Goal: Task Accomplishment & Management: Manage account settings

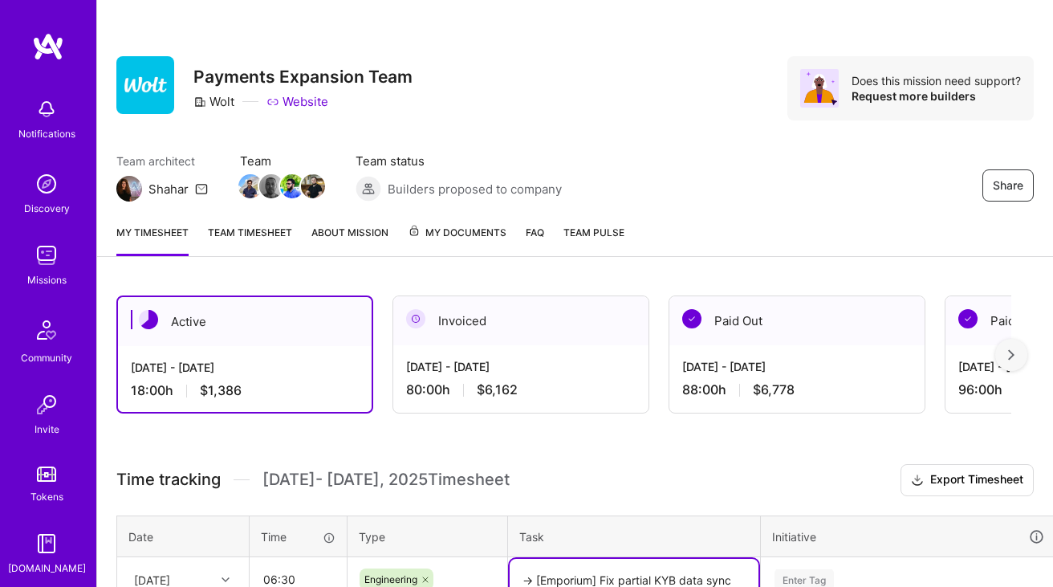
scroll to position [485, 0]
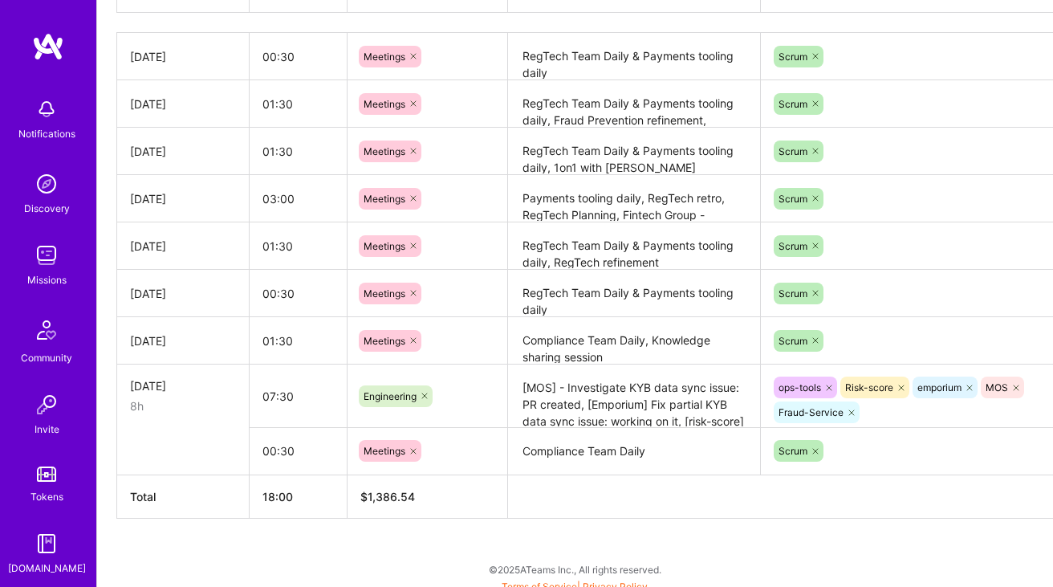
scroll to position [599, 0]
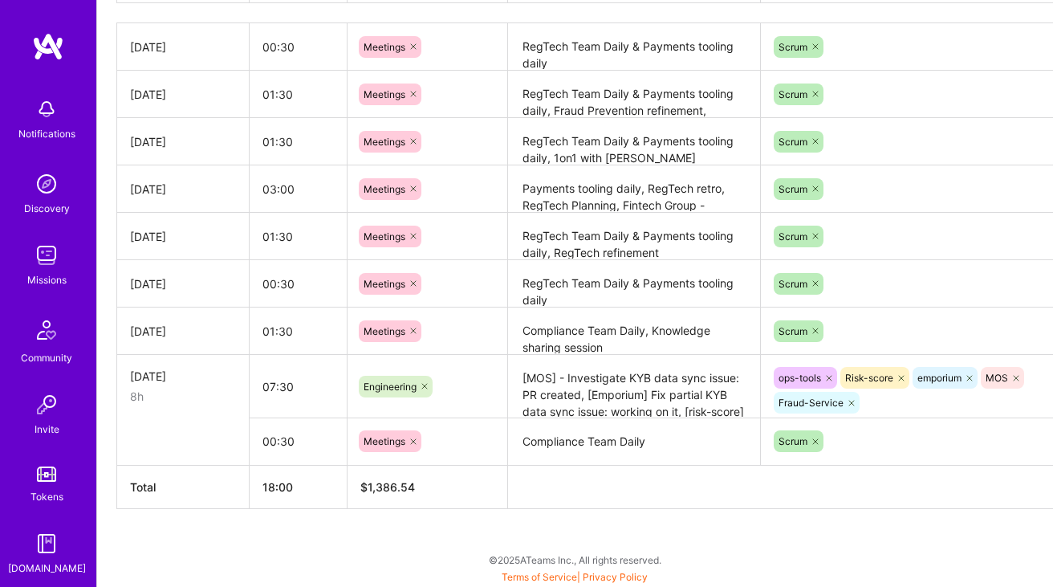
click at [588, 391] on textarea "[MOS] - Investigate KYB data sync issue: PR created, [Emporium] Fix partial KYB…" at bounding box center [634, 386] width 249 height 60
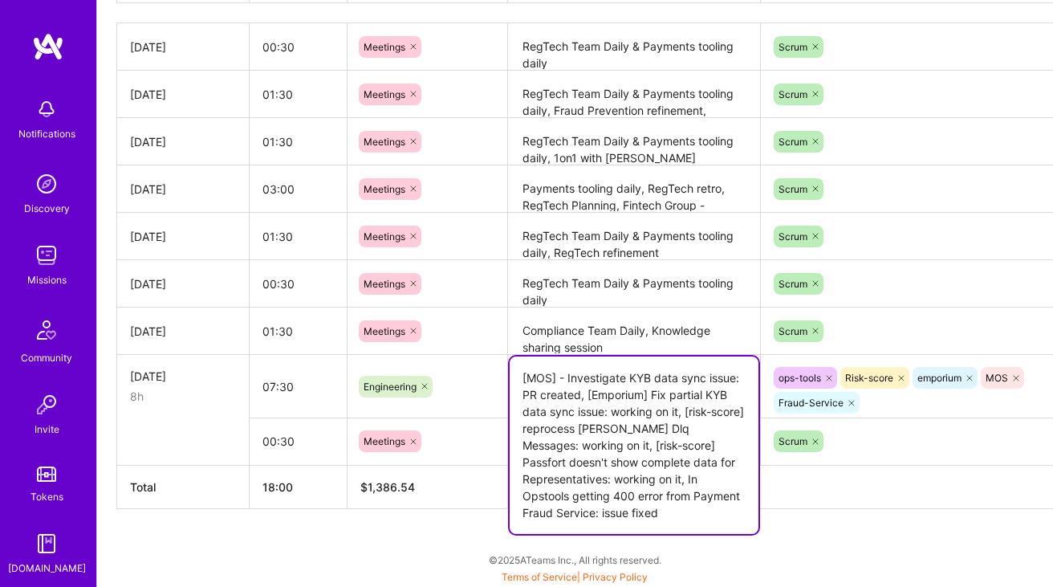
click at [588, 391] on textarea "[MOS] - Investigate KYB data sync issue: PR created, [Emporium] Fix partial KYB…" at bounding box center [634, 444] width 249 height 177
click at [451, 536] on div "Active [DATE] - [DATE] 18:00 h $1,386 Paid Out [DATE] - [DATE] 80:00 h $6,162 P…" at bounding box center [575, 132] width 956 height 910
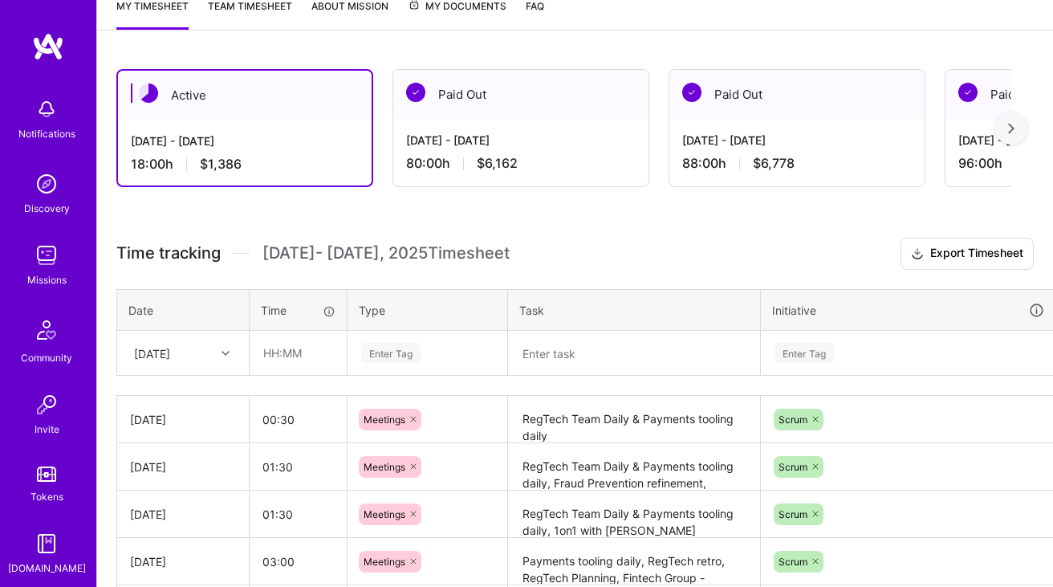
scroll to position [425, 0]
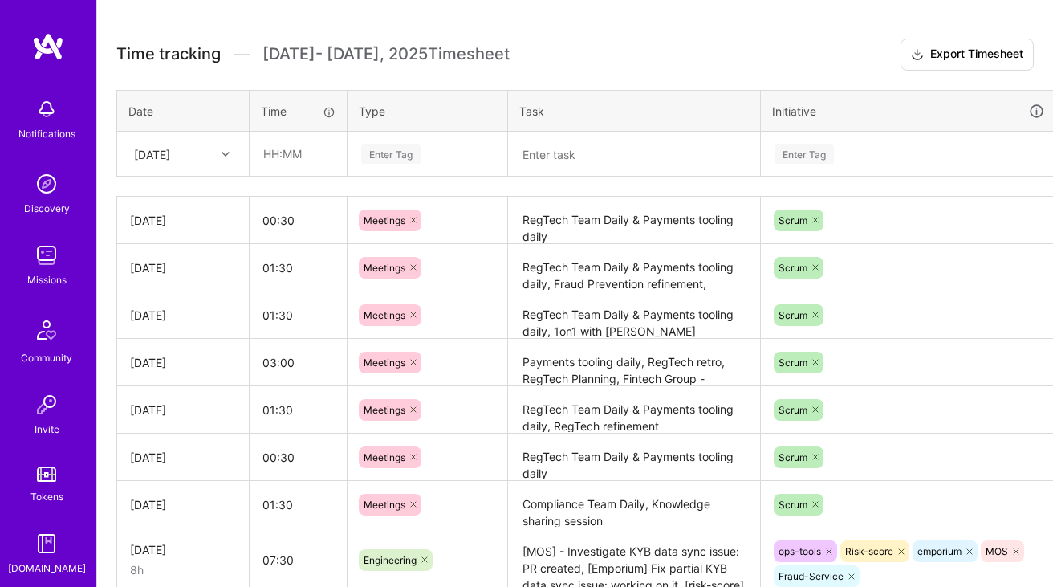
click at [226, 177] on div "Time tracking [DATE] - [DATE] Timesheet Export Timesheet Date Time Type Task In…" at bounding box center [574, 361] width 917 height 644
click at [225, 161] on div at bounding box center [227, 154] width 25 height 21
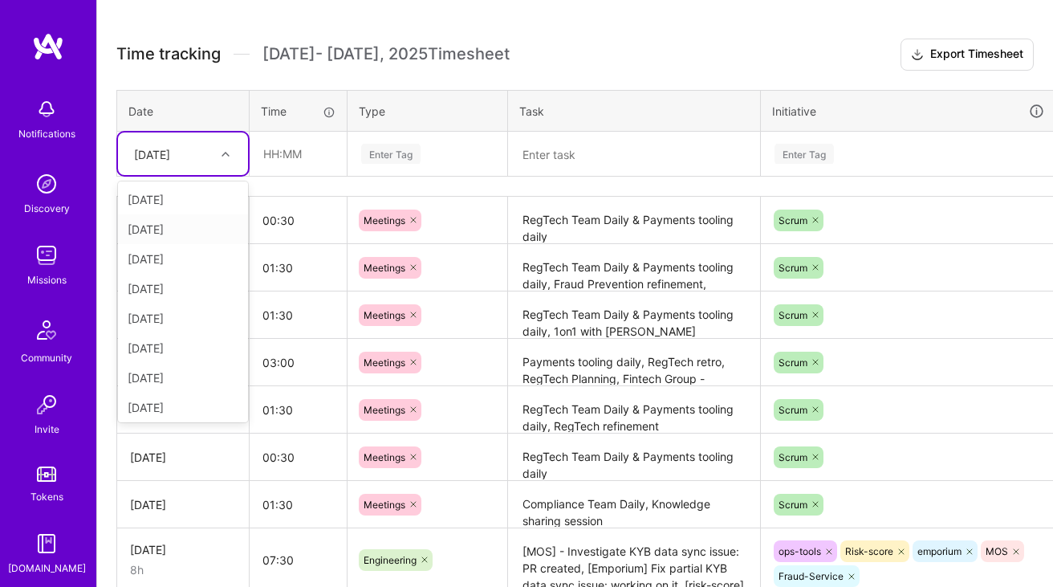
click at [177, 233] on div "[DATE]" at bounding box center [183, 229] width 130 height 30
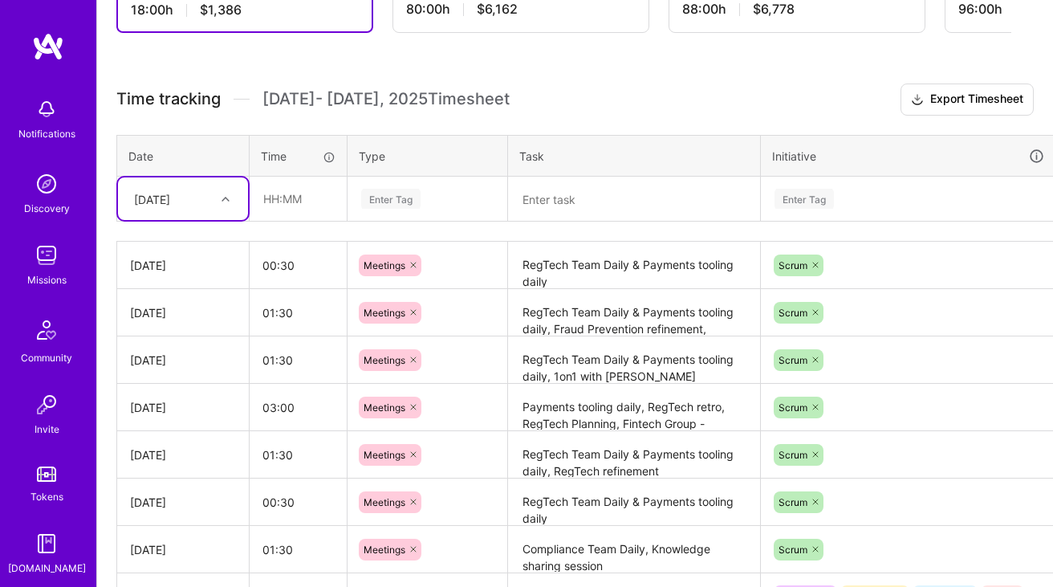
scroll to position [373, 0]
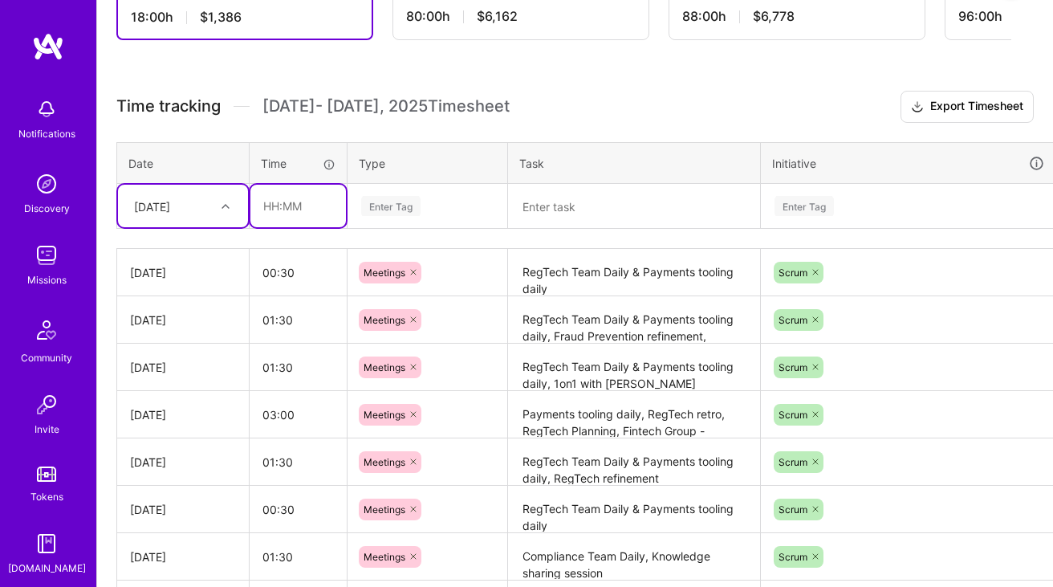
click at [276, 216] on input "text" at bounding box center [298, 206] width 96 height 43
type input "06:30"
click at [423, 205] on div "Enter Tag" at bounding box center [428, 206] width 136 height 20
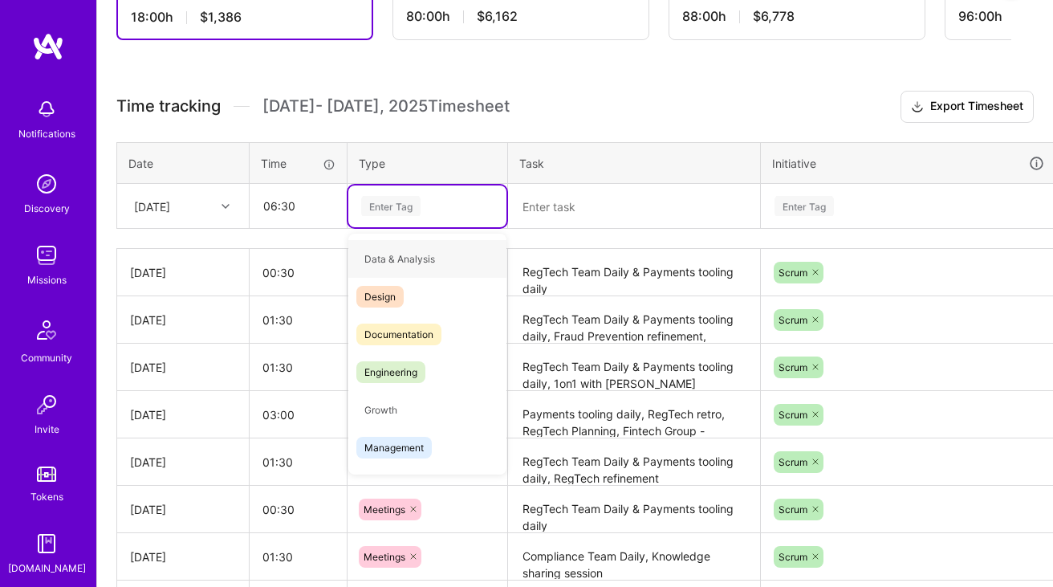
type input "e"
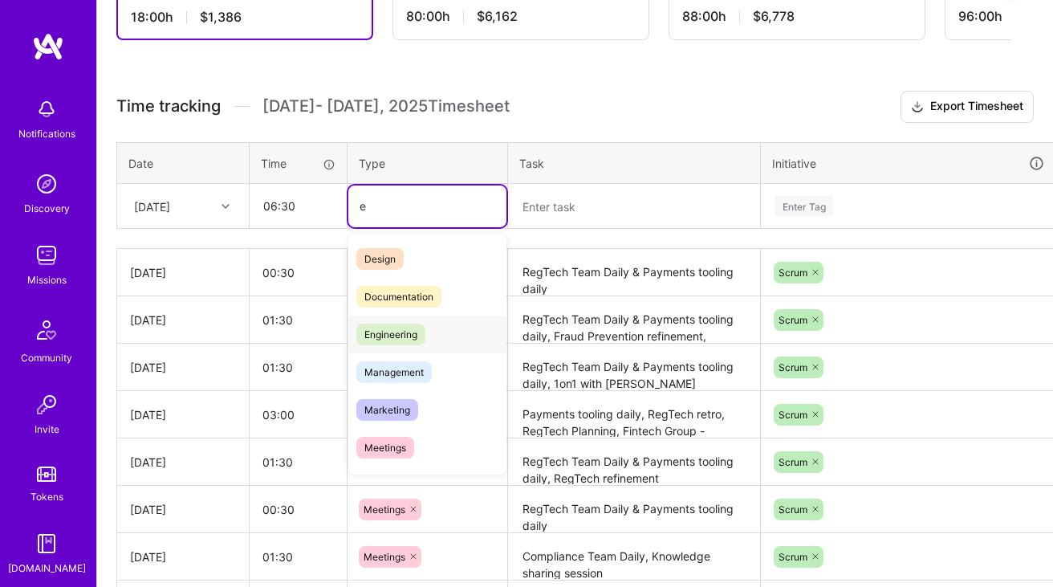
click at [394, 330] on span "Engineering" at bounding box center [390, 334] width 69 height 22
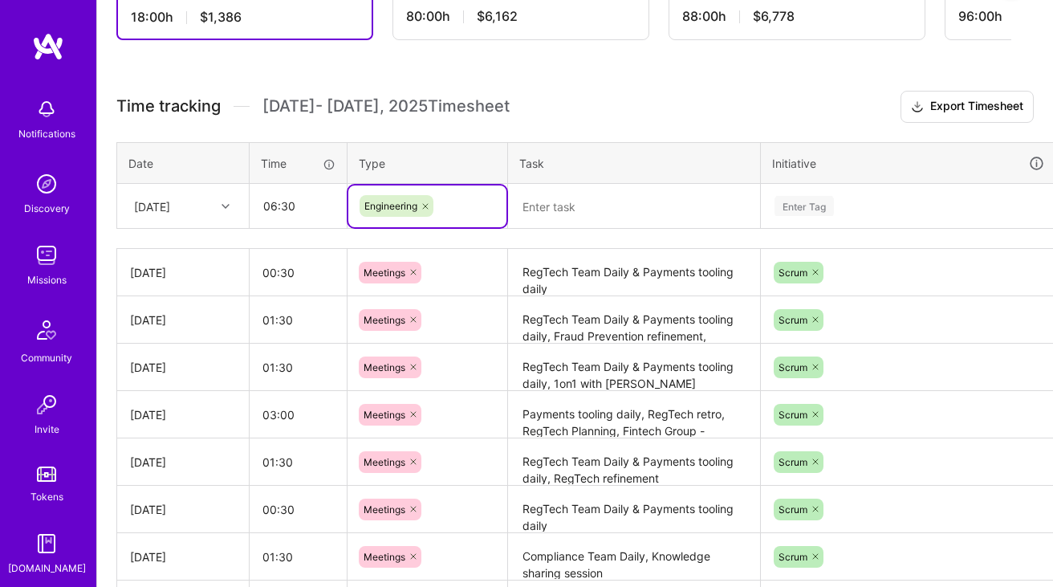
click at [564, 198] on textarea at bounding box center [634, 206] width 249 height 42
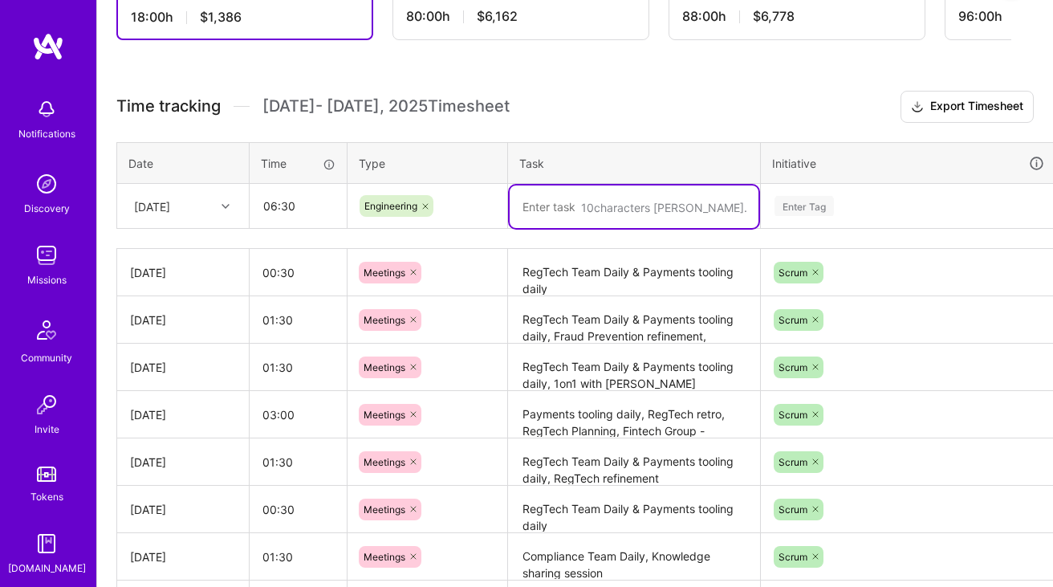
paste textarea "[MOS] - Investigate KYB data sync issue: PR created, [Emporium] Fix partial KYB…"
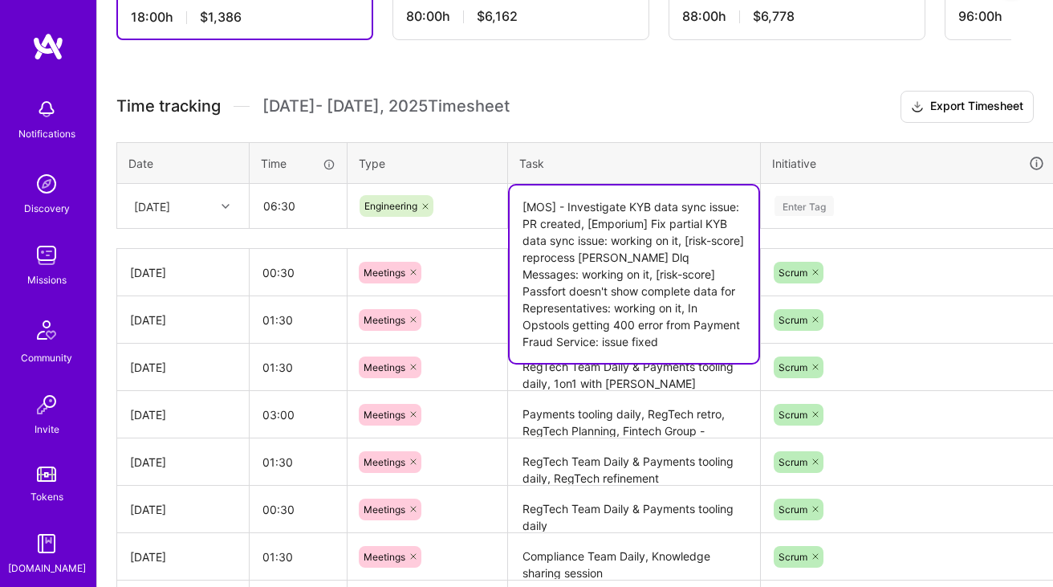
click at [666, 277] on textarea "[MOS] - Investigate KYB data sync issue: PR created, [Emporium] Fix partial KYB…" at bounding box center [634, 273] width 249 height 177
click at [563, 220] on textarea "[MOS] - Investigate KYB data sync issue: PR created, [Emporium] Fix partial KYB…" at bounding box center [634, 273] width 249 height 177
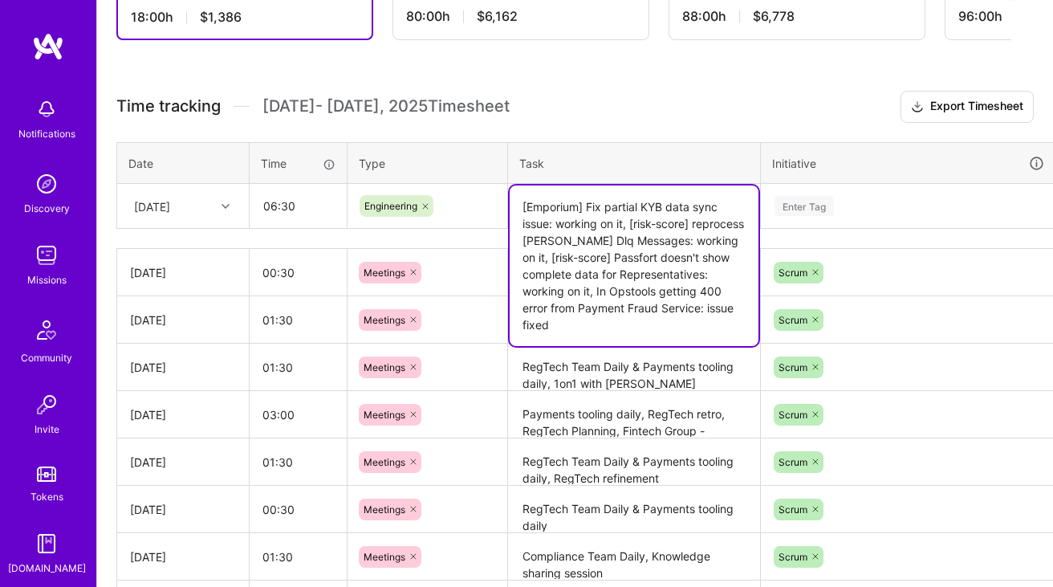
click at [624, 252] on textarea "[Emporium] Fix partial KYB data sync issue: working on it, [risk-score] reproce…" at bounding box center [634, 265] width 249 height 161
click at [703, 239] on textarea "[Emporium] Fix partial KYB data sync issue: working on it, [risk-score] reproce…" at bounding box center [634, 265] width 249 height 161
click at [613, 262] on textarea "[Emporium] Fix partial KYB data sync issue: working on it, [risk-score] reproce…" at bounding box center [634, 265] width 249 height 161
click at [605, 325] on textarea "[Emporium] Fix partial KYB data sync issue: working on it, [risk-score] reproce…" at bounding box center [634, 265] width 249 height 161
click at [705, 303] on textarea "[Emporium] Fix partial KYB data sync issue: working on it, [risk-score] reproce…" at bounding box center [634, 265] width 249 height 161
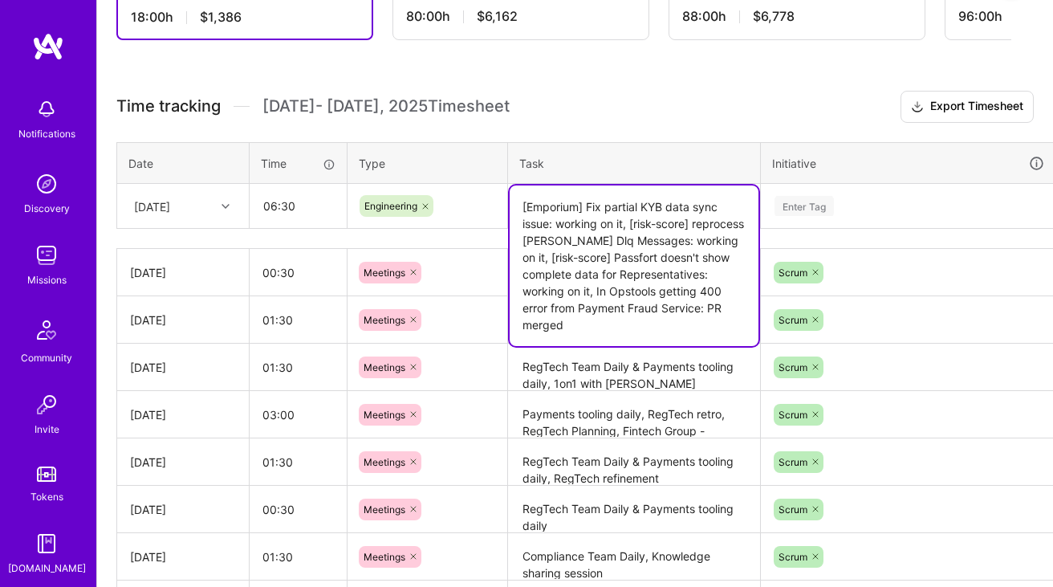
type textarea "[Emporium] Fix partial KYB data sync issue: working on it, [risk-score] reproce…"
click at [855, 200] on div "Enter Tag" at bounding box center [908, 206] width 271 height 20
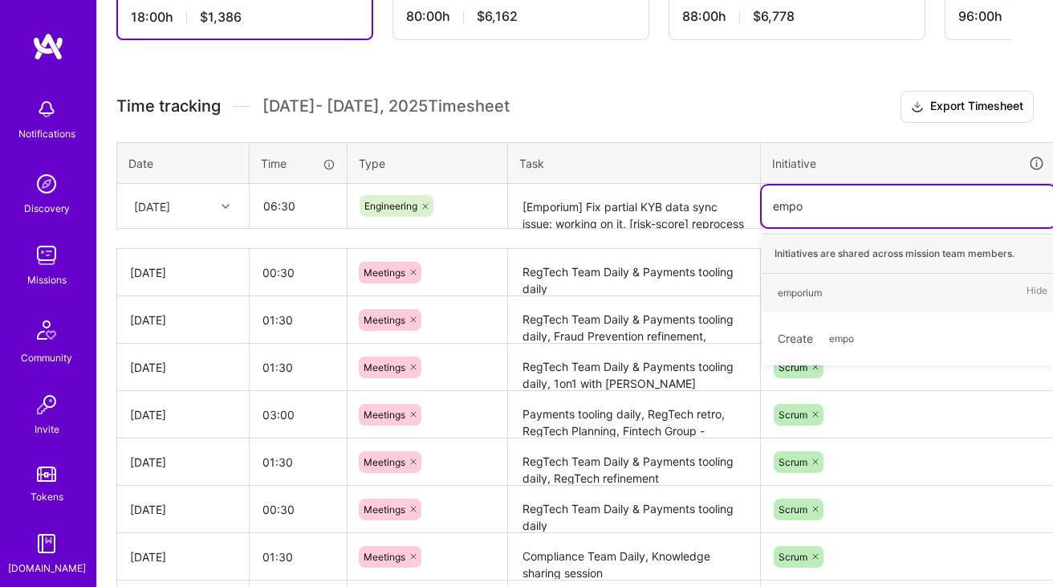
type input "empor"
click at [817, 279] on div "emporium Hide" at bounding box center [909, 293] width 294 height 38
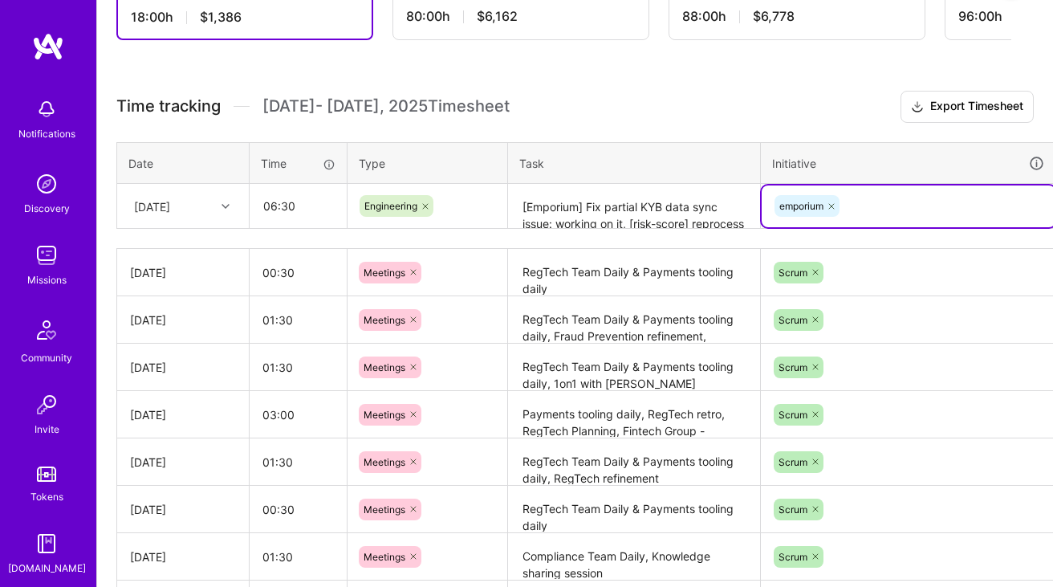
click at [597, 222] on textarea "[Emporium] Fix partial KYB data sync issue: working on it, [risk-score] reproce…" at bounding box center [634, 206] width 249 height 43
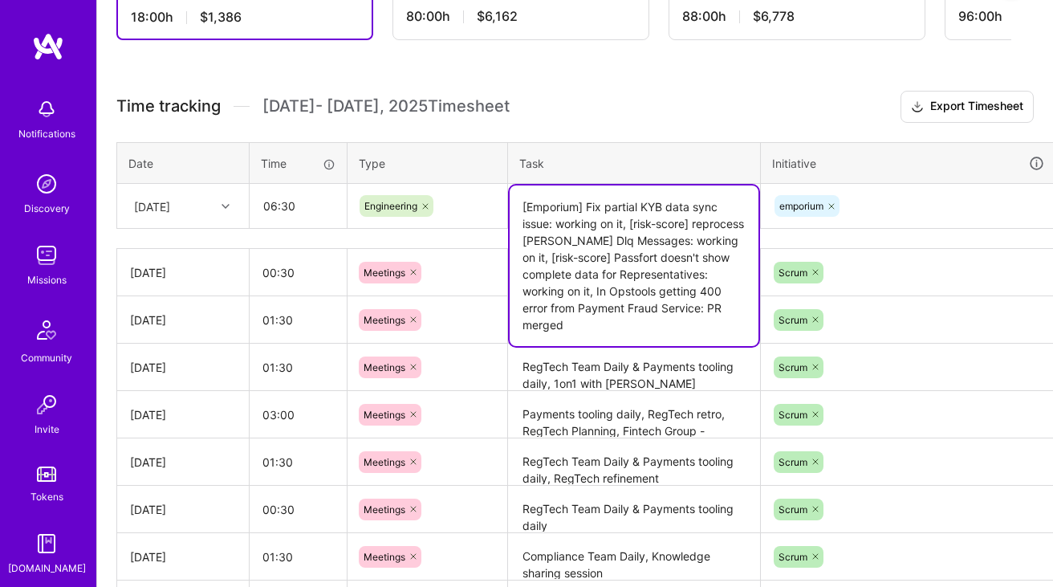
click at [891, 208] on div "emporium" at bounding box center [908, 205] width 271 height 25
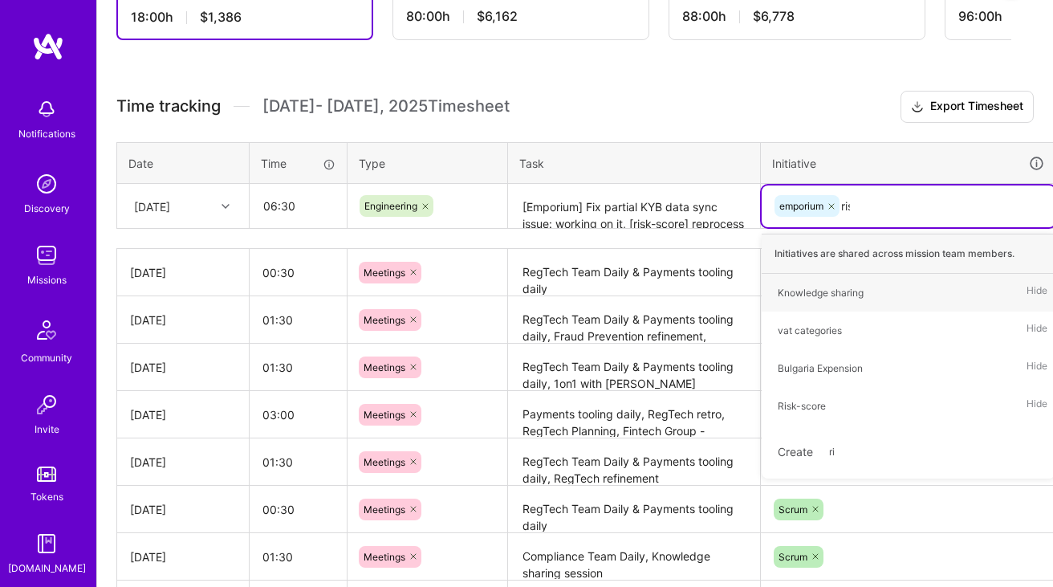
type input "risk"
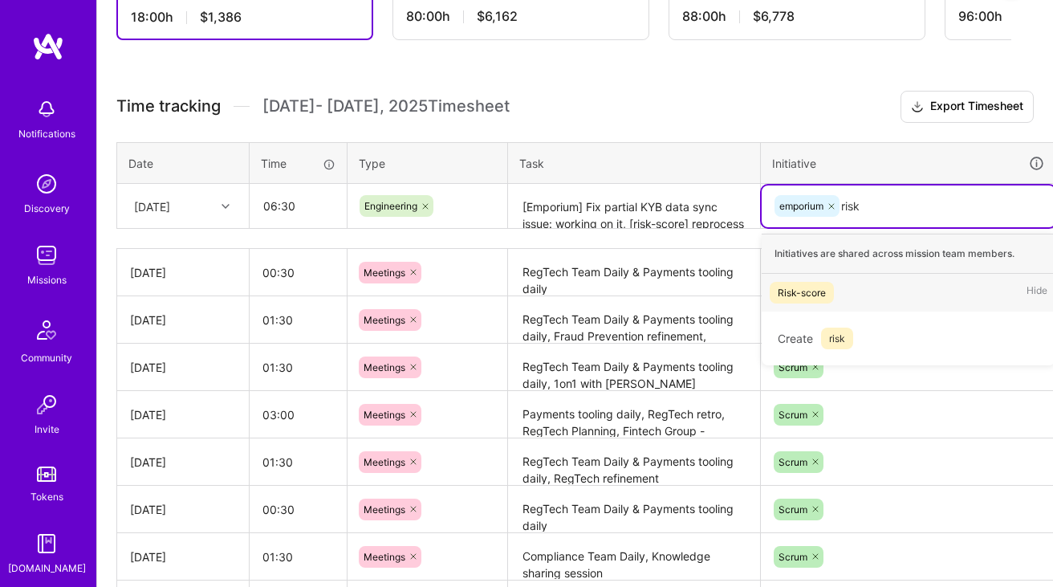
click at [840, 286] on div "Risk-score Hide" at bounding box center [909, 293] width 294 height 38
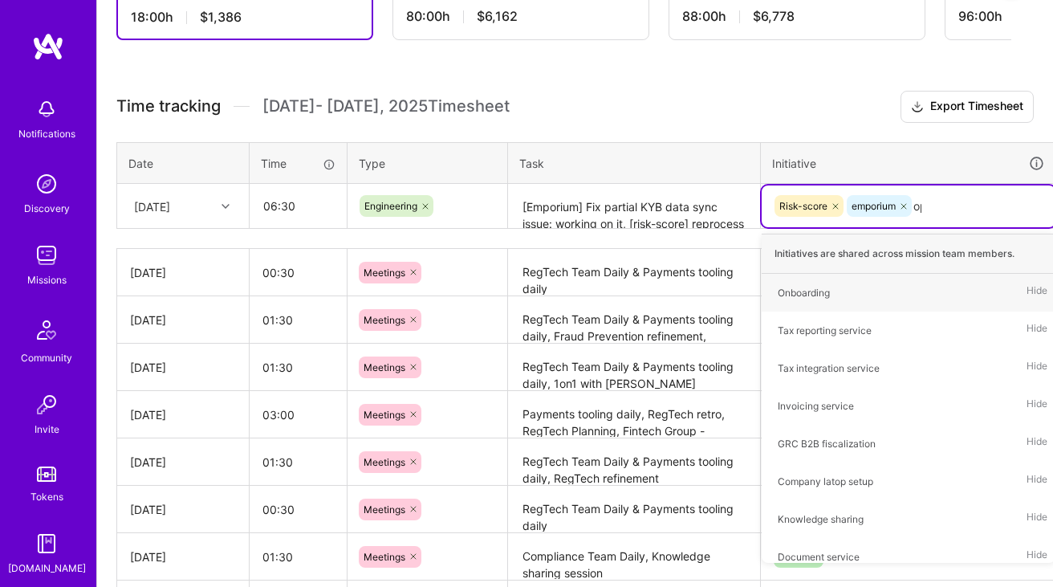
type input "ops"
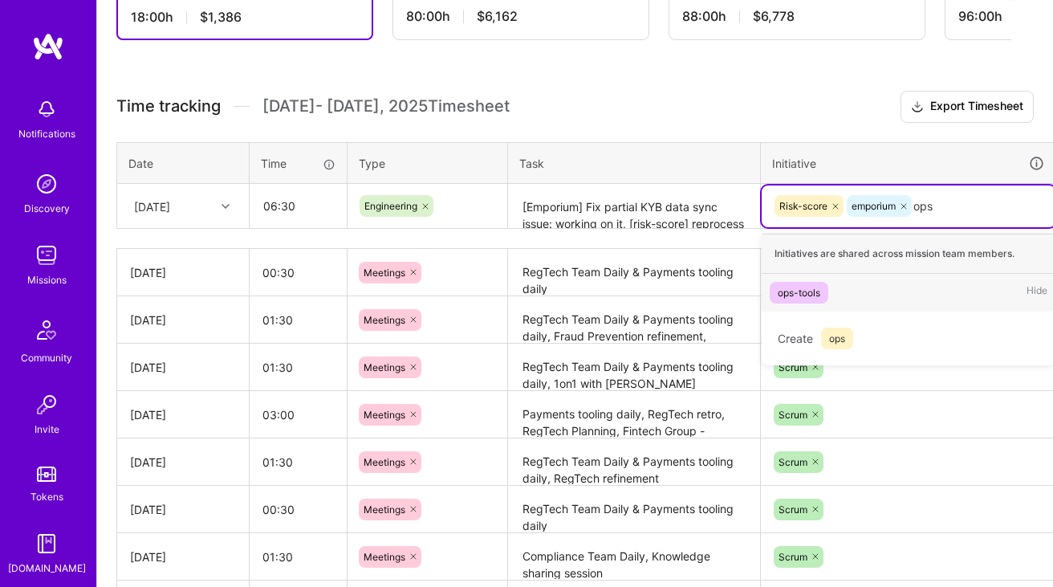
click at [805, 290] on div "ops-tools" at bounding box center [799, 292] width 43 height 17
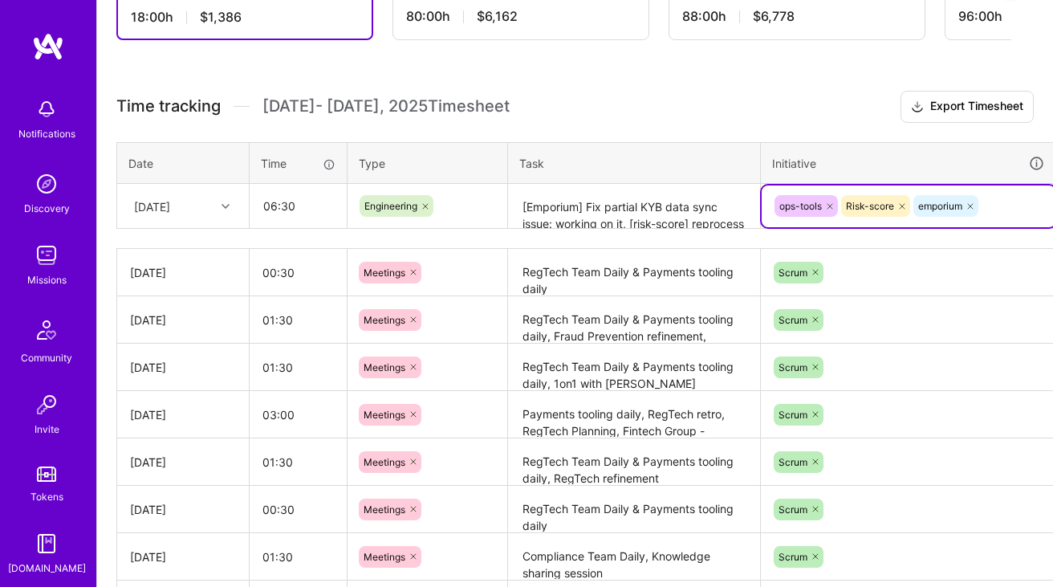
click at [659, 201] on textarea "[Emporium] Fix partial KYB data sync issue: working on it, [risk-score] reproce…" at bounding box center [634, 206] width 249 height 43
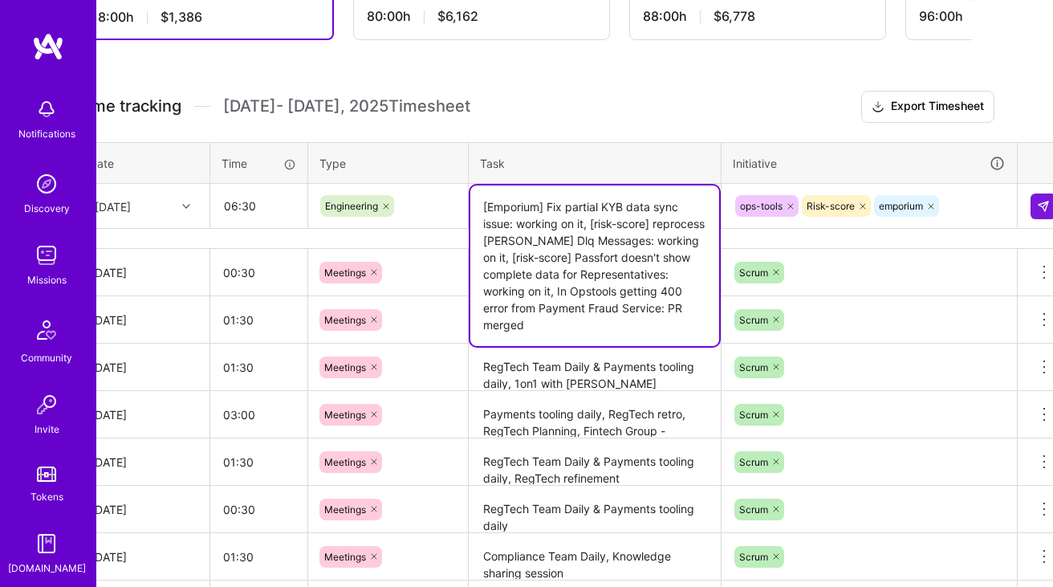
scroll to position [373, 58]
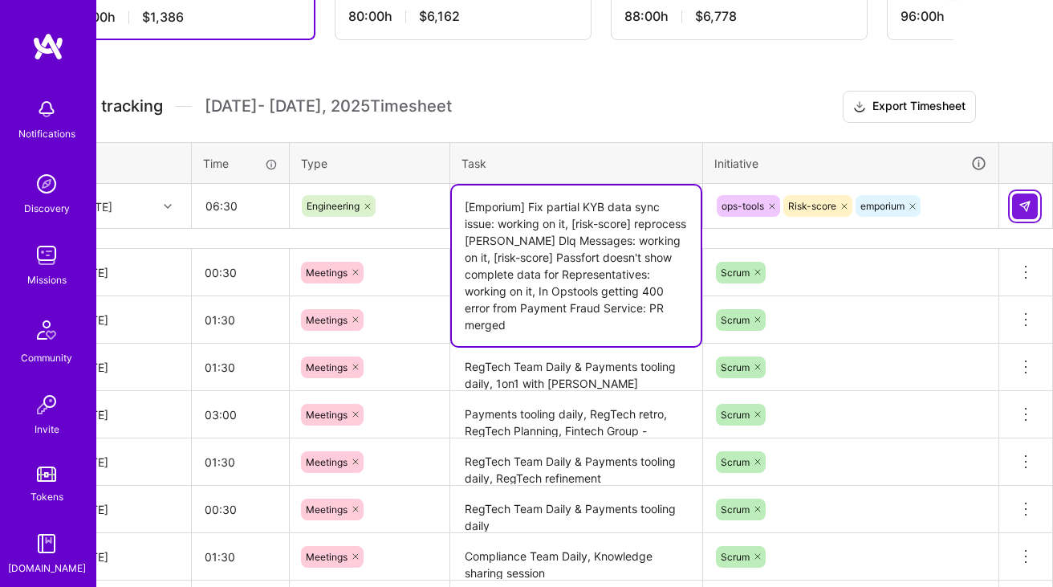
click at [1027, 197] on button at bounding box center [1025, 206] width 26 height 26
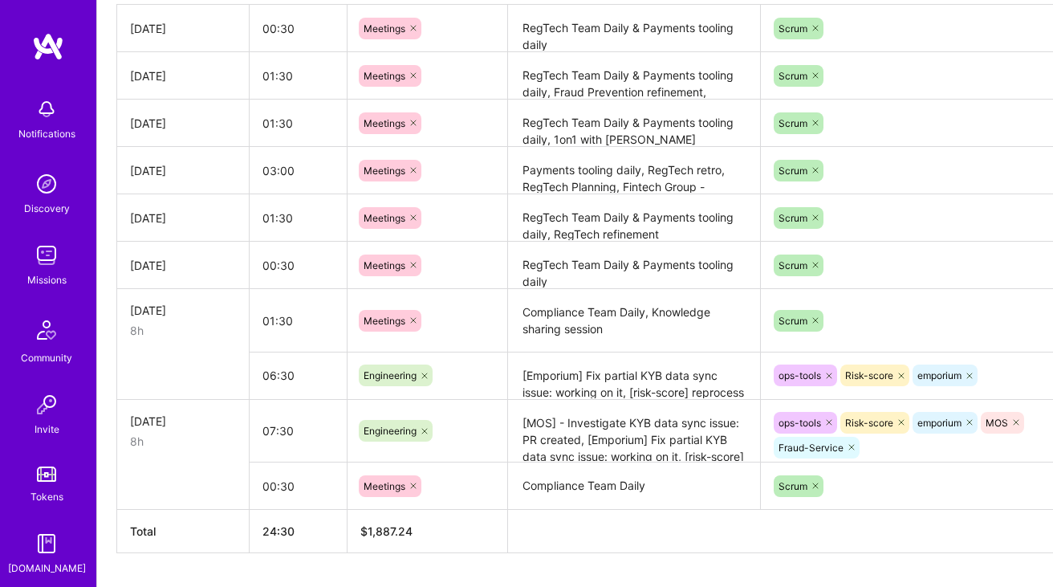
scroll to position [596, 0]
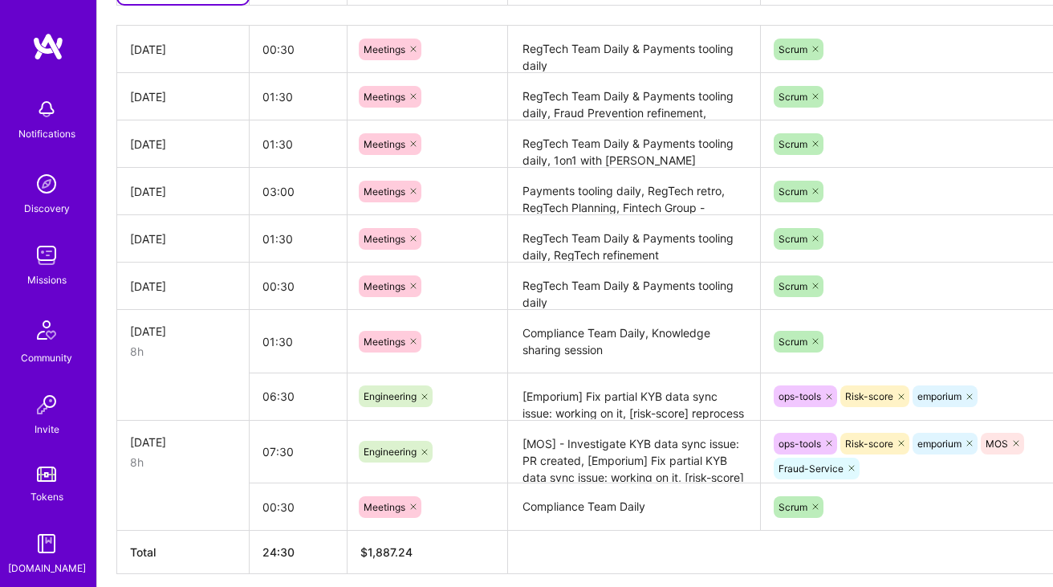
click at [582, 408] on textarea "[Emporium] Fix partial KYB data sync issue: working on it, [risk-score] reproce…" at bounding box center [634, 397] width 249 height 44
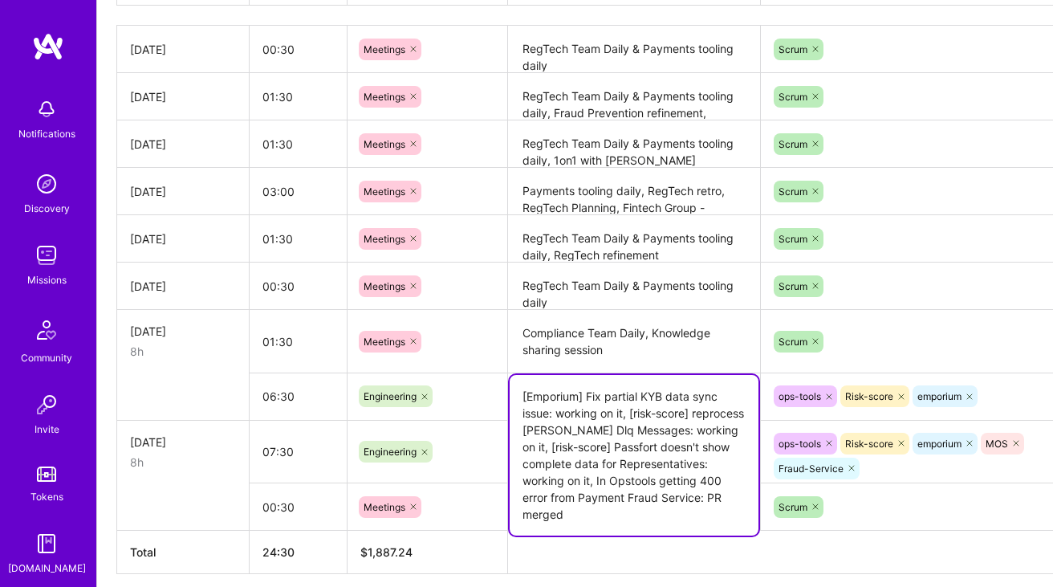
click at [582, 408] on textarea "[Emporium] Fix partial KYB data sync issue: working on it, [risk-score] reproce…" at bounding box center [634, 455] width 249 height 161
click at [558, 274] on textarea "RegTech Team Daily & Payments tooling daily" at bounding box center [634, 286] width 249 height 44
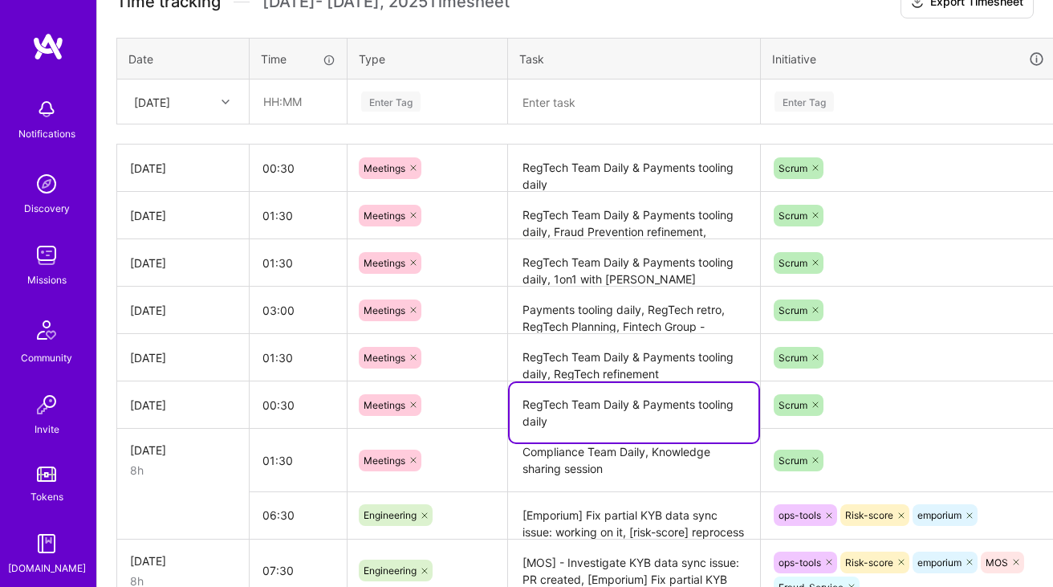
scroll to position [346, 0]
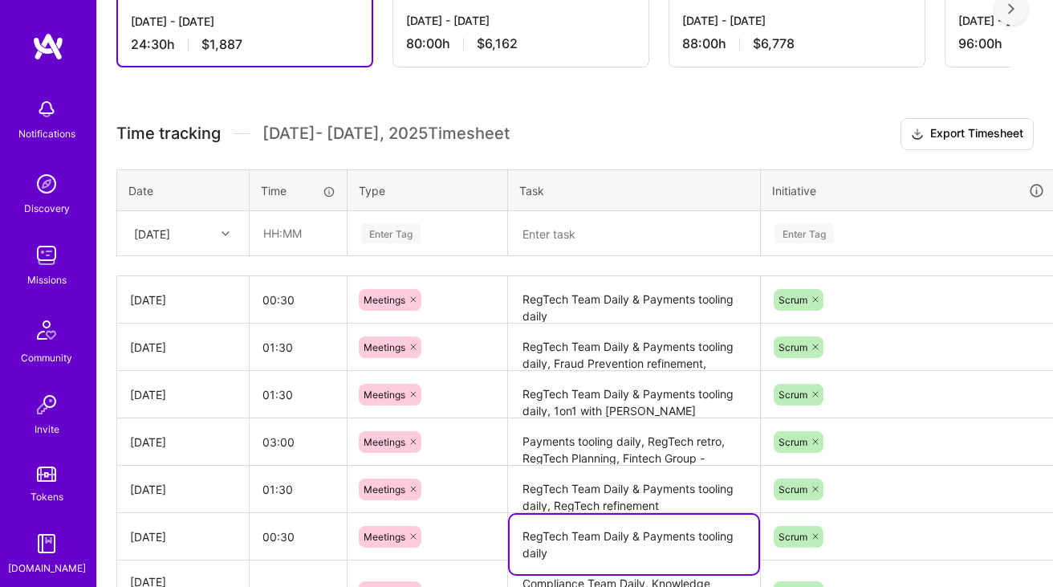
click at [201, 225] on div "[DATE]" at bounding box center [170, 233] width 89 height 26
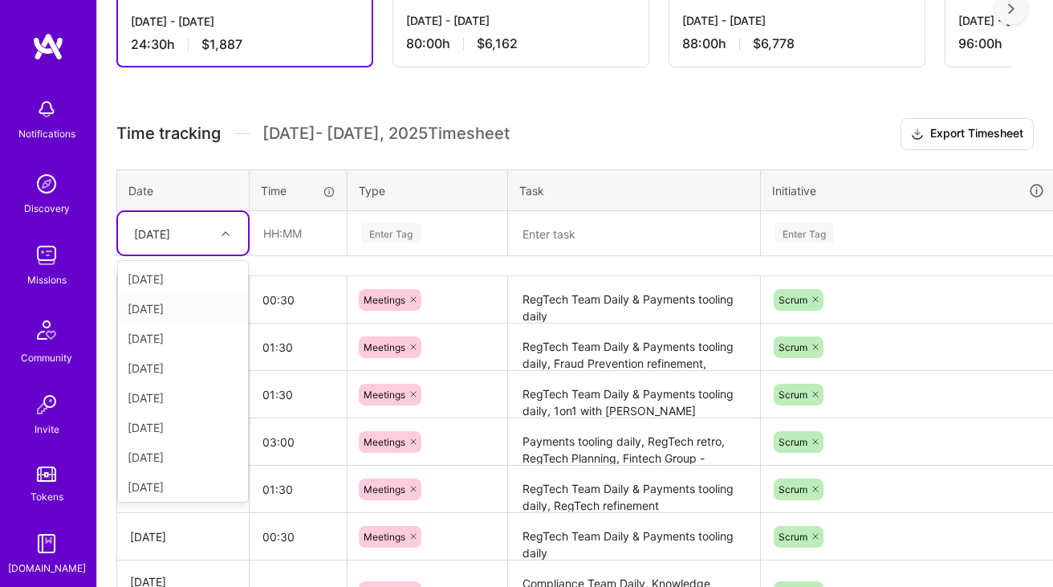
click at [193, 297] on div "[DATE]" at bounding box center [183, 309] width 130 height 30
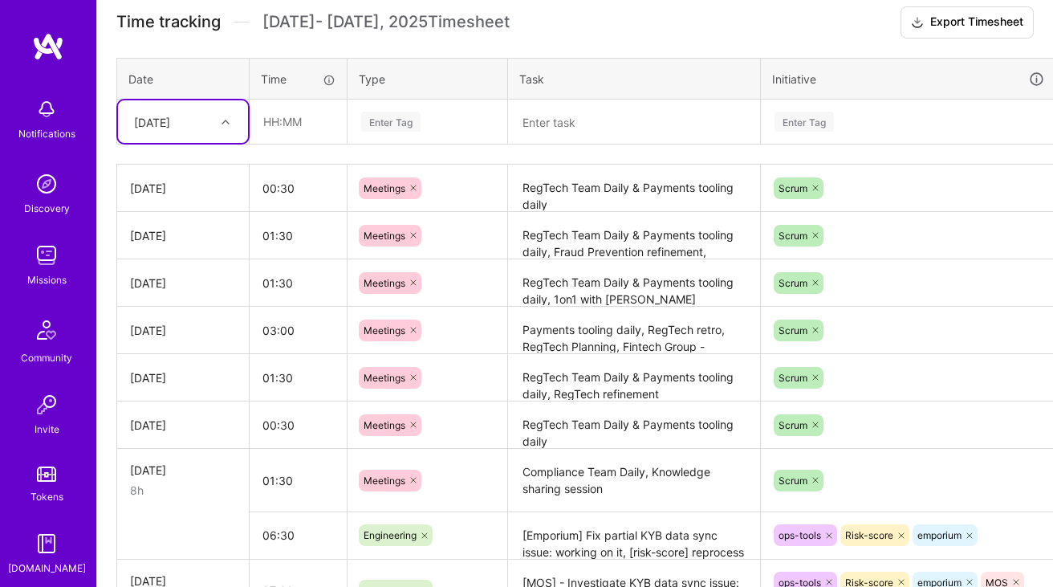
scroll to position [385, 0]
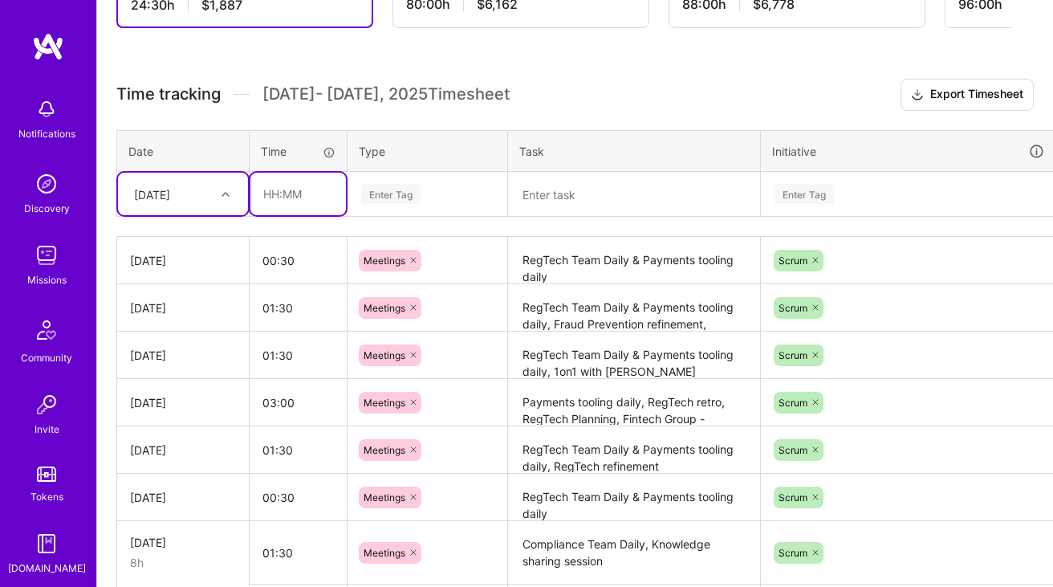
click at [294, 192] on input "text" at bounding box center [298, 194] width 96 height 43
type input "07:30"
click at [403, 183] on div "Enter Tag" at bounding box center [390, 193] width 59 height 25
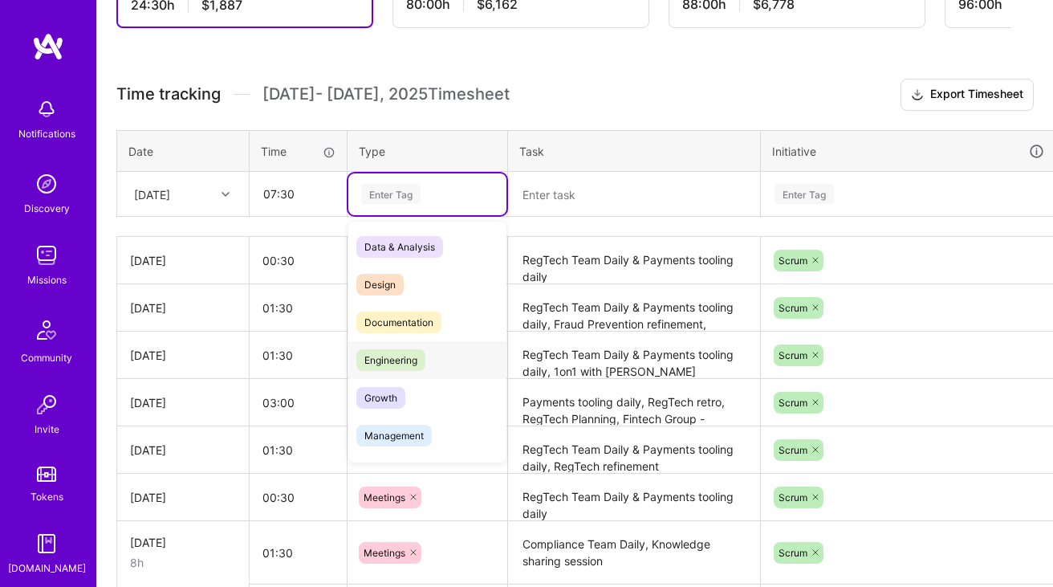
click at [407, 364] on span "Engineering" at bounding box center [390, 360] width 69 height 22
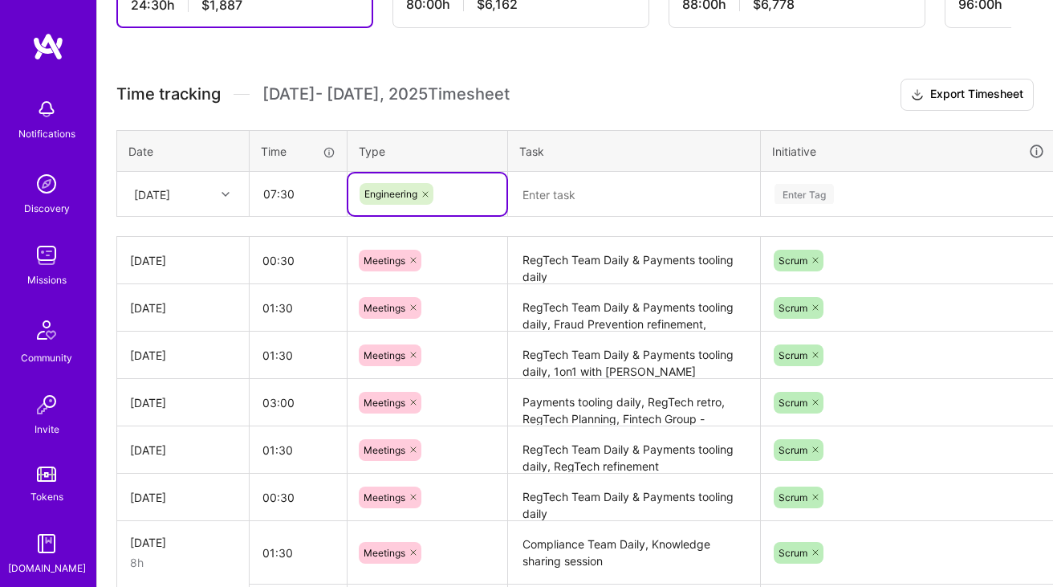
click at [604, 194] on textarea at bounding box center [634, 194] width 249 height 43
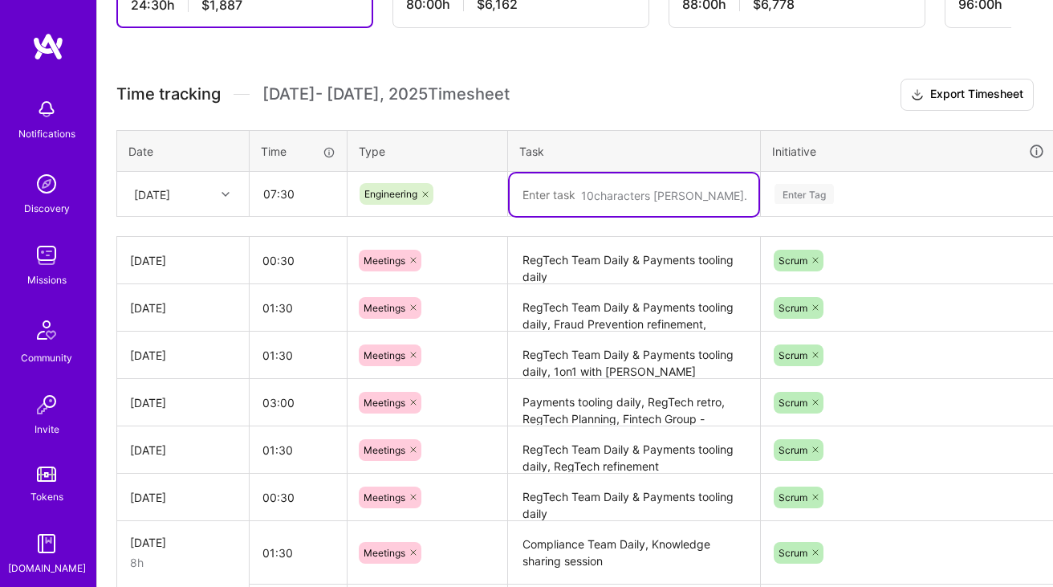
paste textarea "[Emporium] Fix partial KYB data sync issue: working on it, [risk-score] reproce…"
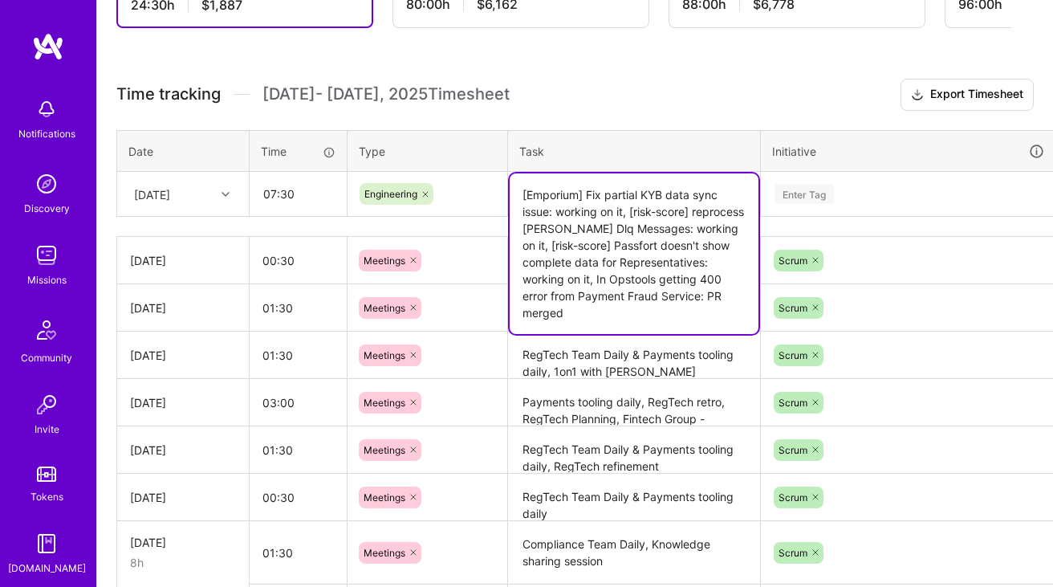
click at [610, 231] on textarea "[Emporium] Fix partial KYB data sync issue: working on it, [risk-score] reproce…" at bounding box center [634, 253] width 249 height 161
click at [650, 102] on h3 "Time tracking [DATE] - [DATE] Timesheet Export Timesheet" at bounding box center [574, 95] width 917 height 32
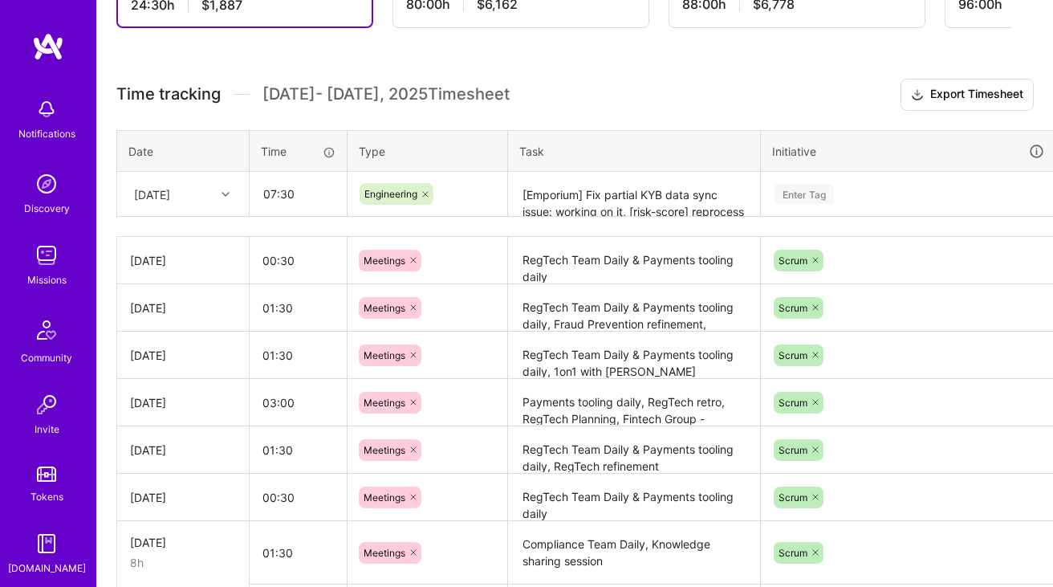
click at [642, 218] on div "Time tracking [DATE] - [DATE] Timesheet Export Timesheet Date Time Type Task In…" at bounding box center [574, 432] width 917 height 706
click at [693, 191] on textarea "[Emporium] Fix partial KYB data sync issue: working on it, [risk-score] reproce…" at bounding box center [634, 194] width 249 height 43
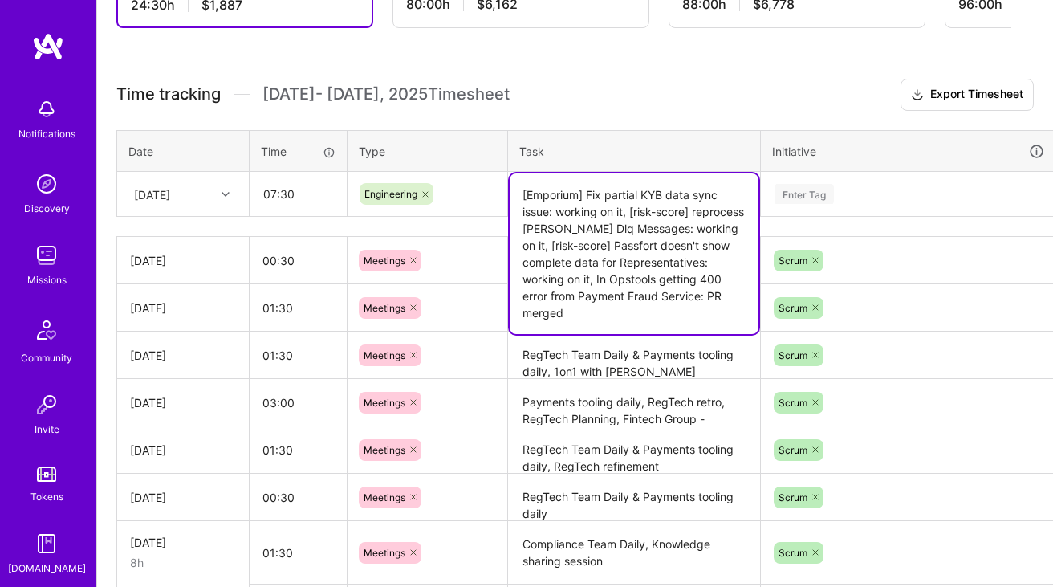
click at [657, 263] on textarea "[Emporium] Fix partial KYB data sync issue: working on it, [risk-score] reproce…" at bounding box center [634, 253] width 249 height 161
click at [596, 229] on textarea "[Emporium] Fix partial KYB data sync issue: working on it, [risk-score] reproce…" at bounding box center [634, 253] width 249 height 161
click at [692, 213] on textarea "[Emporium] Fix partial KYB data sync issue: working on it, [risk-score] reproce…" at bounding box center [634, 253] width 249 height 161
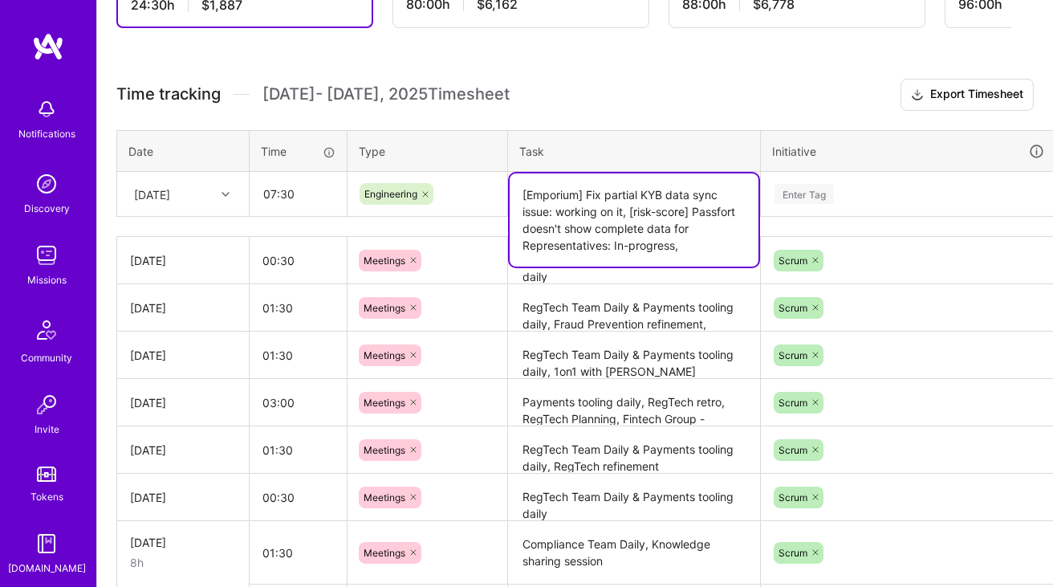
paste textarea "[Legitimizer] Investigate why we got ConcurrentModificationException"
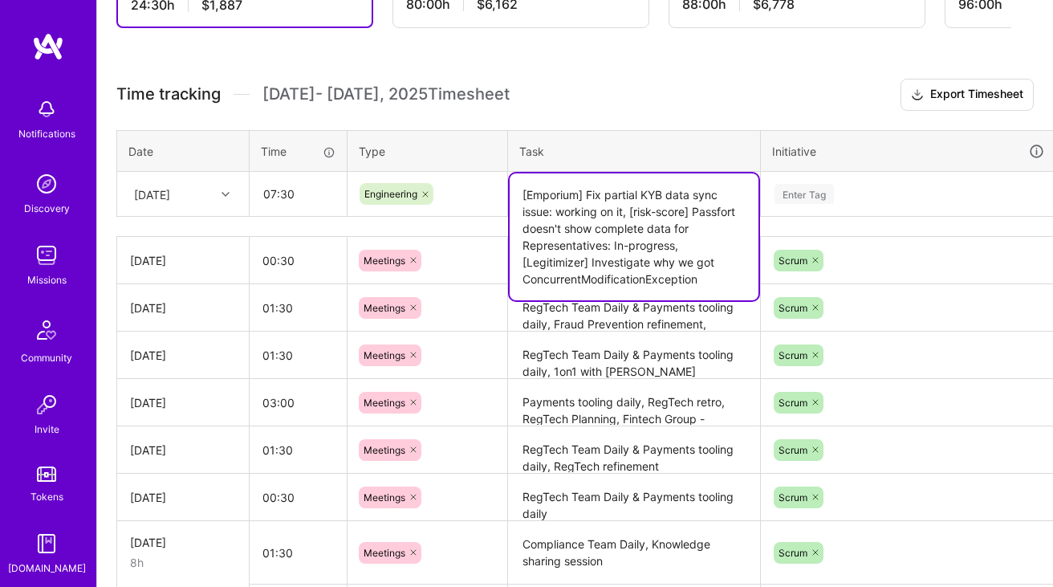
click at [657, 262] on textarea "[Emporium] Fix partial KYB data sync issue: working on it, [risk-score] Passfor…" at bounding box center [634, 236] width 249 height 127
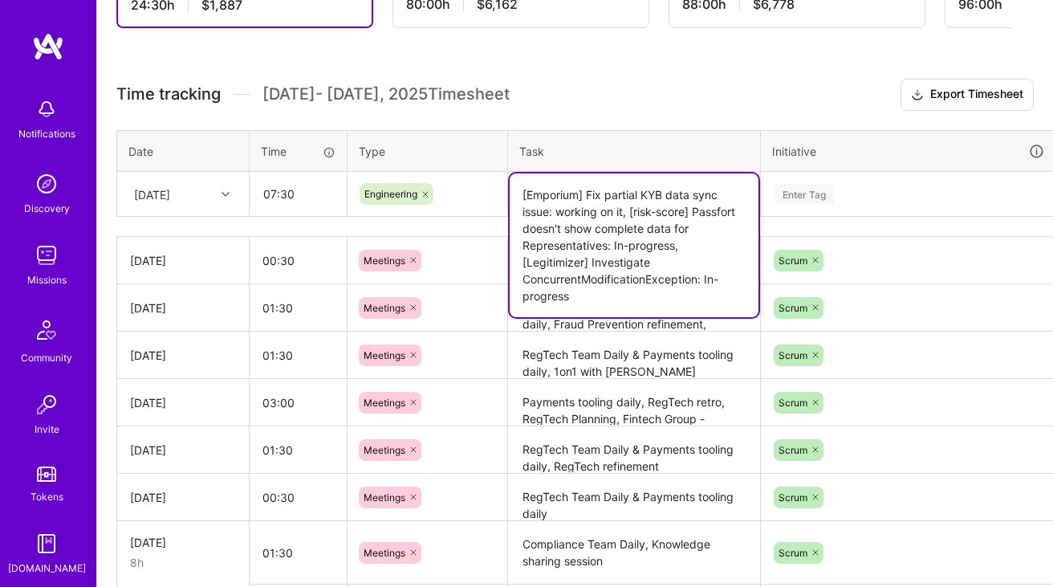
type textarea "[Emporium] Fix partial KYB data sync issue: working on it, [risk-score] Passfor…"
click at [844, 193] on div "Enter Tag" at bounding box center [908, 194] width 271 height 20
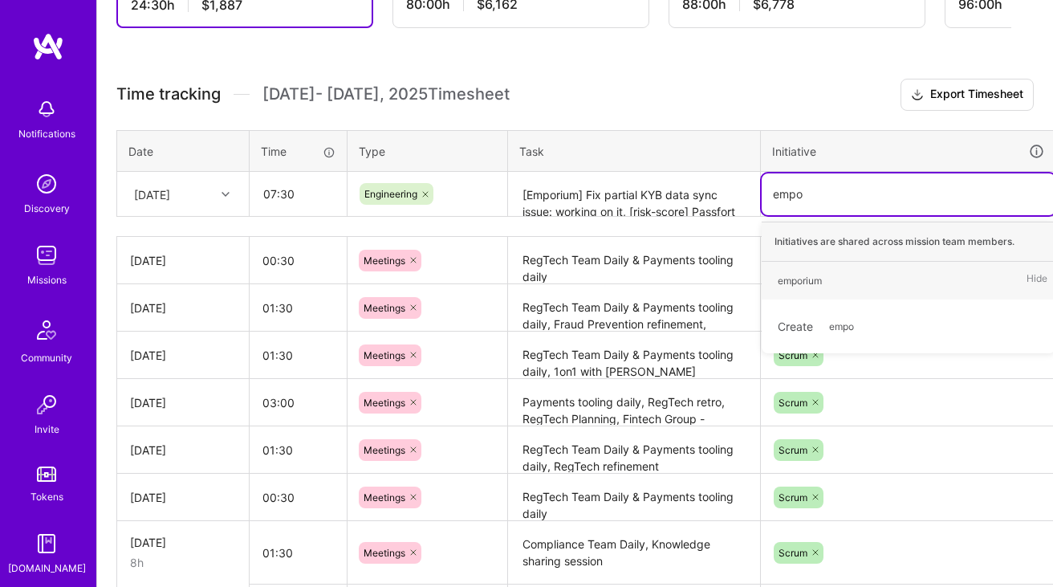
type input "empor"
click at [783, 272] on div "emporium" at bounding box center [800, 280] width 44 height 17
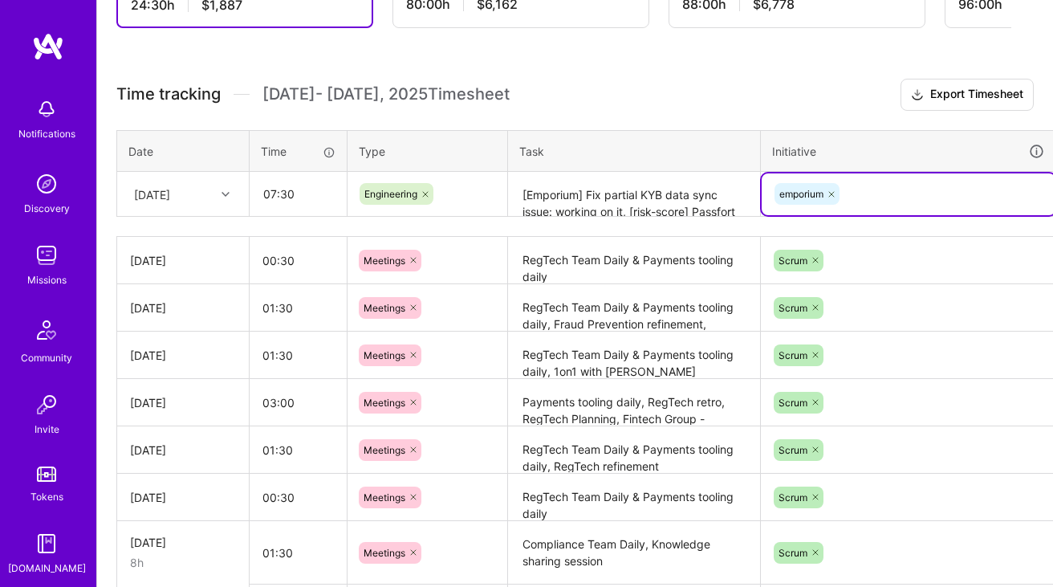
click at [646, 172] on td "[Emporium] Fix partial KYB data sync issue: working on it, [risk-score] Passfor…" at bounding box center [634, 194] width 253 height 45
click at [892, 204] on div "emporium" at bounding box center [908, 193] width 271 height 25
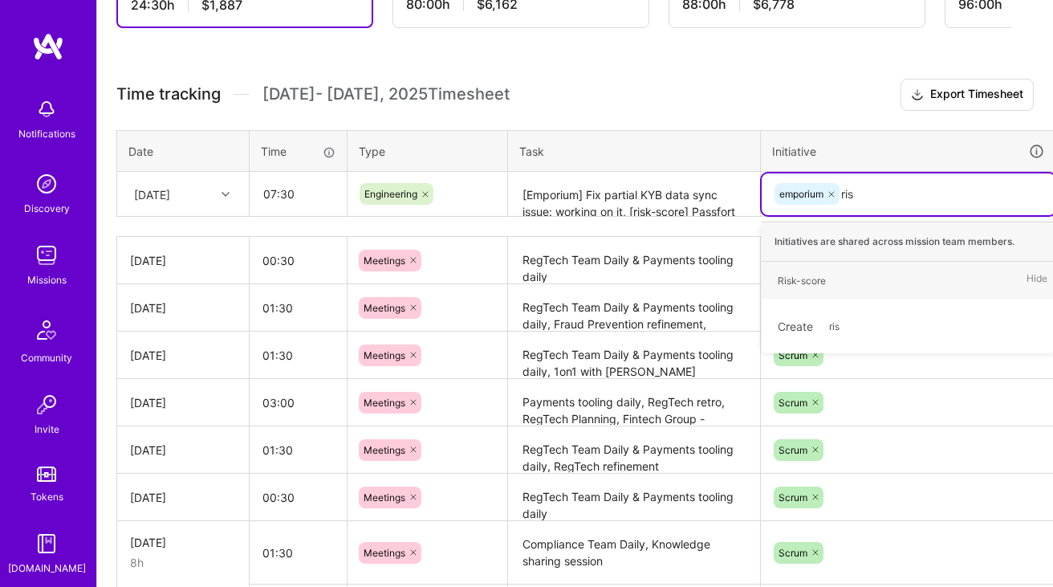
type input "risk"
click at [813, 279] on div "Risk-score" at bounding box center [802, 280] width 48 height 17
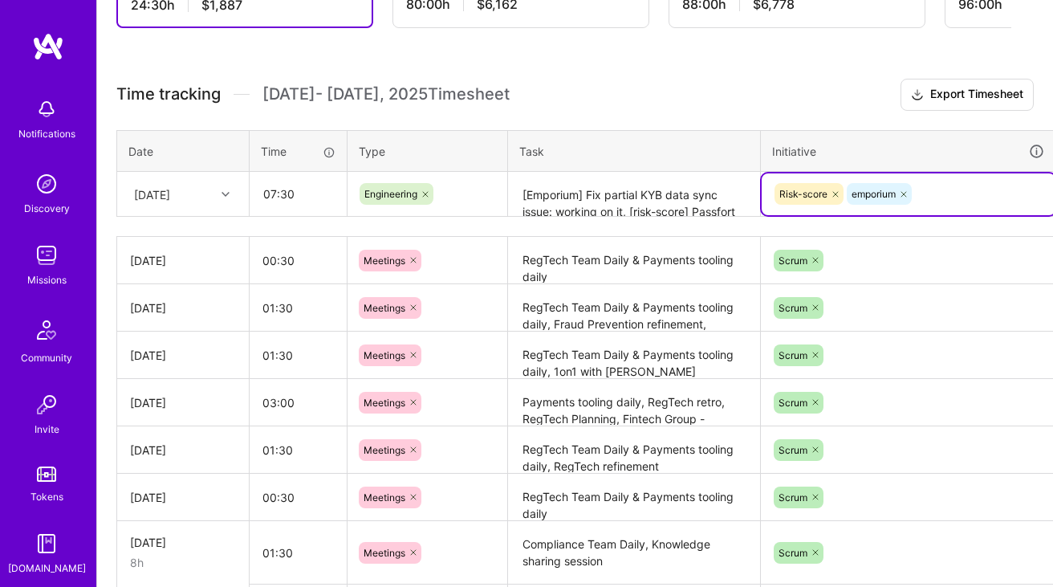
click at [629, 184] on textarea "[Emporium] Fix partial KYB data sync issue: working on it, [risk-score] Passfor…" at bounding box center [634, 194] width 249 height 43
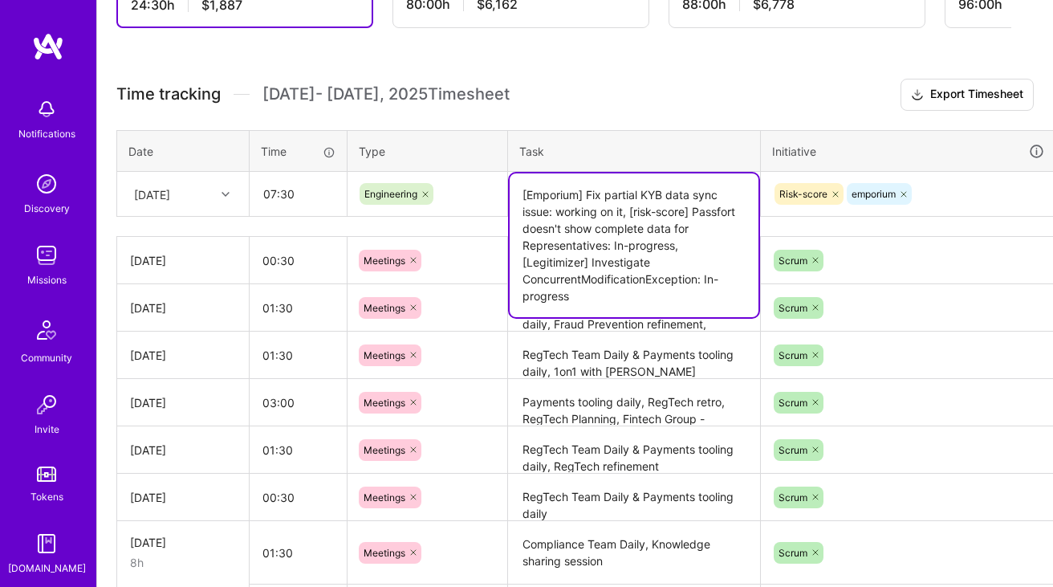
click at [962, 201] on div "Risk-score emporium" at bounding box center [908, 193] width 271 height 25
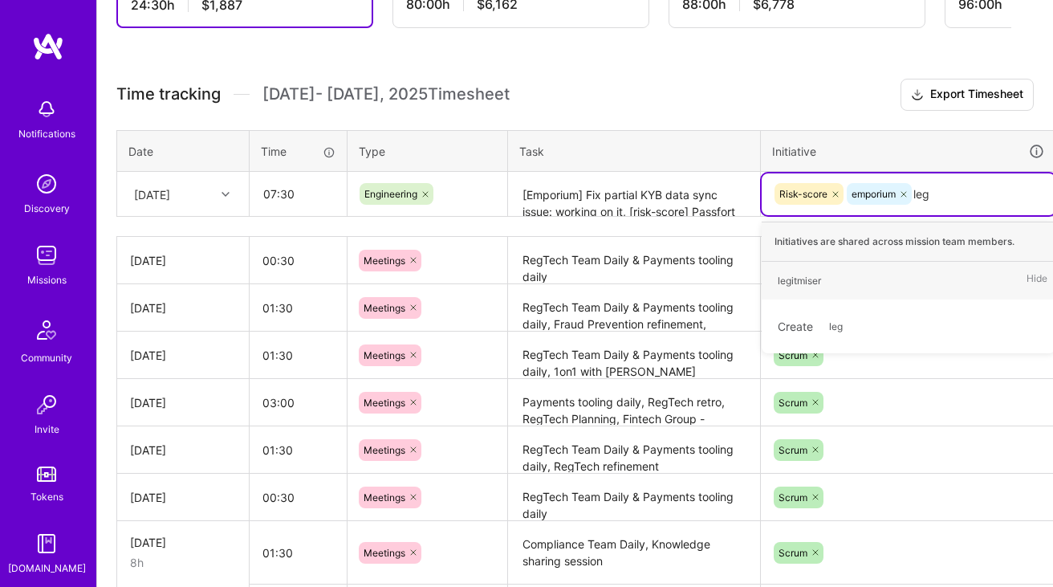
type input "legi"
click at [853, 285] on div "legitmiser Hide" at bounding box center [909, 281] width 294 height 38
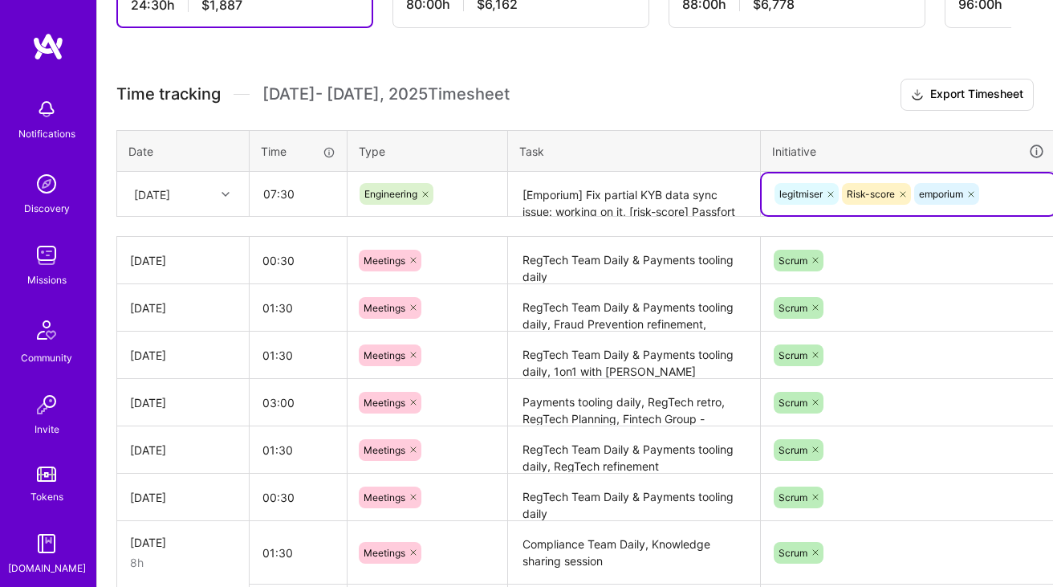
click at [689, 177] on textarea "[Emporium] Fix partial KYB data sync issue: working on it, [risk-score] Passfor…" at bounding box center [634, 194] width 249 height 43
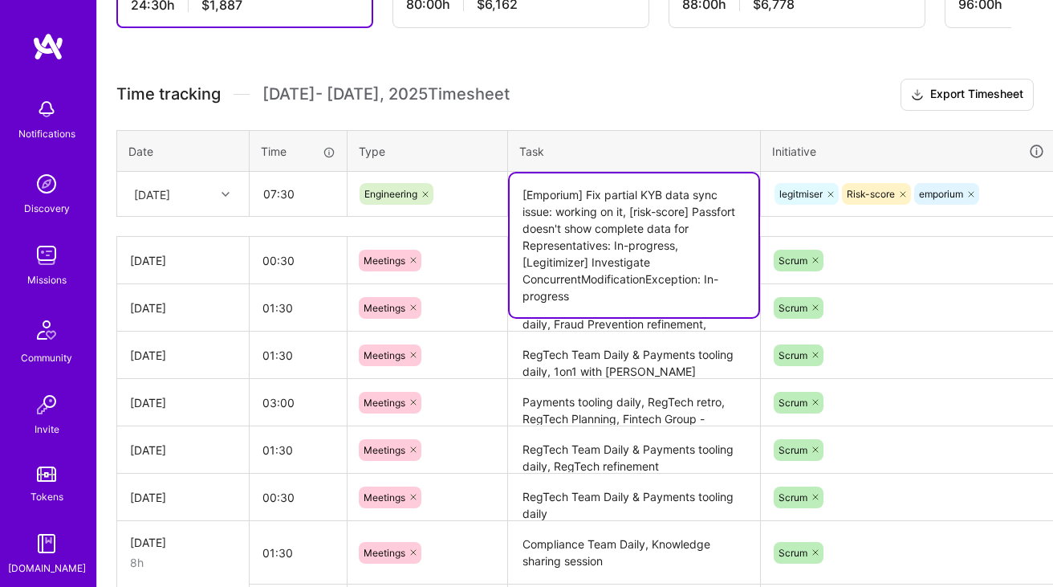
click at [837, 114] on div "Time tracking [DATE] - [DATE] Timesheet Export Timesheet Date Time Type Task In…" at bounding box center [574, 432] width 917 height 706
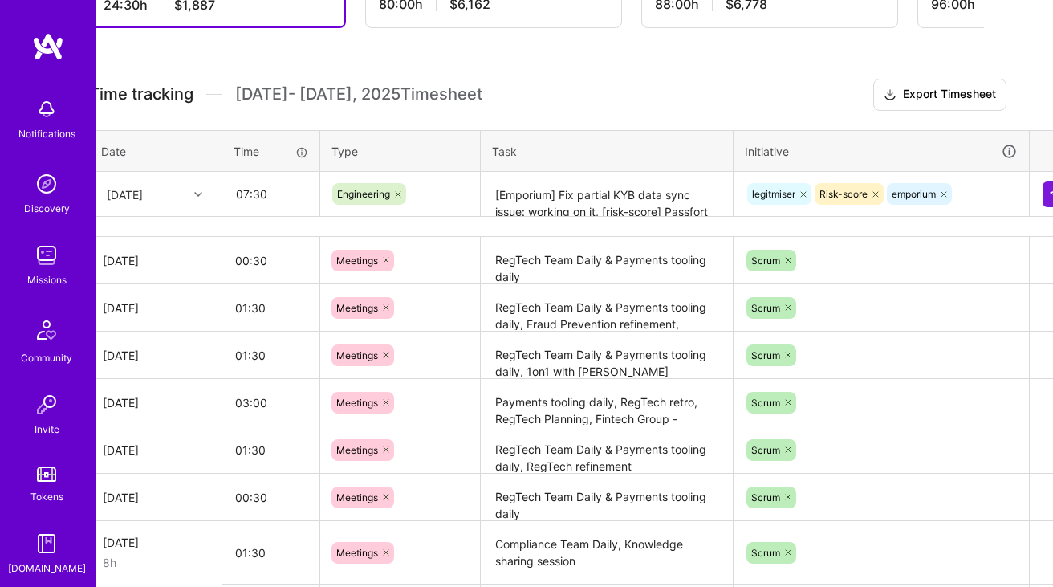
scroll to position [385, 58]
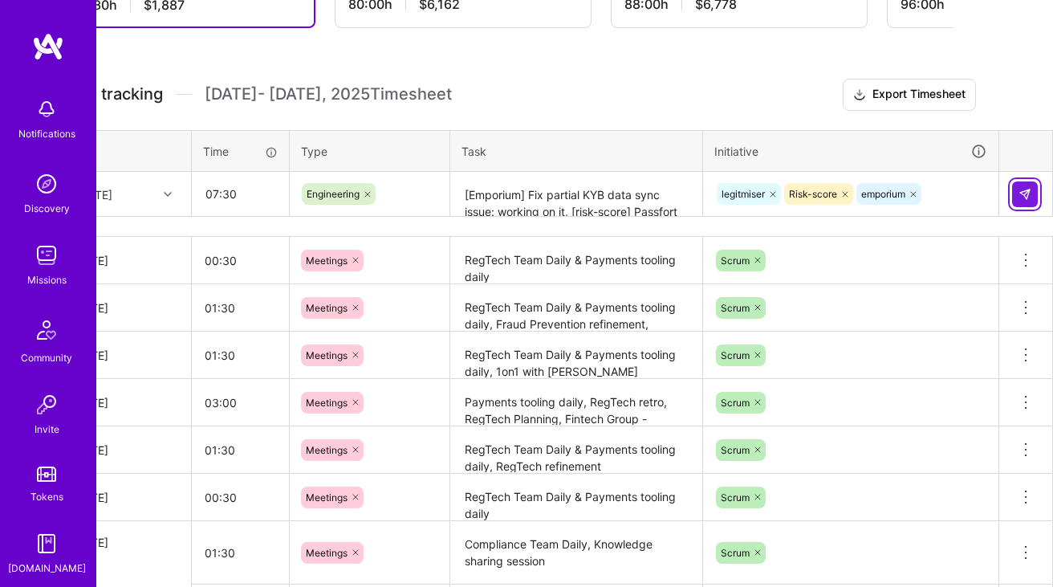
click at [1027, 189] on img at bounding box center [1025, 194] width 13 height 13
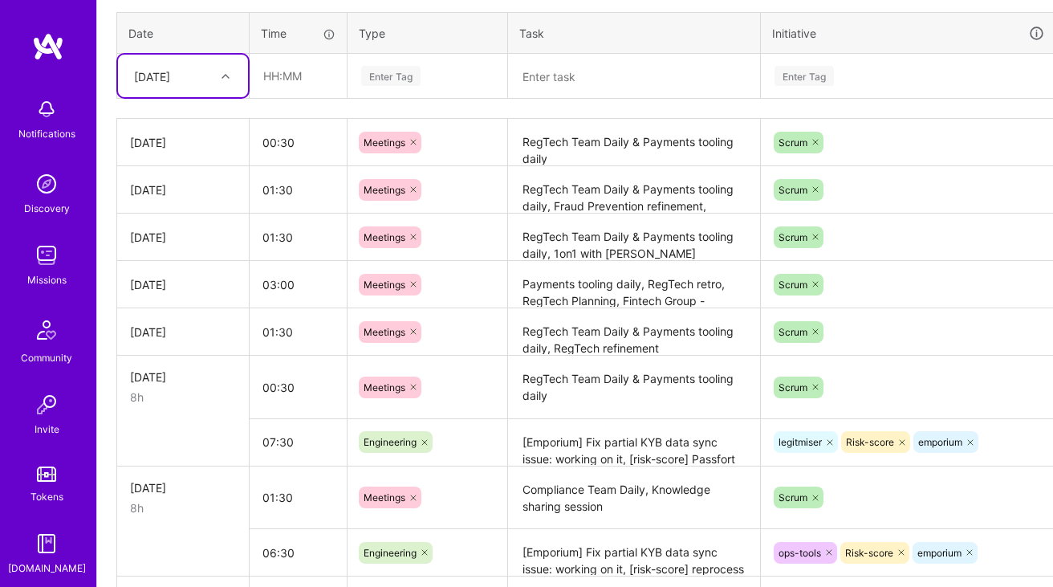
scroll to position [478, 0]
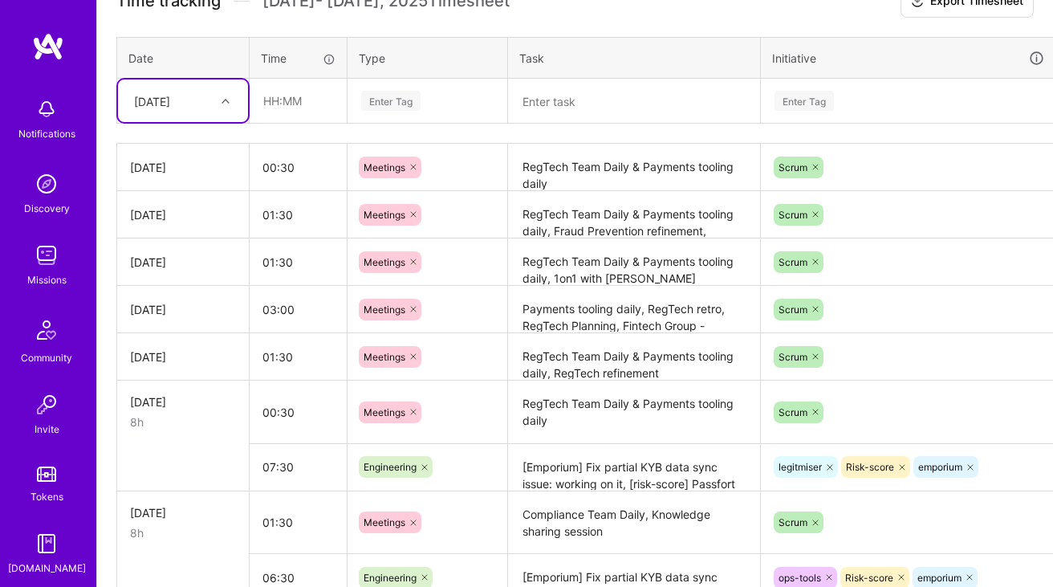
click at [575, 481] on textarea "[Emporium] Fix partial KYB data sync issue: working on it, [risk-score] Passfor…" at bounding box center [634, 467] width 249 height 44
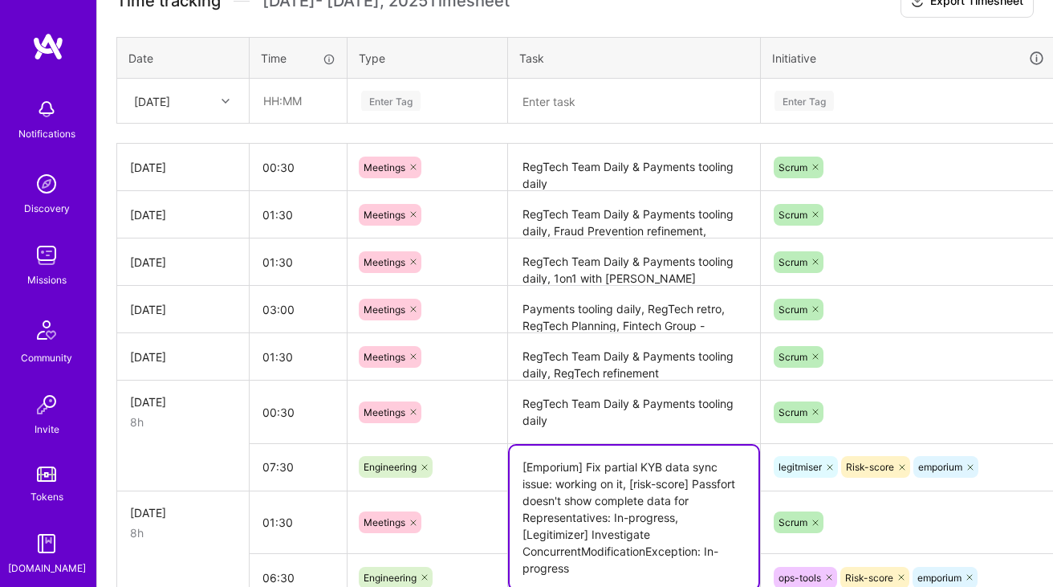
click at [575, 481] on textarea "[Emporium] Fix partial KYB data sync issue: working on it, [risk-score] Passfor…" at bounding box center [634, 517] width 249 height 144
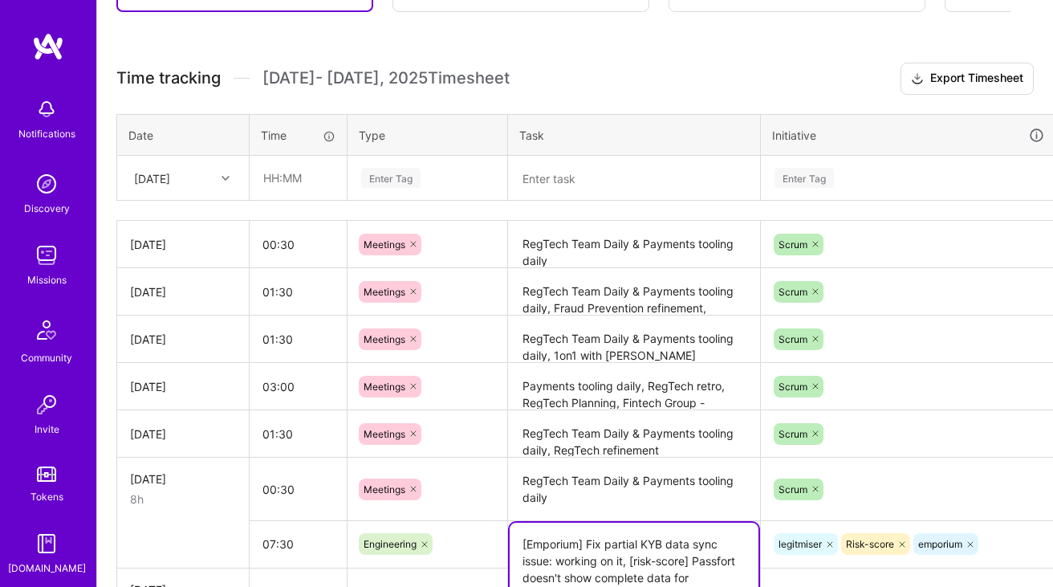
scroll to position [390, 0]
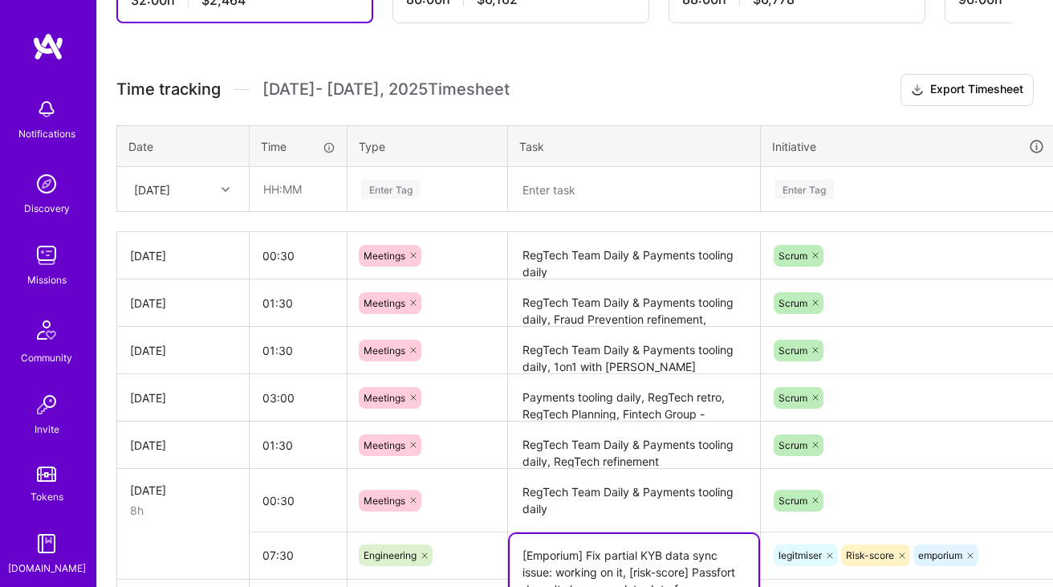
click at [205, 190] on div "[DATE]" at bounding box center [170, 189] width 89 height 26
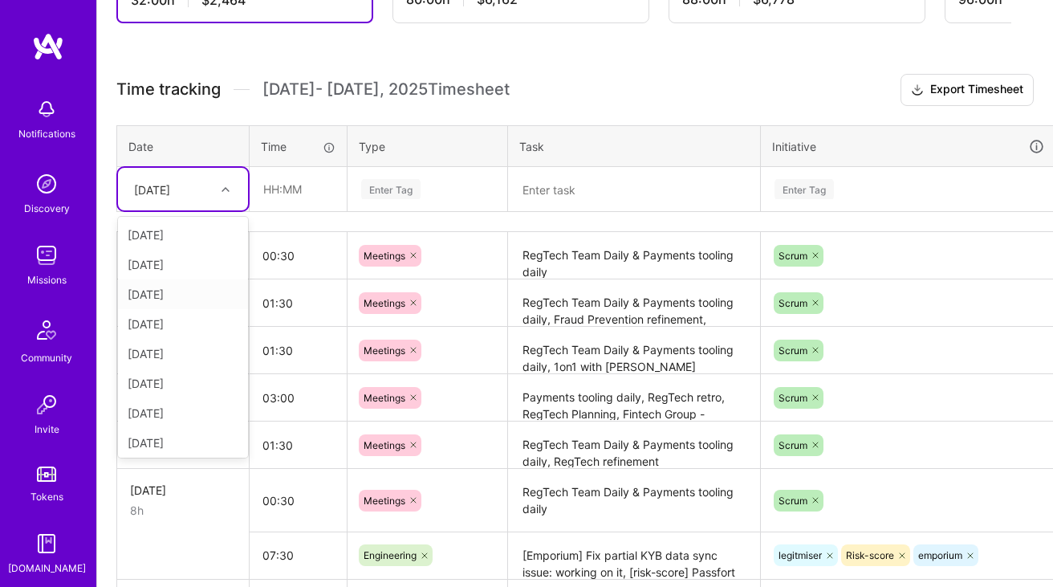
click at [201, 294] on div "[DATE]" at bounding box center [183, 294] width 130 height 30
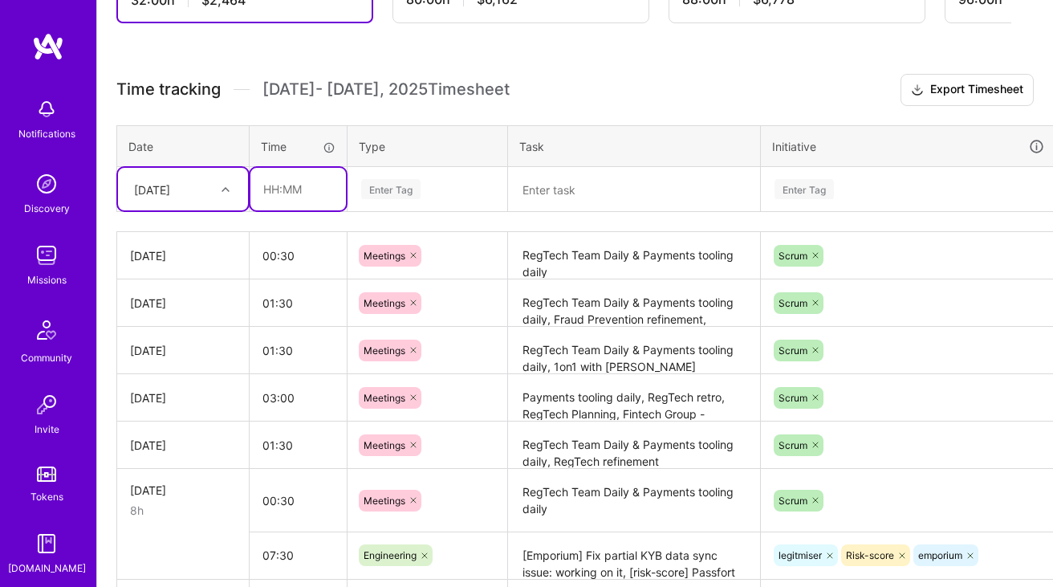
click at [310, 189] on input "text" at bounding box center [298, 189] width 96 height 43
type input "06:30"
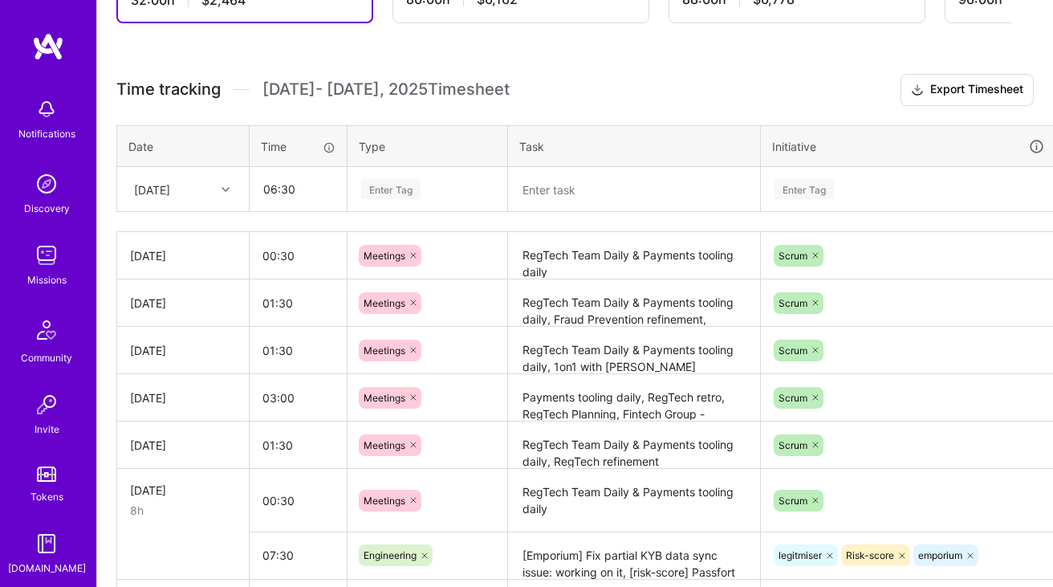
click at [401, 209] on td "Enter Tag" at bounding box center [428, 189] width 161 height 45
click at [435, 197] on div "Enter Tag" at bounding box center [428, 189] width 136 height 20
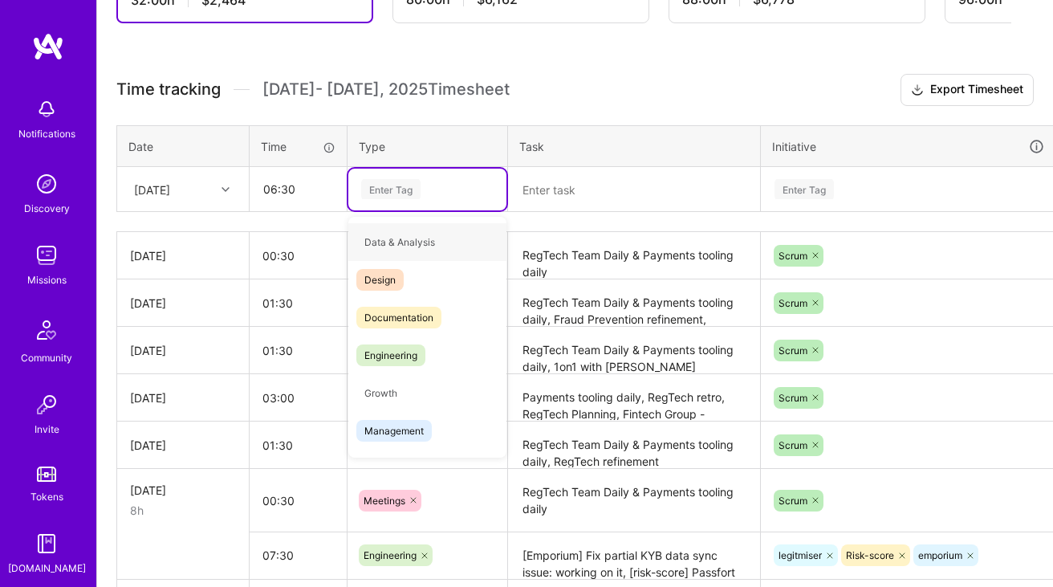
type input "e"
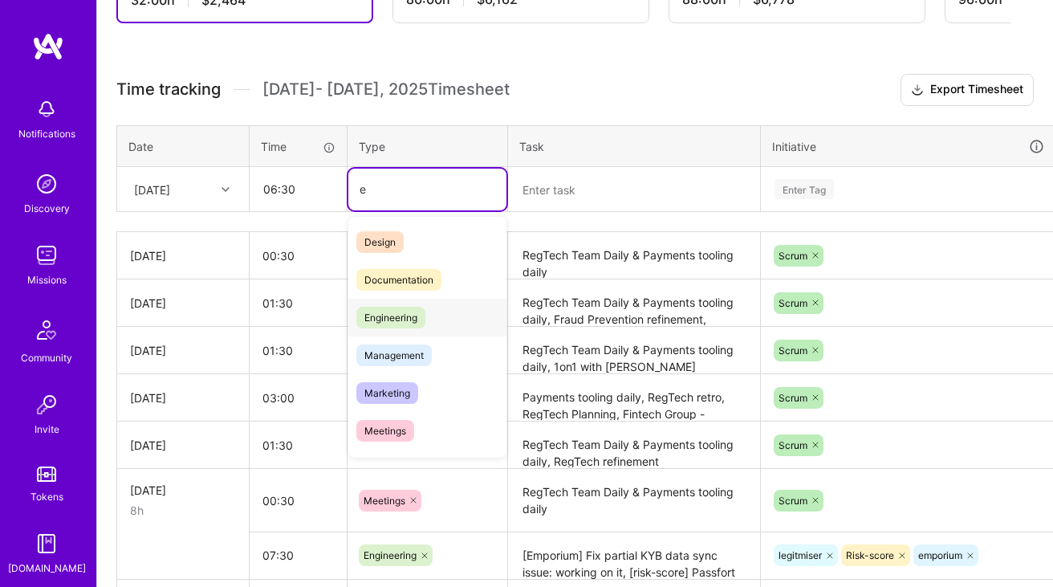
click at [401, 307] on span "Engineering" at bounding box center [390, 318] width 69 height 22
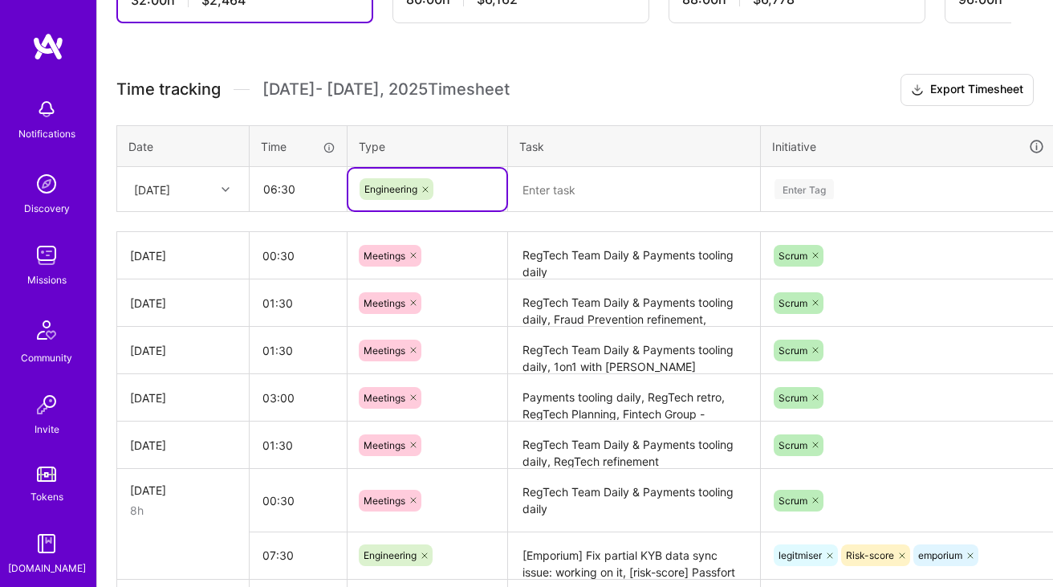
click at [544, 230] on div "Time tracking [DATE] - [DATE] Timesheet Export Timesheet Date Time Type Task In…" at bounding box center [574, 459] width 917 height 770
click at [602, 184] on textarea at bounding box center [634, 190] width 249 height 43
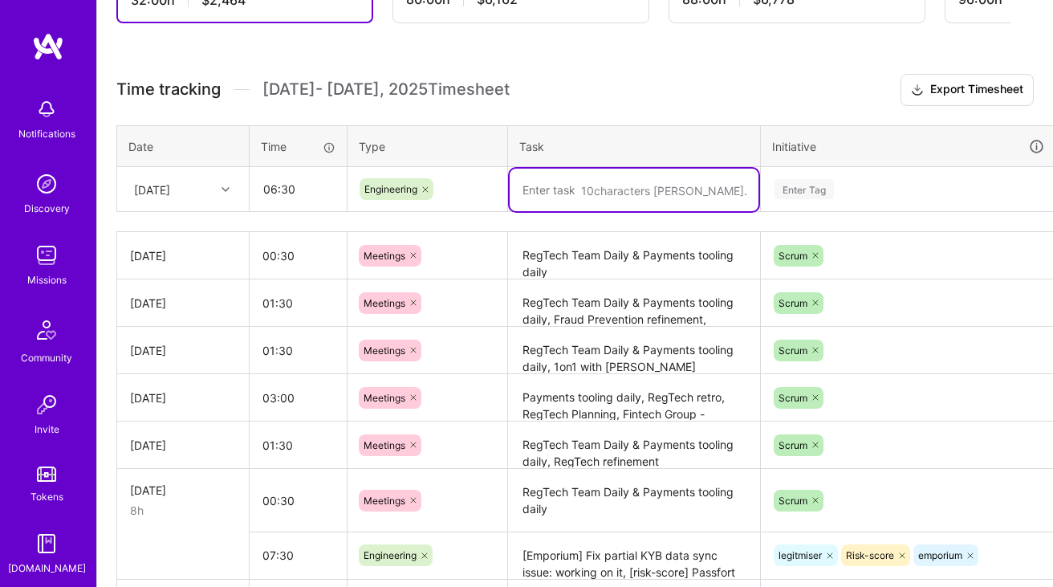
paste textarea "[Emporium] Fix partial KYB data sync issue: working on it, [risk-score] Passfor…"
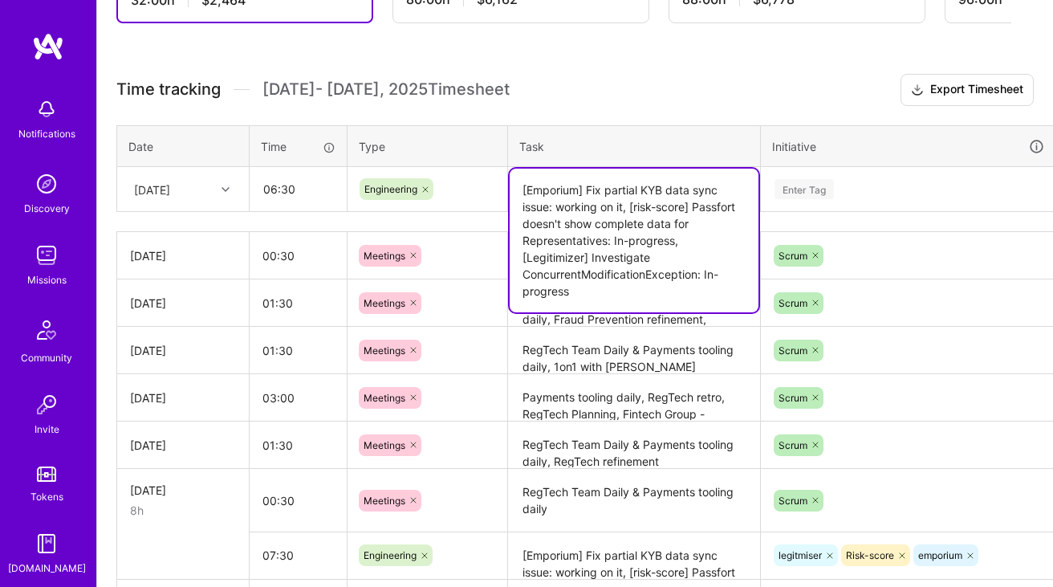
click at [613, 266] on textarea "[Emporium] Fix partial KYB data sync issue: working on it, [risk-score] Passfor…" at bounding box center [634, 241] width 249 height 144
click at [603, 279] on textarea "[Emporium] Fix partial KYB data sync issue: working on it, [risk-score] Passfor…" at bounding box center [634, 241] width 249 height 144
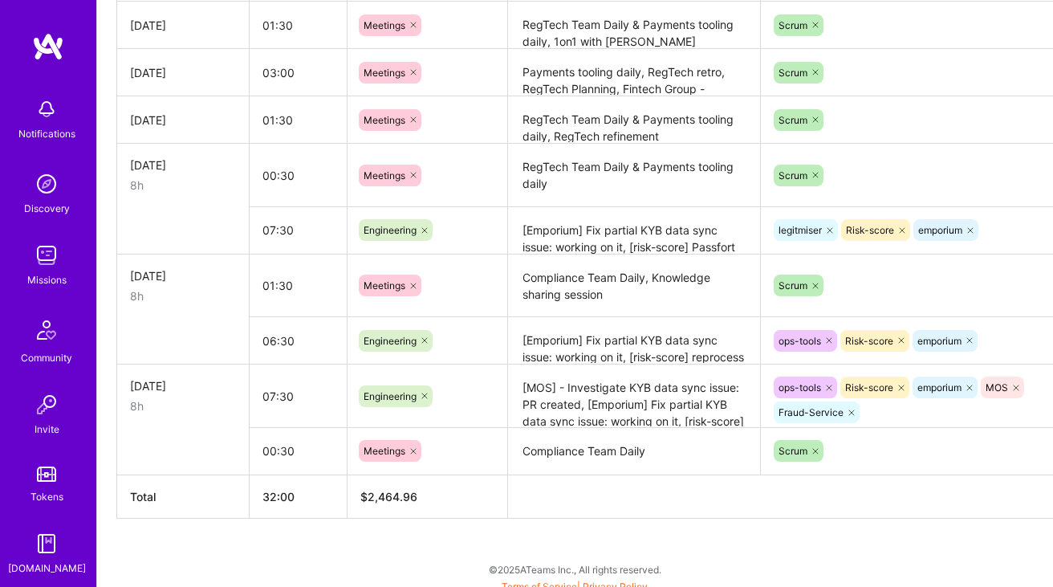
scroll to position [722, 0]
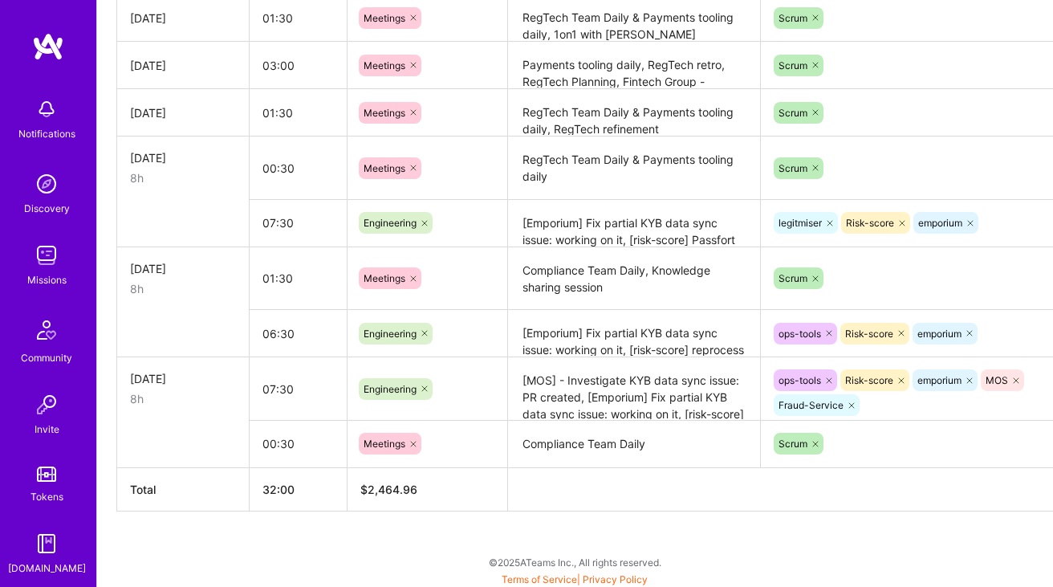
click at [592, 331] on textarea "[Emporium] Fix partial KYB data sync issue: working on it, [risk-score] reproce…" at bounding box center [634, 333] width 249 height 44
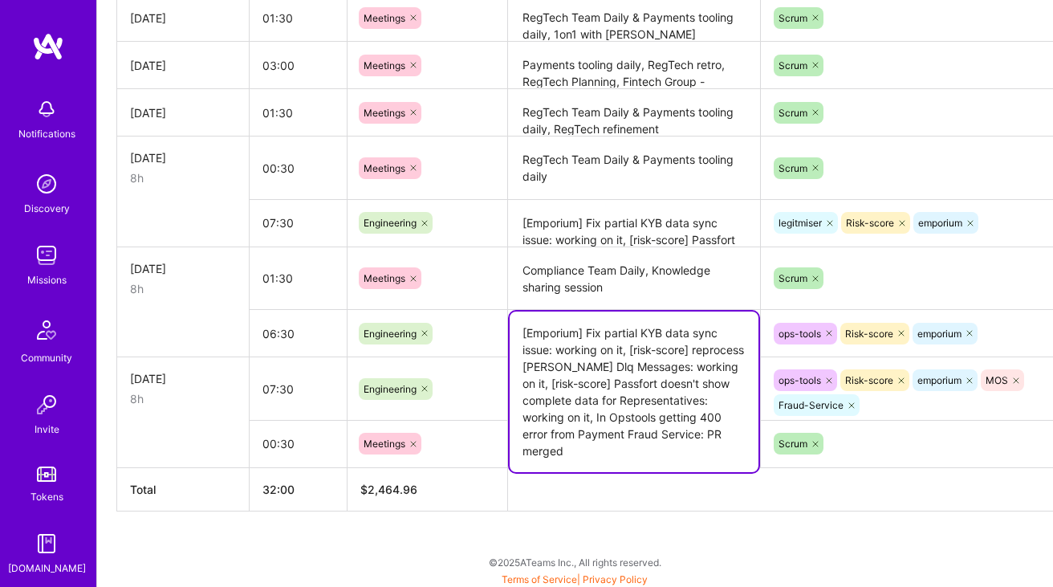
drag, startPoint x: 630, startPoint y: 349, endPoint x: 548, endPoint y: 381, distance: 87.9
click at [548, 381] on textarea "[Emporium] Fix partial KYB data sync issue: working on it, [risk-score] reproce…" at bounding box center [634, 391] width 249 height 161
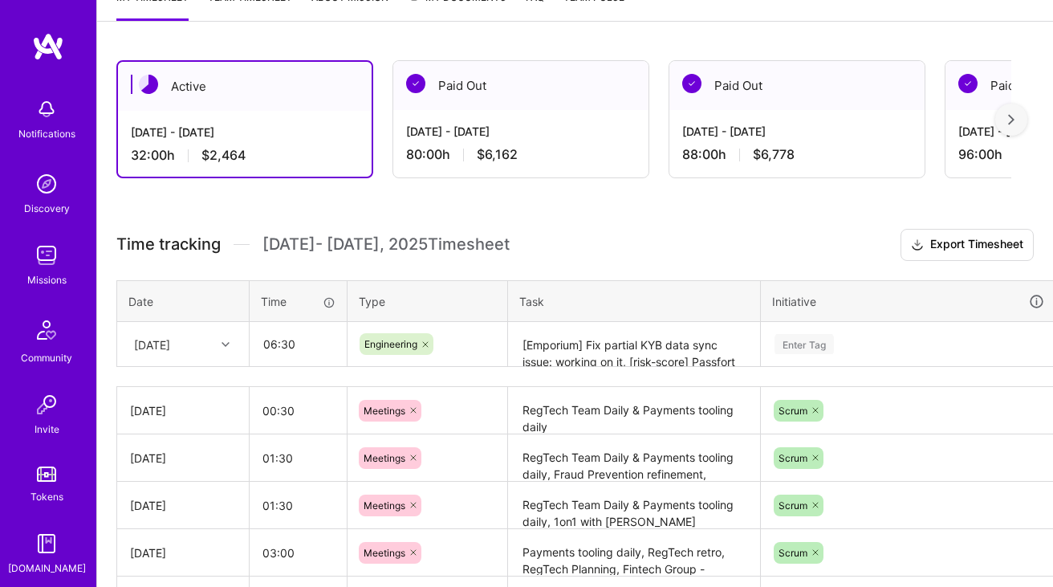
scroll to position [291, 0]
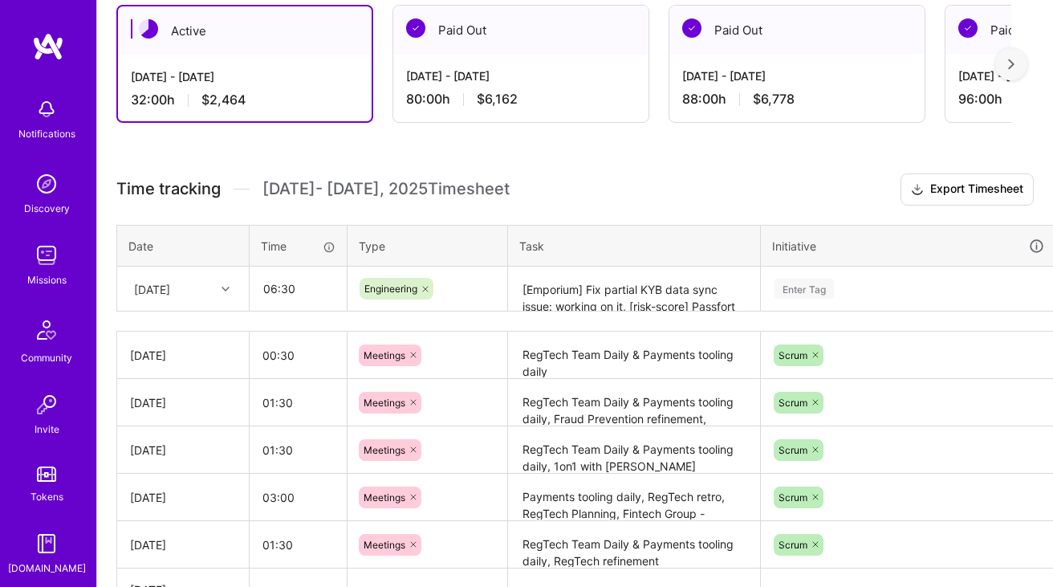
click at [606, 300] on textarea "[Emporium] Fix partial KYB data sync issue: working on it, [risk-score] Passfor…" at bounding box center [634, 289] width 249 height 43
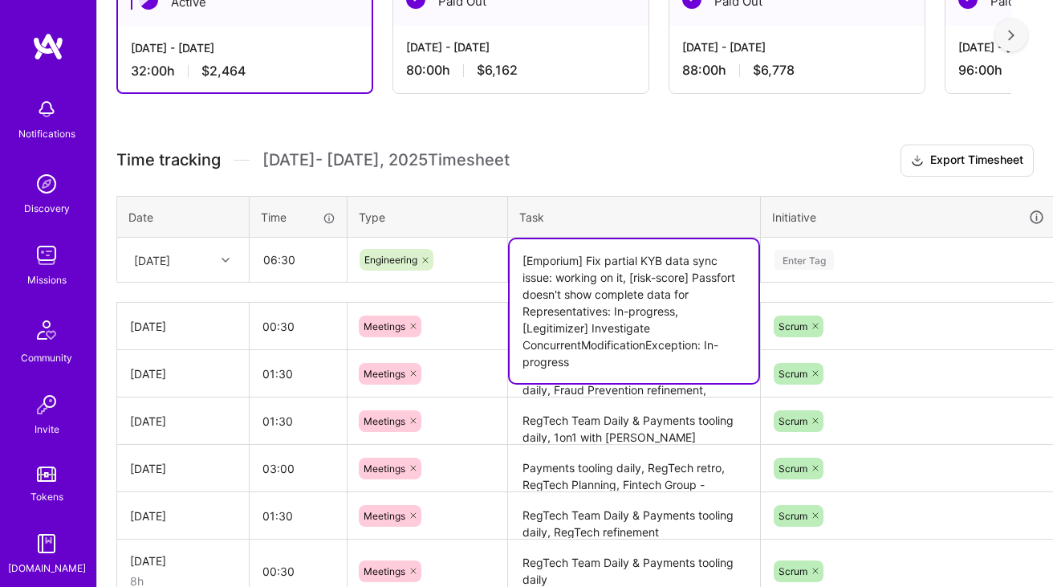
scroll to position [356, 0]
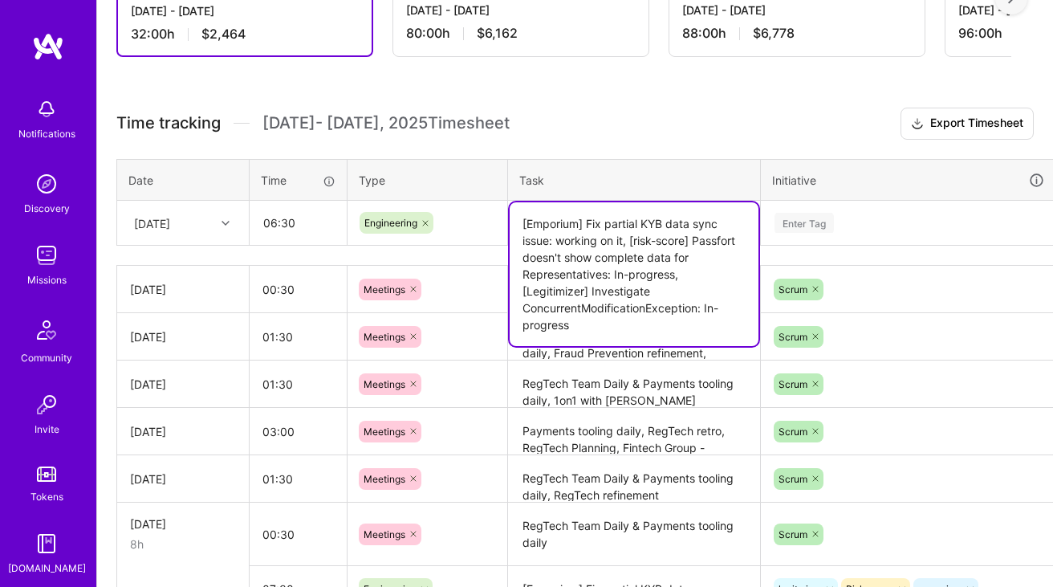
click at [610, 327] on textarea "[Emporium] Fix partial KYB data sync issue: working on it, [risk-score] Passfor…" at bounding box center [634, 274] width 249 height 144
paste textarea "[risk-score] reprocess [PERSON_NAME] Dlq Messages: working on it,"
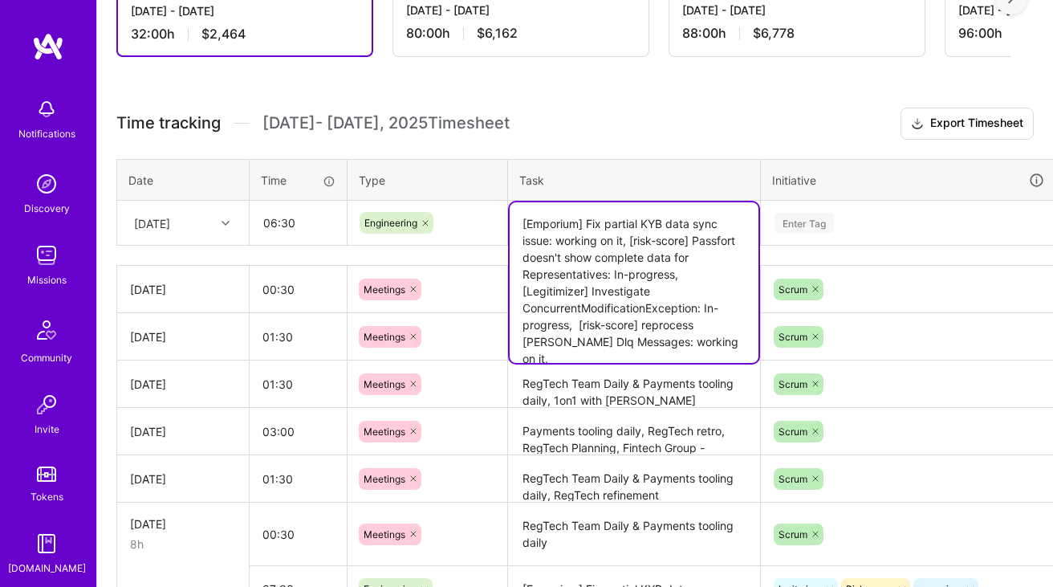
click at [695, 324] on textarea "[Emporium] Fix partial KYB data sync issue: working on it, [risk-score] Passfor…" at bounding box center [634, 282] width 249 height 161
click at [651, 319] on textarea "[Emporium] Fix partial KYB data sync issue: working on it, [risk-score] Passfor…" at bounding box center [634, 282] width 249 height 161
click at [631, 228] on textarea "[Emporium] Fix partial KYB data sync issue: working on it, [risk-score] Passfor…" at bounding box center [634, 282] width 249 height 161
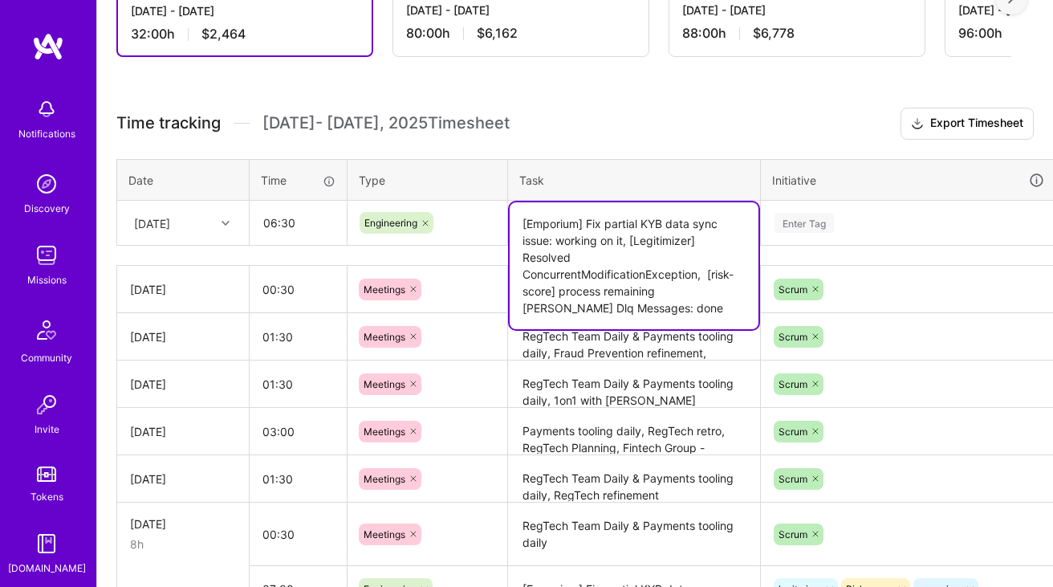
click at [705, 287] on textarea "[Emporium] Fix partial KYB data sync issue: working on it, [Legitimizer] Resolv…" at bounding box center [634, 265] width 249 height 127
click at [725, 295] on textarea "[Emporium] Fix partial KYB data sync issue: working on it, [Legitimizer] Resolv…" at bounding box center [634, 265] width 249 height 127
click at [666, 307] on textarea "[Emporium] Fix partial KYB data sync issue: working on it, [Legitimizer] Resolv…" at bounding box center [634, 265] width 249 height 127
type textarea "[Emporium] Fix partial KYB data sync issue: working on it, [Legitimizer] Resolv…"
click at [831, 222] on div "Enter Tag" at bounding box center [804, 222] width 59 height 25
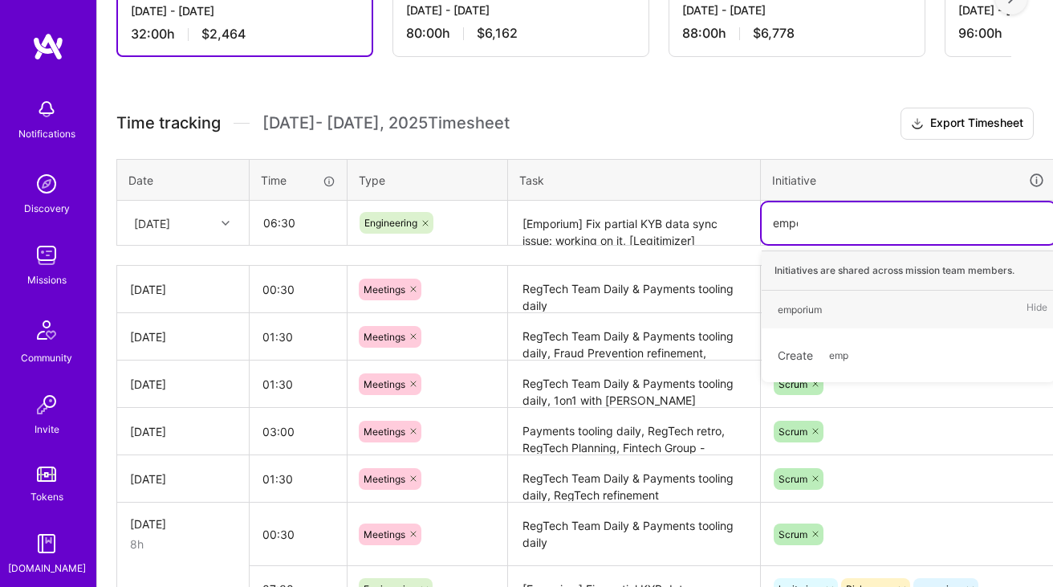
type input "empor"
click at [791, 307] on div "emporium" at bounding box center [800, 309] width 44 height 17
type input "d"
type input "risk"
click at [779, 323] on div "Risk-score Hide" at bounding box center [909, 310] width 294 height 38
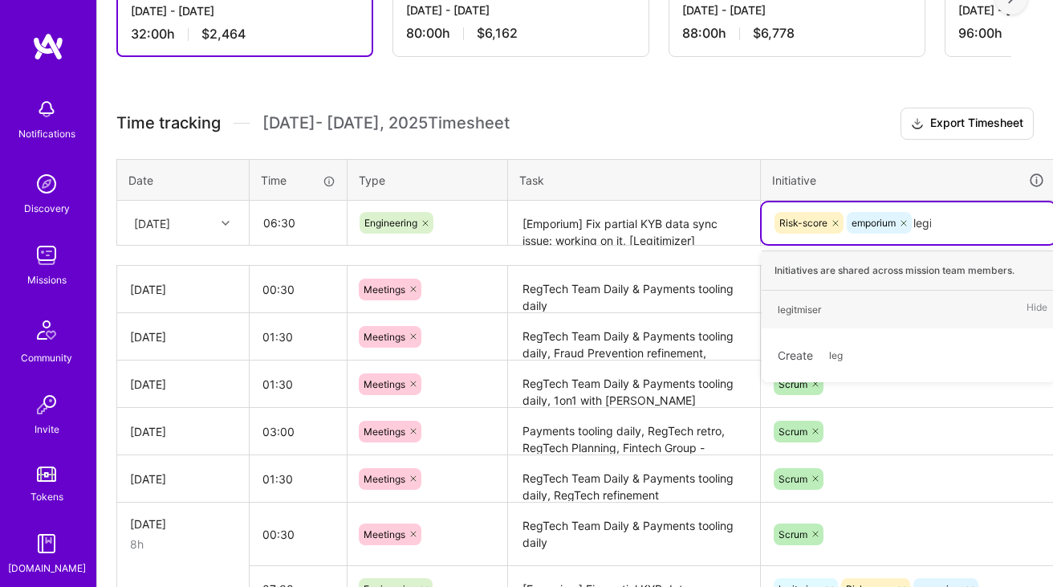
type input "legi"
type input "leg"
click at [802, 305] on div "legitmiser" at bounding box center [799, 309] width 43 height 17
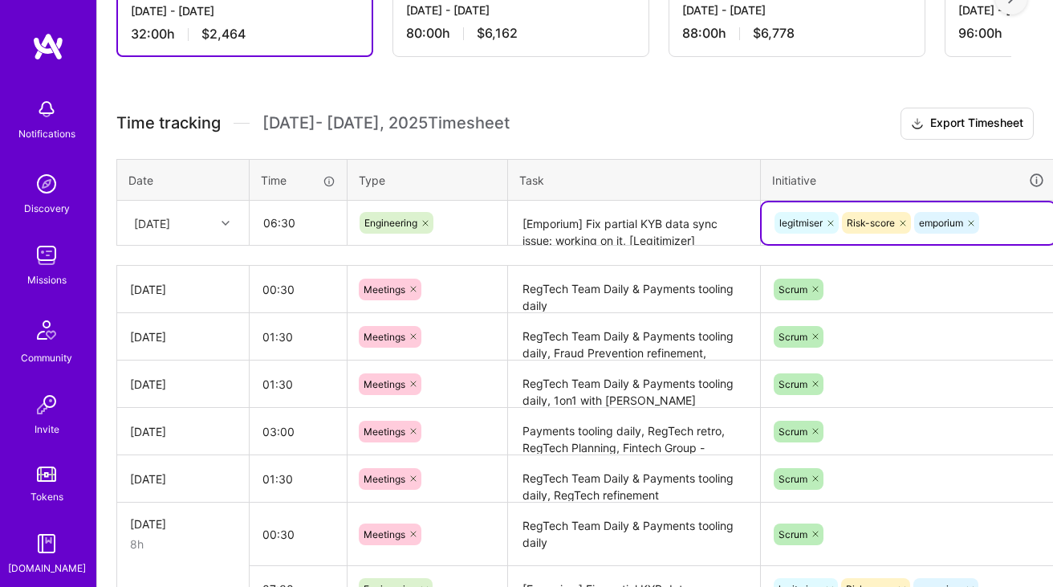
scroll to position [356, 58]
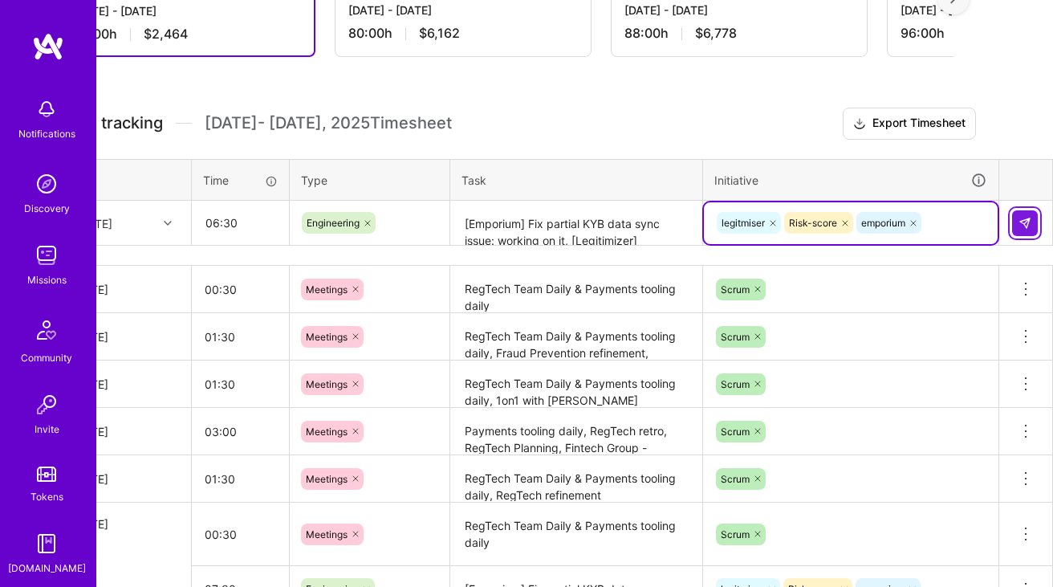
click at [1024, 217] on img at bounding box center [1025, 223] width 13 height 13
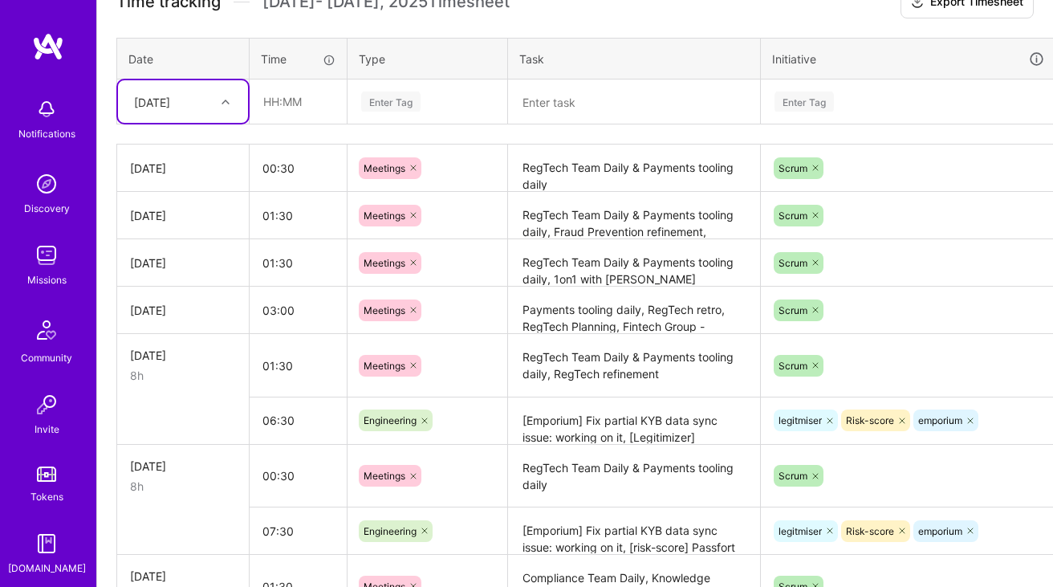
scroll to position [449, 0]
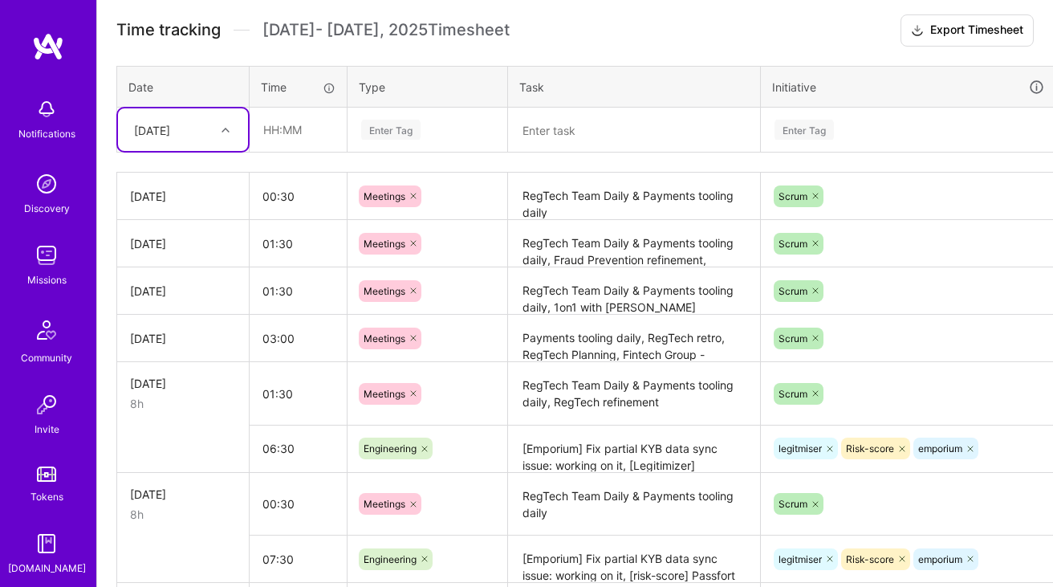
click at [584, 393] on textarea "RegTech Team Daily & Payments tooling daily, RegTech refinement" at bounding box center [634, 394] width 249 height 60
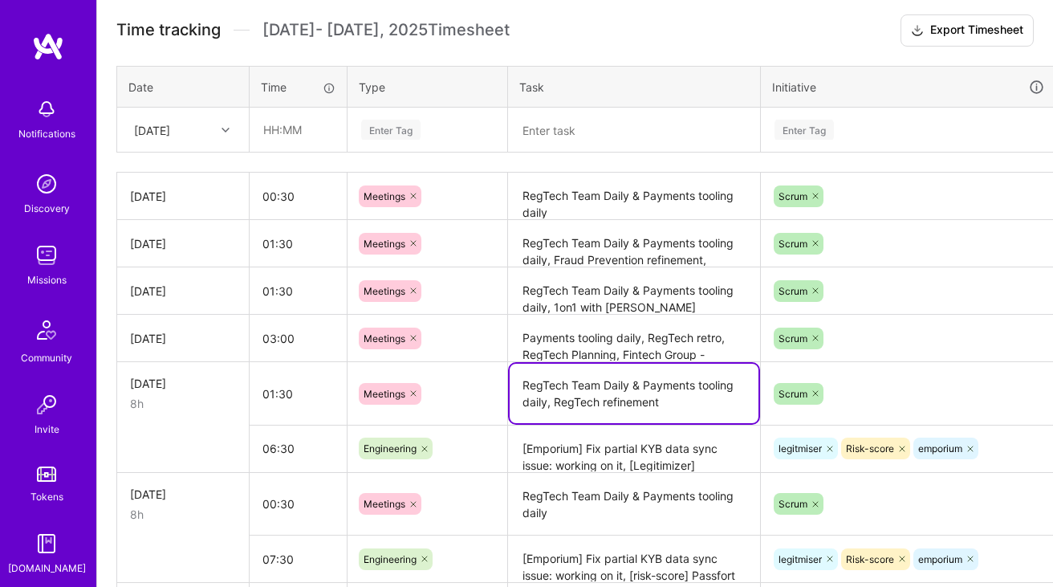
click at [589, 455] on textarea "[Emporium] Fix partial KYB data sync issue: working on it, [Legitimizer] Resolv…" at bounding box center [634, 449] width 249 height 44
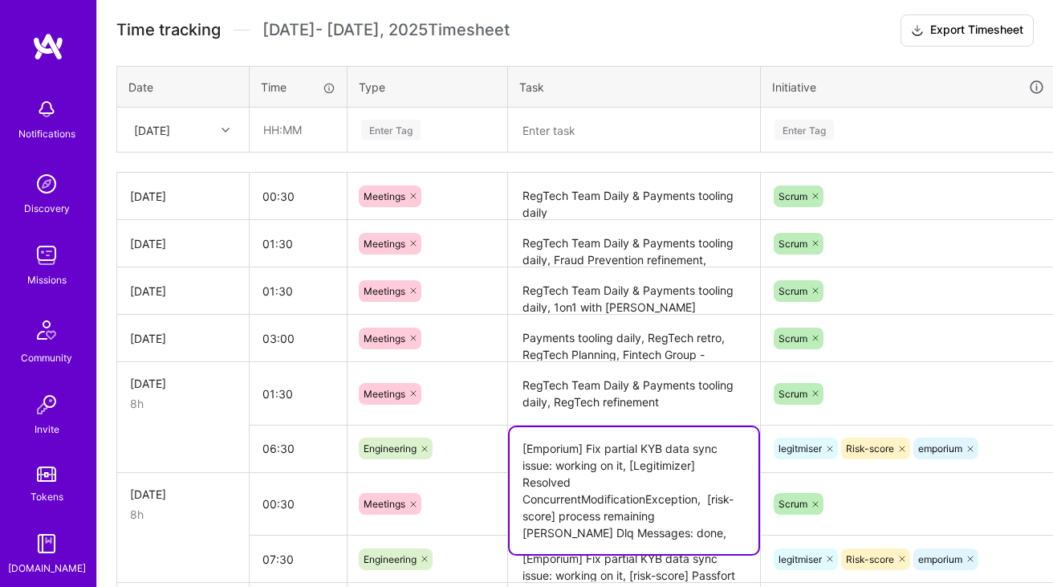
click at [589, 455] on textarea "[Emporium] Fix partial KYB data sync issue: working on it, [Legitimizer] Resolv…" at bounding box center [634, 490] width 249 height 127
click at [213, 137] on div "[DATE]" at bounding box center [170, 129] width 89 height 26
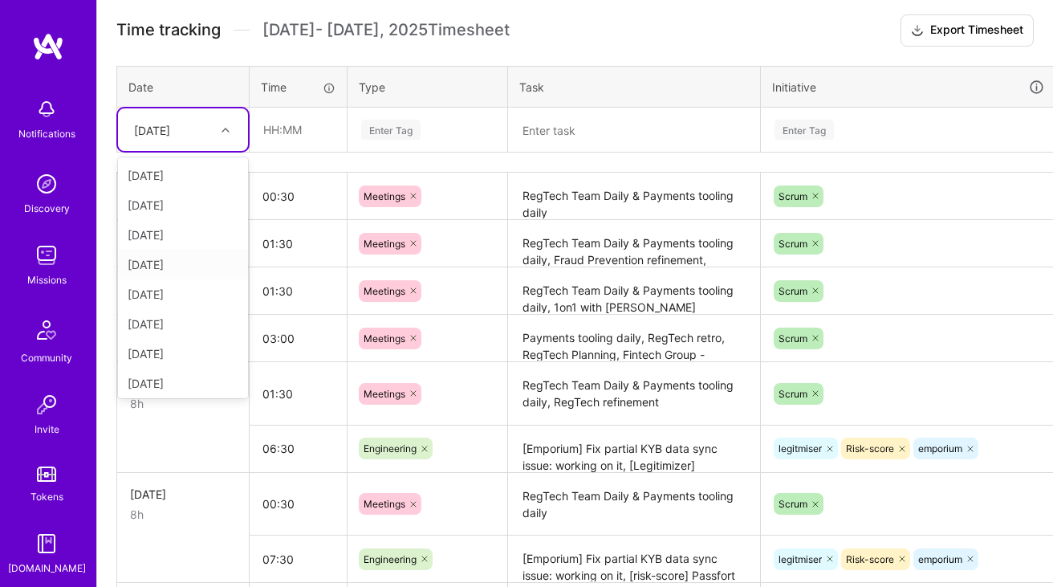
click at [175, 266] on div "[DATE]" at bounding box center [183, 265] width 130 height 30
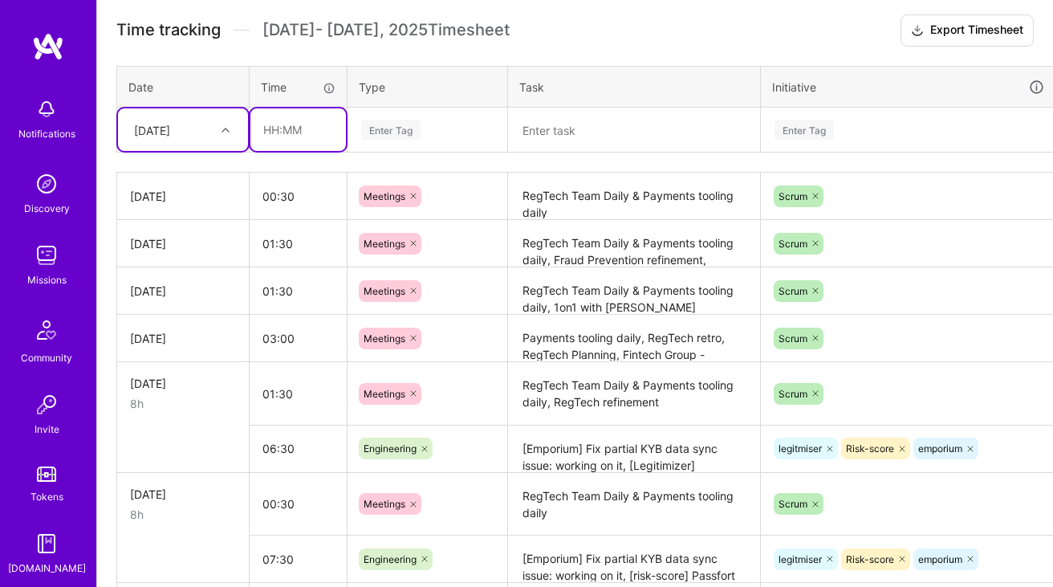
click at [315, 121] on input "text" at bounding box center [298, 129] width 96 height 43
click at [271, 132] on input "06:30" at bounding box center [298, 129] width 96 height 43
type input "05:00"
click at [441, 130] on div "Enter Tag" at bounding box center [428, 130] width 136 height 20
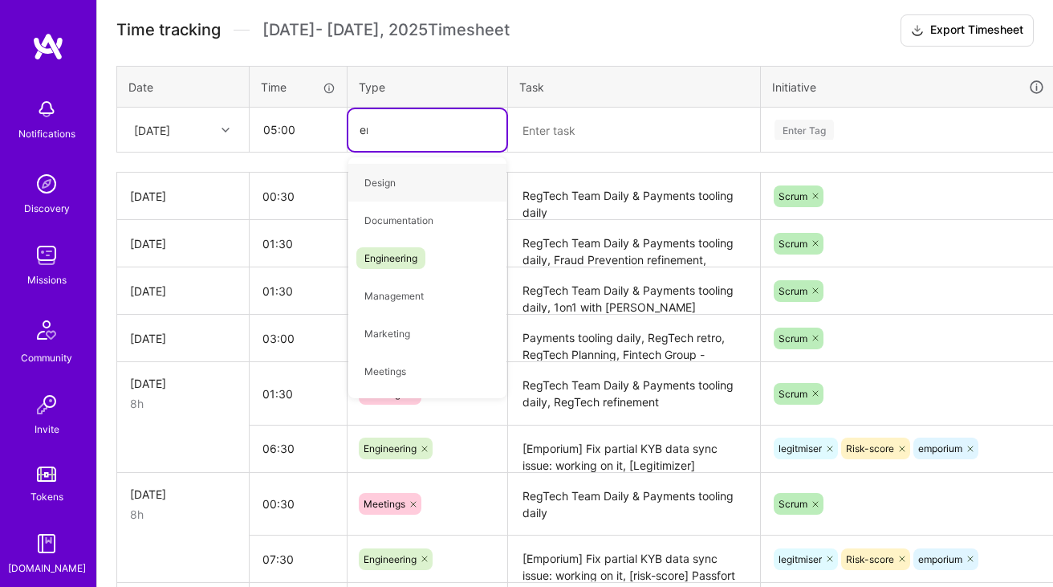
type input "eng"
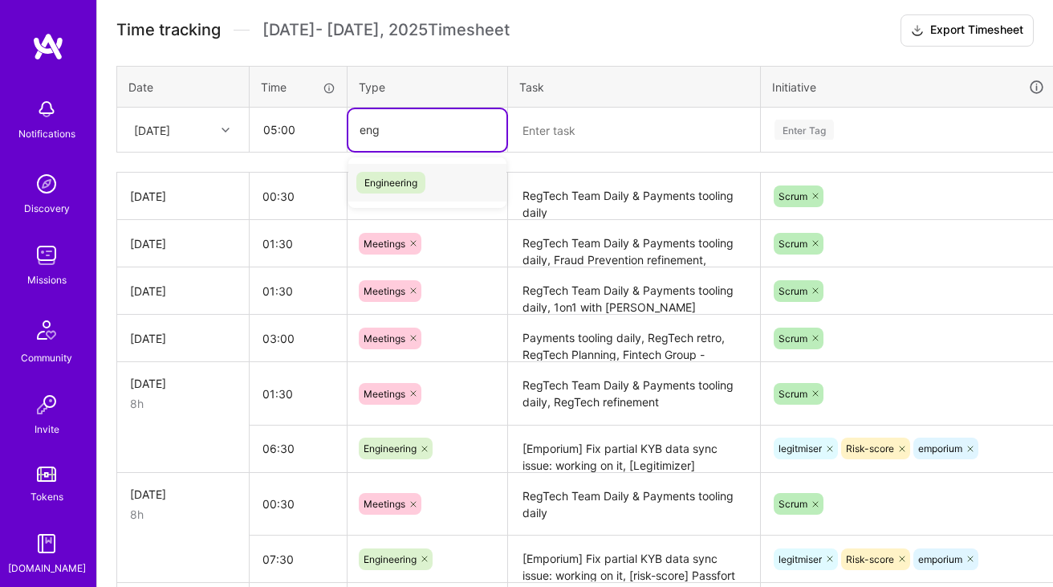
click at [413, 191] on span "Engineering" at bounding box center [390, 183] width 69 height 22
click at [587, 154] on div "Time tracking [DATE] - [DATE] Timesheet Export Timesheet Date Time Type Task In…" at bounding box center [574, 430] width 917 height 832
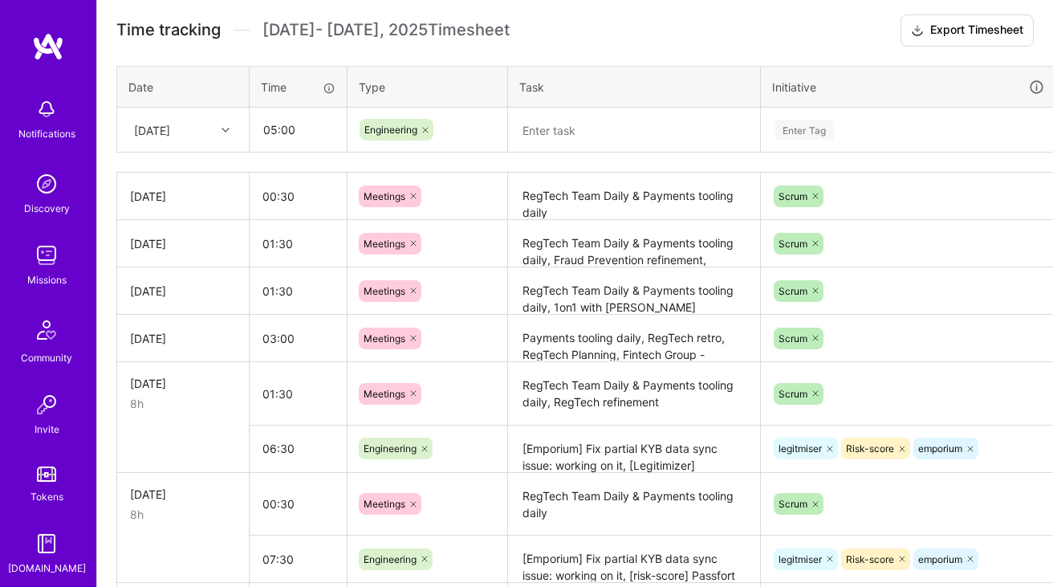
click at [593, 128] on textarea at bounding box center [634, 130] width 249 height 43
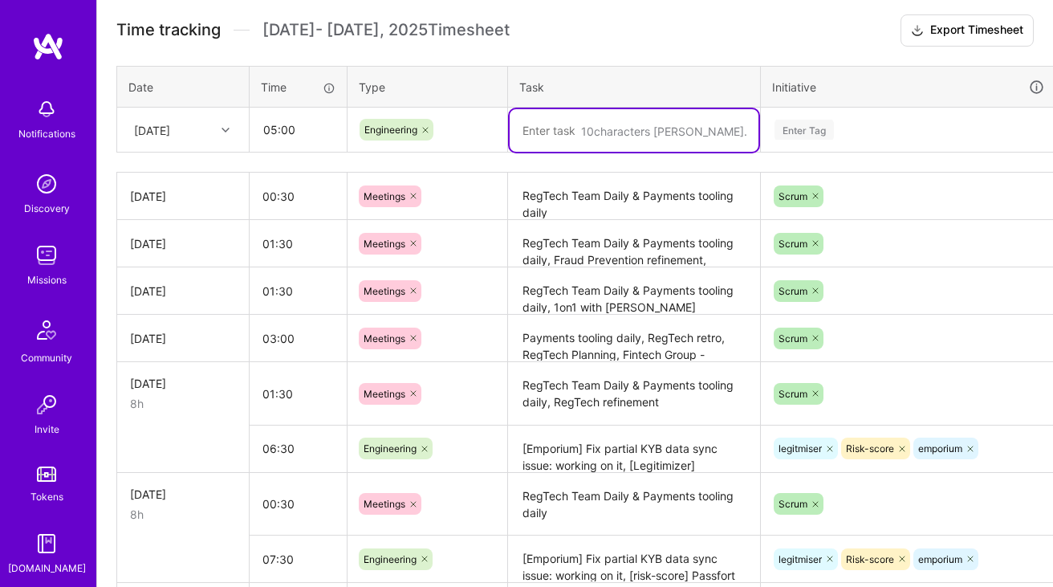
click at [572, 120] on textarea at bounding box center [634, 130] width 249 height 43
paste textarea "Getting Bad-Request (400) error from Payment Fraud Service for large JWT"
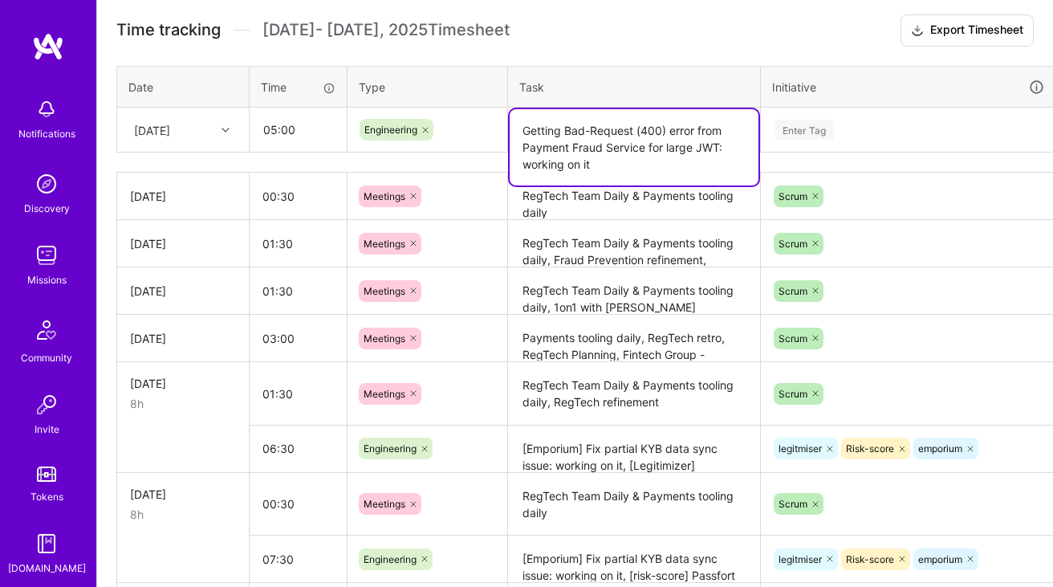
click at [581, 139] on textarea "Getting Bad-Request (400) error from Payment Fraud Service for large JWT: worki…" at bounding box center [634, 147] width 249 height 76
paste textarea "Change Heimdall back-end calls to use external ingress"
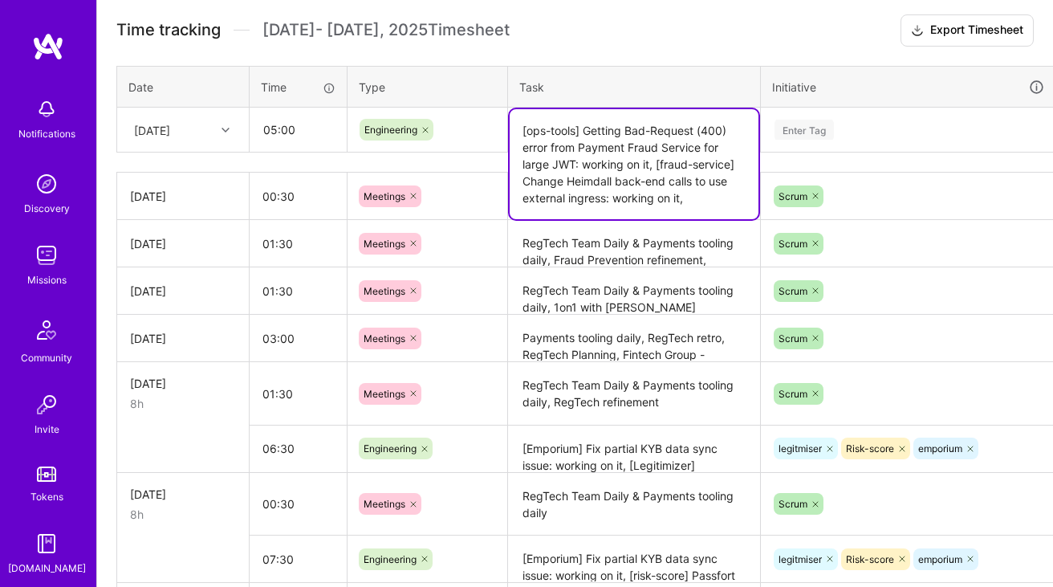
click at [631, 141] on textarea "[ops-tools] Getting Bad-Request (400) error from Payment Fraud Service for larg…" at bounding box center [634, 164] width 249 height 110
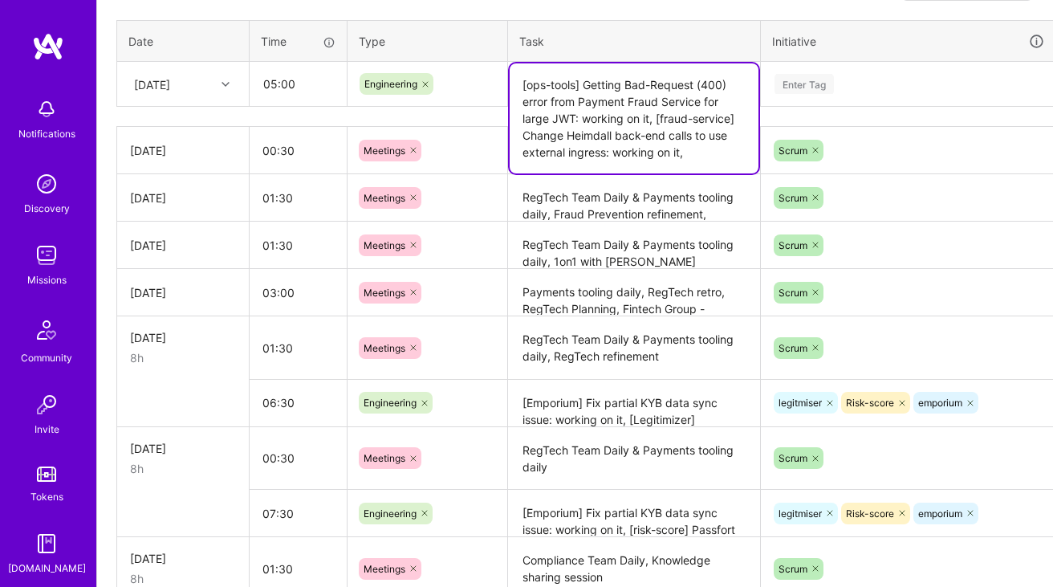
scroll to position [508, 0]
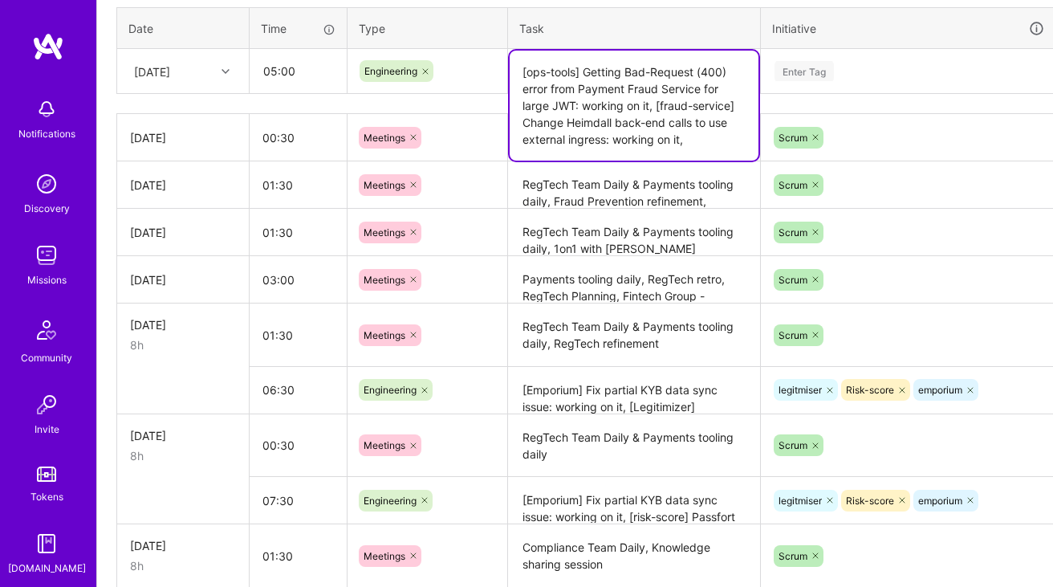
paste textarea "[Emporium] Fix partial KYB data sync issue"
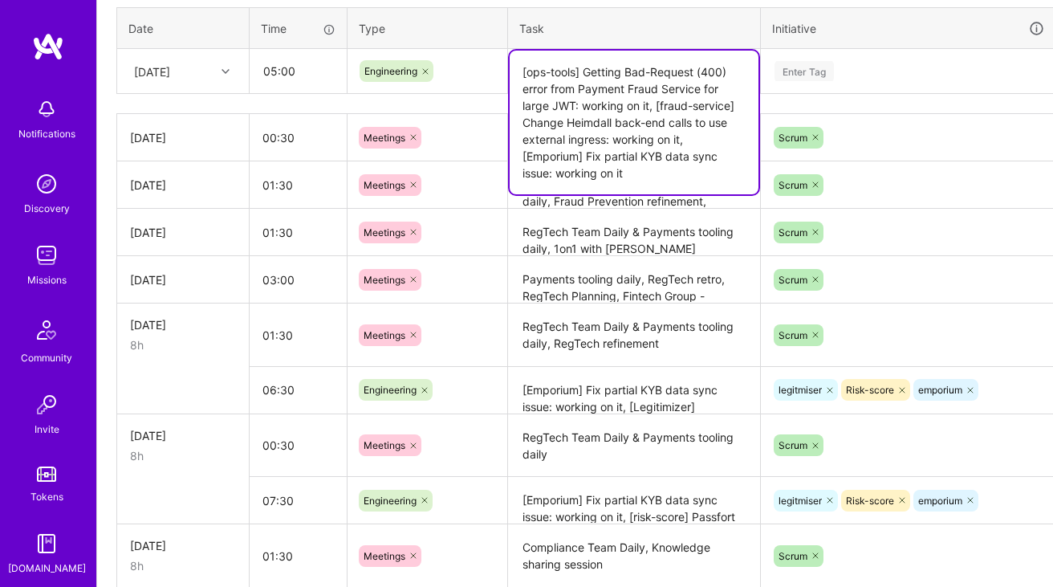
type textarea "[ops-tools] Getting Bad-Request (400) error from Payment Fraud Service for larg…"
click at [852, 61] on div "Enter Tag" at bounding box center [908, 71] width 271 height 20
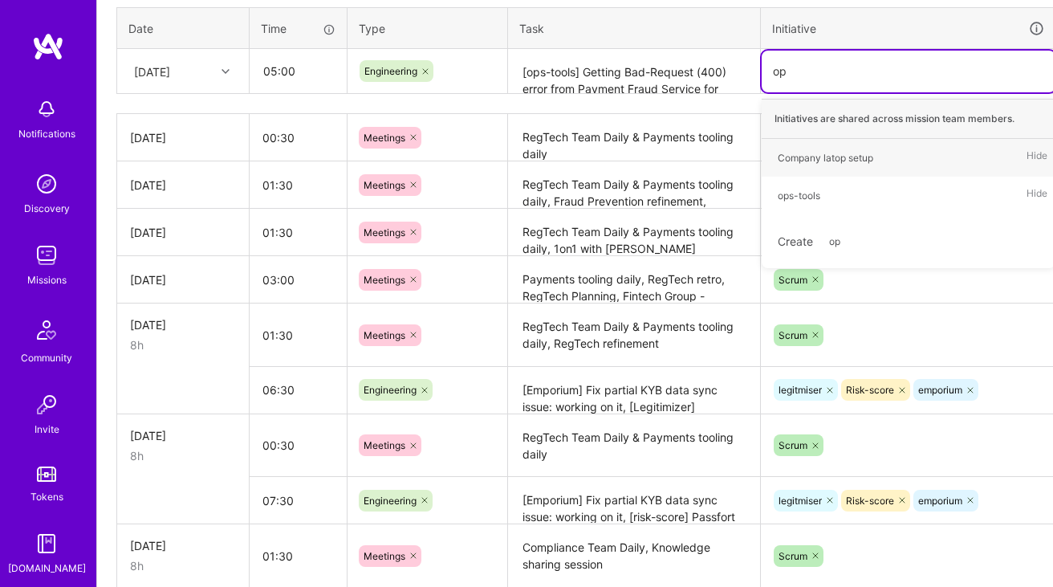
type input "ops"
click at [794, 155] on div "ops-tools" at bounding box center [799, 157] width 43 height 17
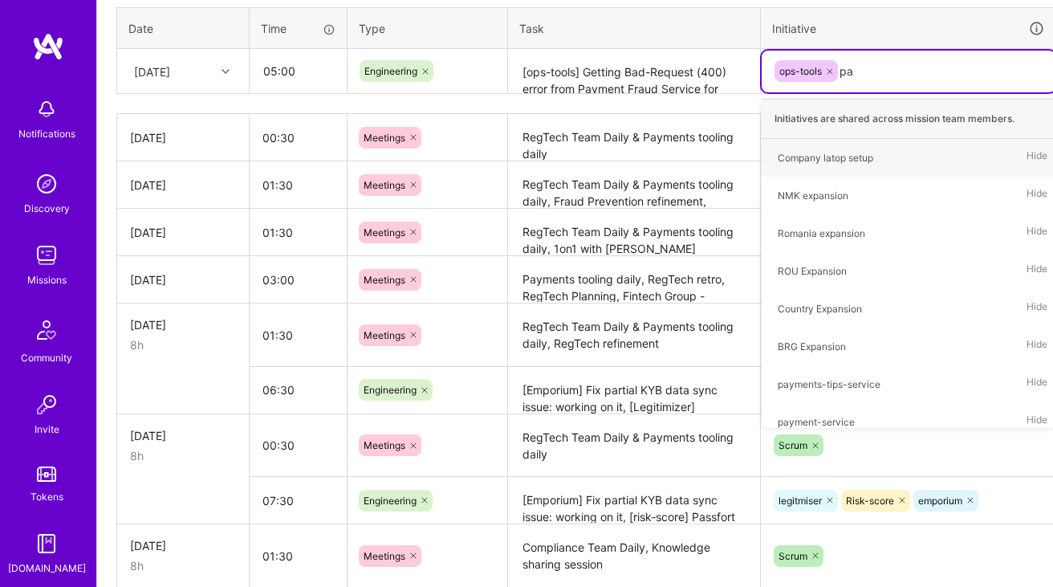
type input "p"
type input "emp"
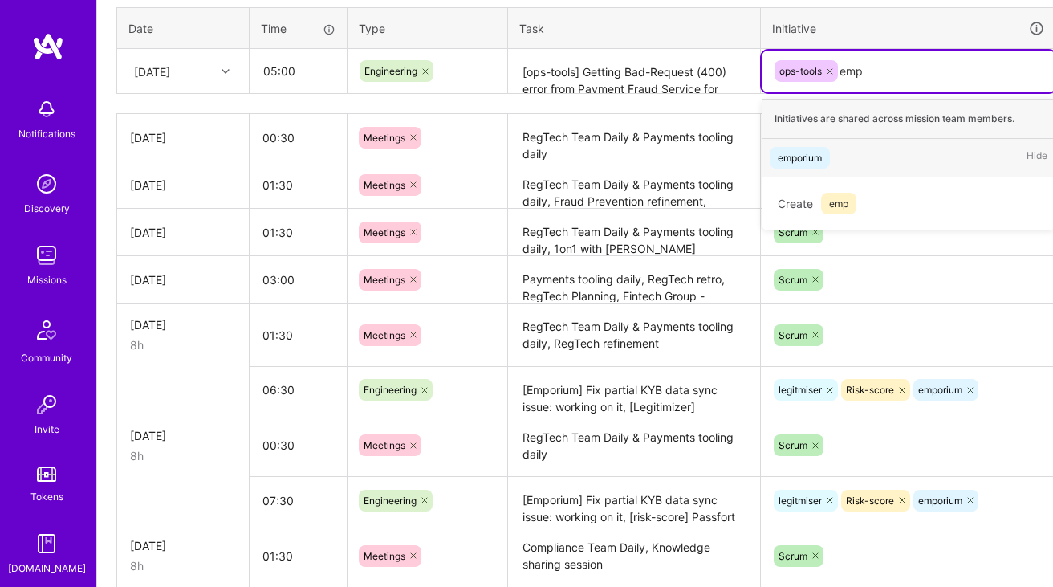
click at [791, 162] on div "emporium" at bounding box center [800, 157] width 44 height 17
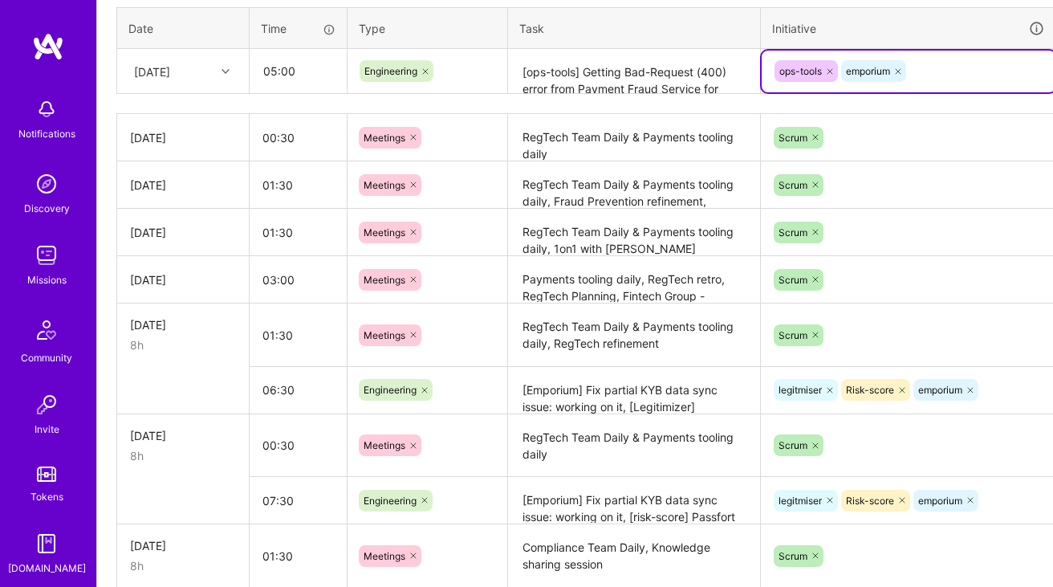
click at [667, 84] on textarea "[ops-tools] Getting Bad-Request (400) error from Payment Fraud Service for larg…" at bounding box center [634, 72] width 249 height 43
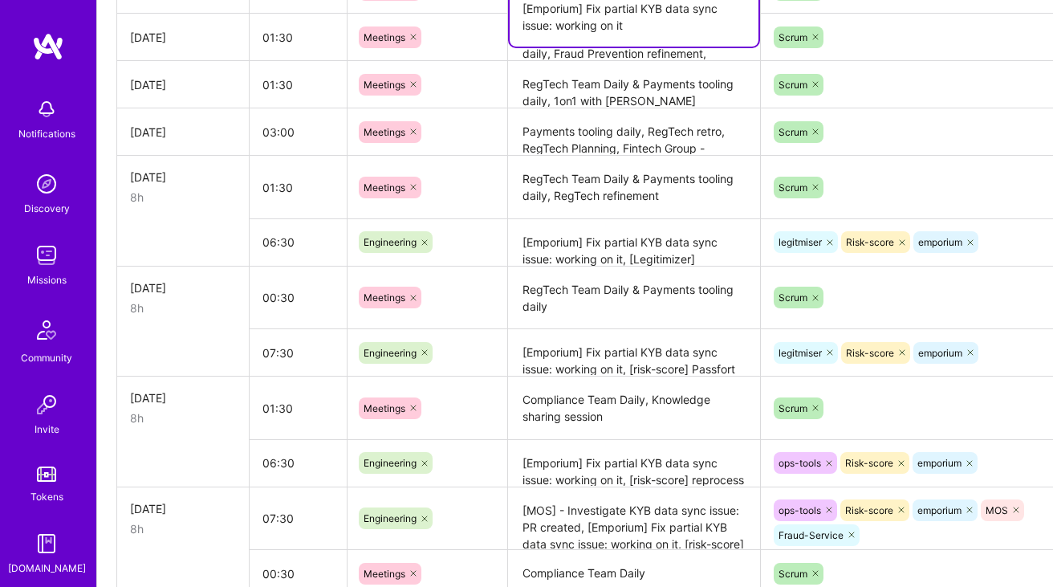
scroll to position [486, 0]
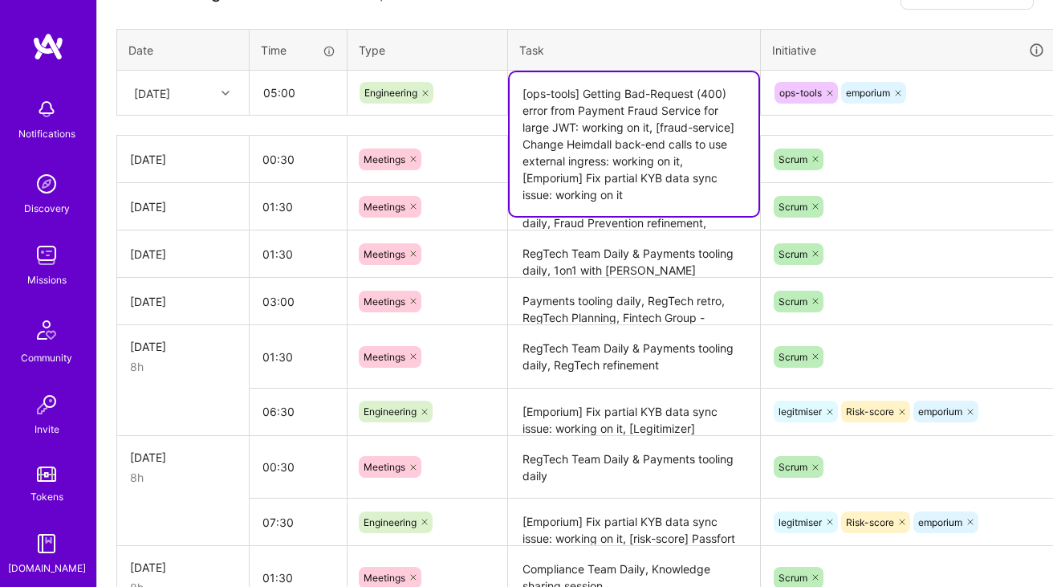
click at [943, 84] on div "ops-tools emporium" at bounding box center [908, 92] width 271 height 25
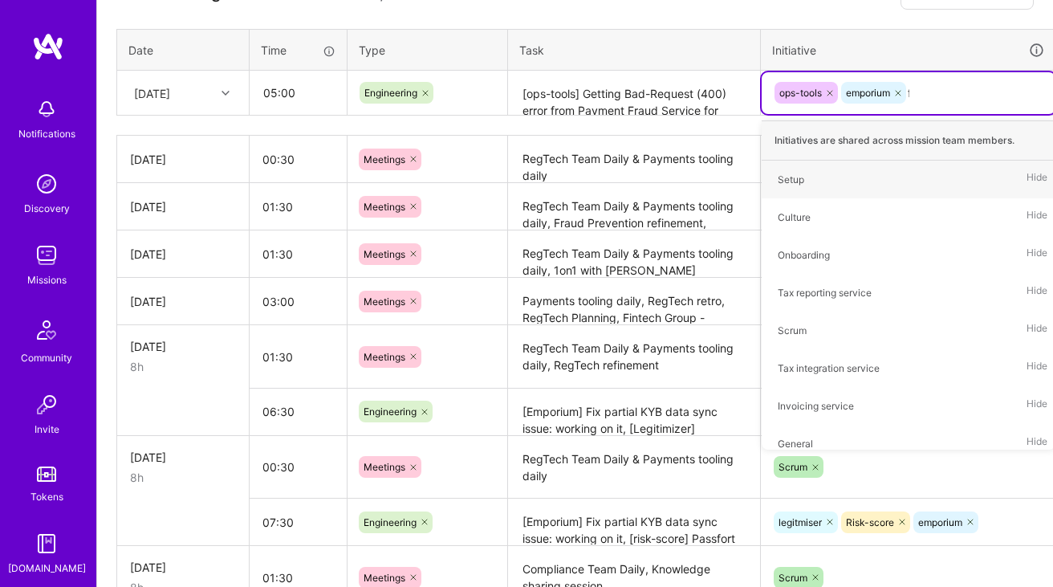
type input "fra"
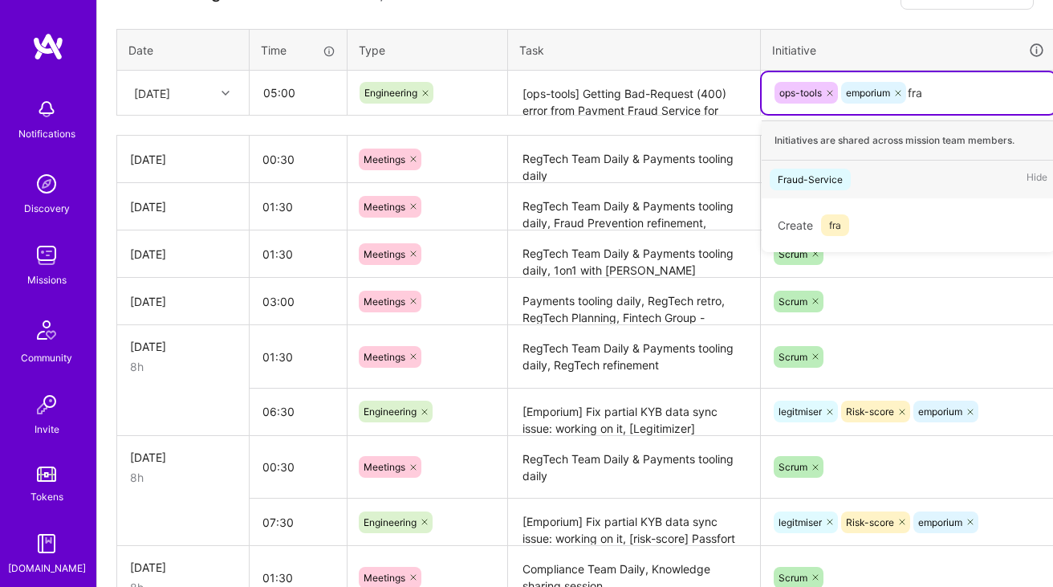
click at [845, 173] on span "Fraud-Service" at bounding box center [810, 180] width 81 height 22
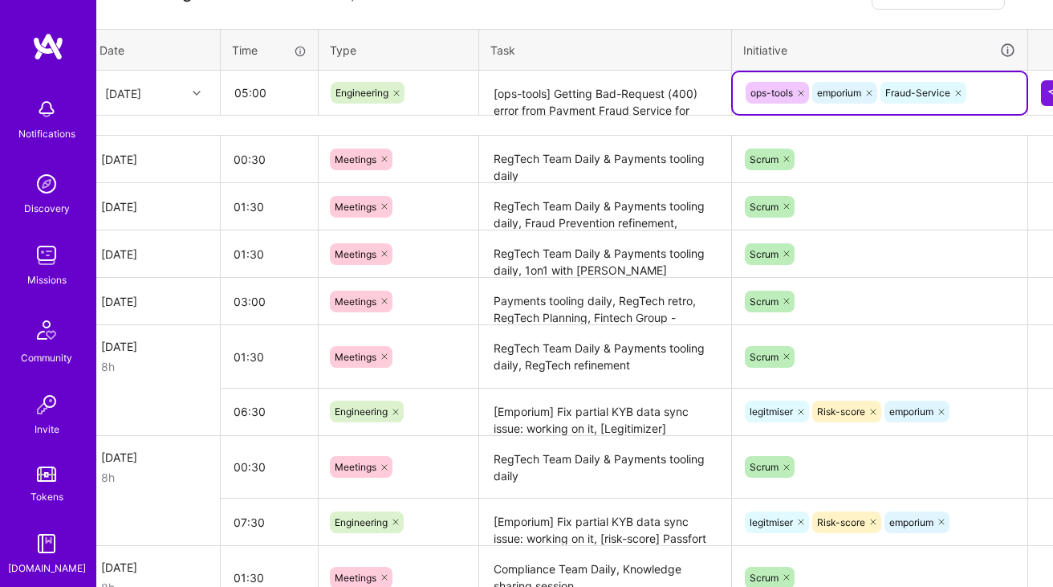
scroll to position [486, 58]
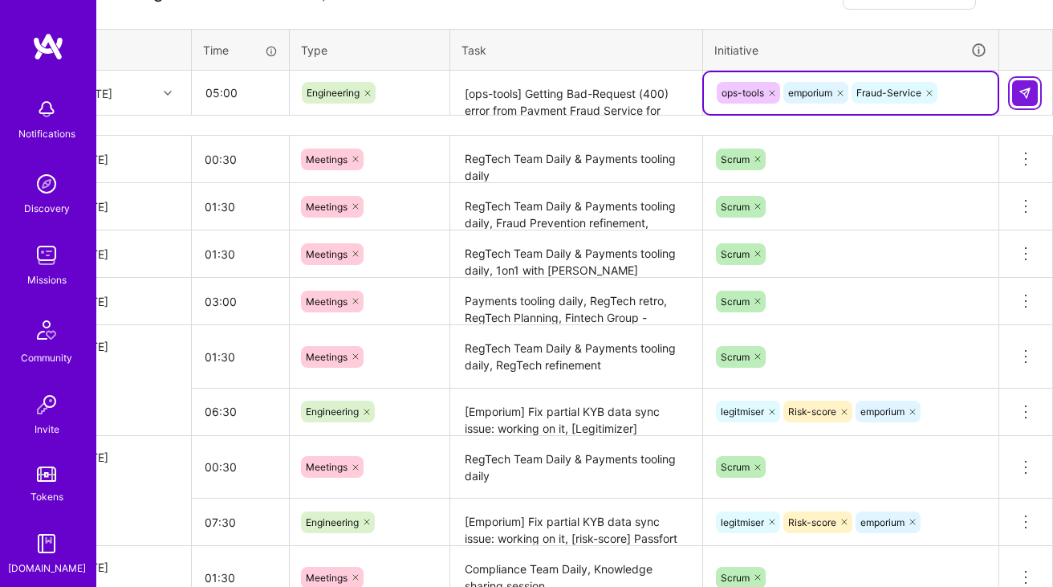
click at [1023, 87] on img at bounding box center [1025, 93] width 13 height 13
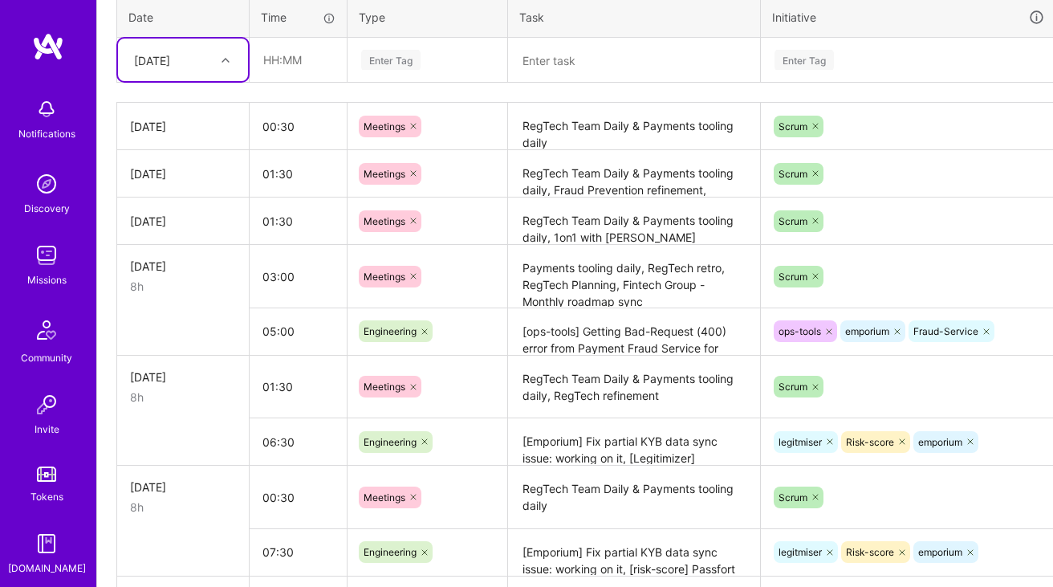
scroll to position [503, 0]
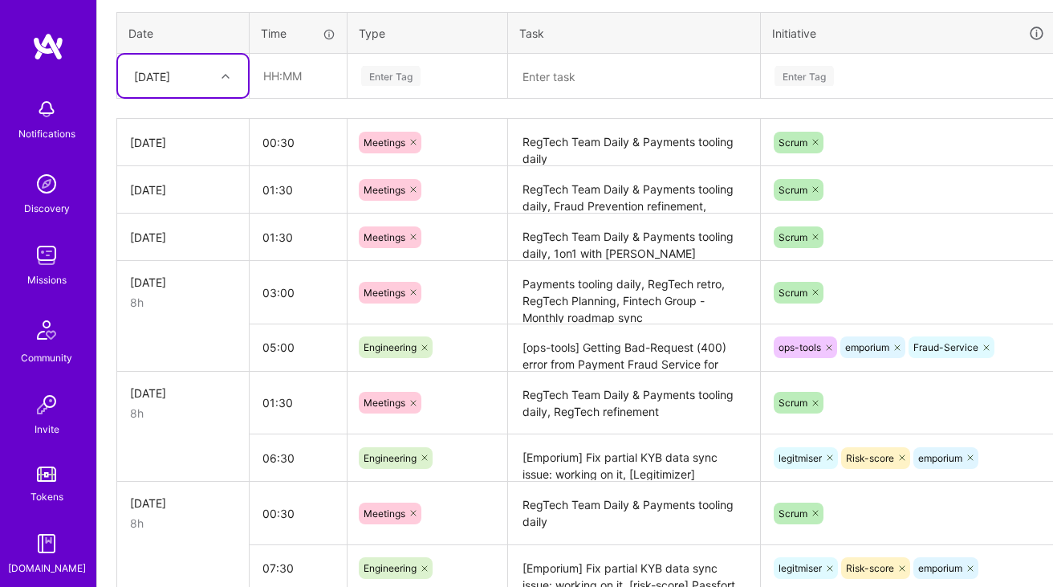
click at [198, 85] on div "[DATE]" at bounding box center [170, 76] width 89 height 26
click at [173, 293] on div "[DATE]" at bounding box center [183, 300] width 130 height 30
click at [616, 354] on textarea "[ops-tools] Getting Bad-Request (400) error from Payment Fraud Service for larg…" at bounding box center [634, 348] width 249 height 44
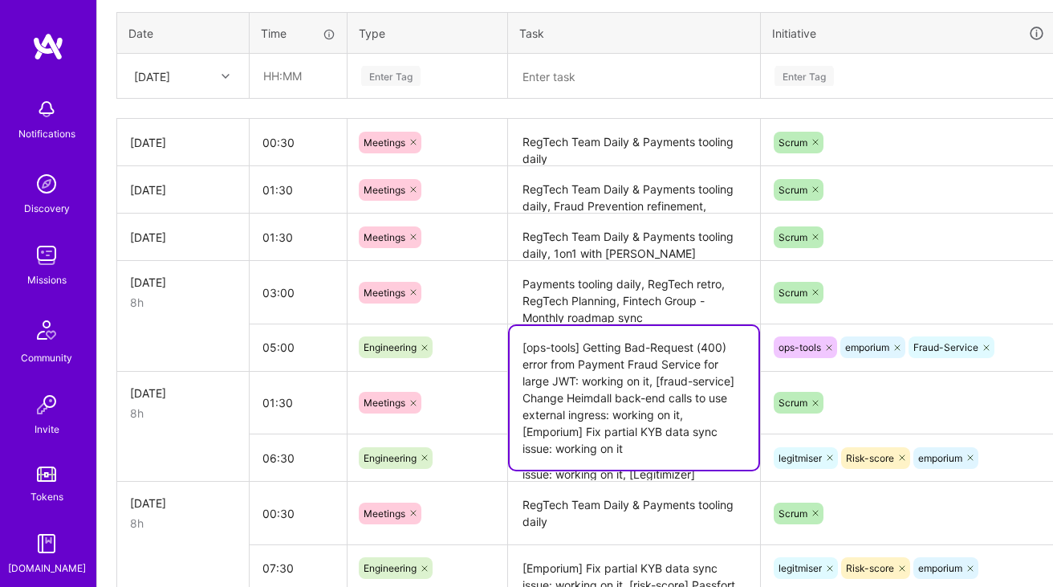
click at [616, 354] on textarea "[ops-tools] Getting Bad-Request (400) error from Payment Fraud Service for larg…" at bounding box center [634, 398] width 249 height 144
click at [331, 86] on input "text" at bounding box center [298, 76] width 96 height 43
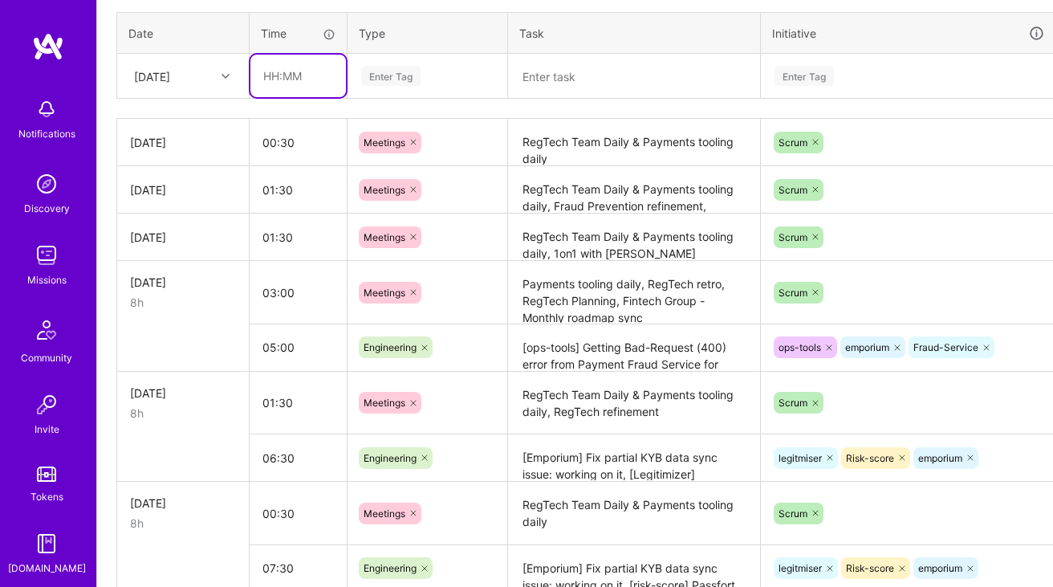
type input "06:30"
click at [405, 66] on div "Enter Tag" at bounding box center [390, 75] width 59 height 25
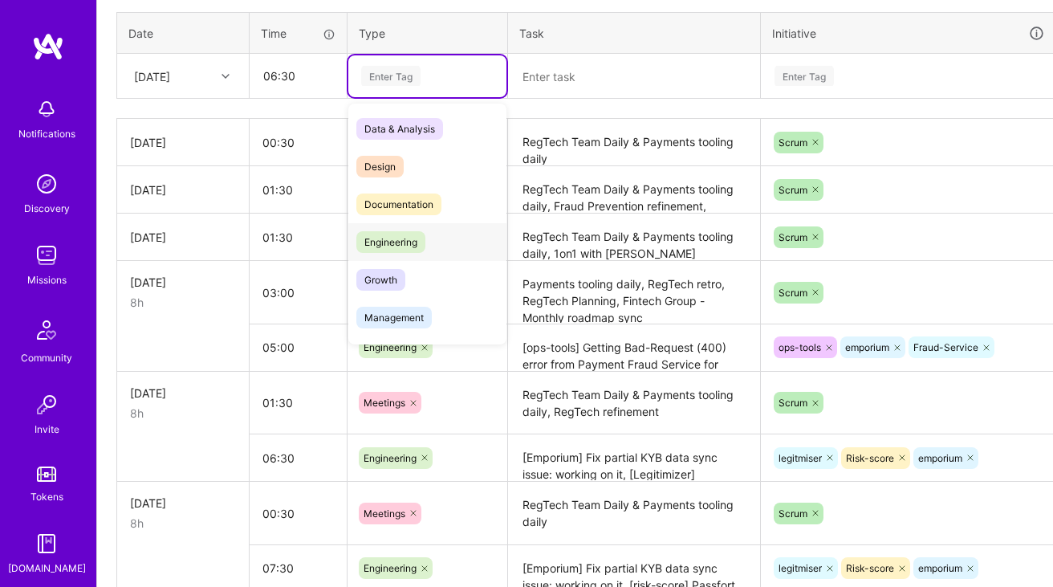
click at [402, 240] on span "Engineering" at bounding box center [390, 242] width 69 height 22
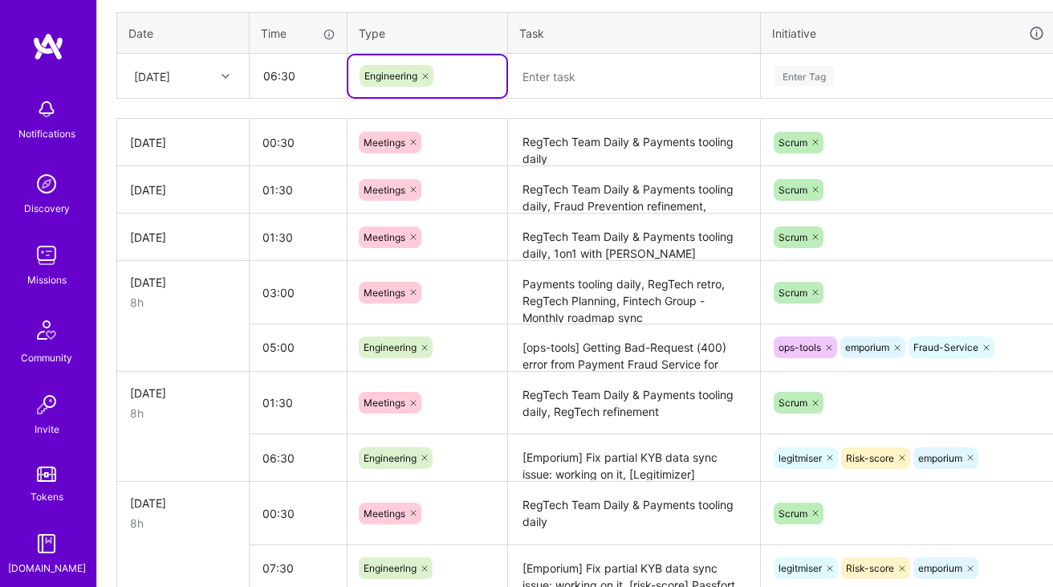
click at [587, 63] on textarea at bounding box center [634, 76] width 249 height 43
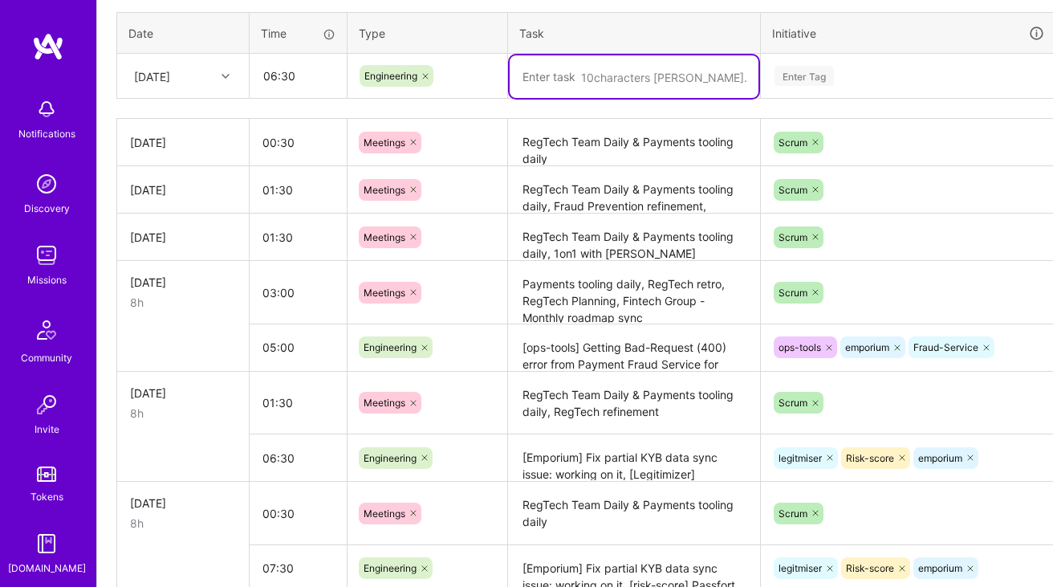
paste textarea "[ops-tools] Getting Bad-Request (400) error from Payment Fraud Service for larg…"
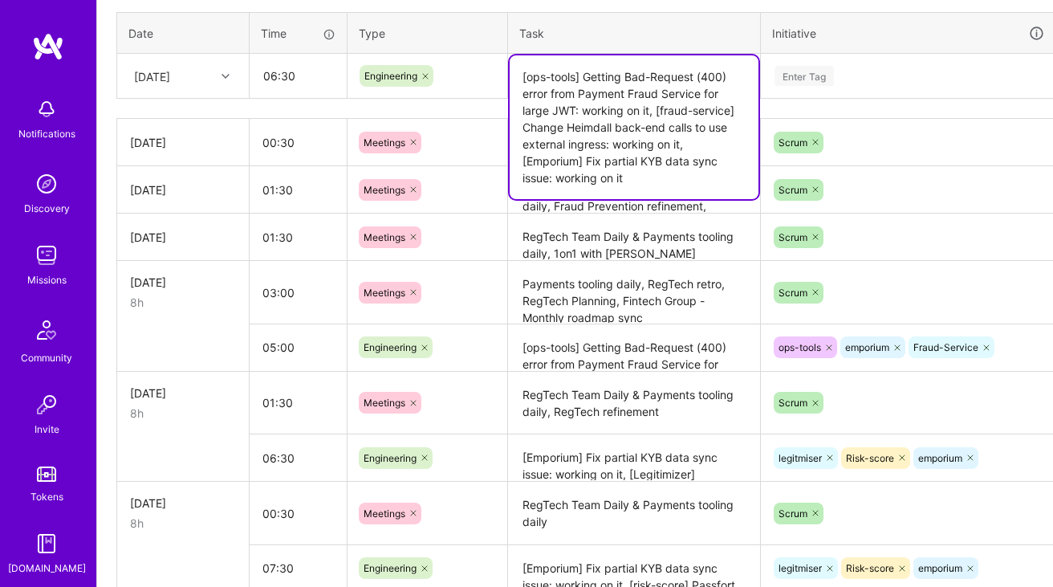
type textarea "[ops-tools] Getting Bad-Request (400) error from Payment Fraud Service for larg…"
click at [849, 70] on div "Enter Tag" at bounding box center [908, 76] width 271 height 20
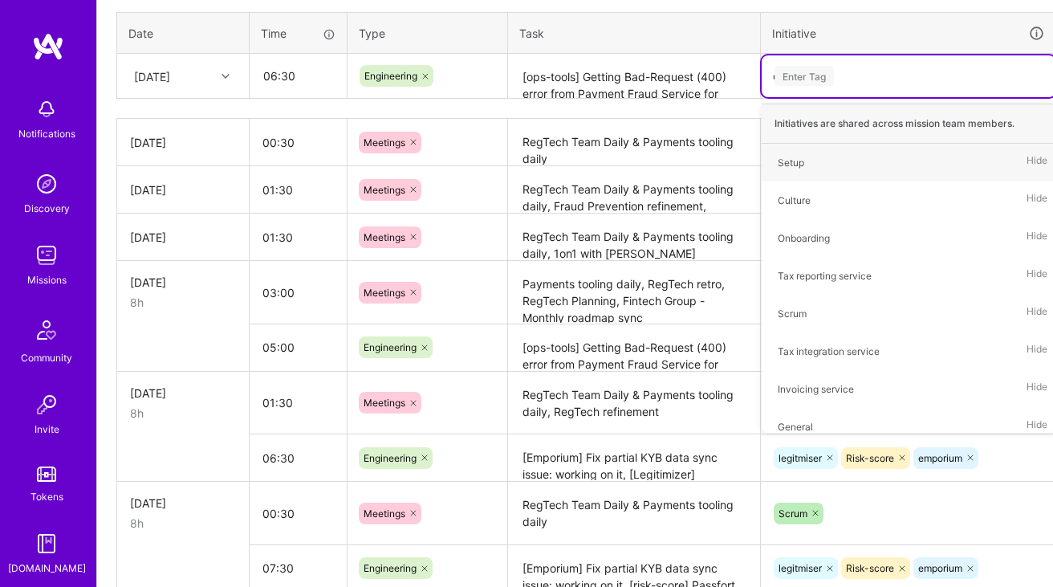
type input "ops"
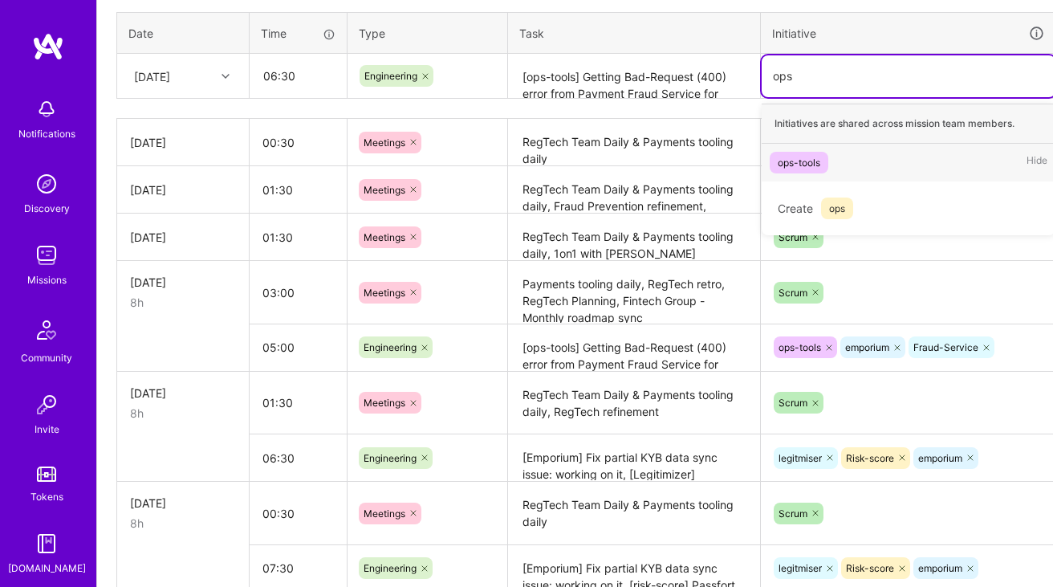
click at [807, 154] on div "ops-tools" at bounding box center [799, 162] width 43 height 17
type input "fra"
click at [799, 162] on div "Fraud-Service" at bounding box center [810, 162] width 65 height 17
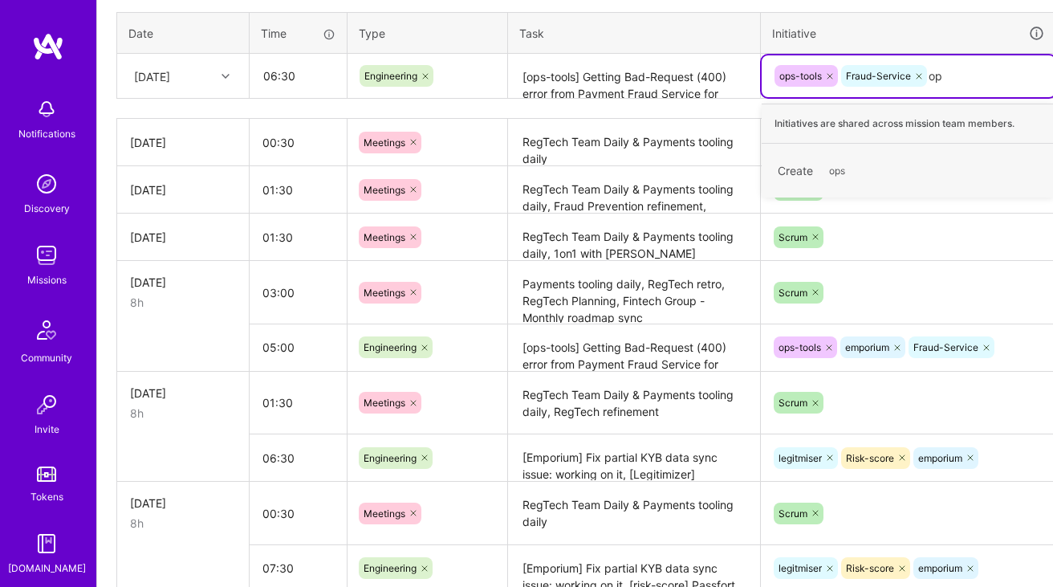
type input "o"
type input "opsto"
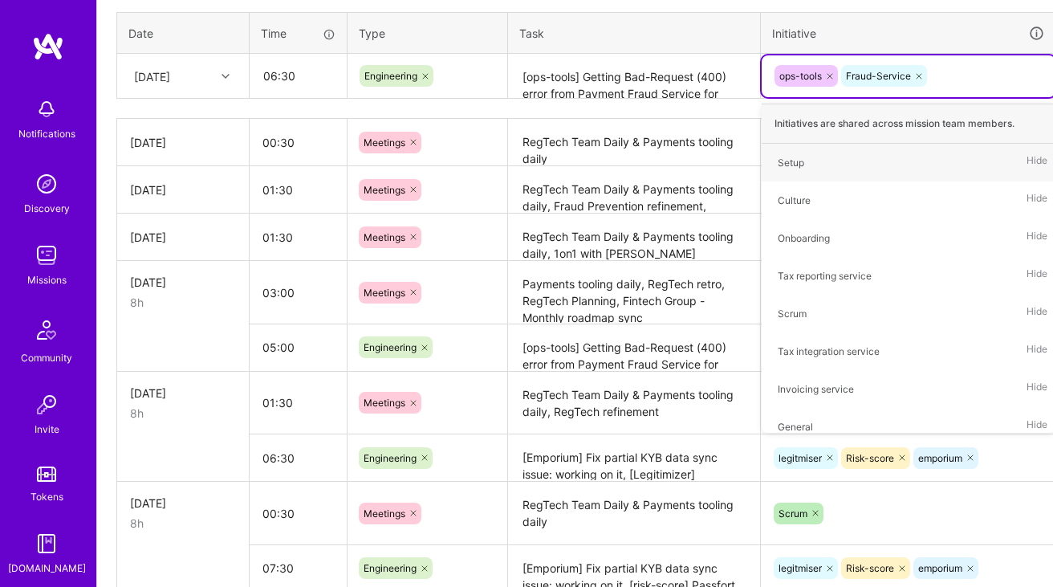
click at [710, 57] on textarea "[ops-tools] Getting Bad-Request (400) error from Payment Fraud Service for larg…" at bounding box center [634, 76] width 249 height 43
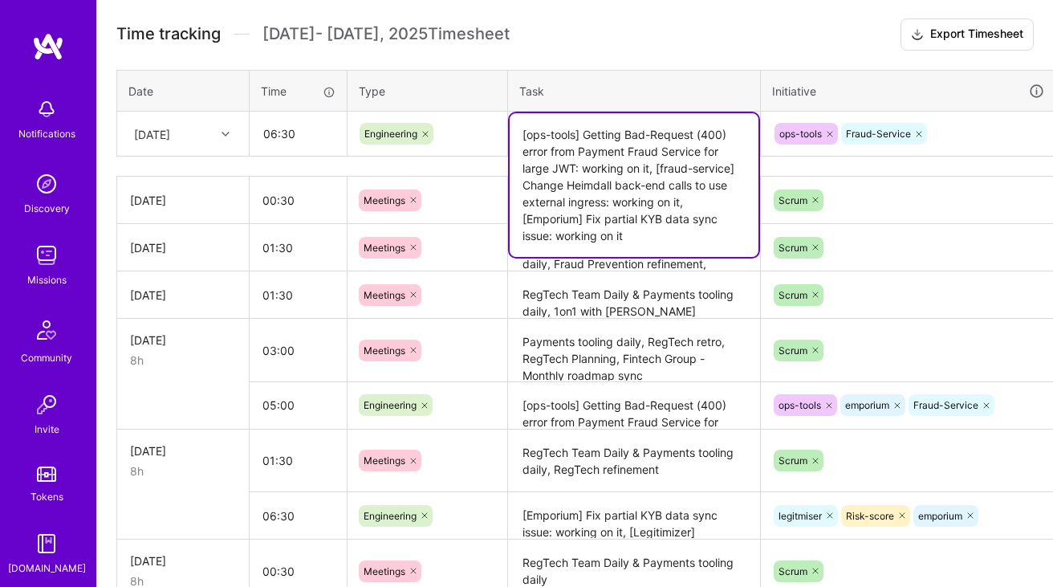
scroll to position [433, 0]
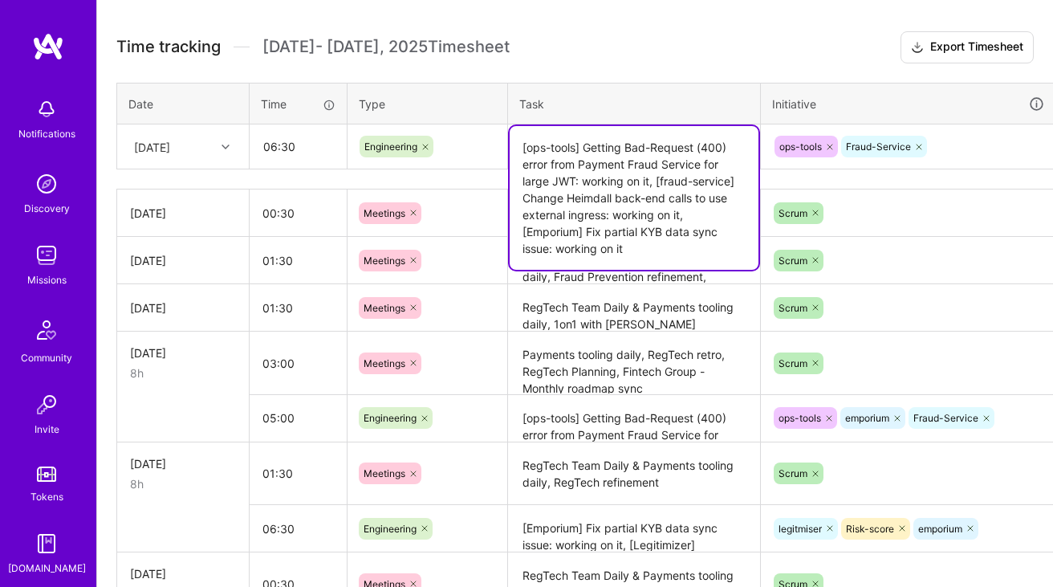
click at [949, 136] on div "ops-tools Fraud-Service" at bounding box center [908, 146] width 271 height 25
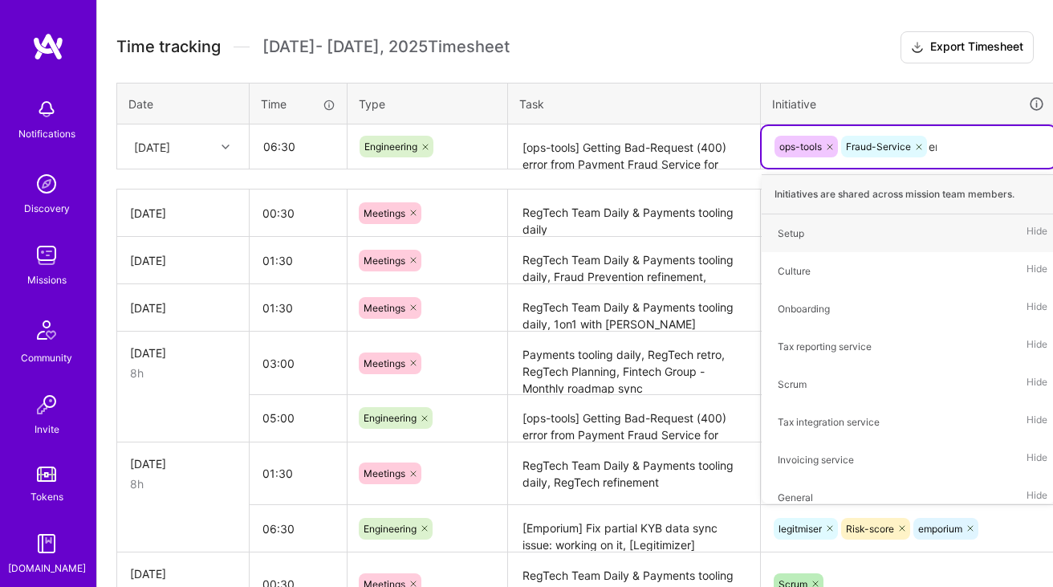
type input "emp"
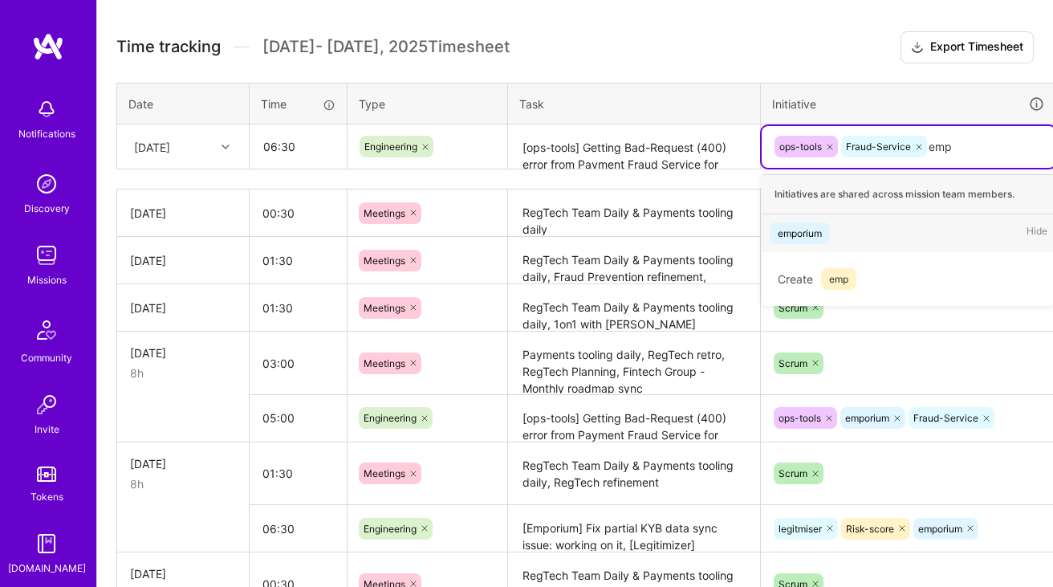
click at [856, 230] on div "emporium Hide" at bounding box center [909, 233] width 294 height 38
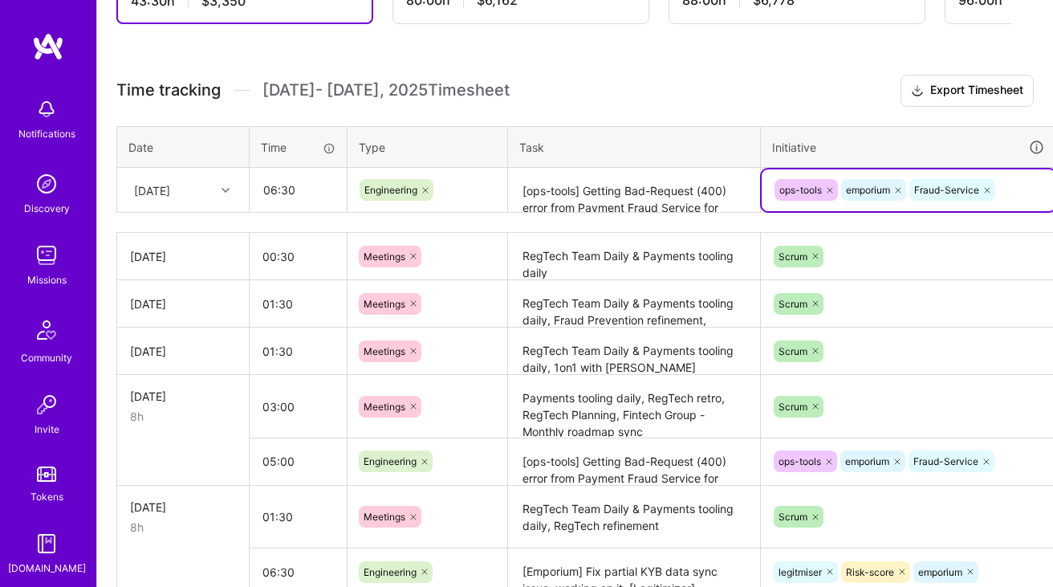
scroll to position [385, 0]
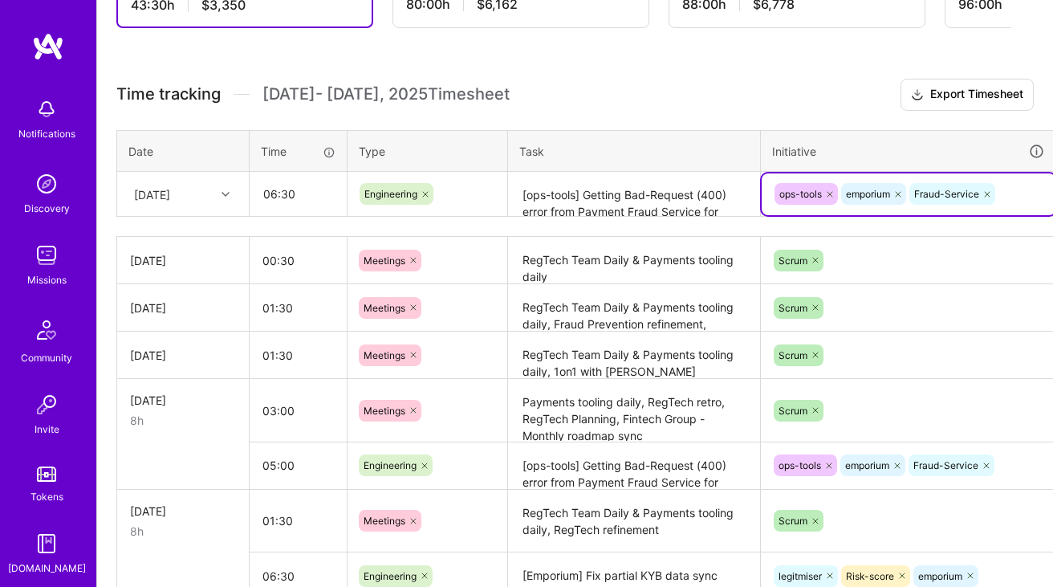
click at [641, 178] on textarea "[ops-tools] Getting Bad-Request (400) error from Payment Fraud Service for larg…" at bounding box center [634, 194] width 249 height 43
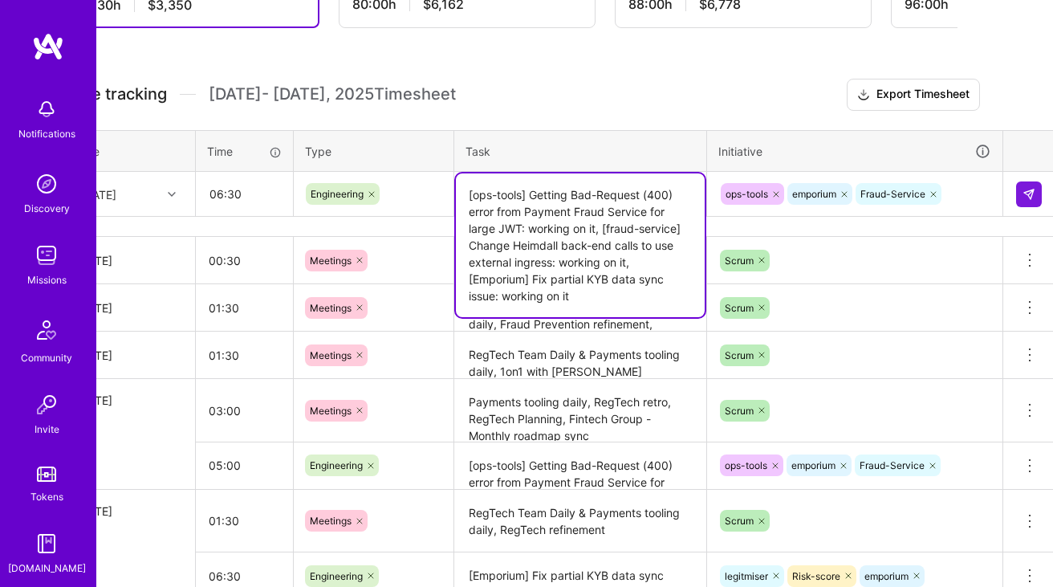
scroll to position [385, 58]
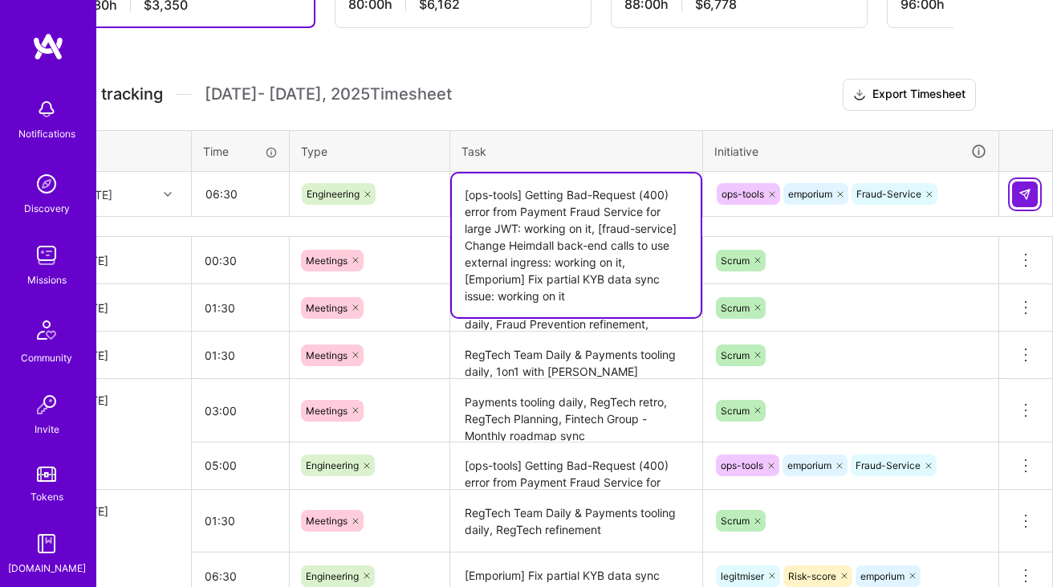
click at [1031, 181] on button at bounding box center [1025, 194] width 26 height 26
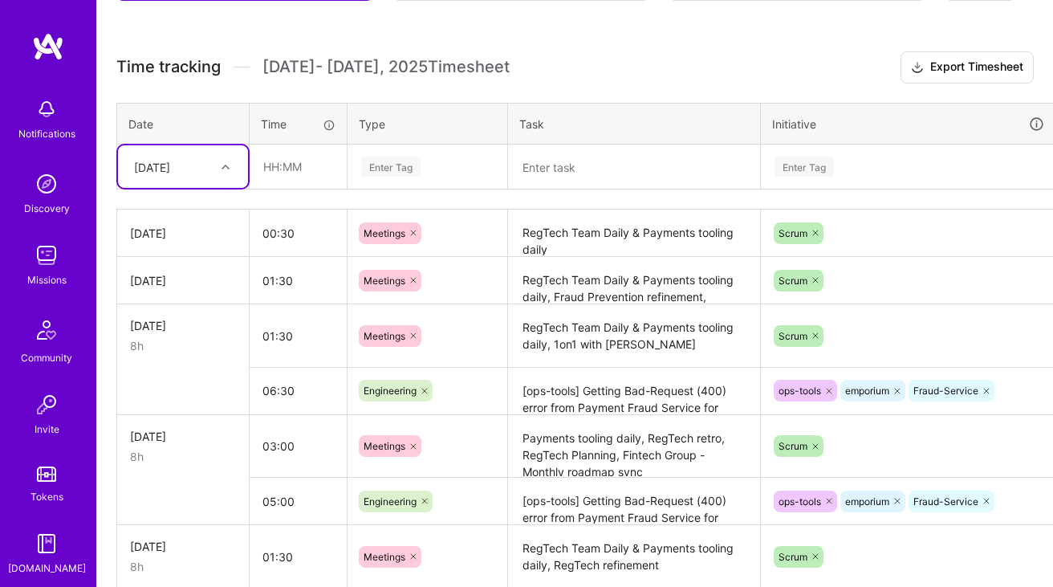
scroll to position [387, 0]
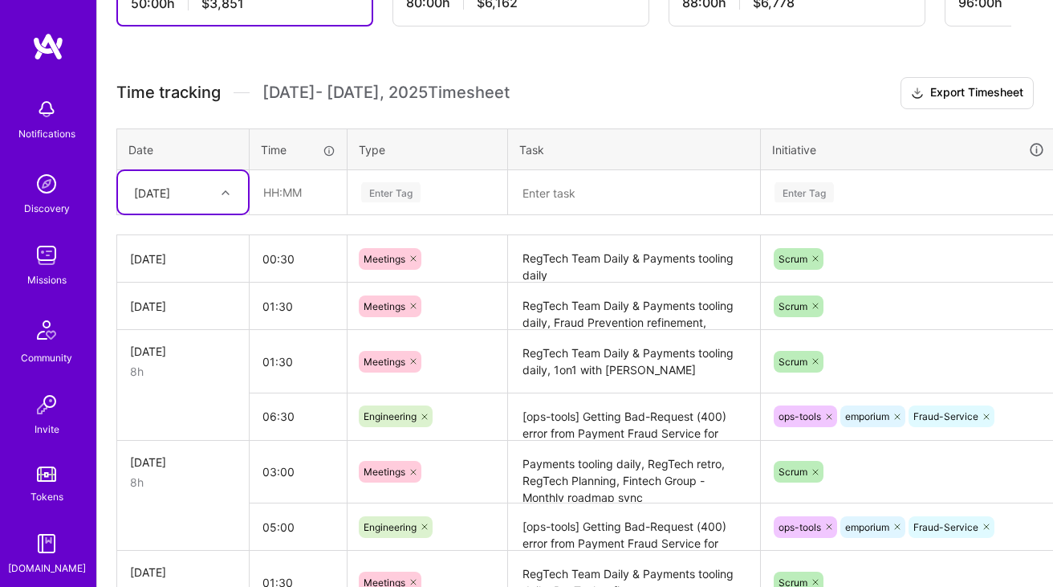
click at [194, 195] on div "[DATE]" at bounding box center [170, 192] width 89 height 26
click at [177, 416] on div "[DATE]" at bounding box center [183, 423] width 130 height 30
click at [319, 201] on input "text" at bounding box center [298, 192] width 96 height 43
type input "06:30"
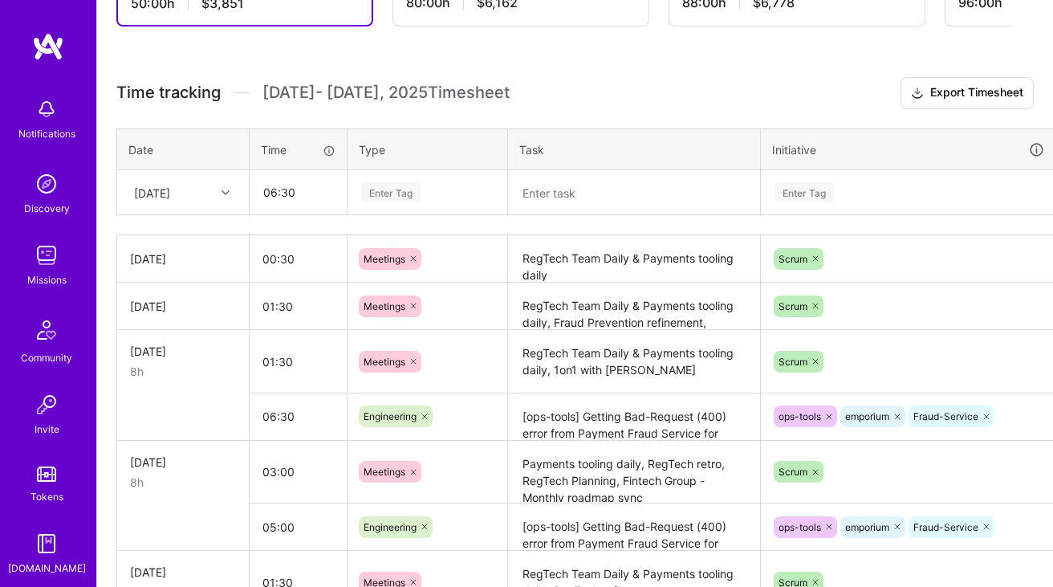
click at [432, 187] on div "Enter Tag" at bounding box center [428, 192] width 136 height 20
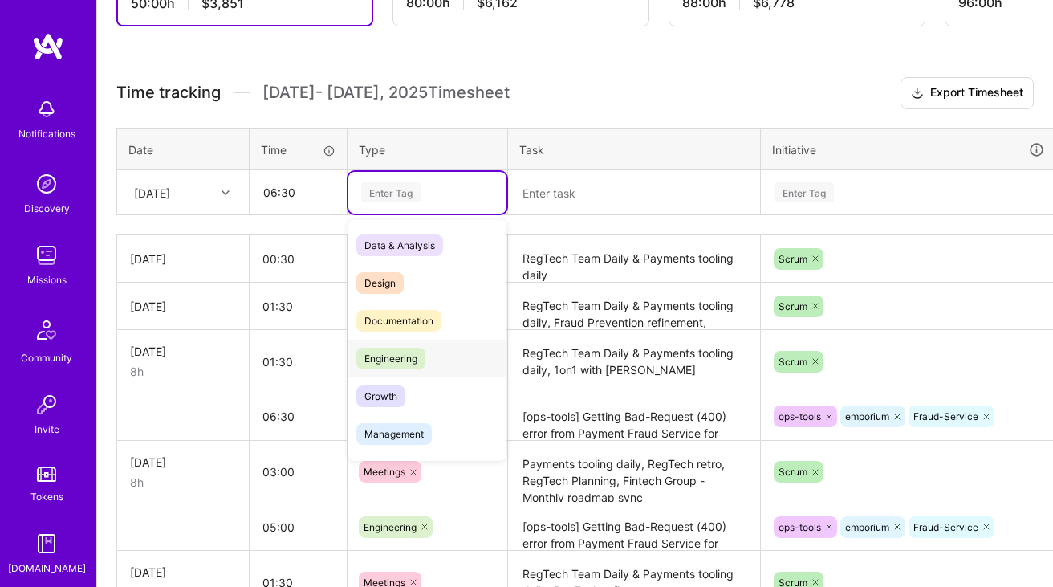
click at [405, 345] on div "Engineering" at bounding box center [427, 359] width 158 height 38
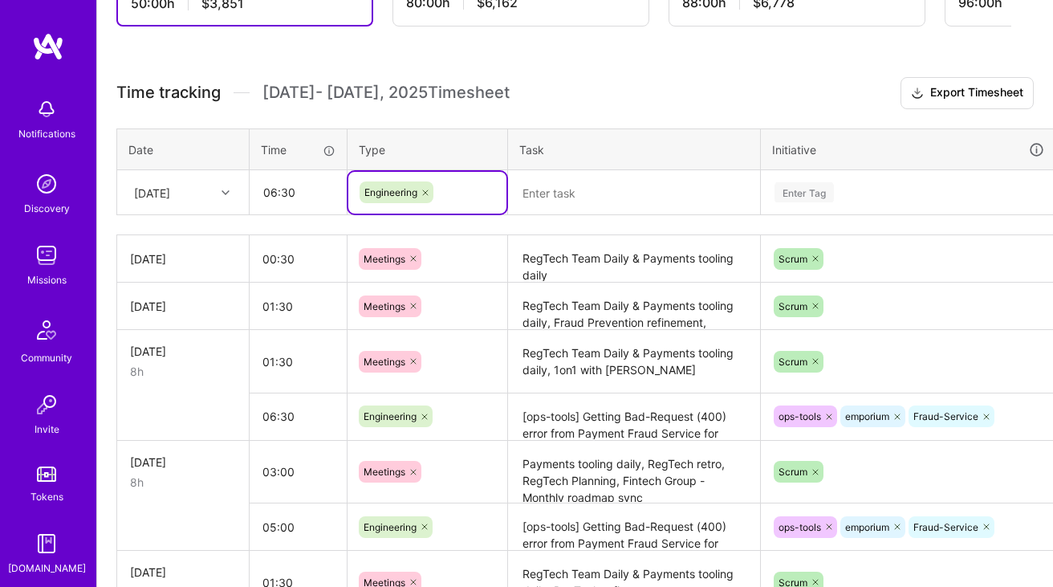
click at [600, 206] on textarea at bounding box center [634, 193] width 249 height 43
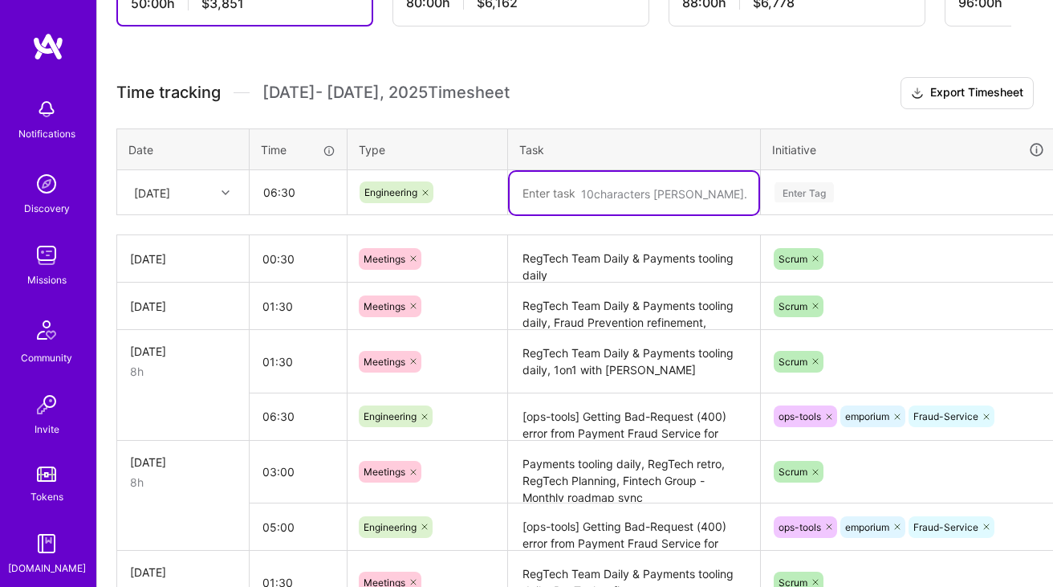
paste textarea "[ops-tools] Getting Bad-Request (400) error from Payment Fraud Service for larg…"
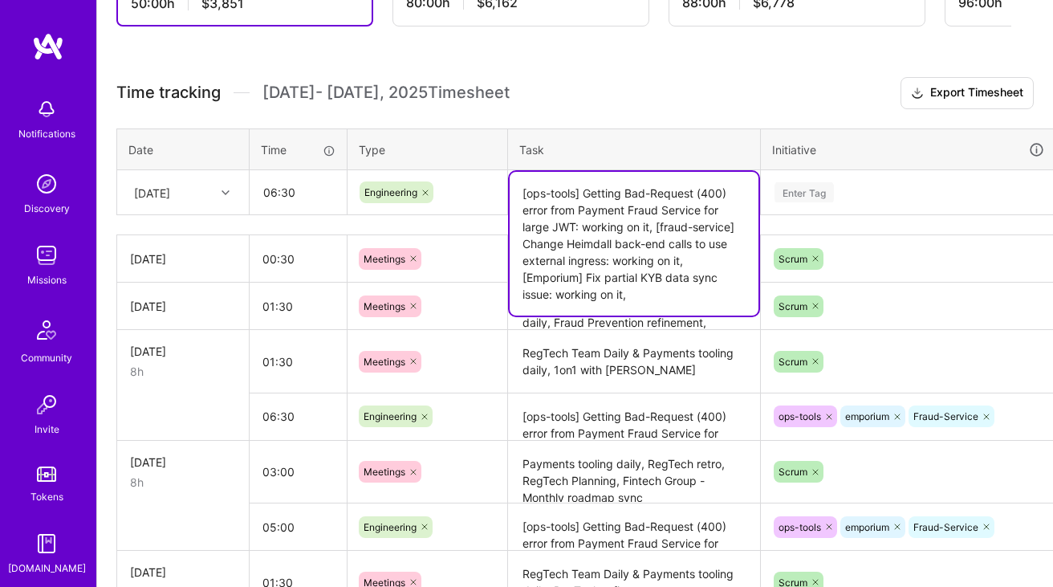
paste textarea "[Legitimizer] Remove patch for KYB data sync to Rapi"
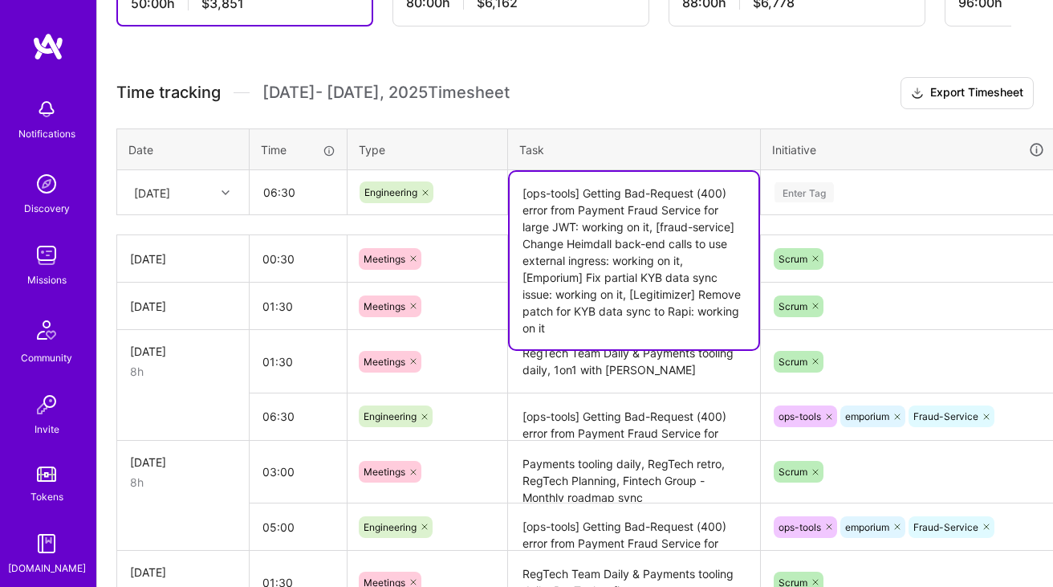
click at [526, 281] on textarea "[ops-tools] Getting Bad-Request (400) error from Payment Fraud Service for larg…" at bounding box center [634, 260] width 249 height 177
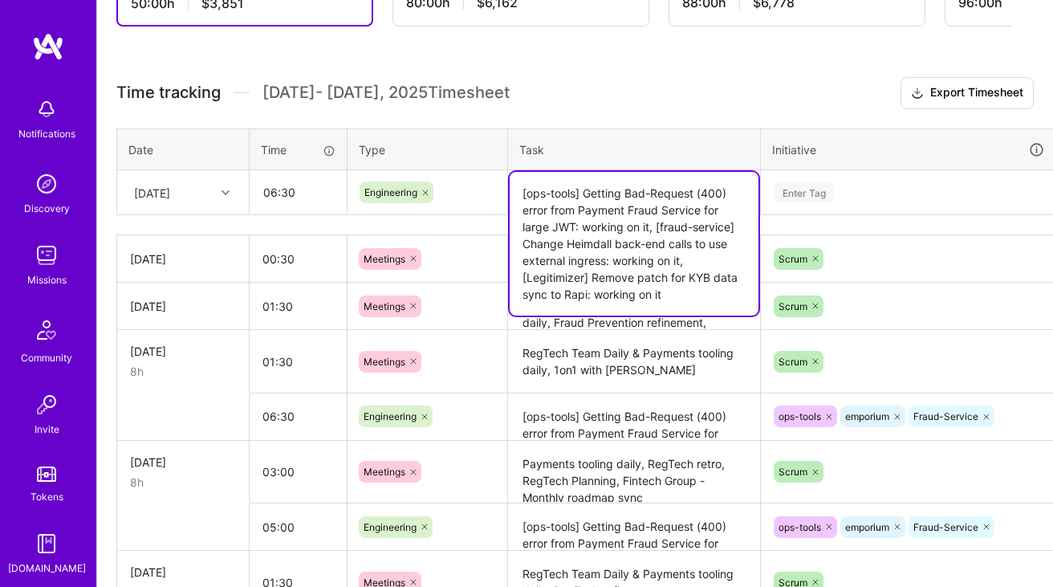
type textarea "[ops-tools] Getting Bad-Request (400) error from Payment Fraud Service for larg…"
click at [831, 184] on div "Enter Tag" at bounding box center [804, 192] width 59 height 25
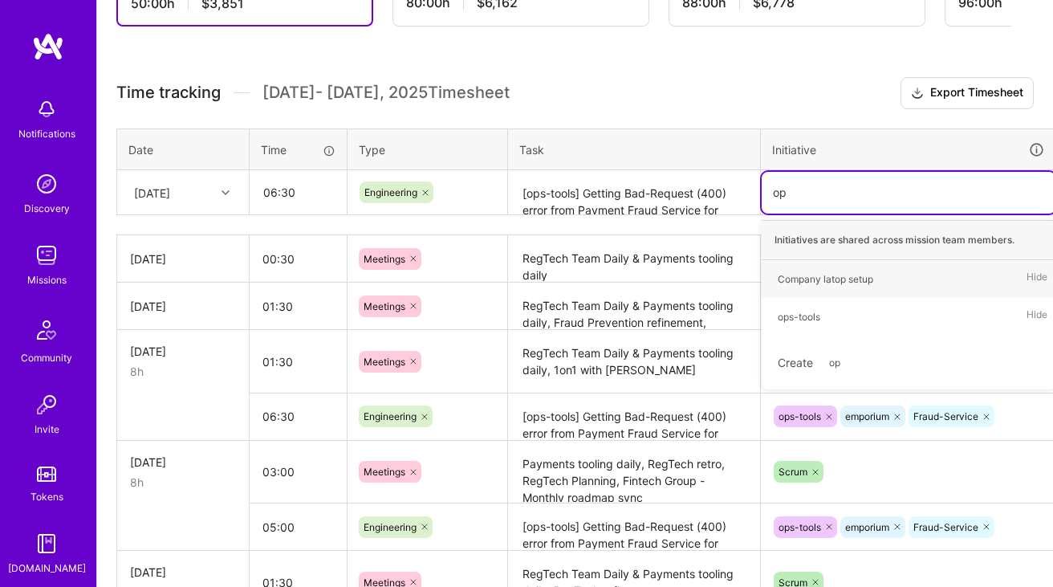
type input "ops"
click at [803, 279] on div "ops-tools" at bounding box center [799, 278] width 43 height 17
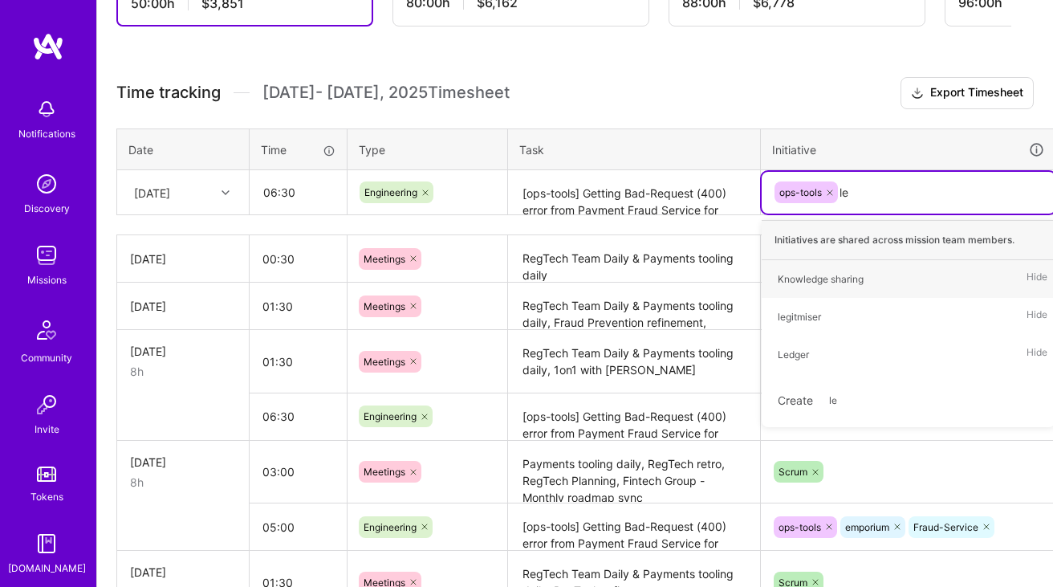
type input "leg"
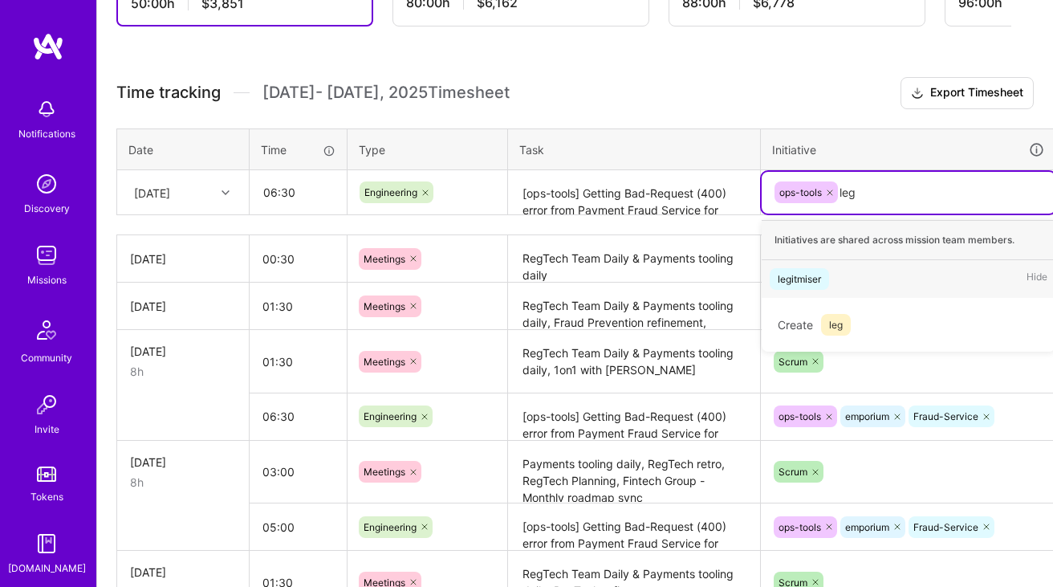
click at [787, 280] on div "legitmiser" at bounding box center [799, 278] width 43 height 17
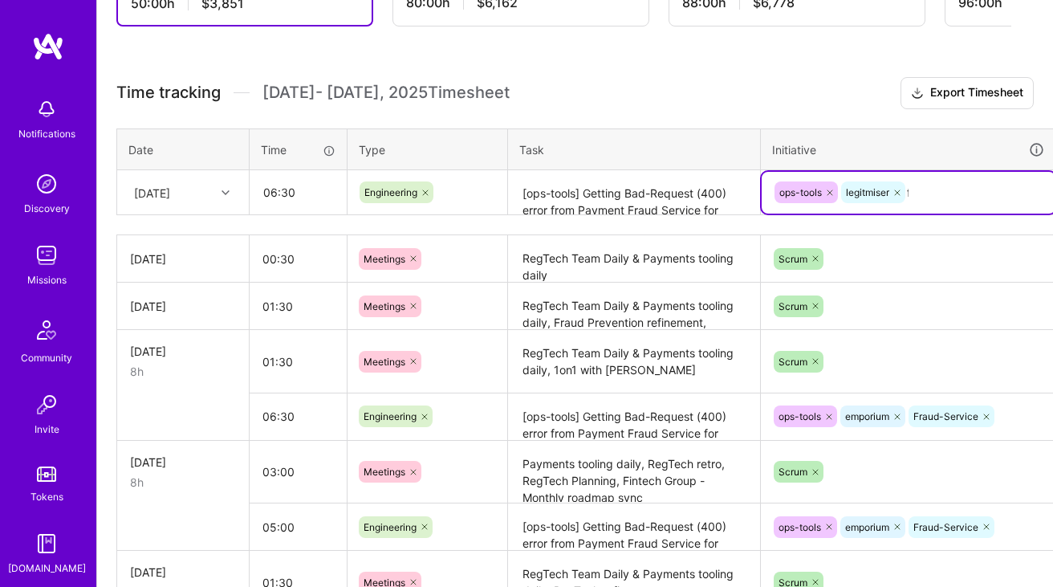
type input "fra"
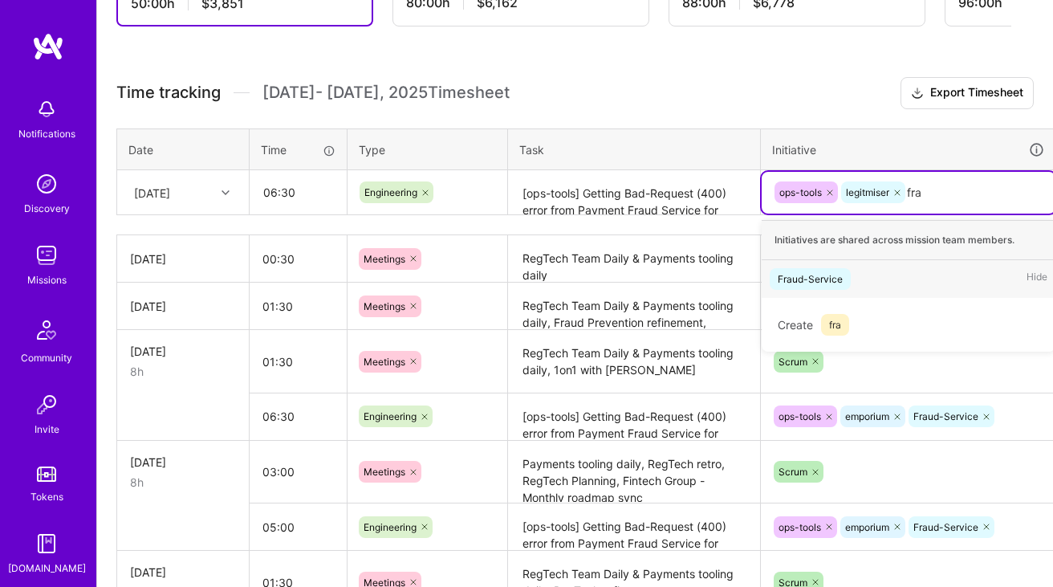
click at [802, 278] on div "Fraud-Service" at bounding box center [810, 278] width 65 height 17
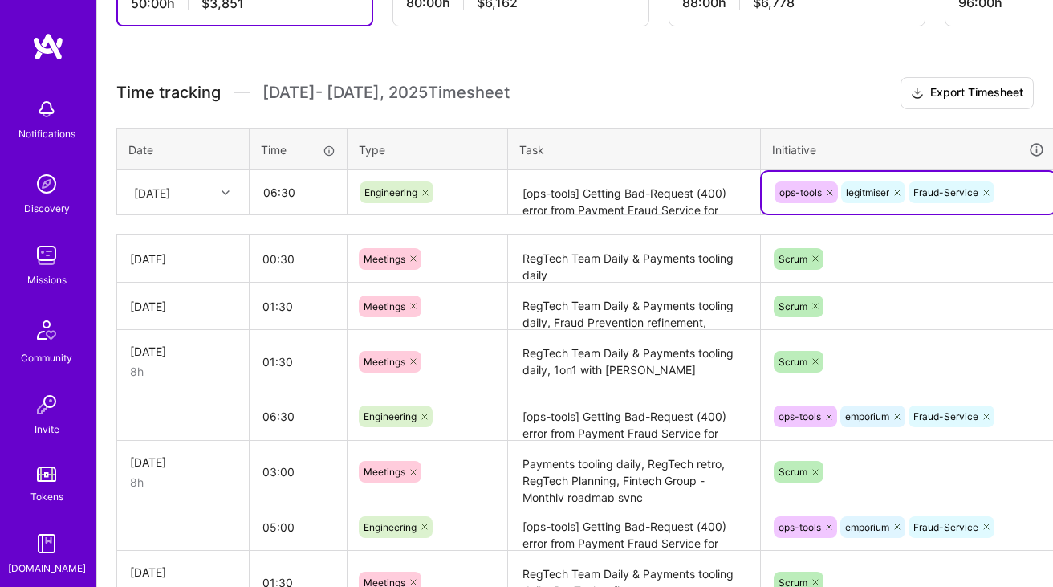
click at [632, 203] on textarea "[ops-tools] Getting Bad-Request (400) error from Payment Fraud Service for larg…" at bounding box center [634, 193] width 249 height 43
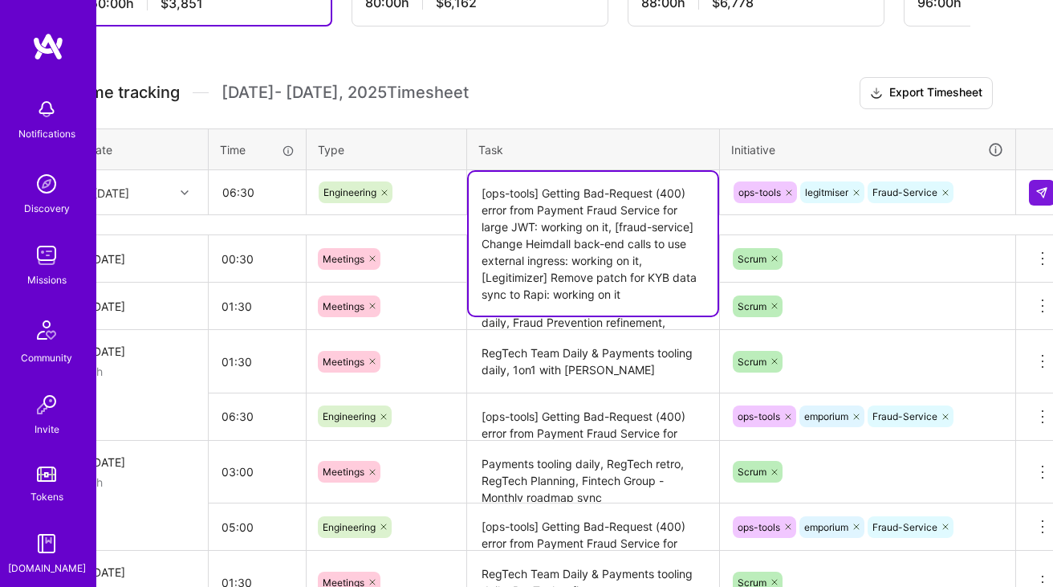
scroll to position [387, 58]
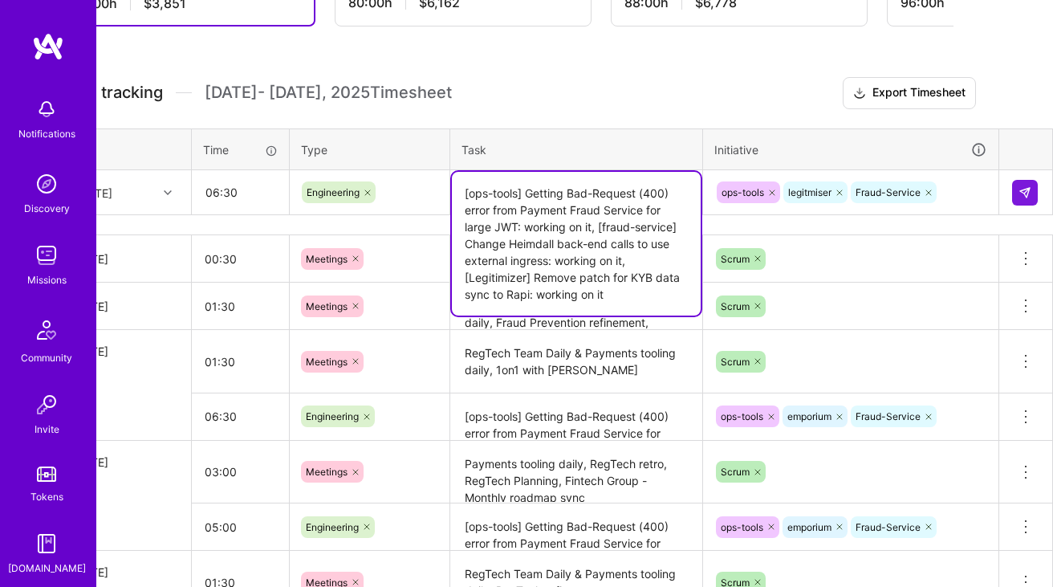
click at [730, 115] on div "Time tracking [DATE] - [DATE] Timesheet Export Timesheet Date Time Type Task In…" at bounding box center [517, 556] width 917 height 958
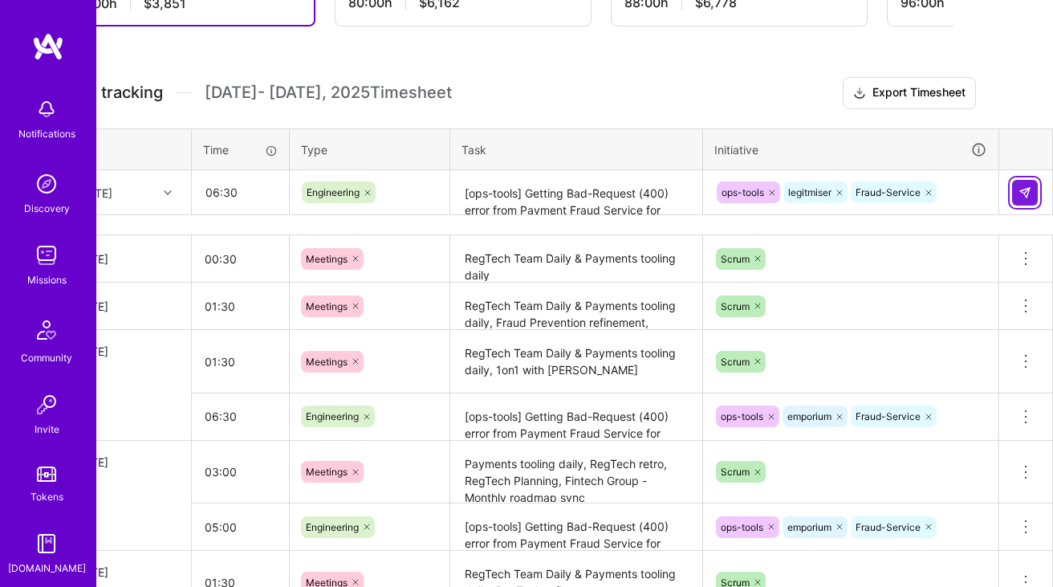
click at [1031, 186] on img at bounding box center [1025, 192] width 13 height 13
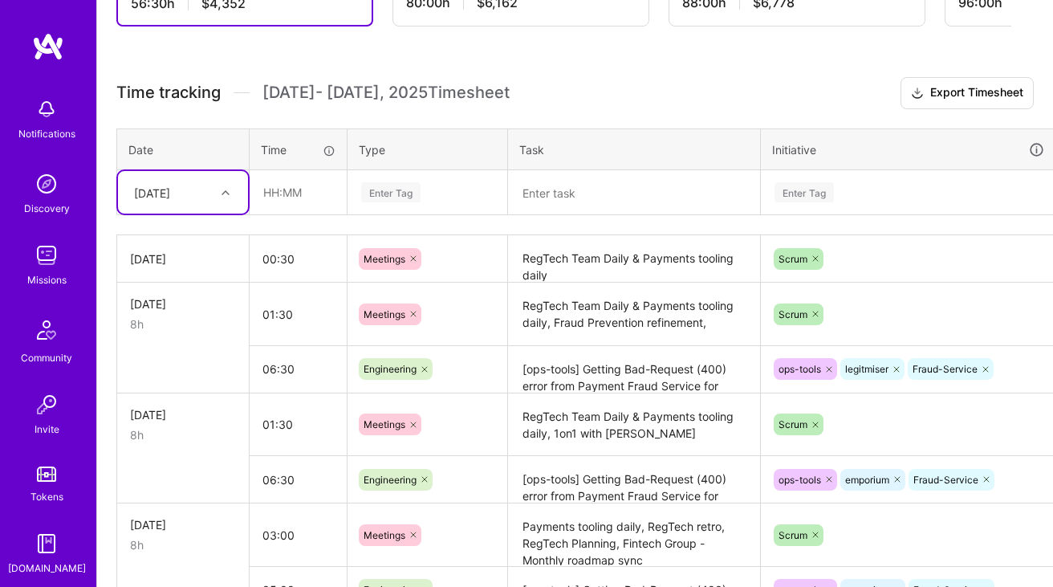
scroll to position [415, 0]
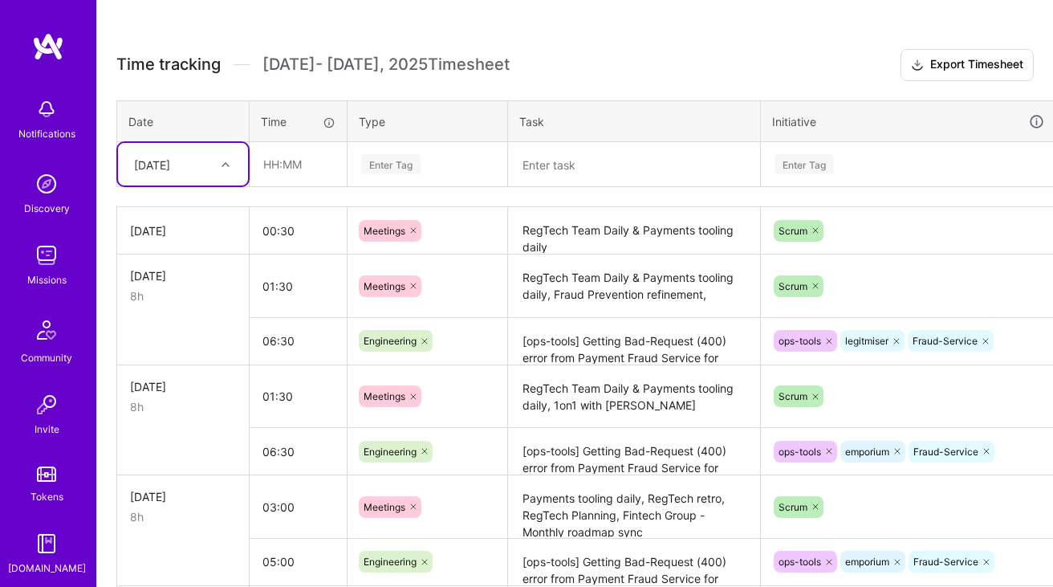
click at [560, 344] on textarea "[ops-tools] Getting Bad-Request (400) error from Payment Fraud Service for larg…" at bounding box center [634, 341] width 249 height 44
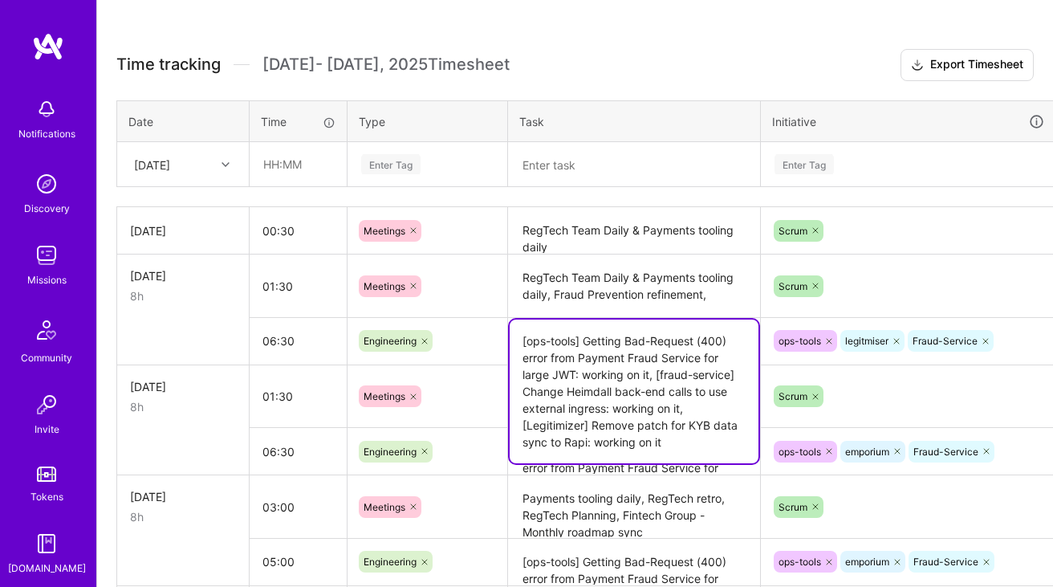
click at [560, 344] on textarea "[ops-tools] Getting Bad-Request (400) error from Payment Fraud Service for larg…" at bounding box center [634, 391] width 249 height 144
click at [200, 173] on div "[DATE]" at bounding box center [170, 164] width 89 height 26
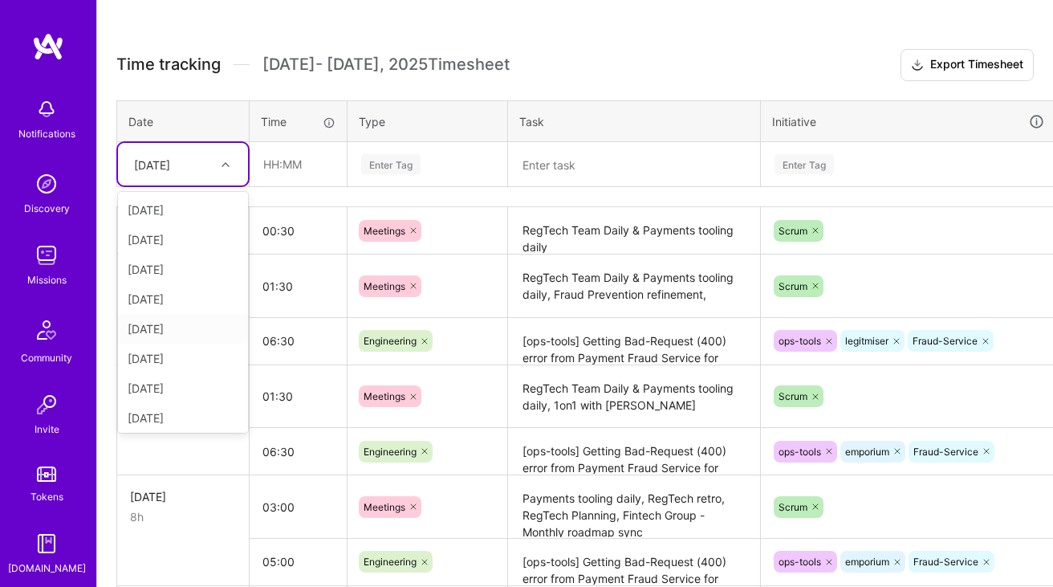
scroll to position [152, 0]
click at [167, 302] on div "[DATE]" at bounding box center [183, 296] width 130 height 30
click at [327, 138] on th "Time" at bounding box center [299, 121] width 98 height 42
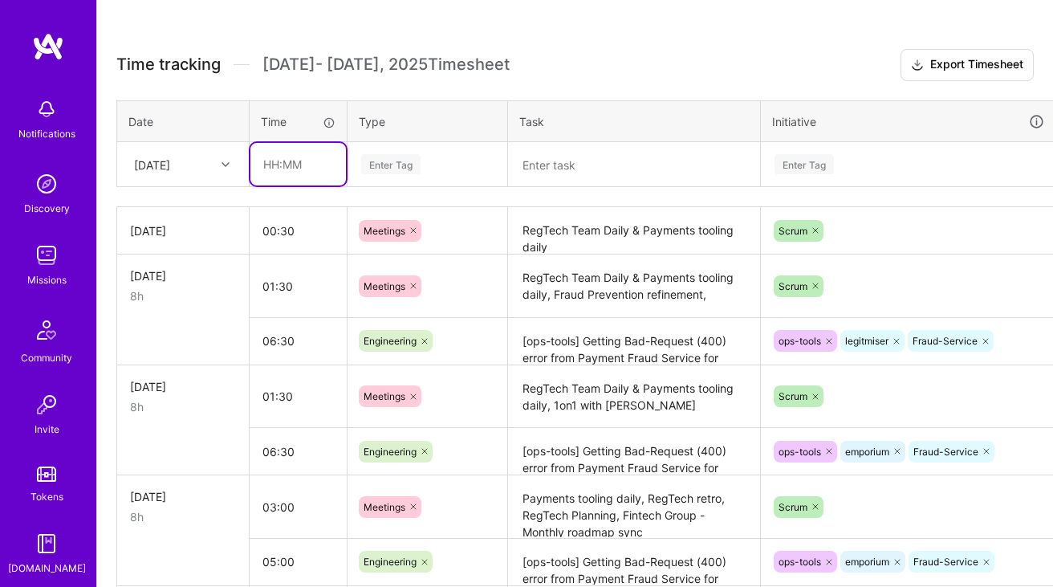
click at [307, 161] on input "text" at bounding box center [298, 164] width 96 height 43
type input "07:30"
click at [405, 172] on div "Enter Tag" at bounding box center [390, 164] width 59 height 25
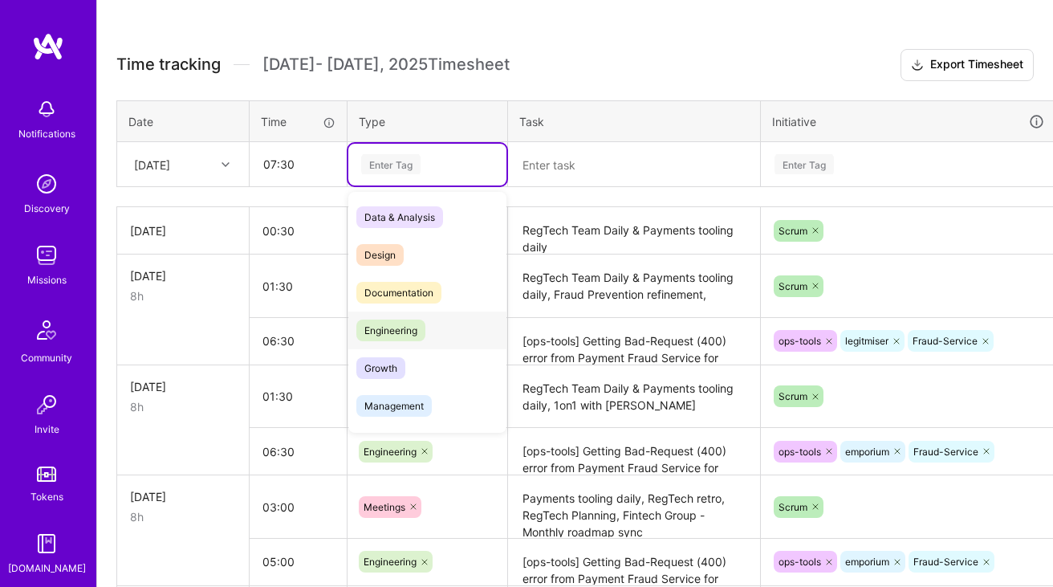
click at [392, 321] on span "Engineering" at bounding box center [390, 330] width 69 height 22
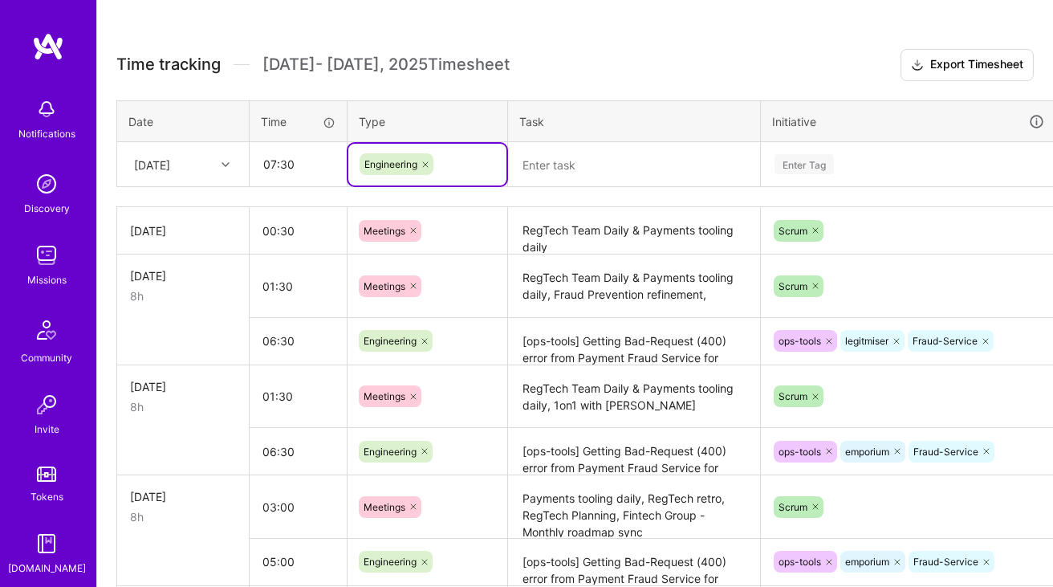
click at [633, 163] on textarea at bounding box center [634, 165] width 249 height 43
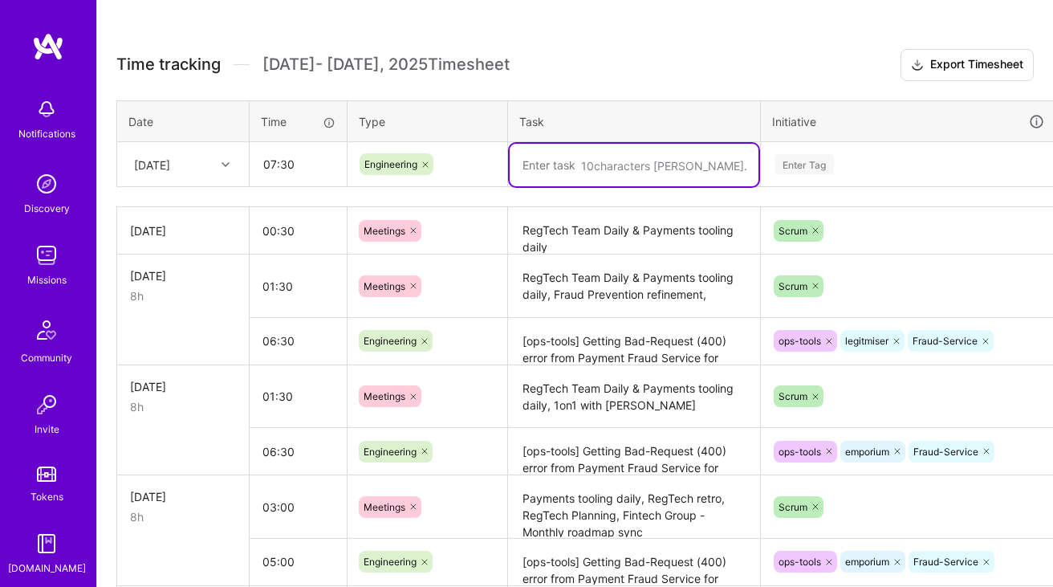
paste textarea "[ops-tools] Getting Bad-Request (400) error from Payment Fraud Service for larg…"
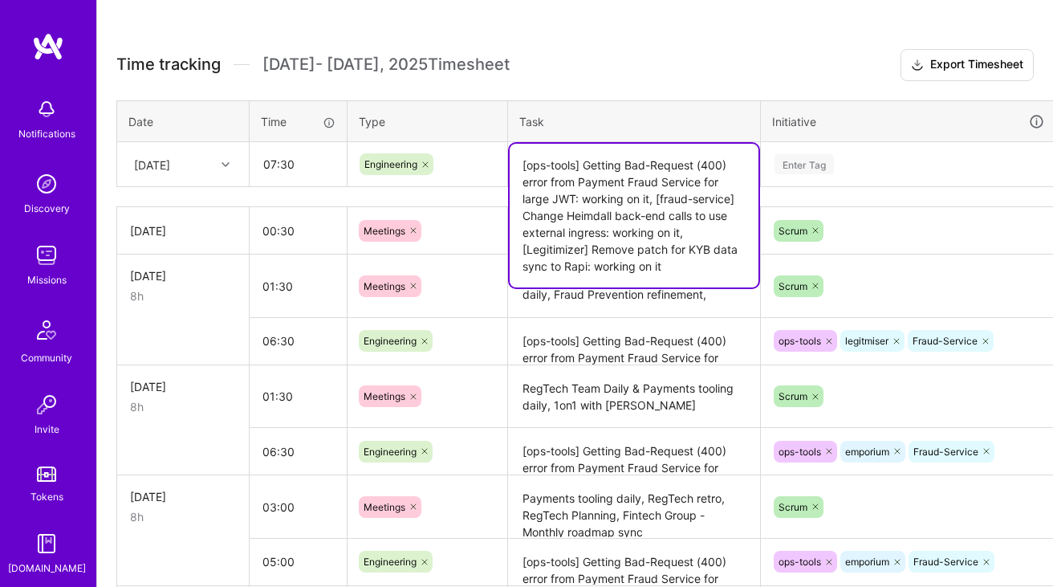
click at [666, 54] on h3 "Time tracking [DATE] - [DATE] Timesheet Export Timesheet" at bounding box center [574, 65] width 917 height 32
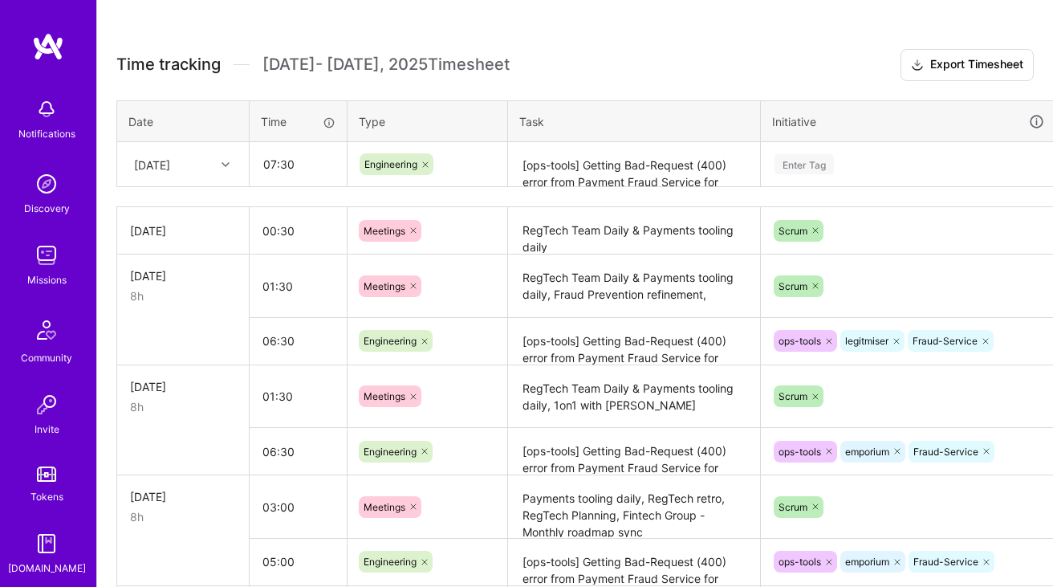
click at [604, 161] on textarea "[ops-tools] Getting Bad-Request (400) error from Payment Fraud Service for larg…" at bounding box center [634, 165] width 249 height 43
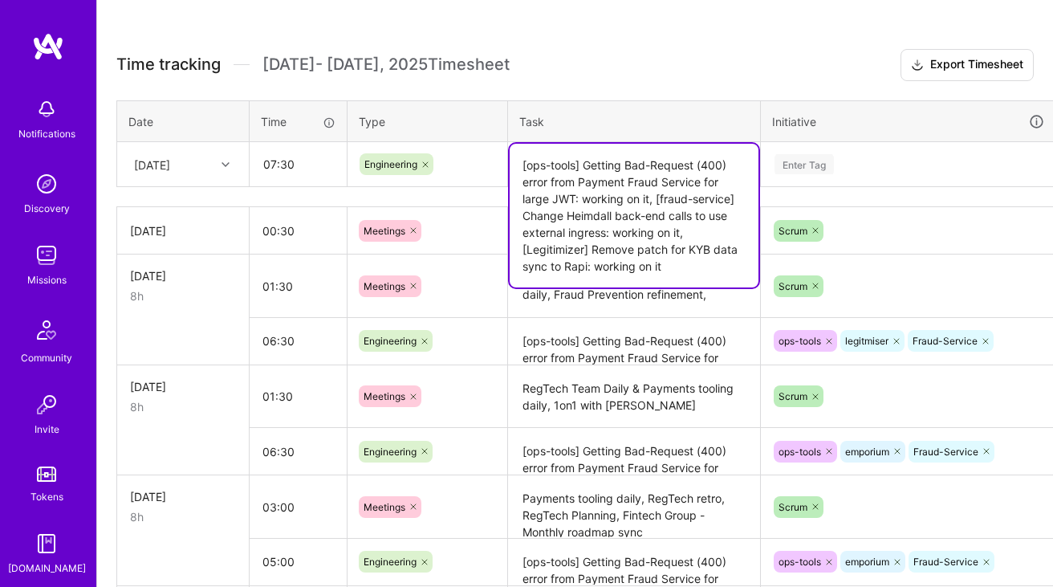
click at [607, 189] on textarea "[ops-tools] Getting Bad-Request (400) error from Payment Fraud Service for larg…" at bounding box center [634, 216] width 249 height 144
click at [604, 201] on textarea "[ops-tools] Getting Bad-Request (400) error from Payment Fraud Service for larg…" at bounding box center [634, 216] width 249 height 144
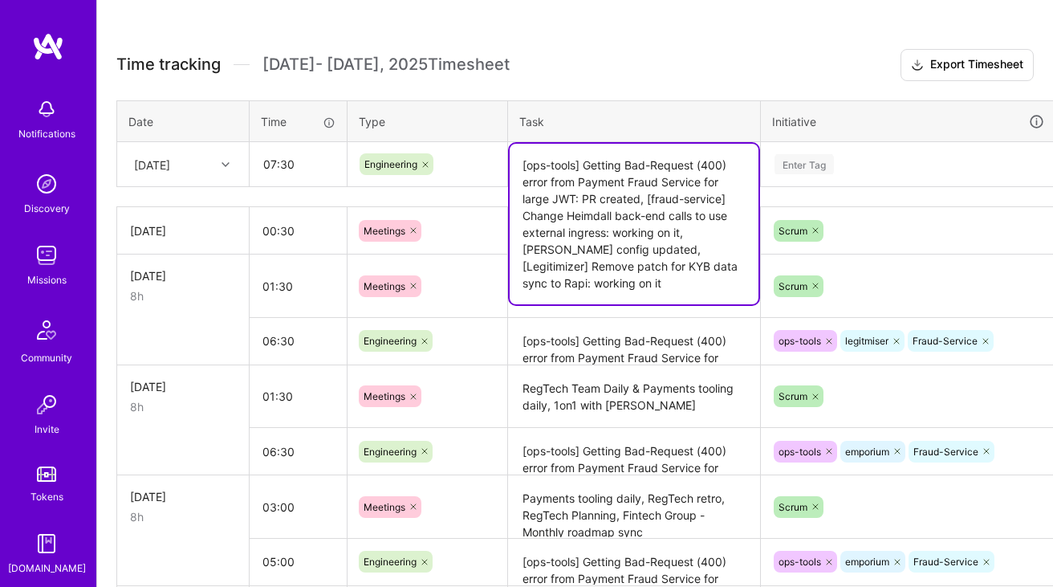
click at [702, 265] on textarea "[ops-tools] Getting Bad-Request (400) error from Payment Fraud Service for larg…" at bounding box center [634, 224] width 249 height 161
type textarea "[ops-tools] Getting Bad-Request (400) error from Payment Fraud Service for larg…"
click at [670, 171] on textarea "[ops-tools] Getting Bad-Request (400) error from Payment Fraud Service for larg…" at bounding box center [634, 224] width 249 height 161
click at [628, 291] on textarea "[ops-tools] Getting Bad-Request (400) error from Payment Fraud Service for larg…" at bounding box center [634, 224] width 249 height 161
click at [852, 168] on div "Enter Tag" at bounding box center [908, 164] width 271 height 20
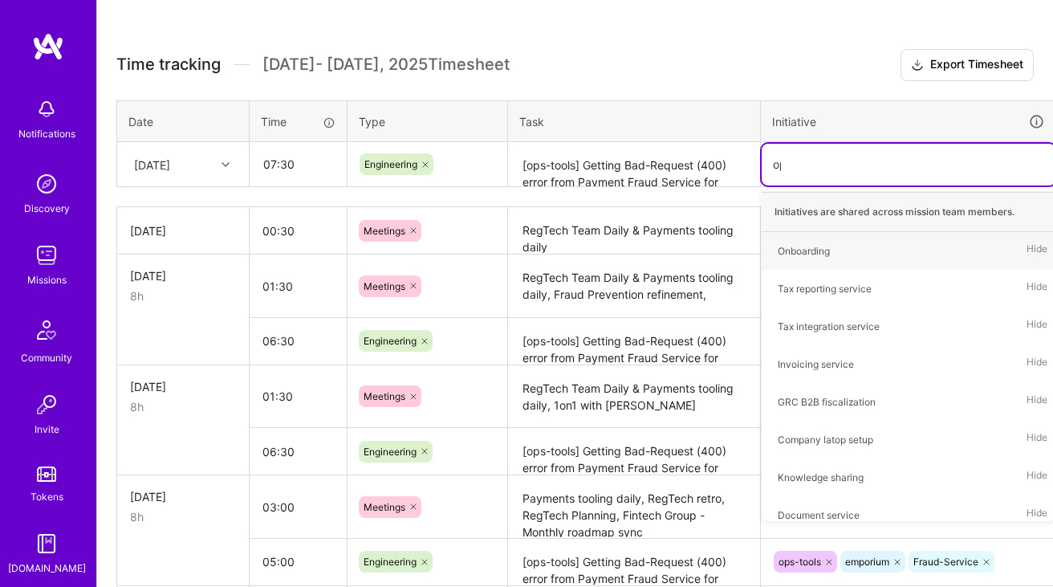
type input "ops"
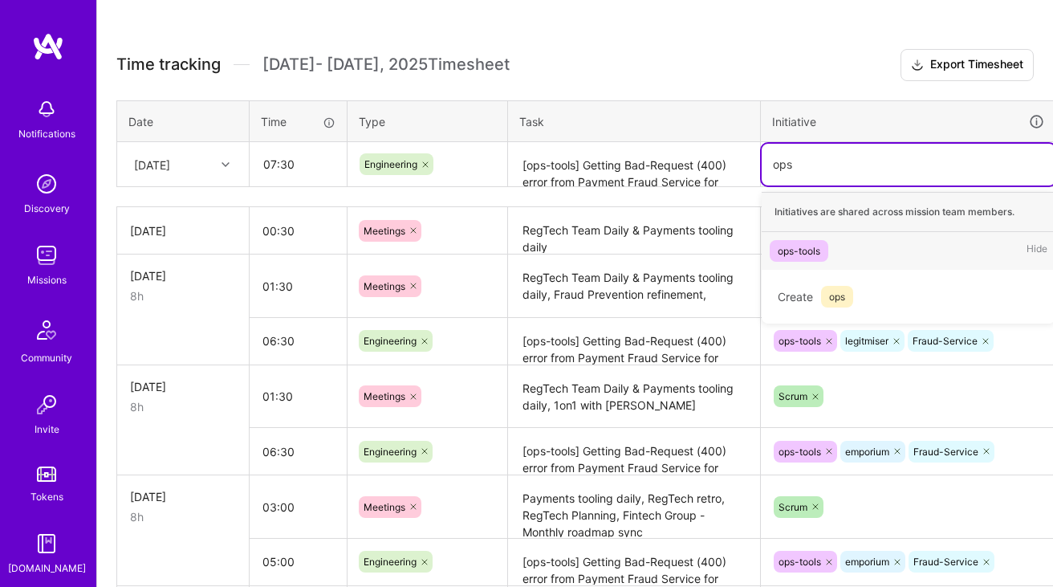
click at [806, 247] on div "ops-tools" at bounding box center [799, 250] width 43 height 17
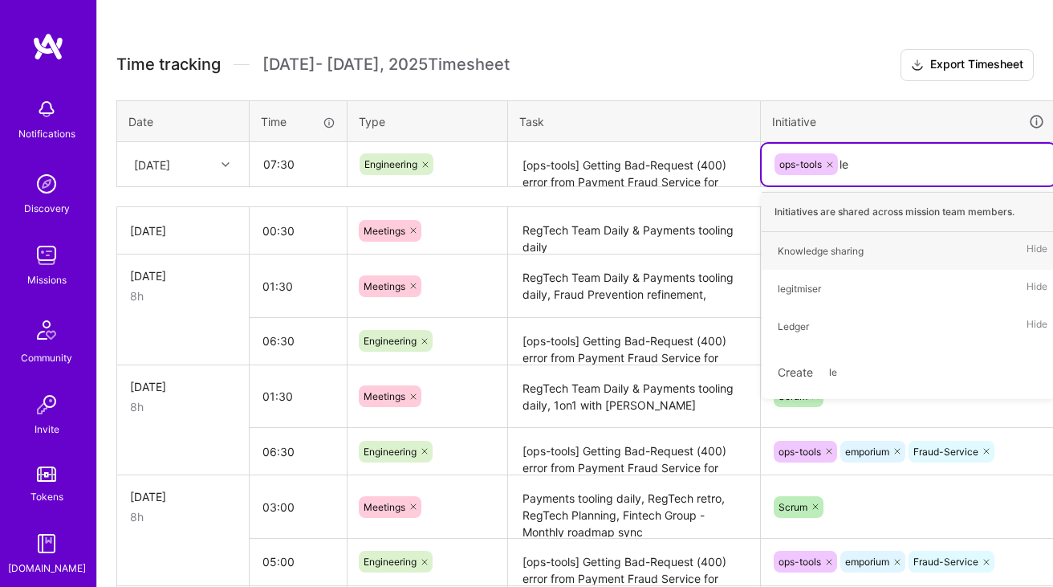
type input "leg"
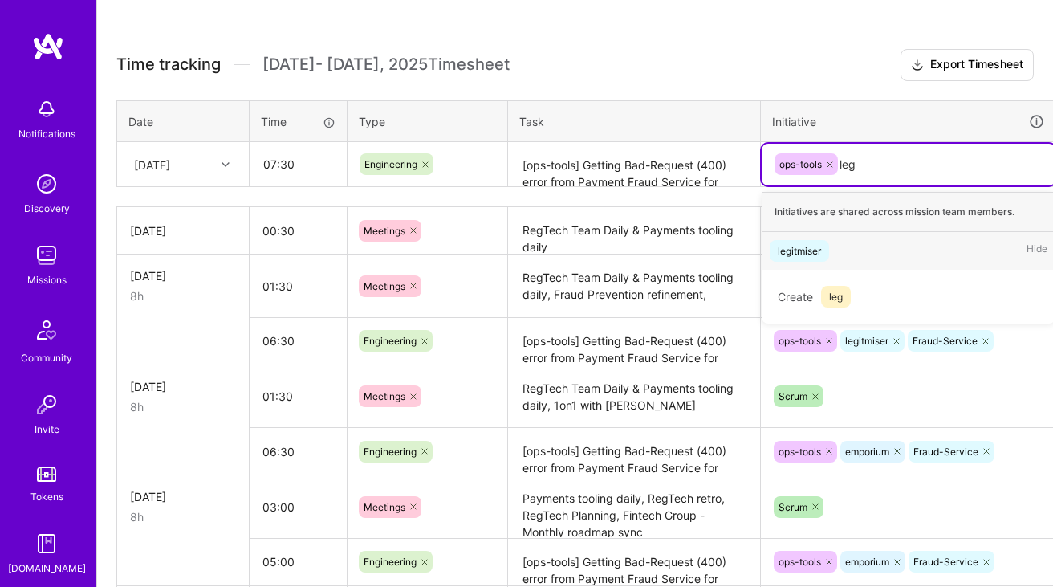
click at [791, 247] on div "legitmiser" at bounding box center [799, 250] width 43 height 17
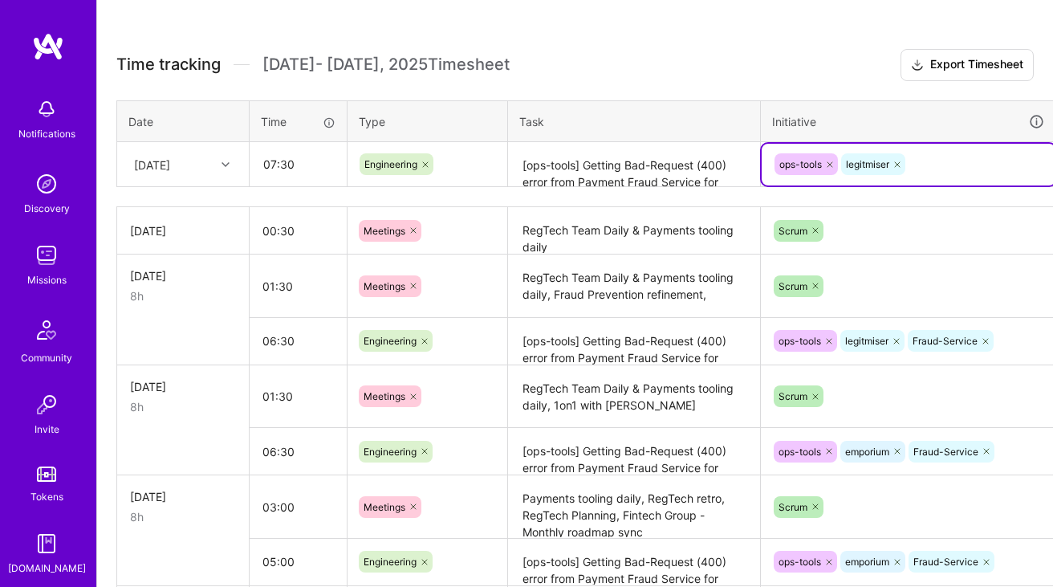
click at [653, 181] on textarea "[ops-tools] Getting Bad-Request (400) error from Payment Fraud Service for larg…" at bounding box center [634, 165] width 249 height 43
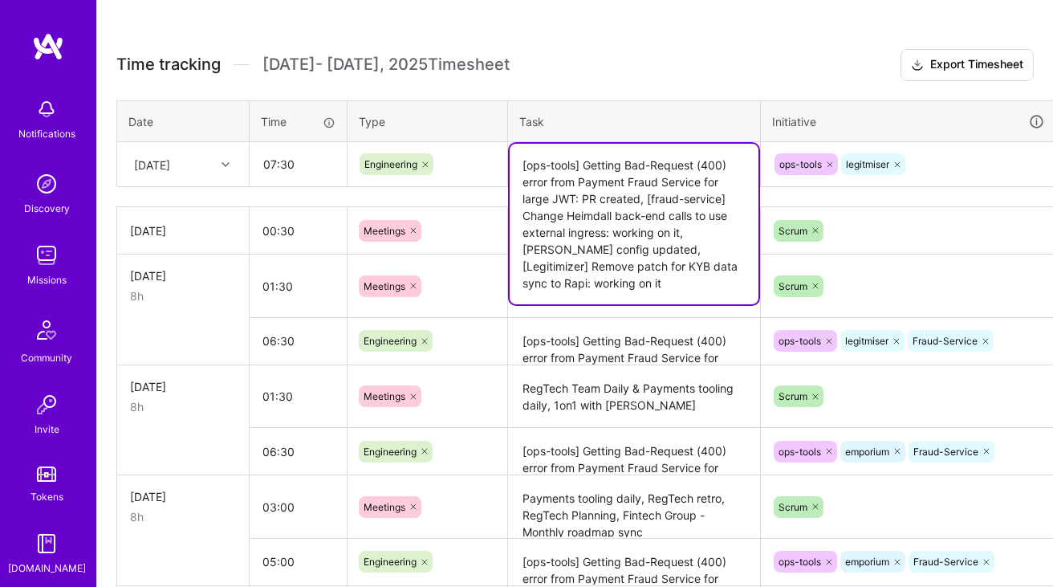
click at [953, 157] on div "ops-tools legitmiser" at bounding box center [908, 164] width 271 height 25
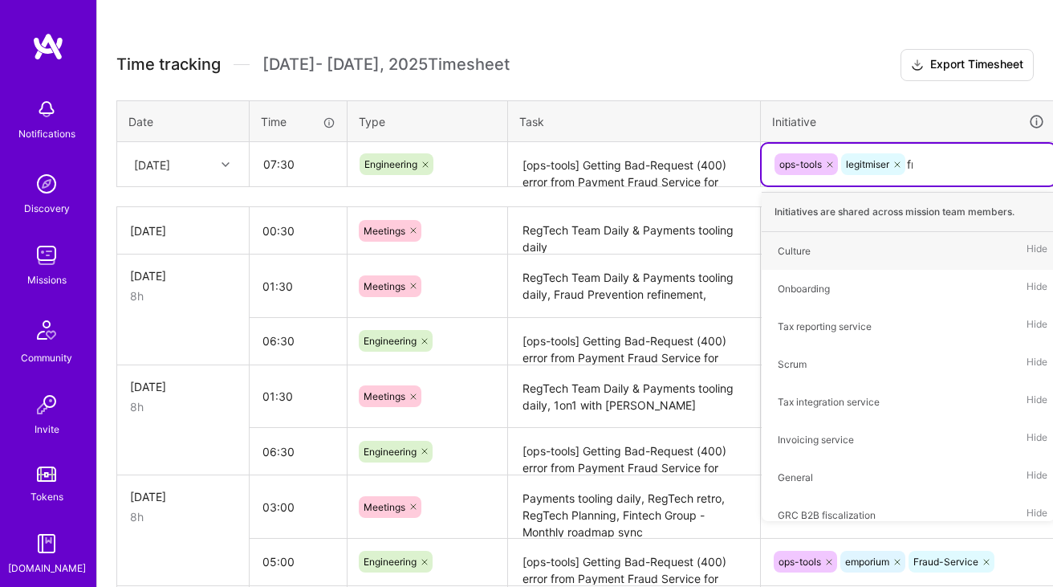
type input "fra"
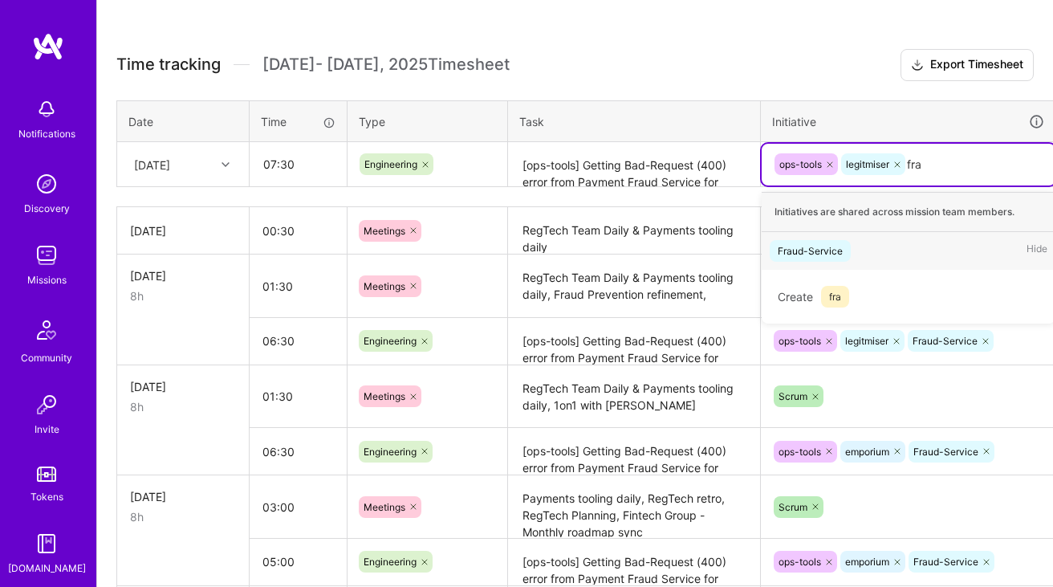
click at [865, 236] on div "Fraud-Service Hide" at bounding box center [909, 251] width 294 height 38
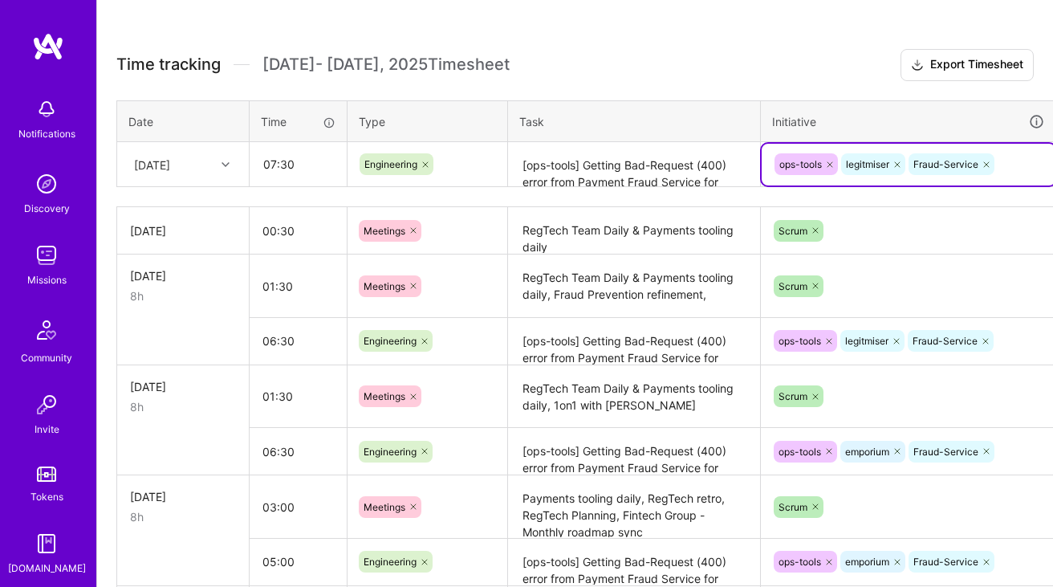
click at [665, 185] on textarea "[ops-tools] Getting Bad-Request (400) error from Payment Fraud Service for larg…" at bounding box center [634, 165] width 249 height 43
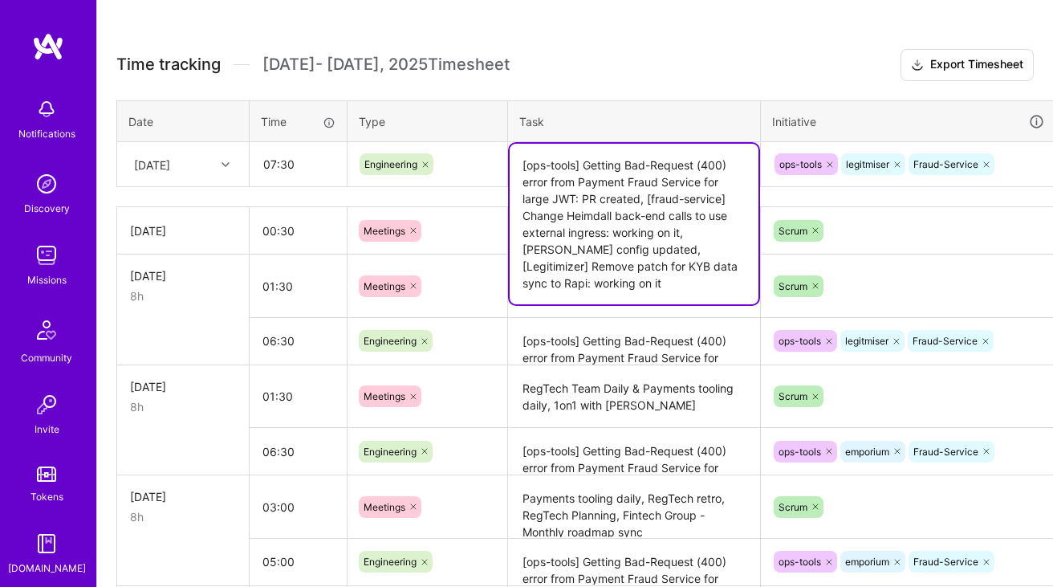
click at [1007, 165] on div "ops-tools legitmiser Fraud-Service" at bounding box center [908, 164] width 271 height 25
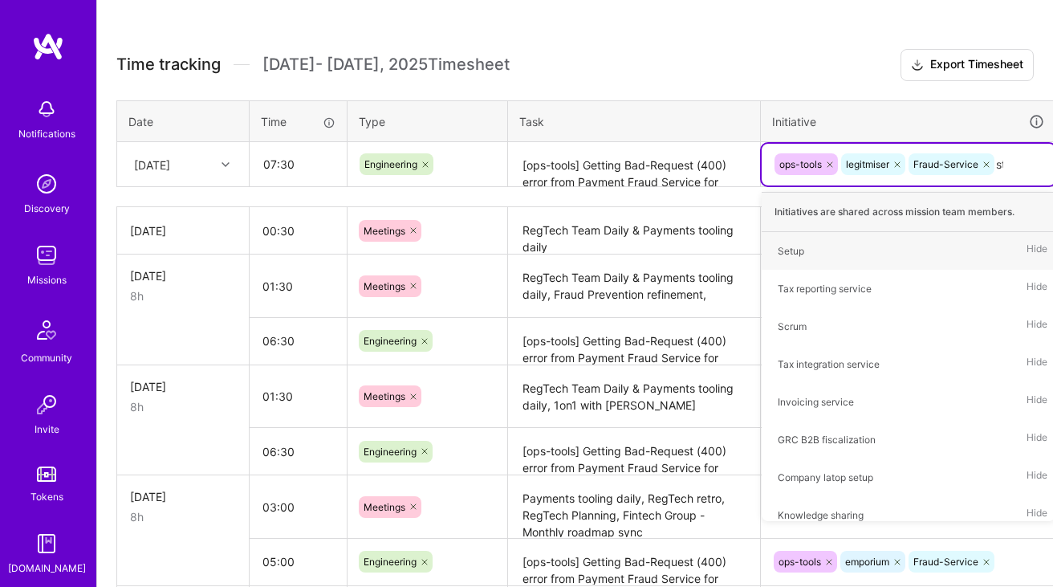
type input "ste"
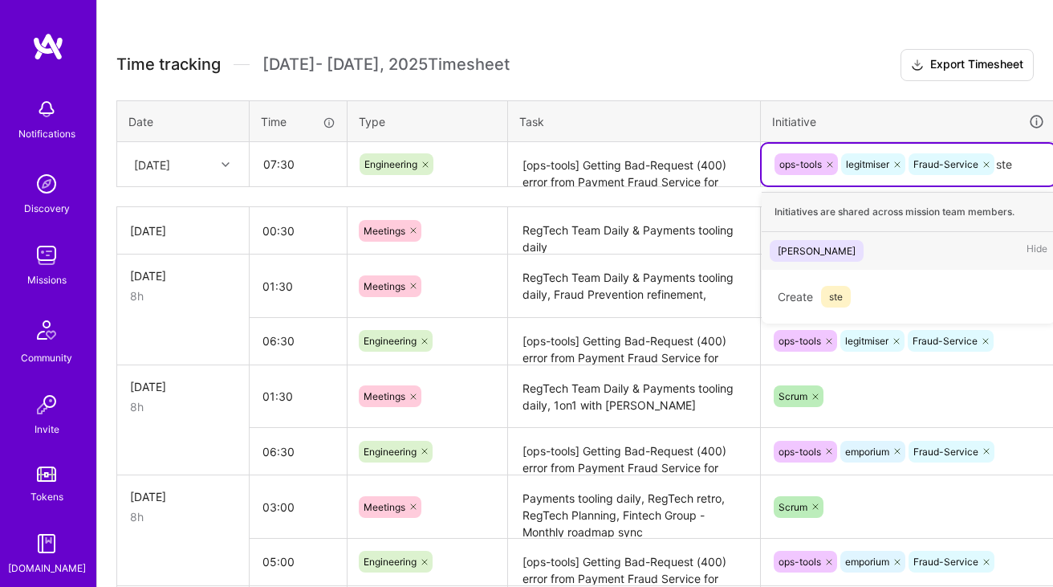
click at [842, 246] on div "[PERSON_NAME] Hide" at bounding box center [909, 251] width 294 height 38
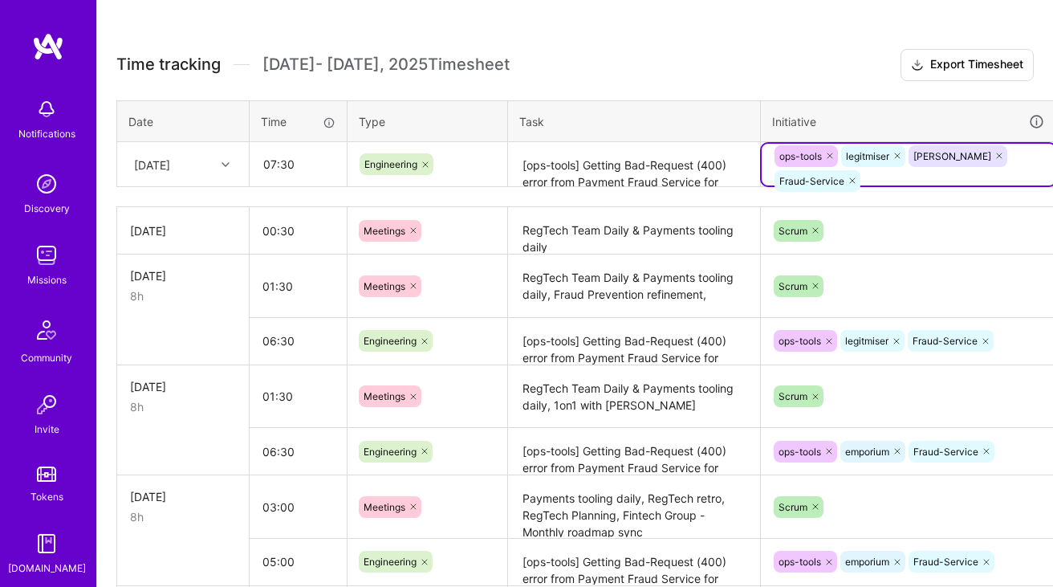
click at [737, 114] on th "Task" at bounding box center [634, 121] width 253 height 42
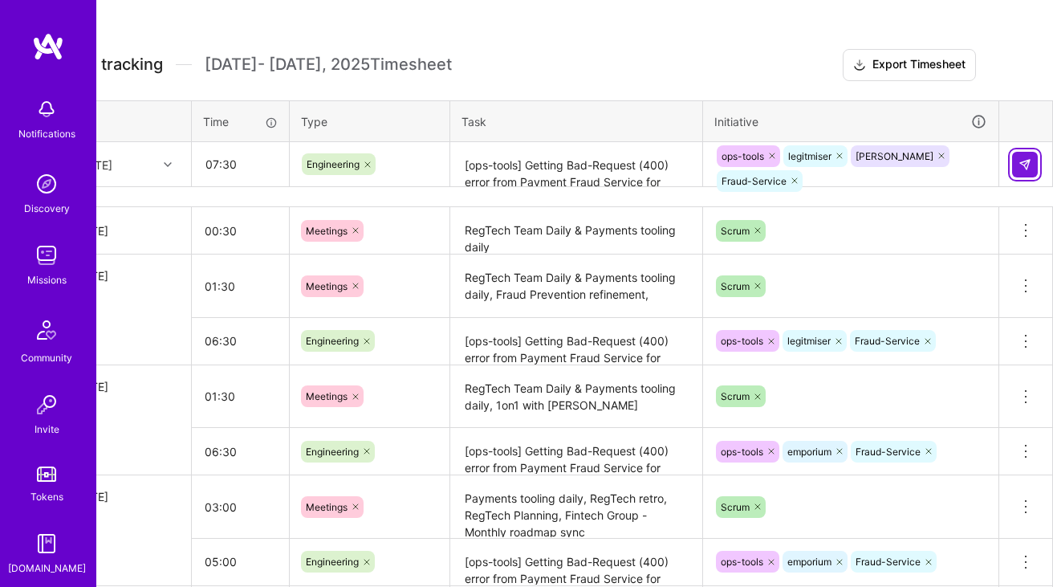
click at [1025, 158] on img at bounding box center [1025, 164] width 13 height 13
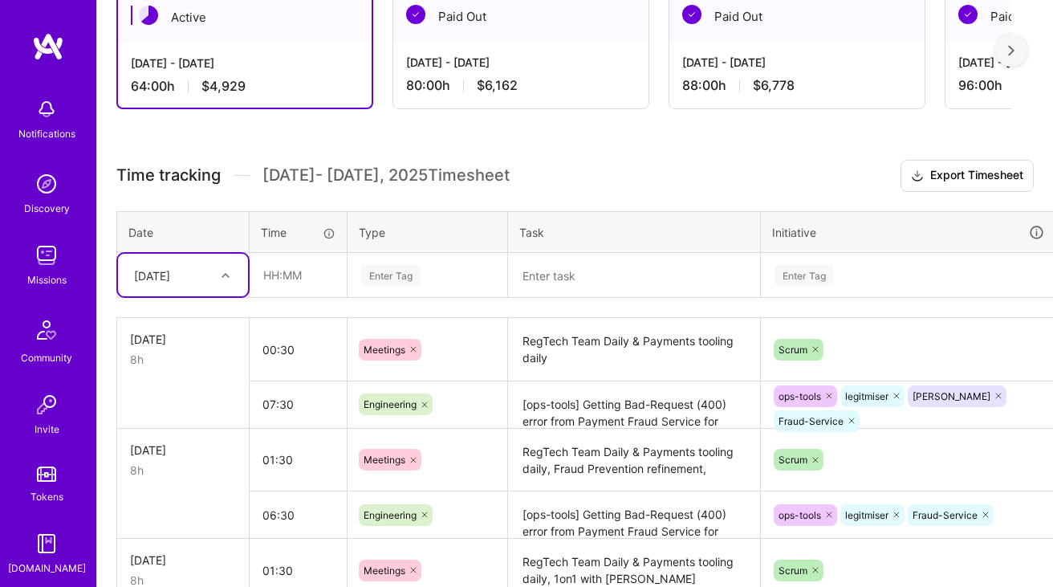
scroll to position [340, 0]
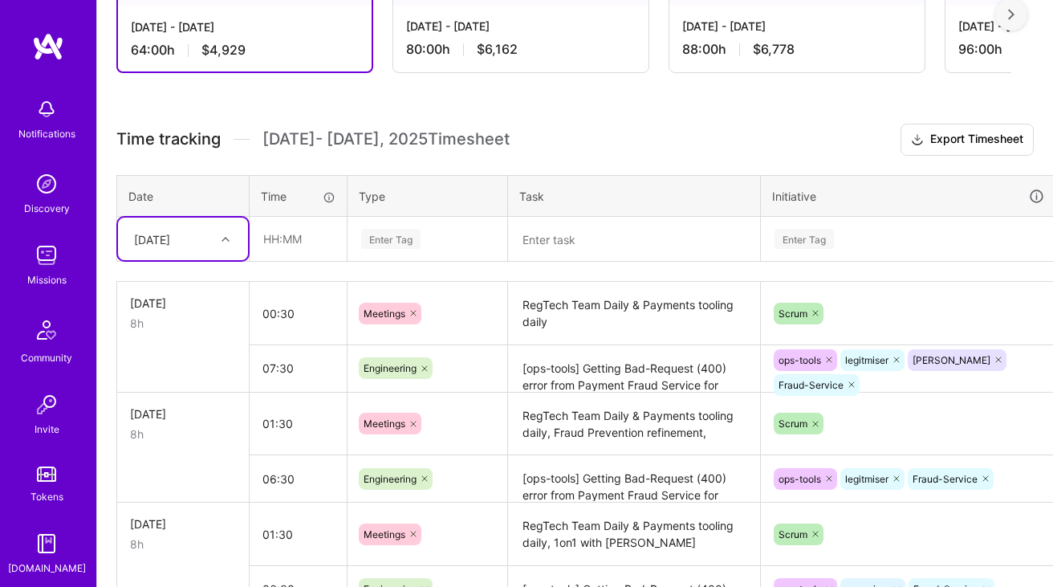
click at [170, 237] on div "[DATE]" at bounding box center [152, 238] width 36 height 17
click at [173, 399] on div "[DATE]" at bounding box center [183, 400] width 130 height 30
click at [291, 238] on input "text" at bounding box center [298, 239] width 96 height 43
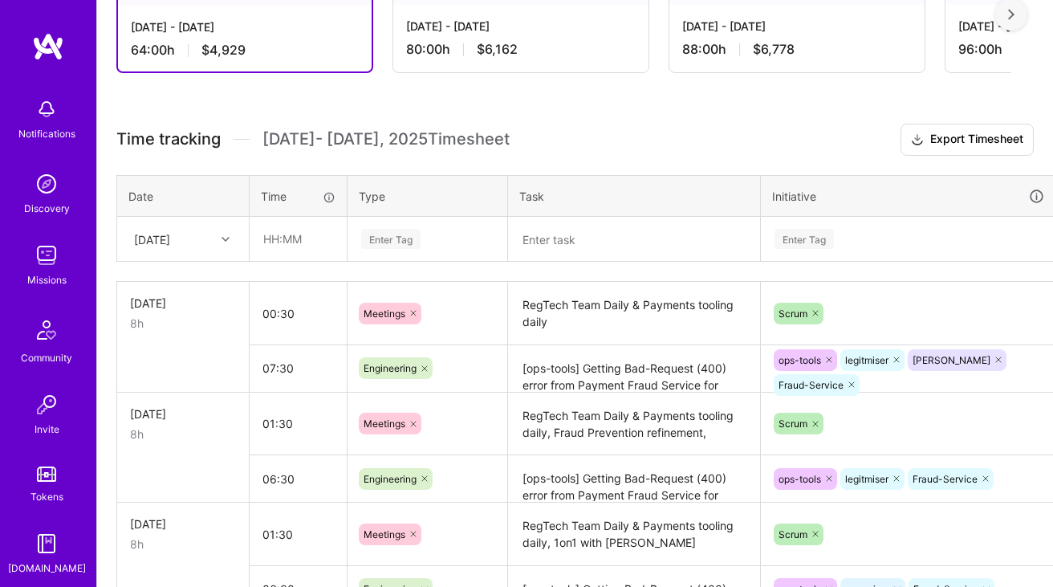
click at [621, 136] on h3 "Time tracking [DATE] - [DATE] Timesheet Export Timesheet" at bounding box center [574, 140] width 917 height 32
click at [653, 144] on h3 "Time tracking [DATE] - [DATE] Timesheet Export Timesheet" at bounding box center [574, 140] width 917 height 32
click at [300, 242] on input "text" at bounding box center [298, 239] width 96 height 43
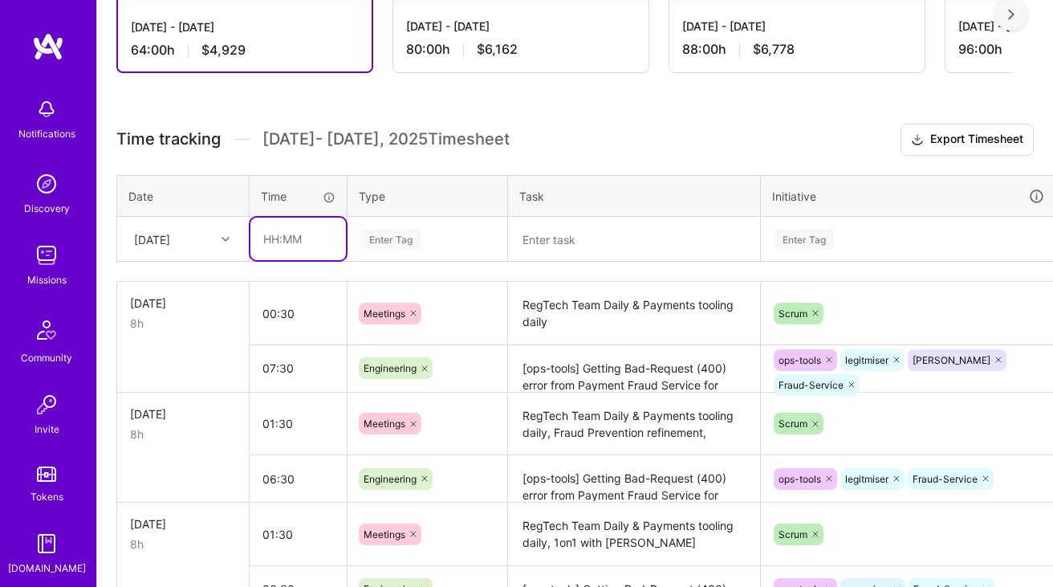
type input "00:30"
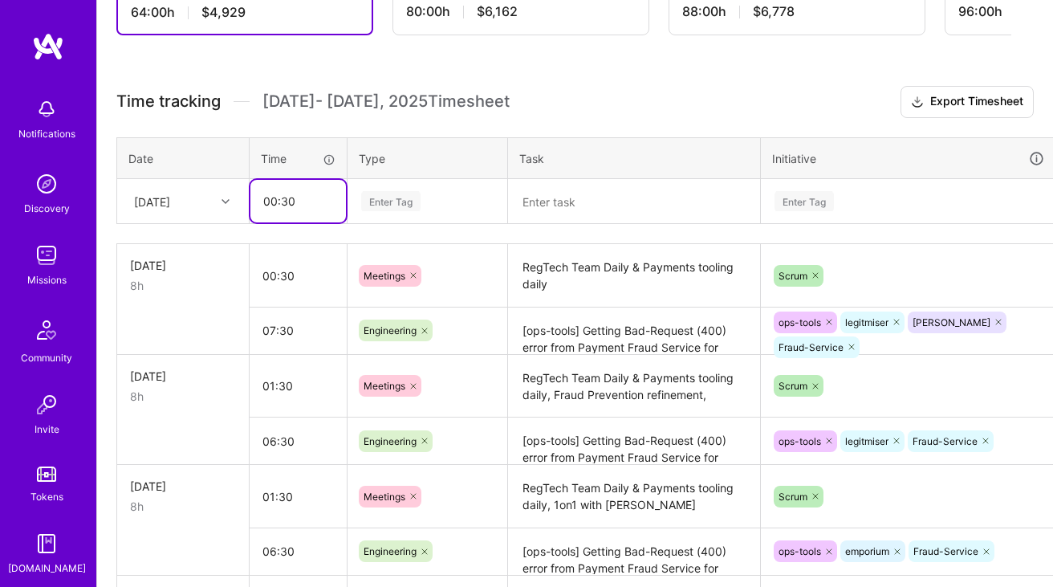
scroll to position [383, 0]
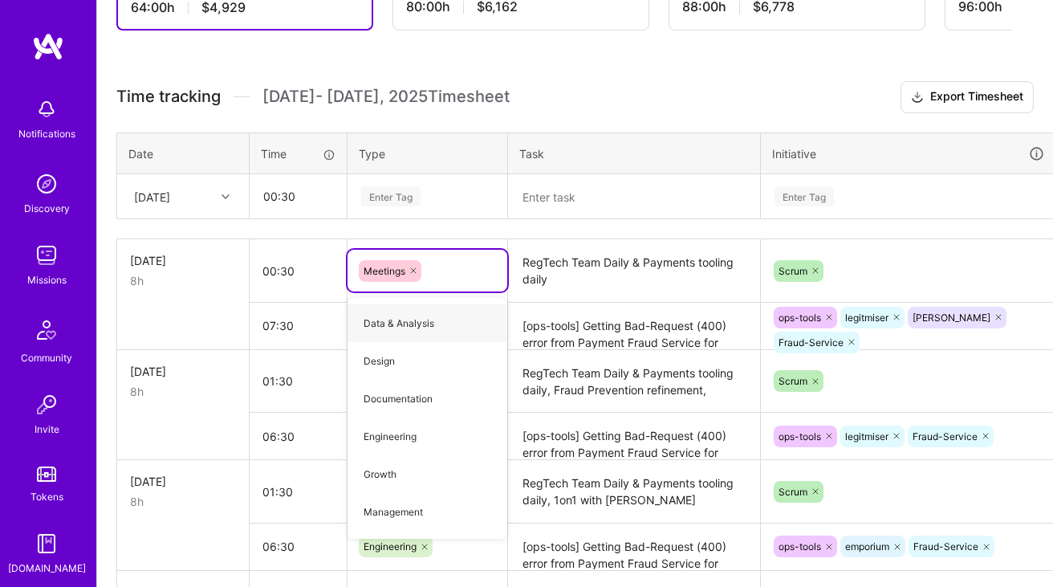
click at [411, 197] on div "Enter Tag" at bounding box center [390, 196] width 59 height 25
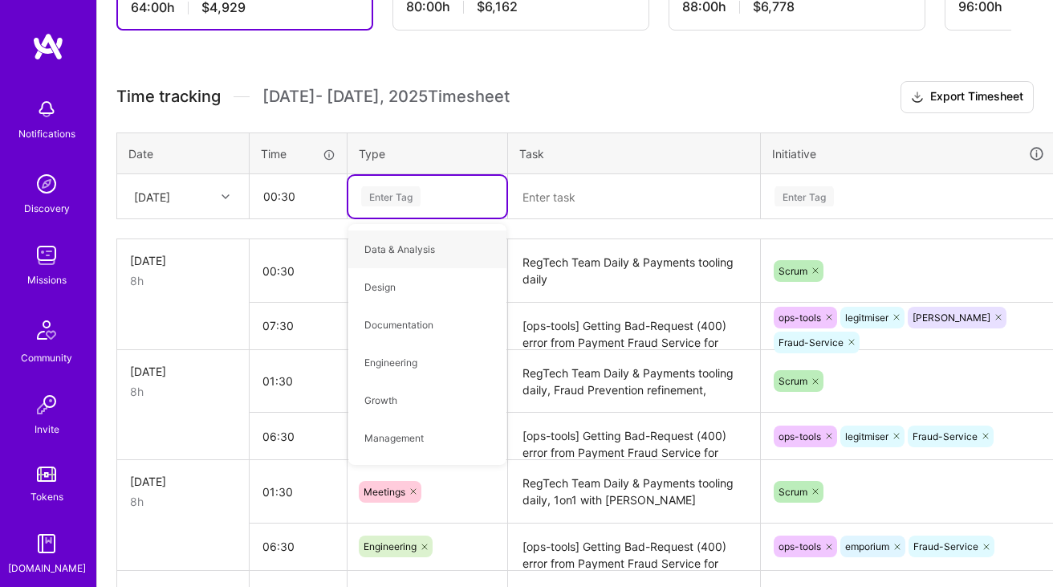
click at [411, 197] on div "Enter Tag" at bounding box center [390, 196] width 59 height 25
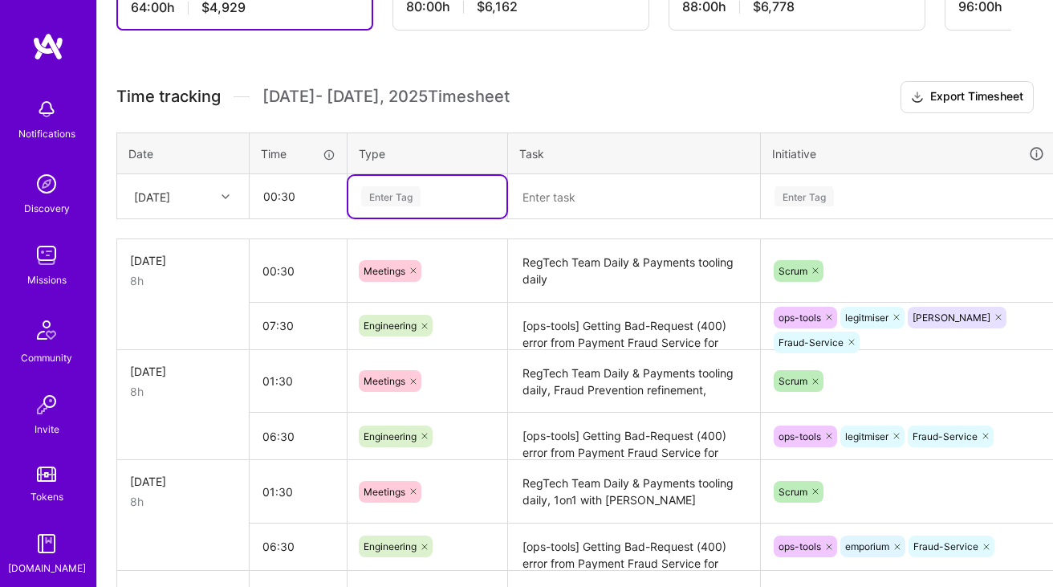
click at [407, 181] on div "Enter Tag" at bounding box center [427, 197] width 158 height 42
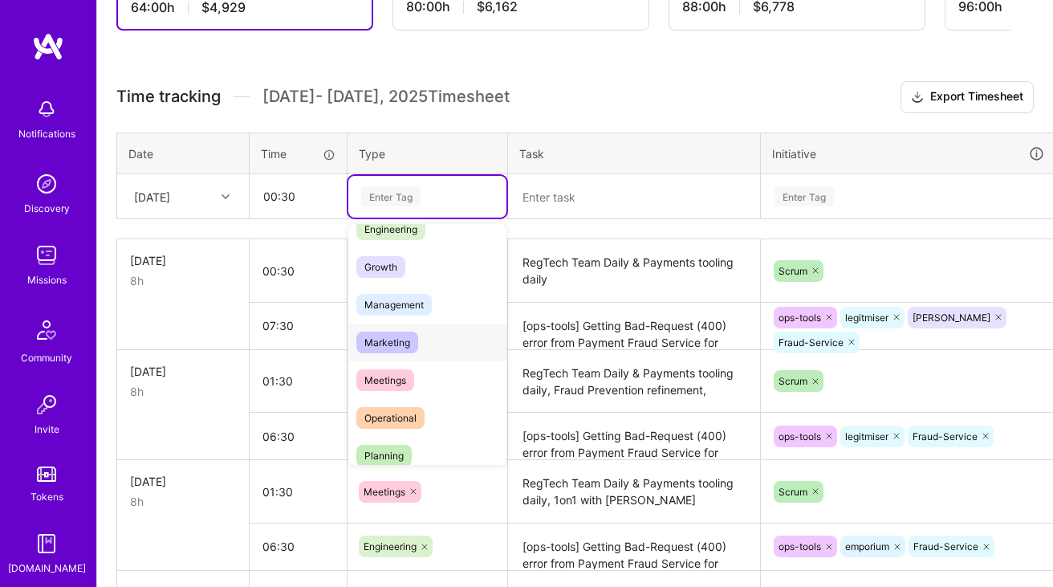
scroll to position [137, 0]
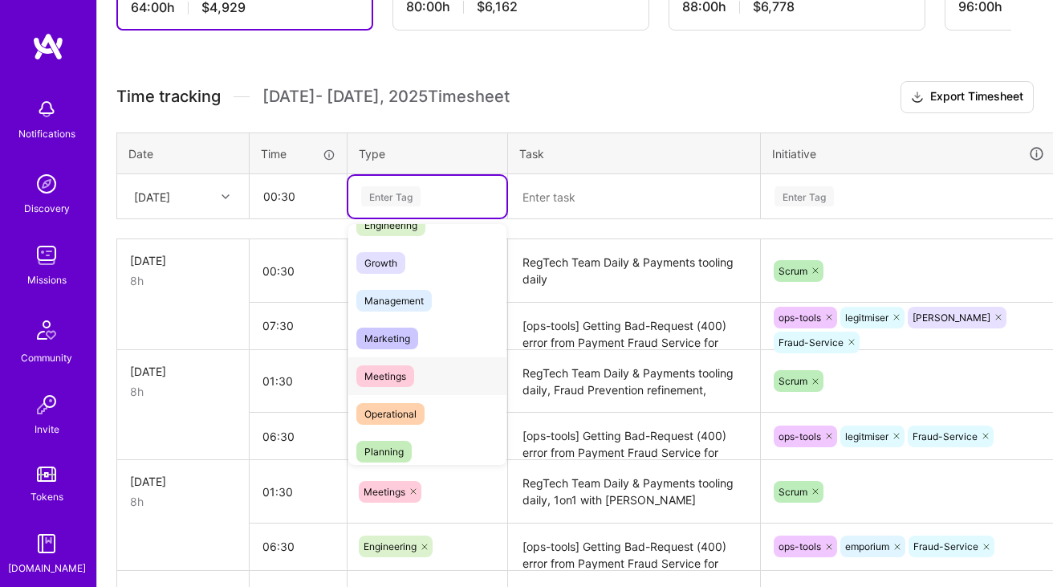
click at [384, 365] on span "Meetings" at bounding box center [385, 376] width 58 height 22
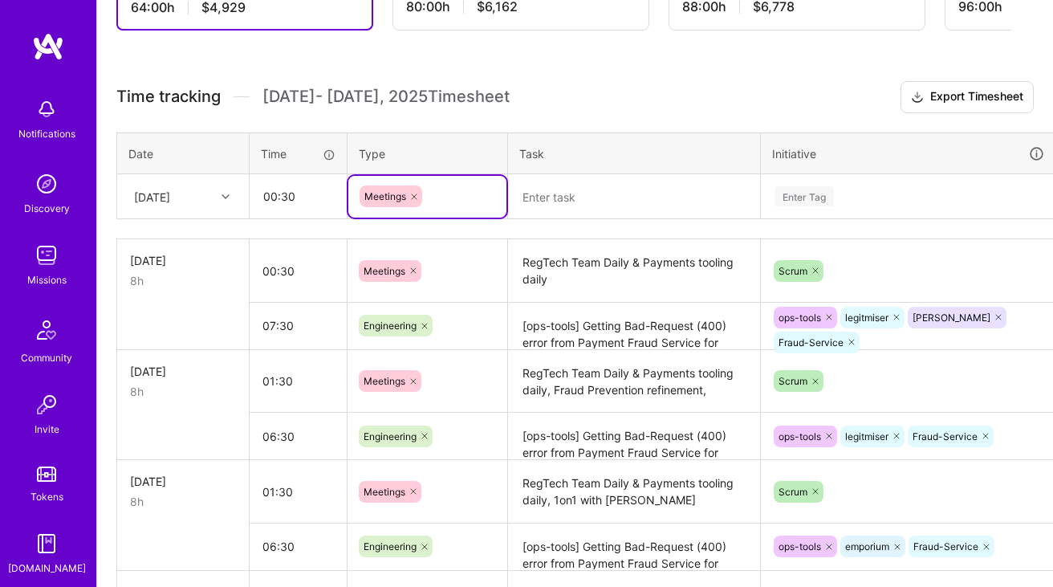
click at [552, 290] on textarea "RegTech Team Daily & Payments tooling daily" at bounding box center [634, 271] width 249 height 60
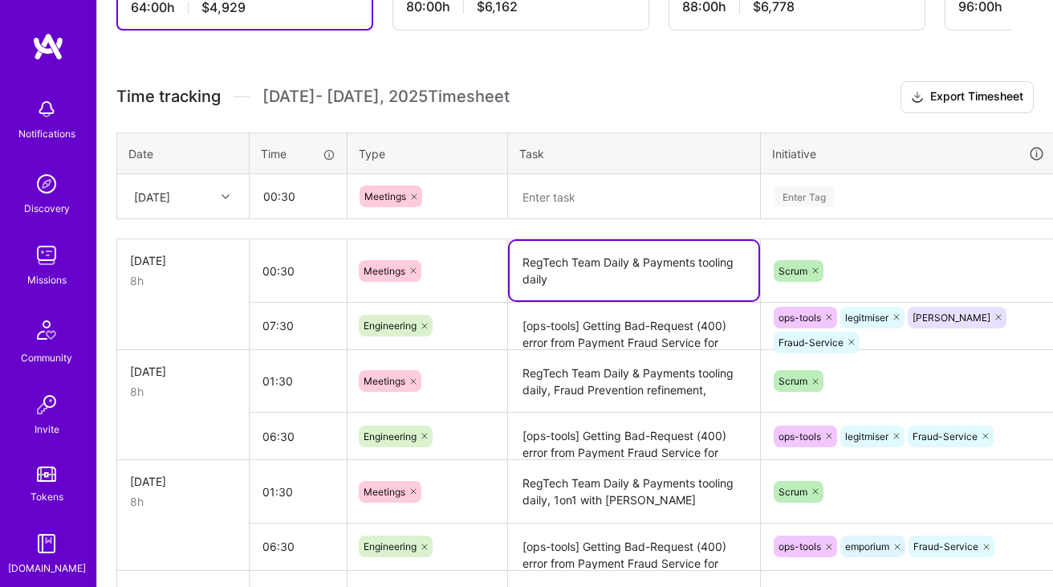
click at [552, 290] on textarea "RegTech Team Daily & Payments tooling daily" at bounding box center [634, 270] width 249 height 59
click at [553, 200] on textarea at bounding box center [634, 197] width 249 height 43
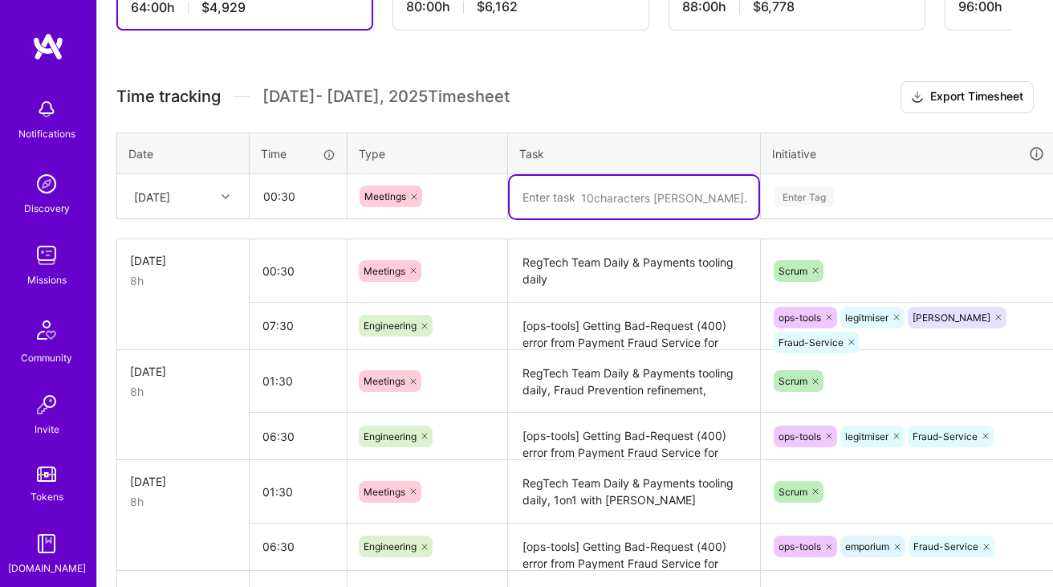
paste textarea "RegTech Team Daily & Payments tooling daily"
type textarea "RegTech Team Daily & Payments tooling daily"
click at [848, 189] on div "Enter Tag" at bounding box center [908, 196] width 271 height 20
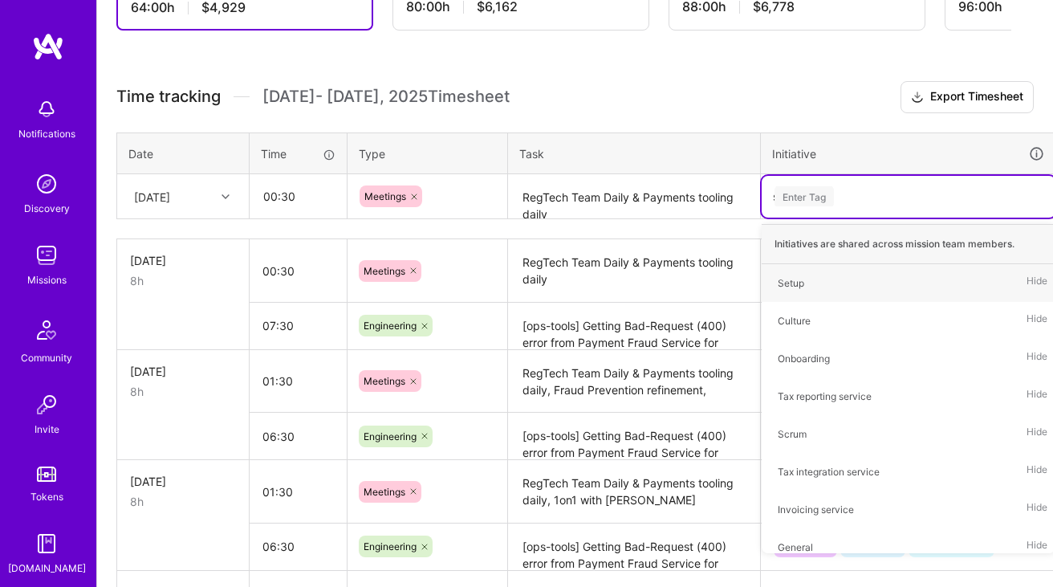
type input "scr"
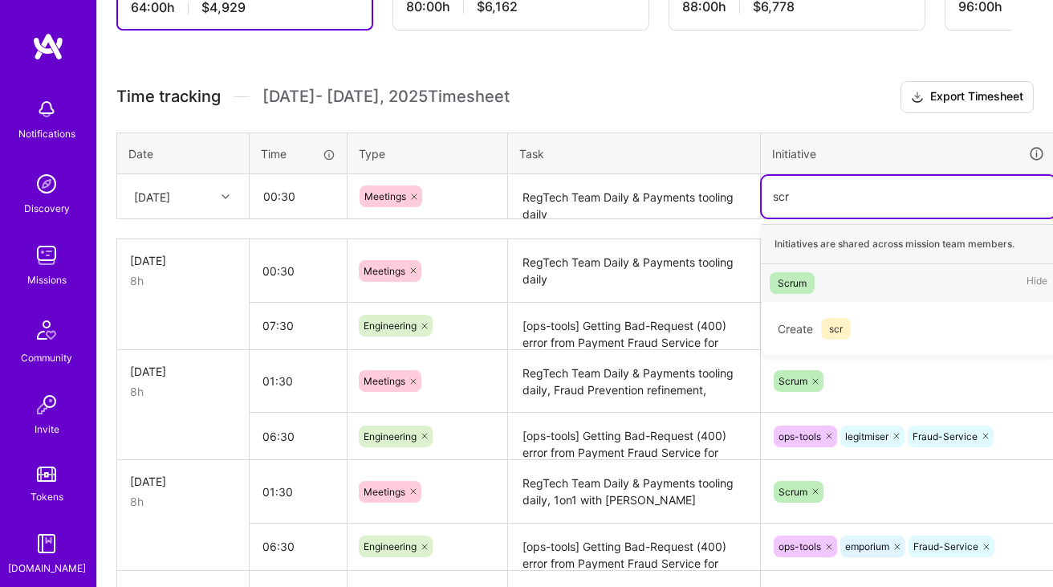
click at [784, 279] on div "Scrum" at bounding box center [792, 282] width 29 height 17
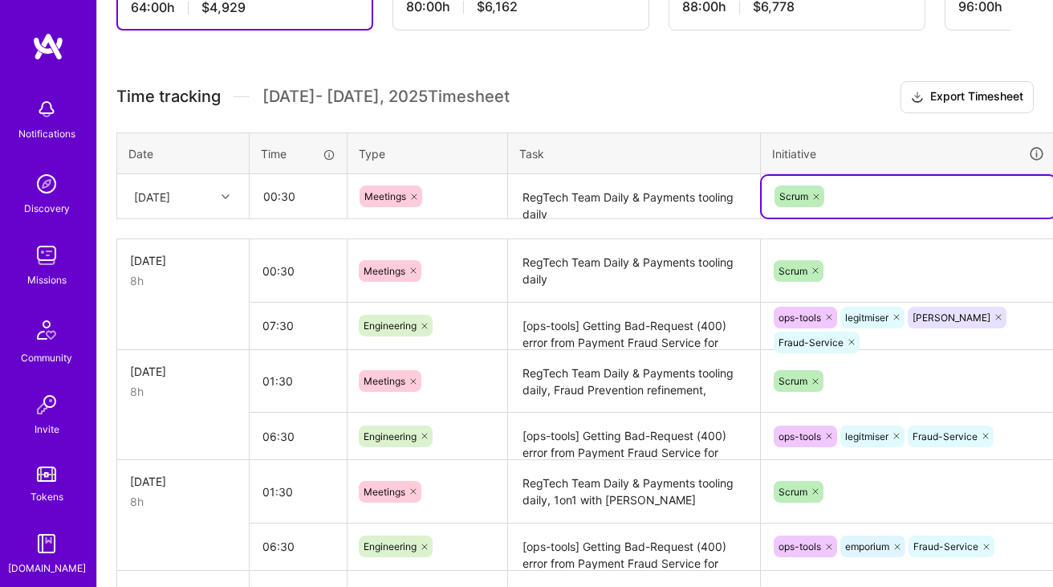
scroll to position [383, 58]
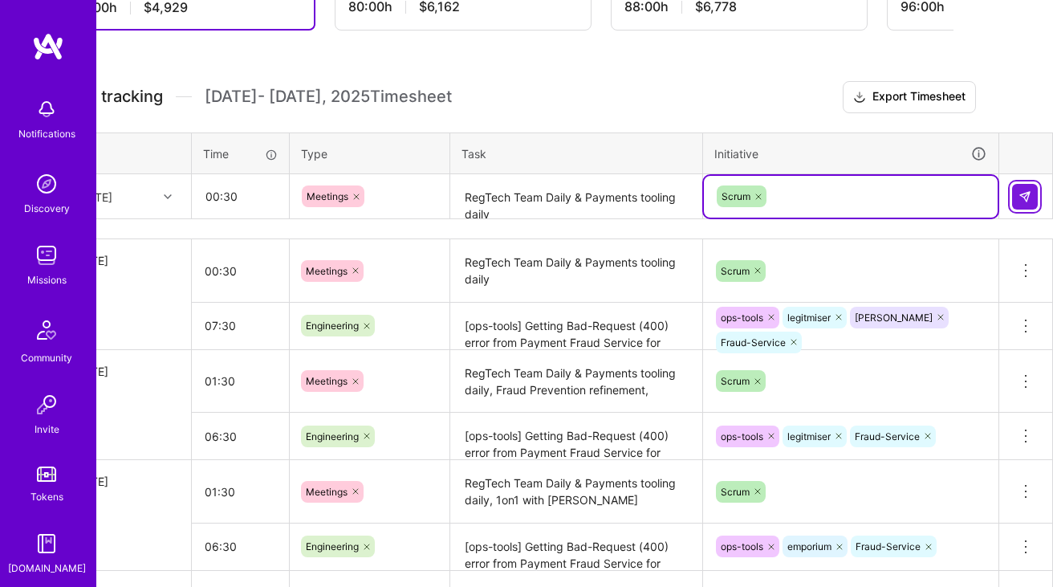
click at [1030, 191] on img at bounding box center [1025, 196] width 13 height 13
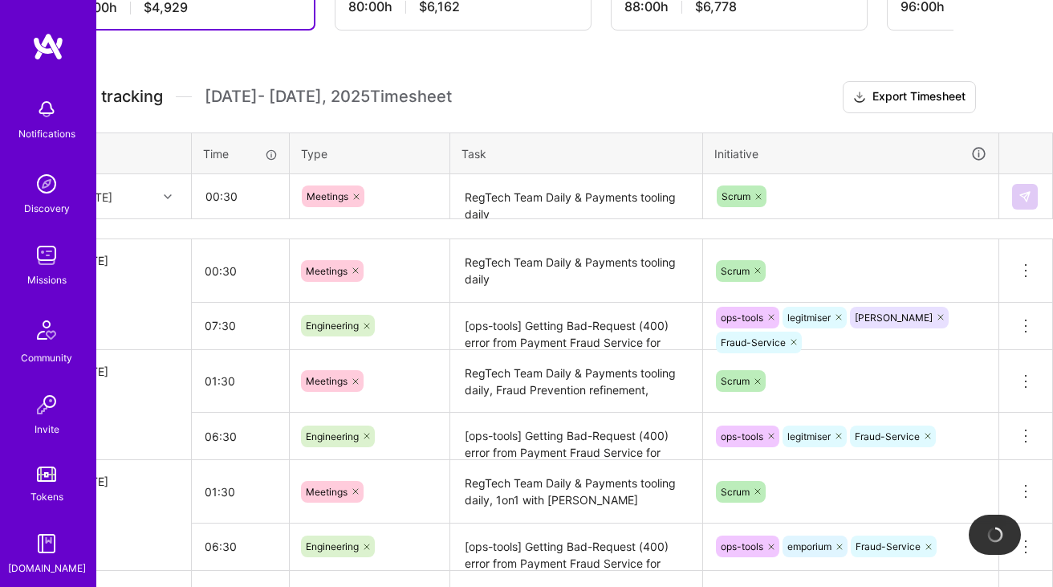
scroll to position [383, 0]
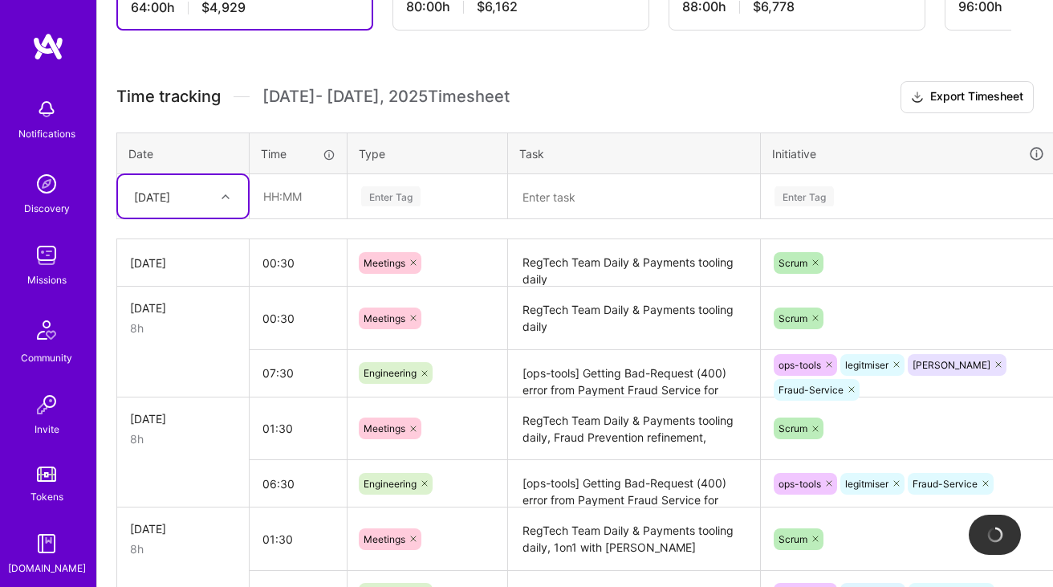
click at [207, 206] on div "[DATE]" at bounding box center [170, 196] width 89 height 26
click at [177, 384] on div "[DATE]" at bounding box center [183, 387] width 130 height 30
click at [270, 210] on input "text" at bounding box center [298, 196] width 96 height 43
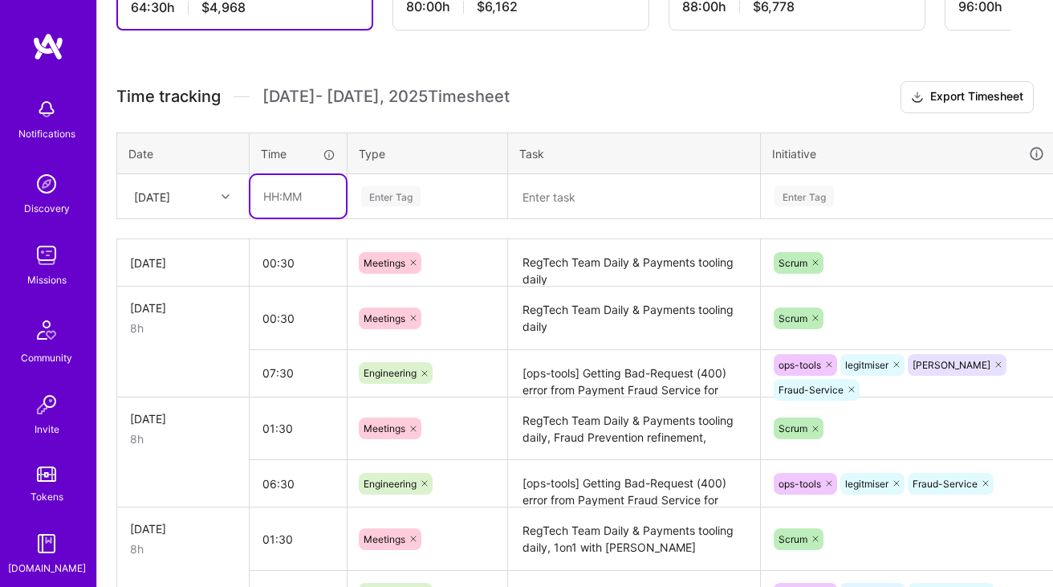
type input "00:30"
click at [427, 167] on th "Type" at bounding box center [428, 153] width 161 height 42
click at [425, 190] on div "Enter Tag" at bounding box center [428, 196] width 136 height 20
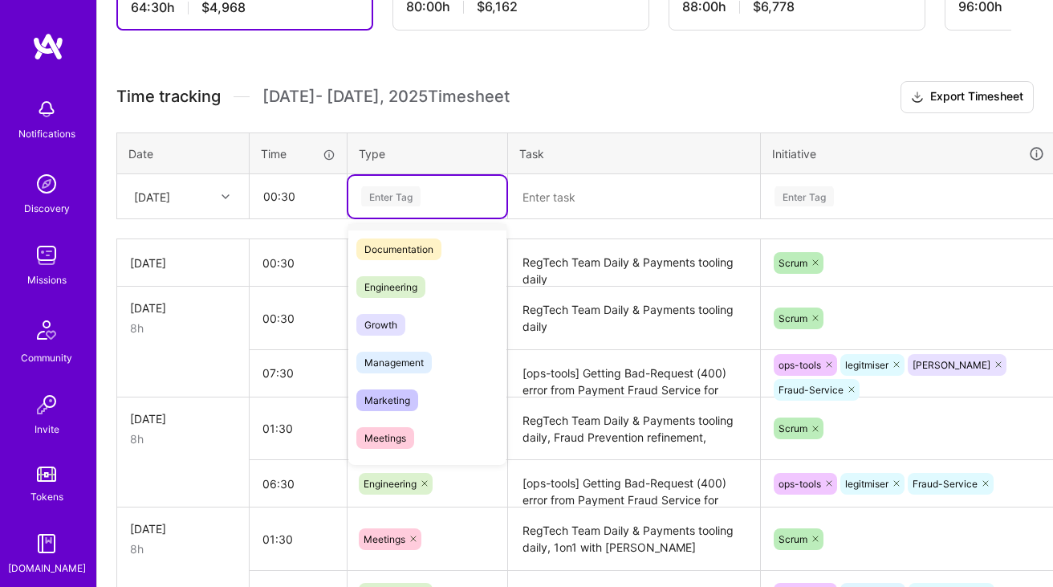
scroll to position [229, 0]
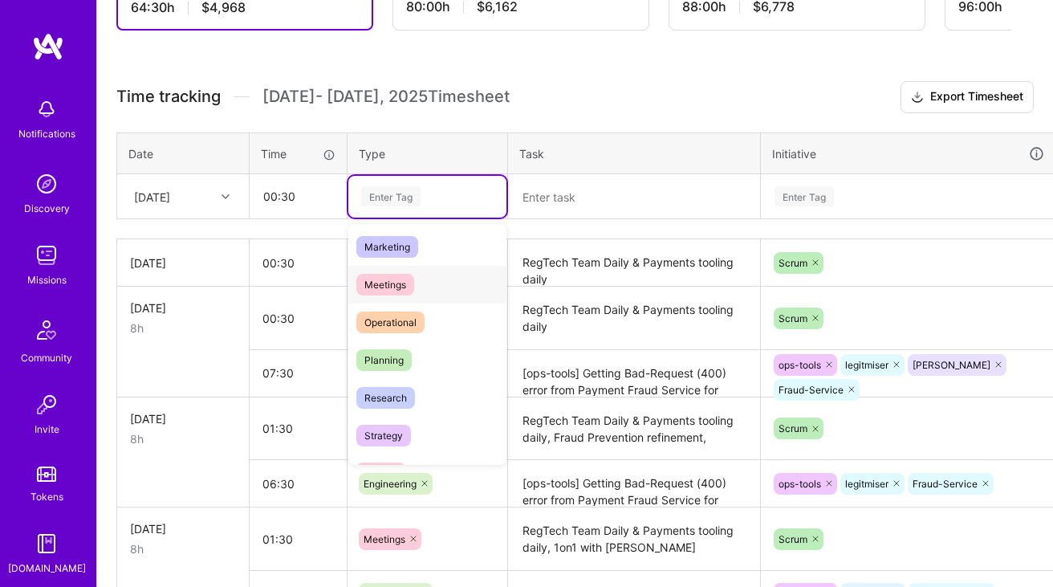
click at [409, 283] on span "Meetings" at bounding box center [385, 285] width 58 height 22
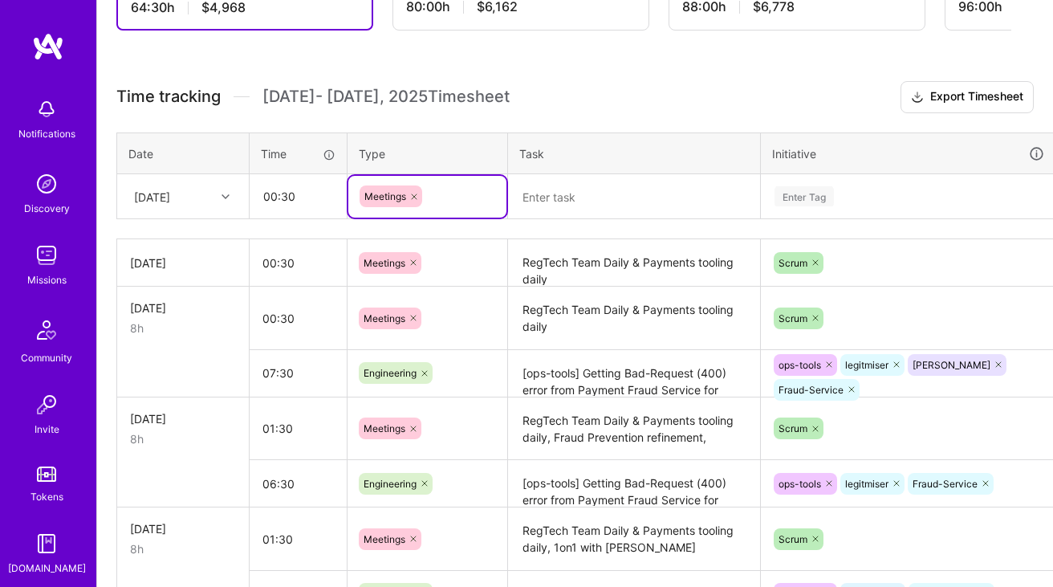
click at [600, 197] on textarea at bounding box center [634, 197] width 249 height 43
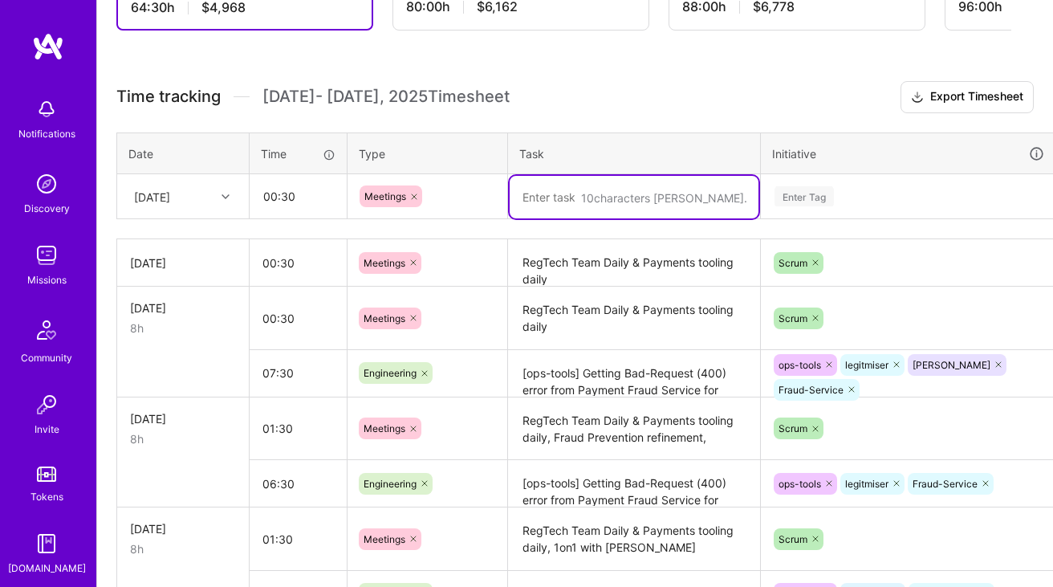
paste textarea "RegTech Team Daily & Payments tooling daily"
type textarea "RegTech Team Daily & Payments tooling daily"
click at [914, 212] on div "Enter Tag" at bounding box center [909, 197] width 294 height 42
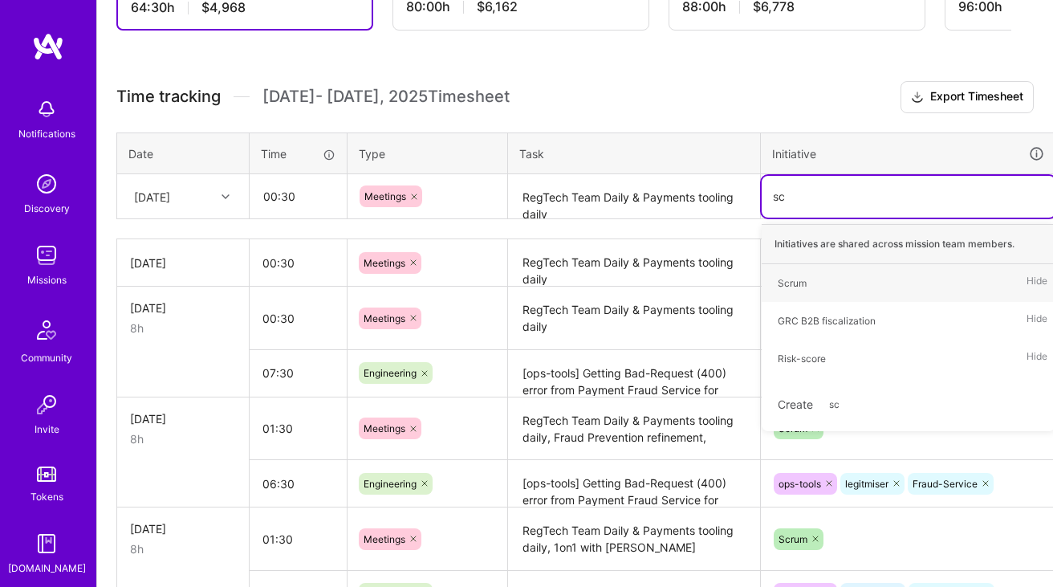
type input "scr"
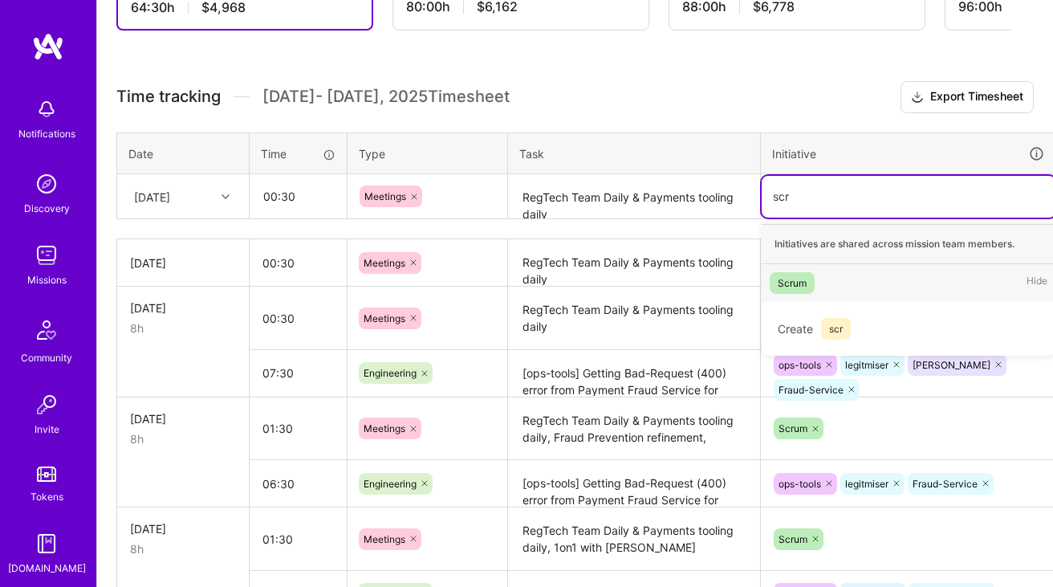
click at [807, 269] on div "Scrum Hide" at bounding box center [909, 283] width 294 height 38
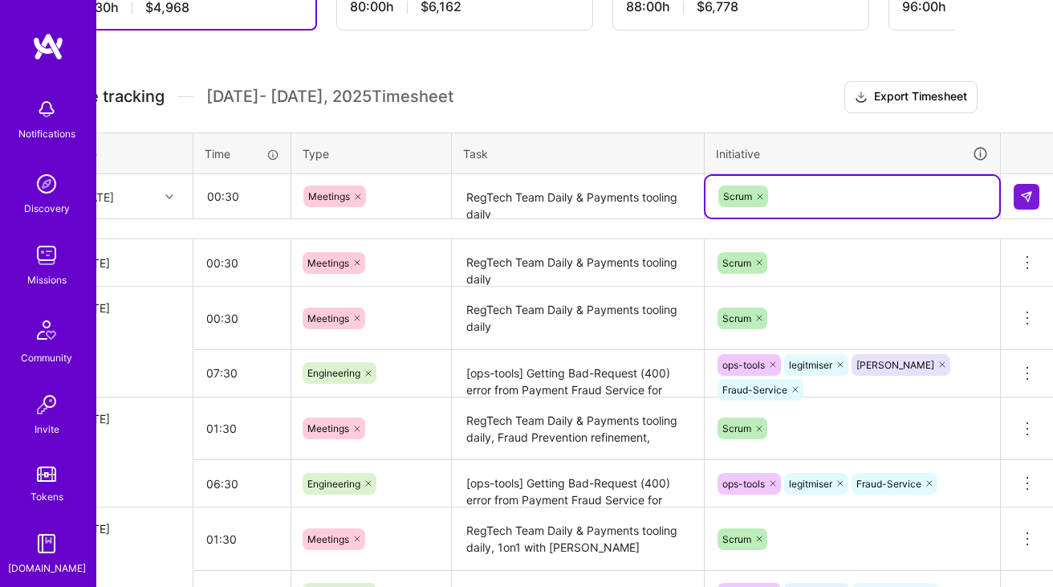
scroll to position [383, 58]
click at [1031, 198] on img at bounding box center [1025, 196] width 13 height 13
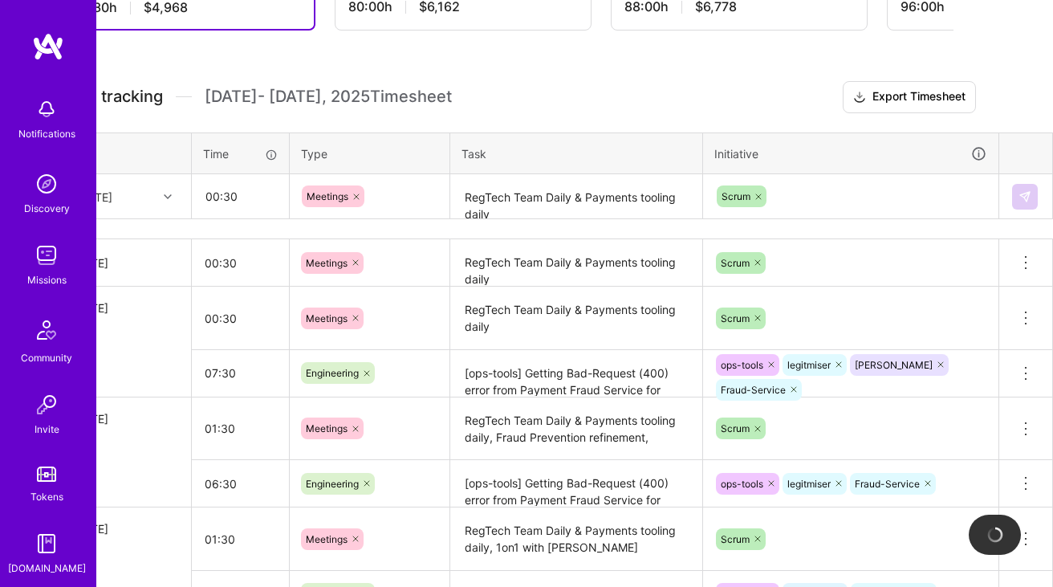
scroll to position [383, 0]
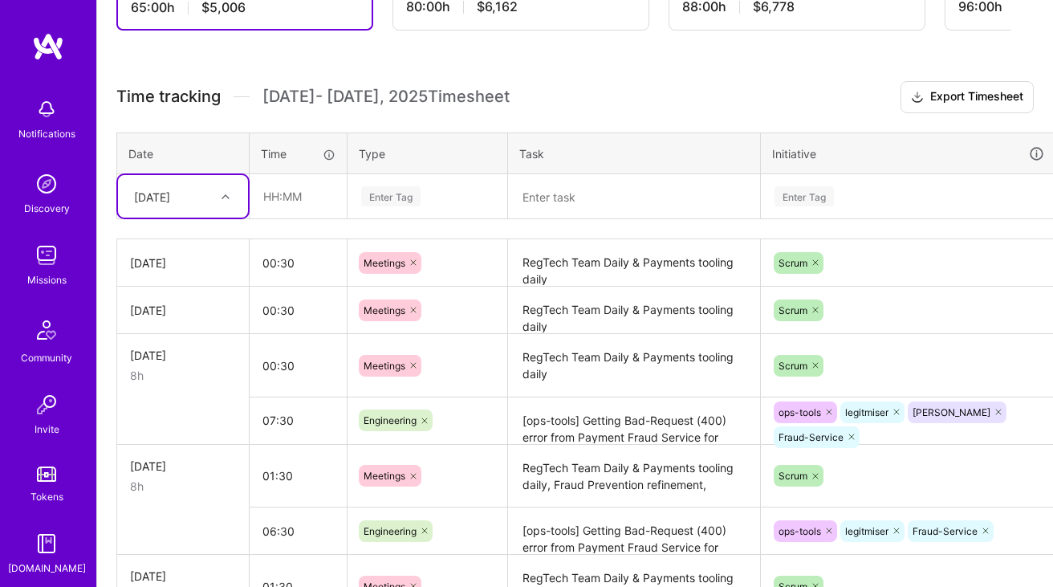
click at [502, 111] on h3 "Time tracking [DATE] - [DATE] Timesheet Export Timesheet" at bounding box center [574, 97] width 917 height 32
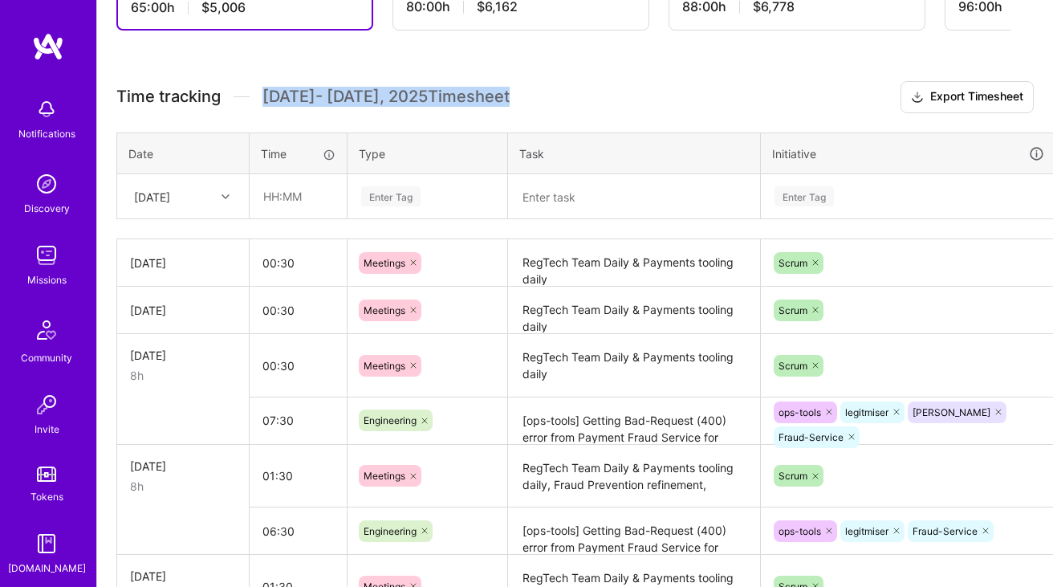
click at [555, 106] on h3 "Time tracking [DATE] - [DATE] Timesheet Export Timesheet" at bounding box center [574, 97] width 917 height 32
click at [621, 99] on h3 "Time tracking [DATE] - [DATE] Timesheet Export Timesheet" at bounding box center [574, 97] width 917 height 32
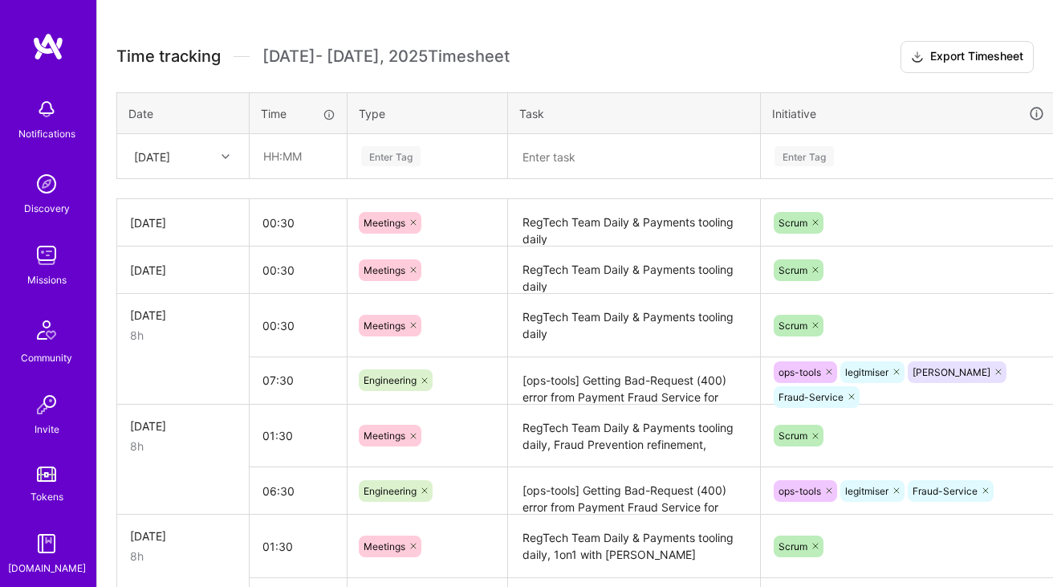
scroll to position [424, 0]
click at [220, 150] on div at bounding box center [227, 155] width 25 height 21
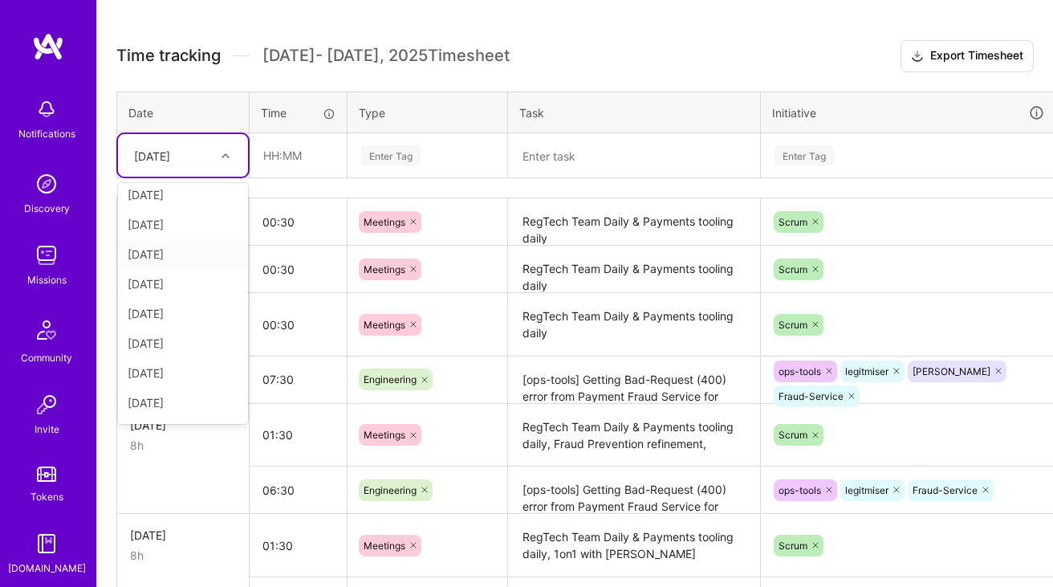
scroll to position [138, 0]
click at [183, 352] on div "[DATE]" at bounding box center [183, 360] width 130 height 30
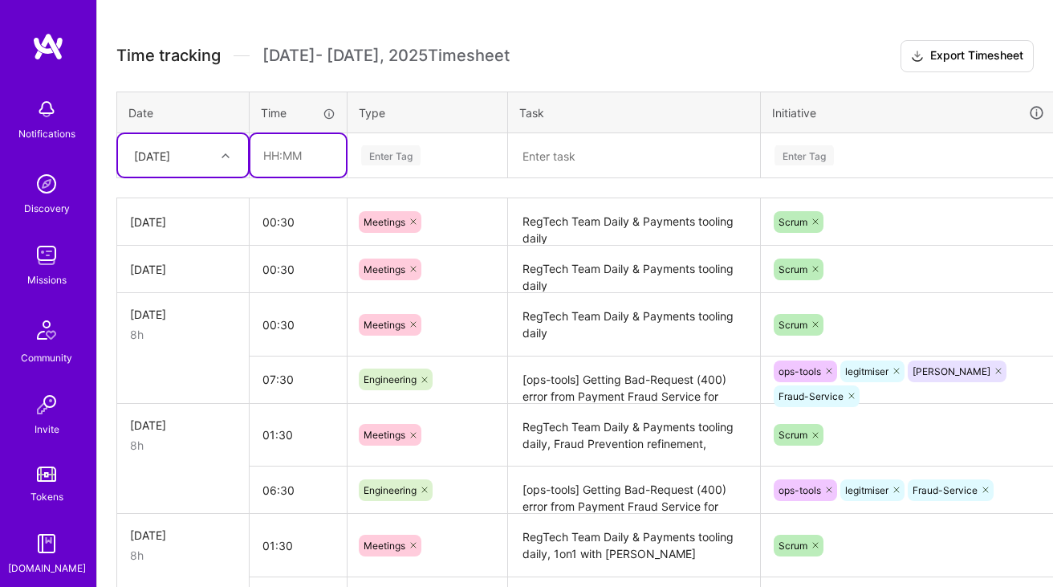
click at [305, 158] on input "text" at bounding box center [298, 155] width 96 height 43
type input "07:30"
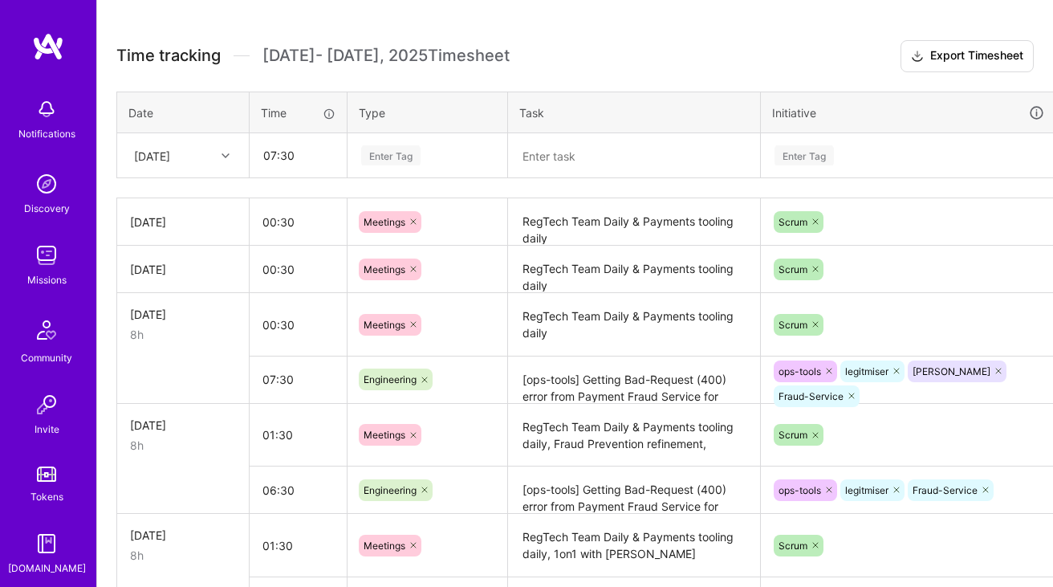
click at [410, 138] on div "Enter Tag" at bounding box center [427, 156] width 158 height 42
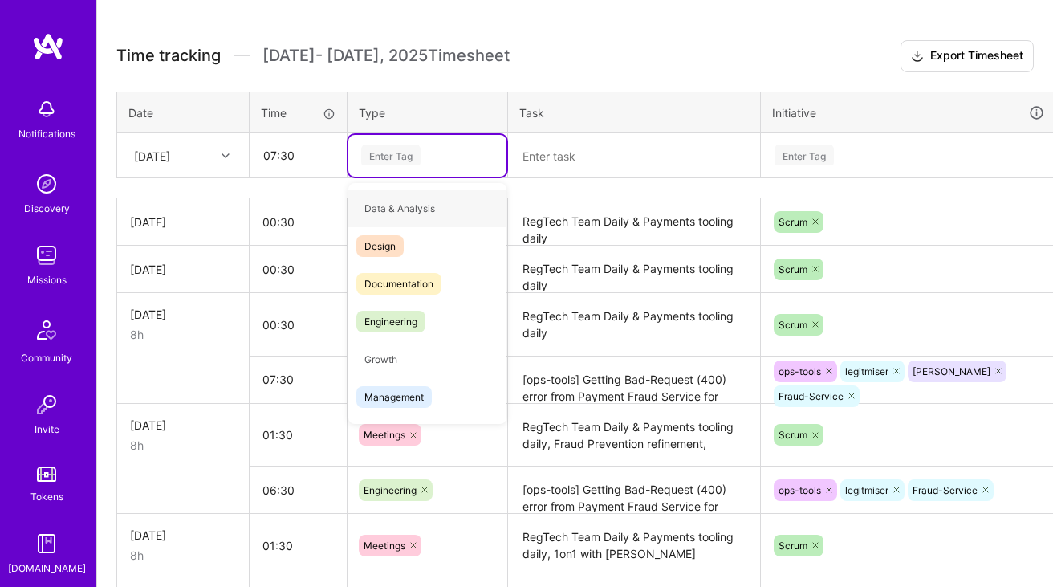
type input "e"
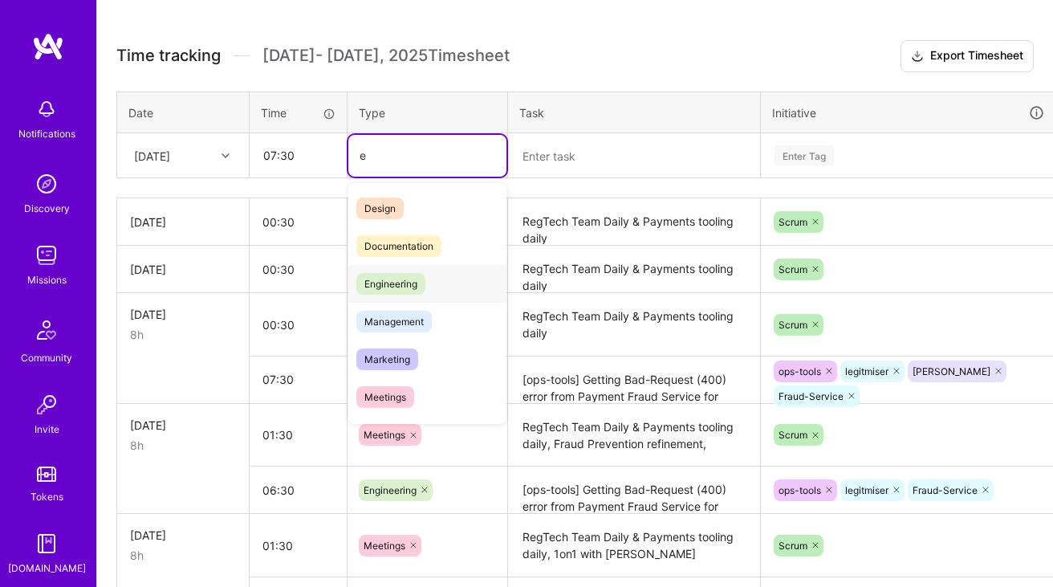
click at [392, 289] on span "Engineering" at bounding box center [390, 284] width 69 height 22
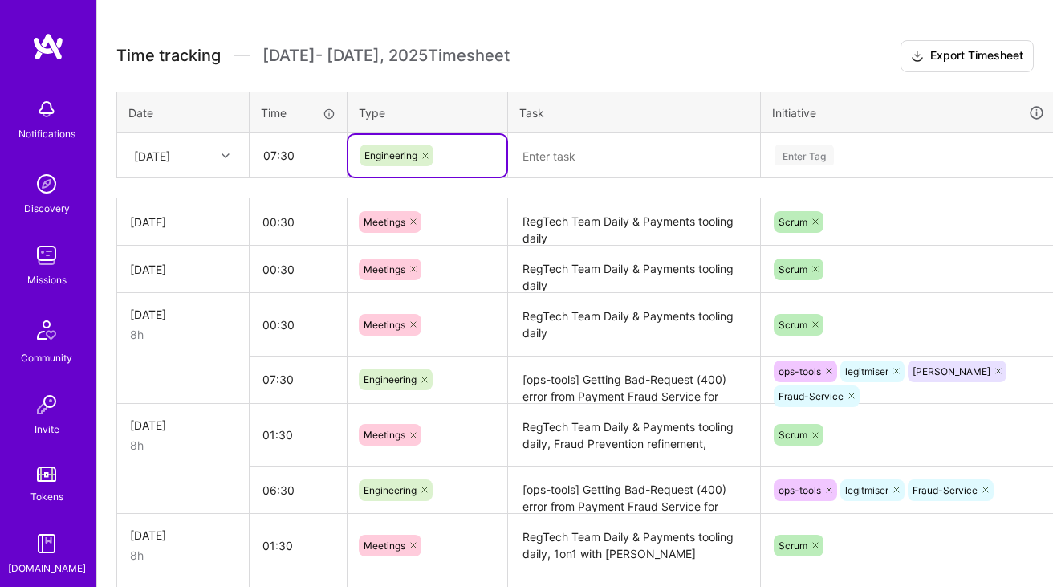
click at [590, 174] on textarea at bounding box center [634, 156] width 249 height 43
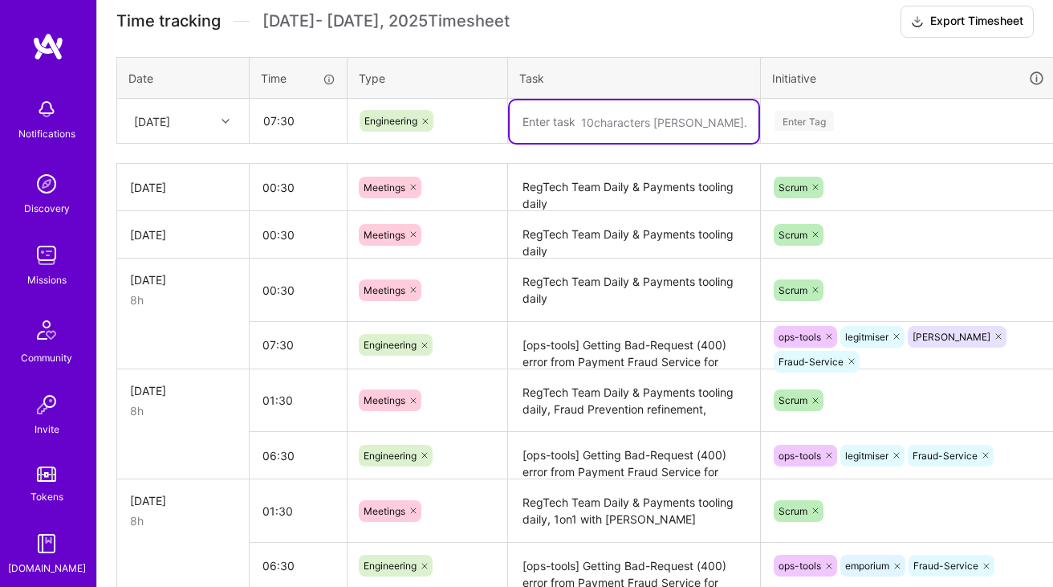
scroll to position [486, 0]
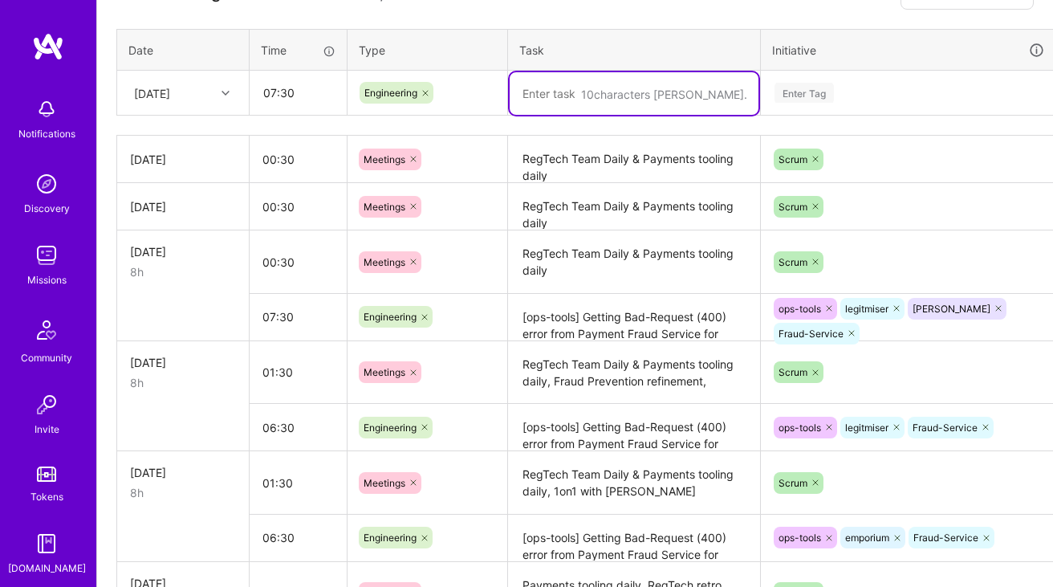
click at [554, 343] on textarea "RegTech Team Daily & Payments tooling daily, Fraud Prevention refinement," at bounding box center [634, 373] width 249 height 60
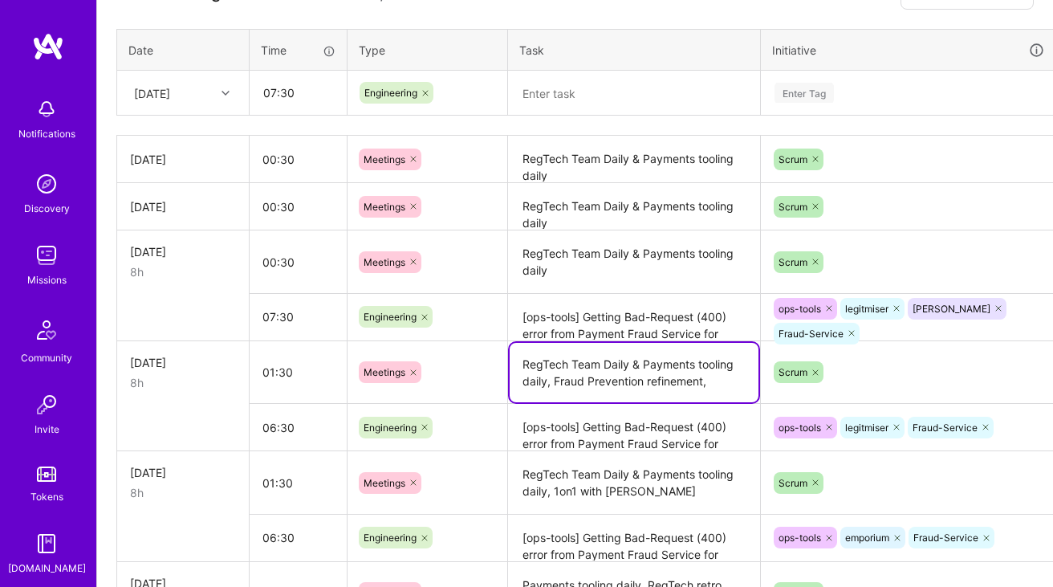
click at [554, 343] on textarea "RegTech Team Daily & Payments tooling daily, Fraud Prevention refinement," at bounding box center [634, 372] width 249 height 59
click at [588, 326] on textarea "[ops-tools] Getting Bad-Request (400) error from Payment Fraud Service for larg…" at bounding box center [634, 317] width 249 height 44
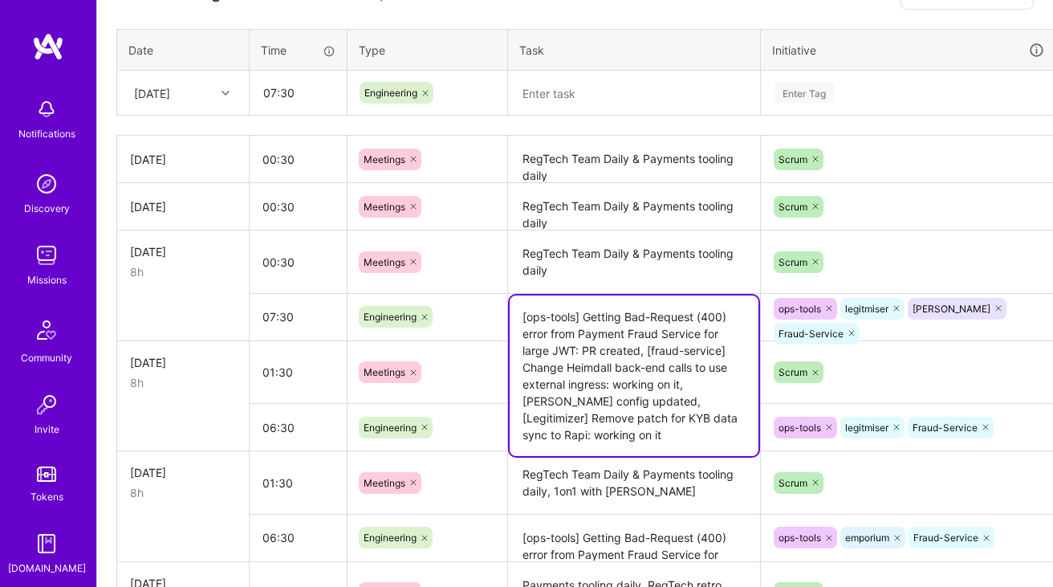
click at [588, 326] on textarea "[ops-tools] Getting Bad-Request (400) error from Payment Fraud Service for larg…" at bounding box center [634, 375] width 249 height 161
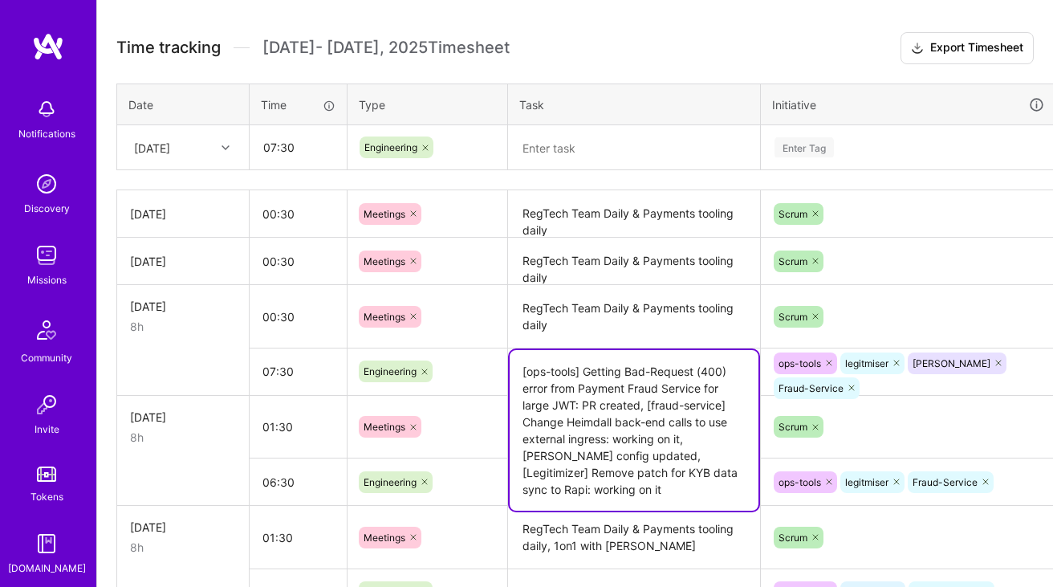
scroll to position [415, 0]
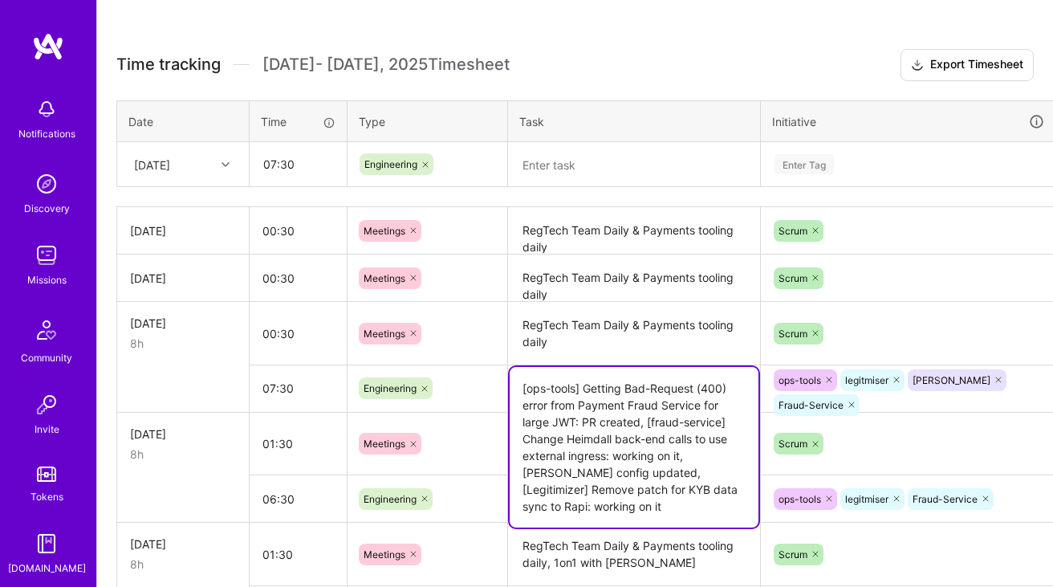
click at [551, 152] on textarea at bounding box center [634, 165] width 249 height 43
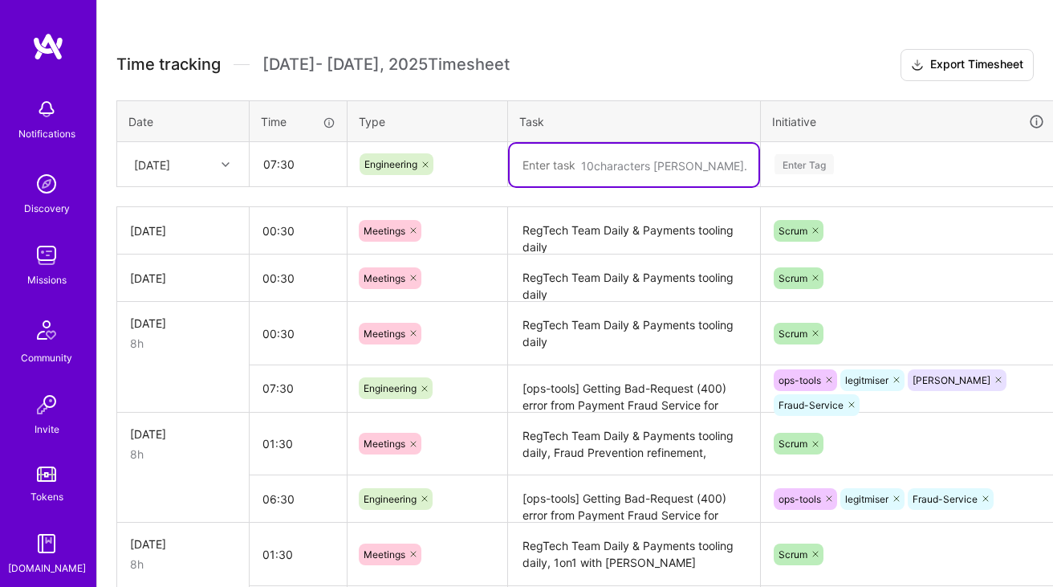
paste textarea "[ops-tools] Getting Bad-Request (400) error from Payment Fraud Service for larg…"
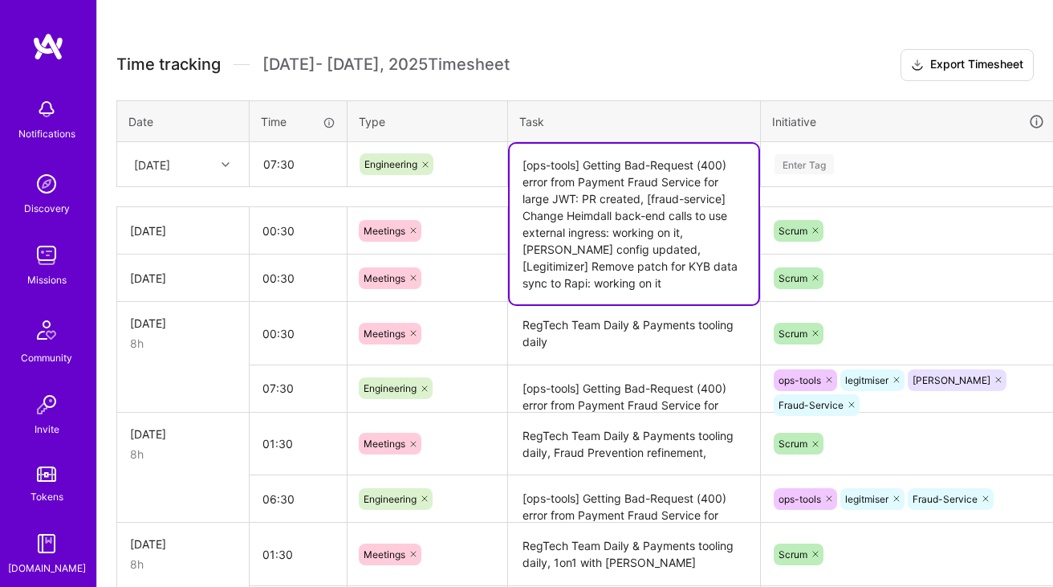
click at [595, 194] on textarea "[ops-tools] Getting Bad-Request (400) error from Payment Fraud Service for larg…" at bounding box center [634, 224] width 249 height 161
click at [628, 234] on textarea "[ops-tools] Getting Bad-Request (400) error from Payment Fraud Service for larg…" at bounding box center [634, 224] width 249 height 161
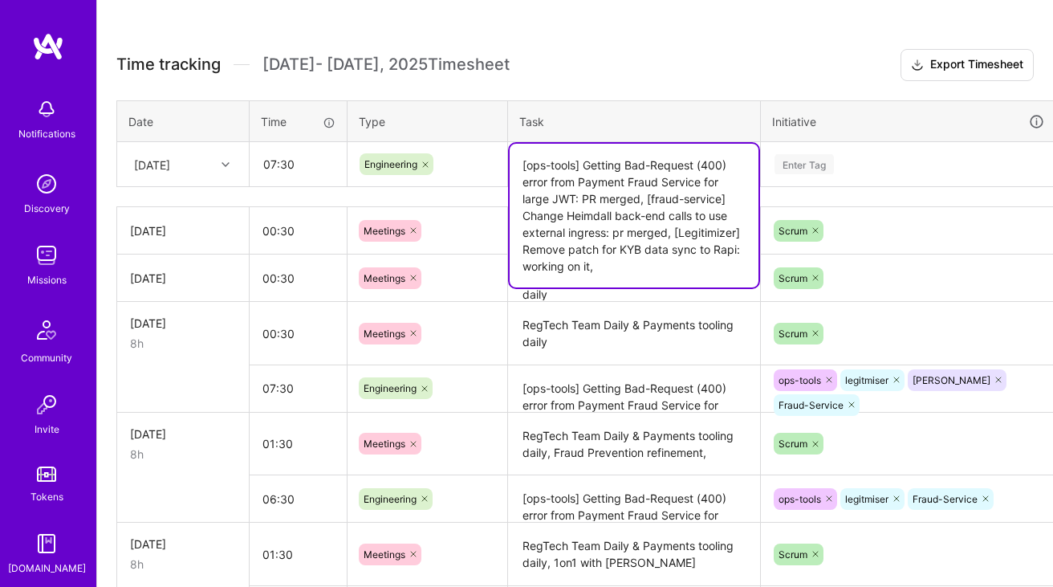
paste textarea "Postmortem Ticket: MissingKotlinParameterException in Role Class"
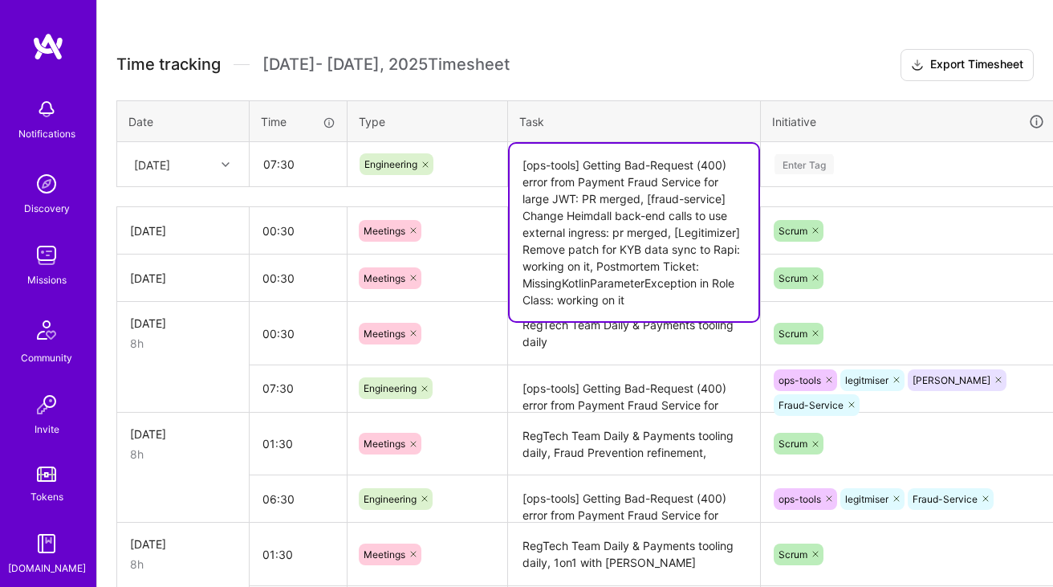
click at [636, 270] on textarea "[ops-tools] Getting Bad-Request (400) error from Payment Fraud Service for larg…" at bounding box center [634, 232] width 249 height 177
type textarea "[ops-tools] Getting Bad-Request (400) error from Payment Fraud Service for larg…"
click at [575, 392] on textarea "[ops-tools] Getting Bad-Request (400) error from Payment Fraud Service for larg…" at bounding box center [634, 389] width 249 height 45
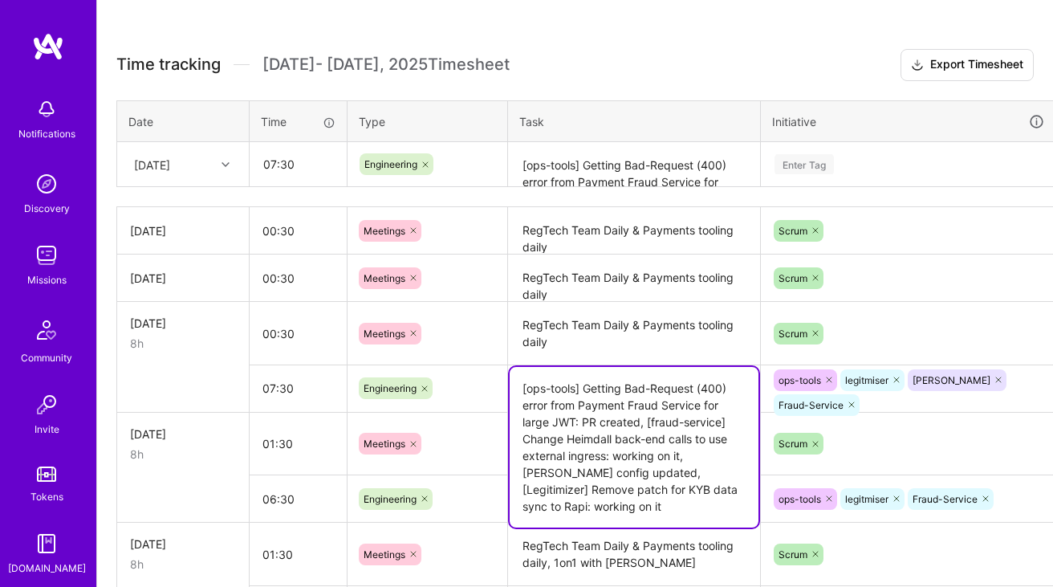
click at [647, 169] on textarea "[ops-tools] Getting Bad-Request (400) error from Payment Fraud Service for larg…" at bounding box center [634, 165] width 249 height 43
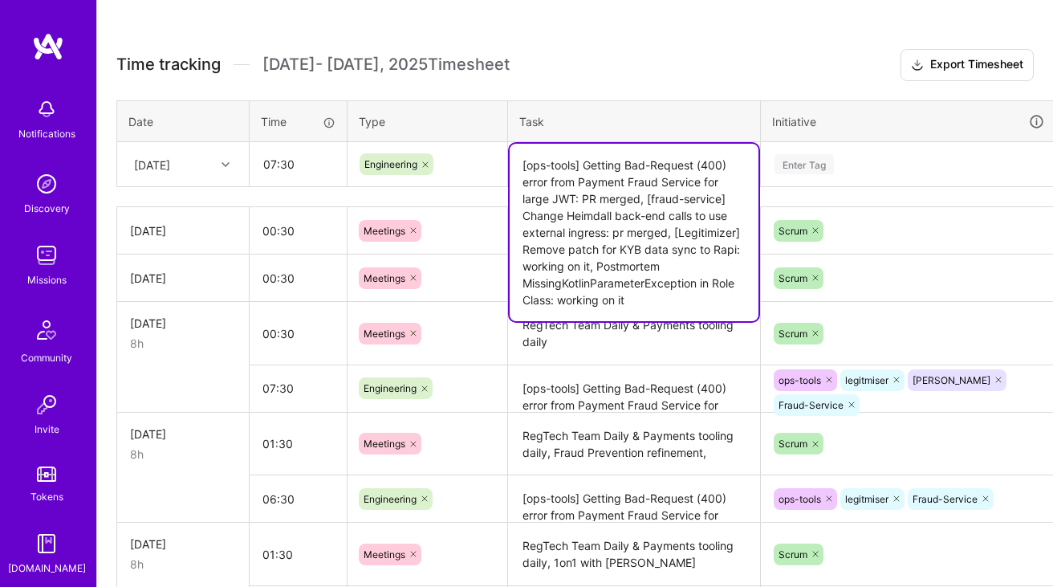
click at [807, 149] on div "Enter Tag" at bounding box center [909, 165] width 294 height 42
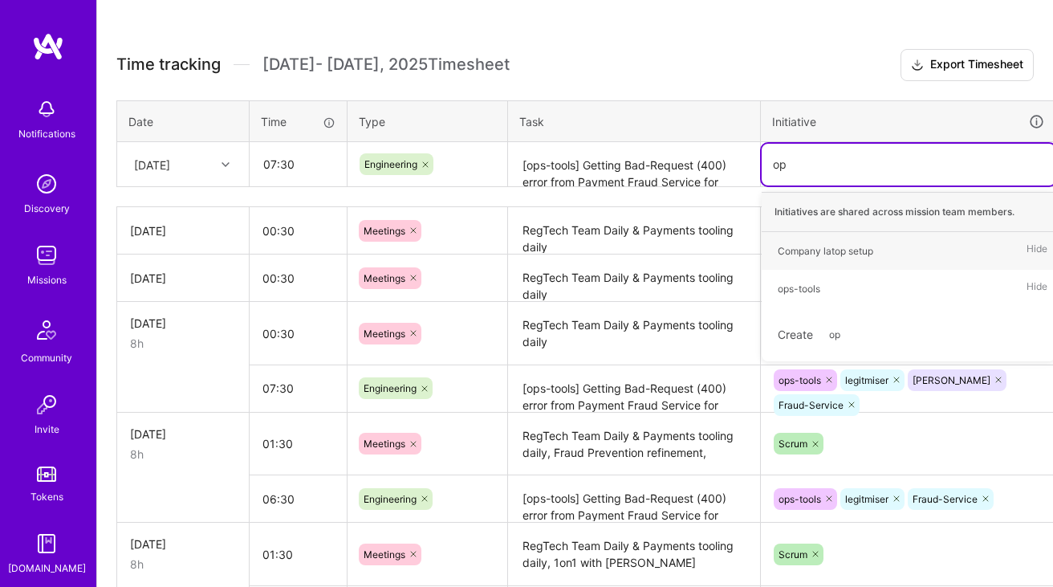
type input "ops"
click at [815, 245] on div "ops-tools" at bounding box center [799, 250] width 43 height 17
type input "fra"
click at [788, 251] on div "Fraud-Service" at bounding box center [810, 250] width 65 height 17
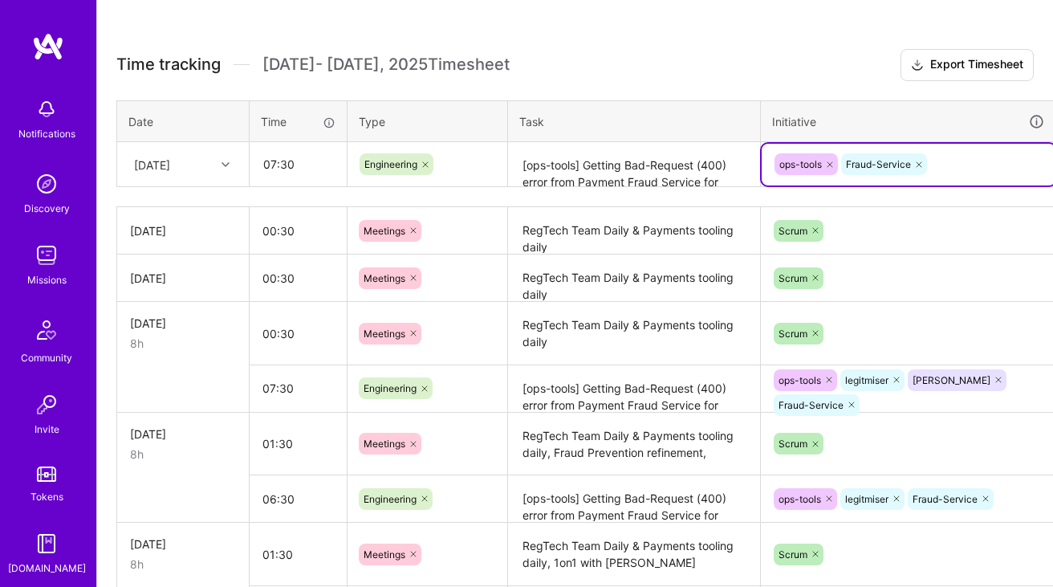
click at [642, 161] on textarea "[ops-tools] Getting Bad-Request (400) error from Payment Fraud Service for larg…" at bounding box center [634, 165] width 249 height 43
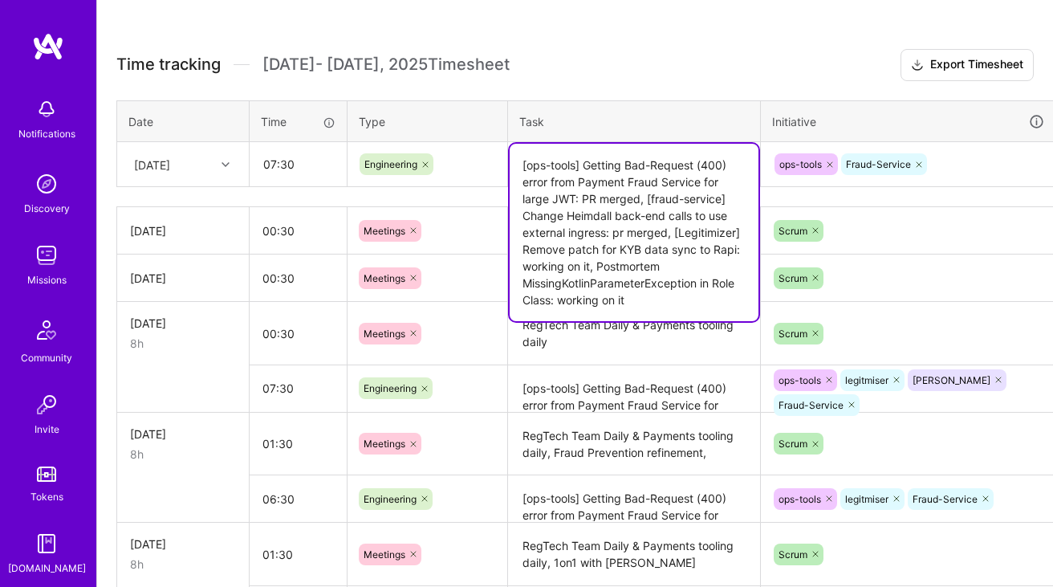
click at [974, 162] on div "ops-tools Fraud-Service" at bounding box center [908, 164] width 271 height 25
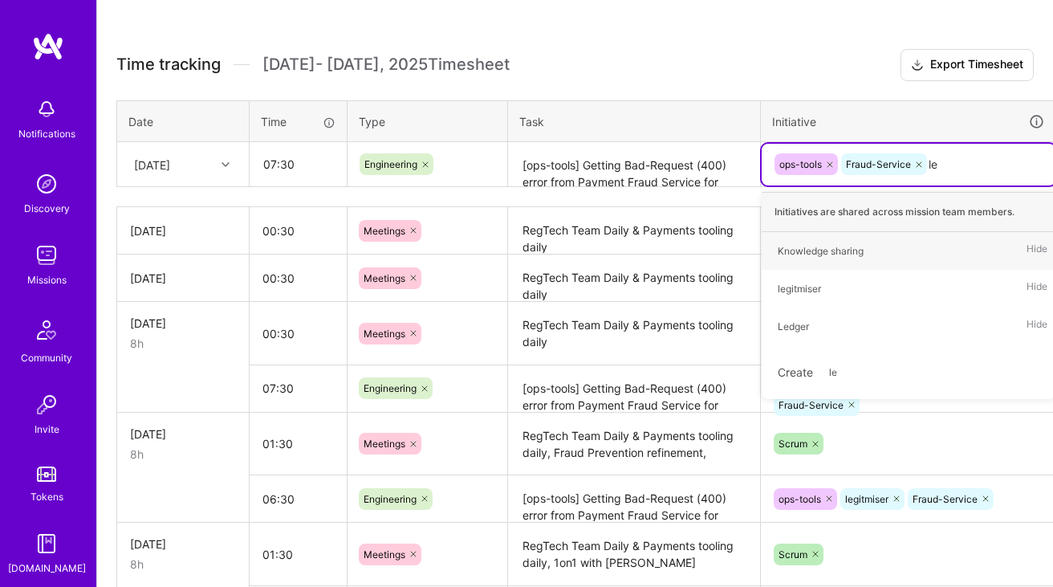
type input "leg"
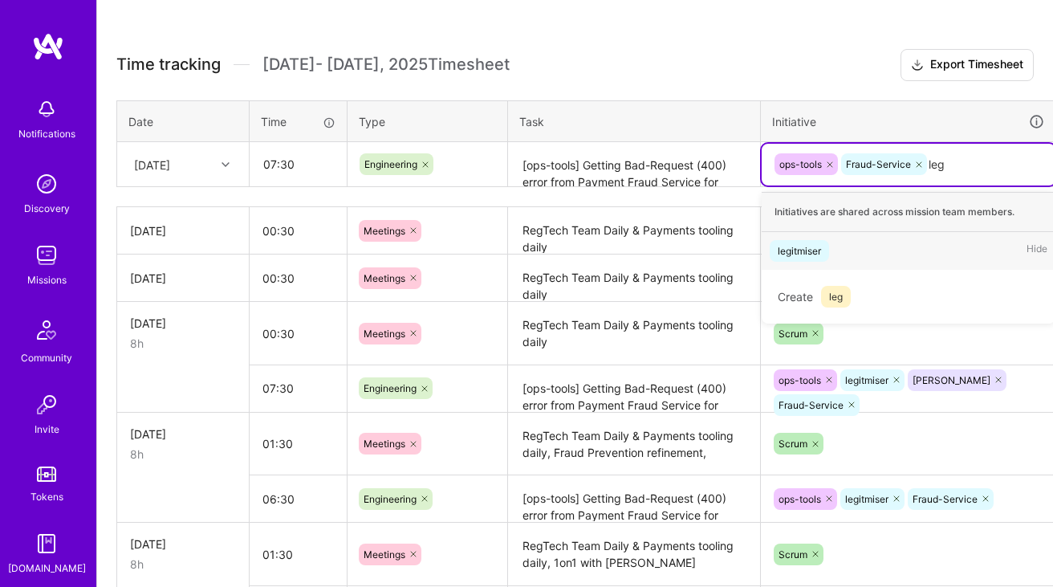
click at [855, 240] on div "legitmiser Hide" at bounding box center [909, 251] width 294 height 38
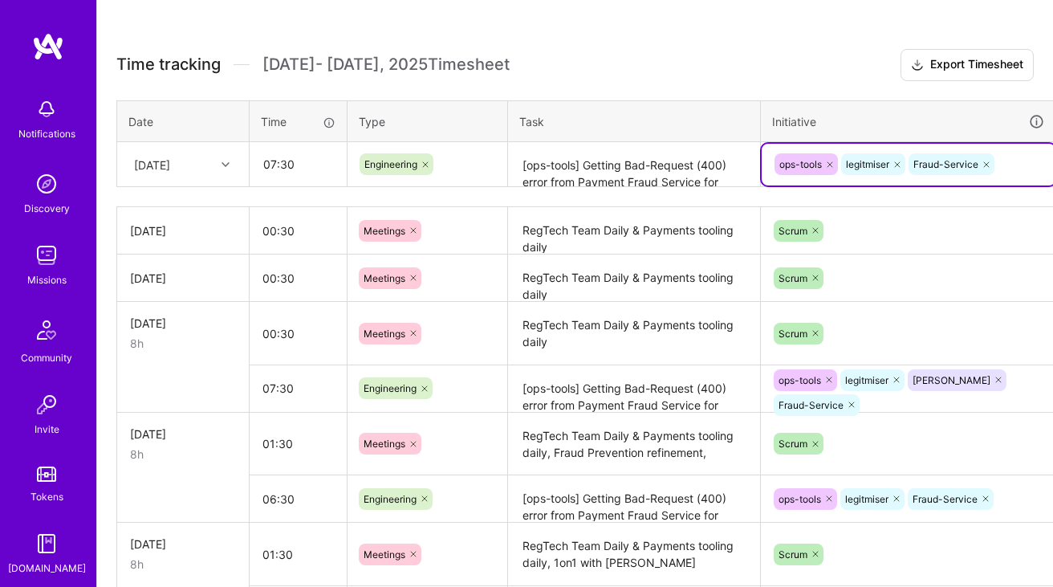
click at [645, 171] on textarea "[ops-tools] Getting Bad-Request (400) error from Payment Fraud Service for larg…" at bounding box center [634, 165] width 249 height 43
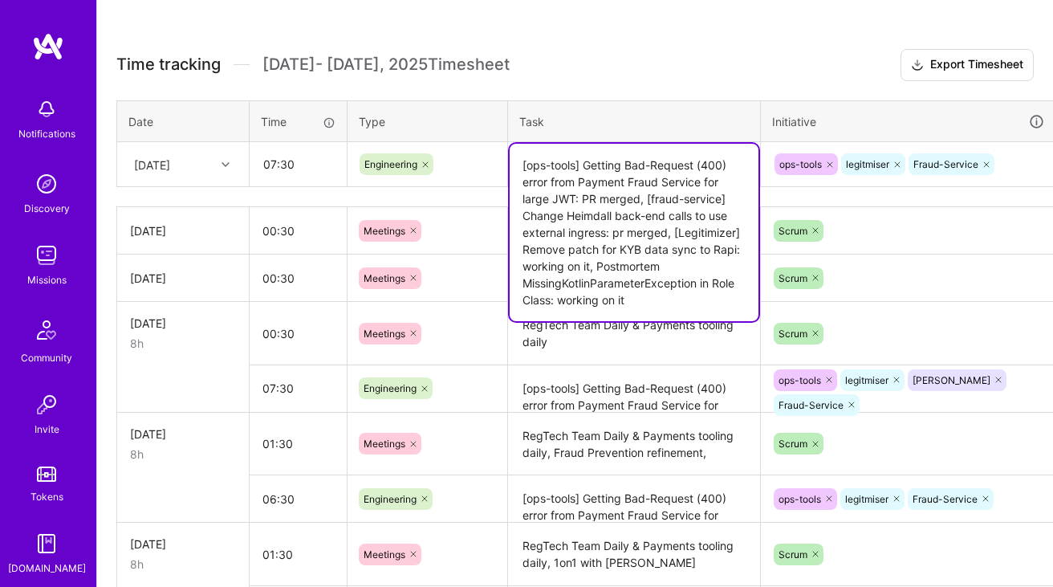
click at [584, 269] on textarea "[ops-tools] Getting Bad-Request (400) error from Payment Fraud Service for larg…" at bounding box center [634, 232] width 249 height 177
click at [661, 312] on textarea "[ops-tools] Getting Bad-Request (400) error from Payment Fraud Service for larg…" at bounding box center [634, 232] width 249 height 177
type textarea "[ops-tools] Getting Bad-Request (400) error from Payment Fraud Service for larg…"
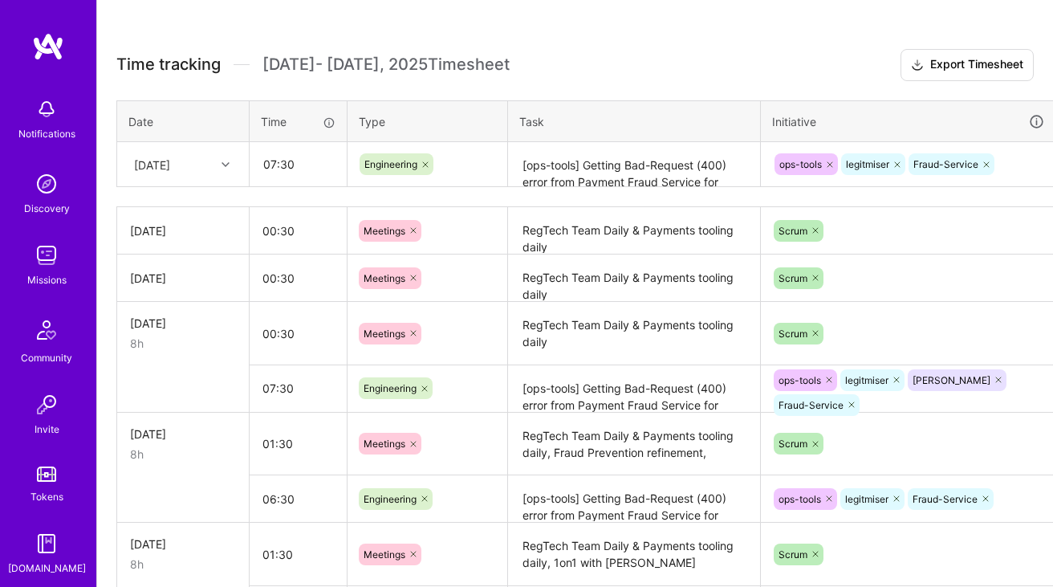
scroll to position [415, 58]
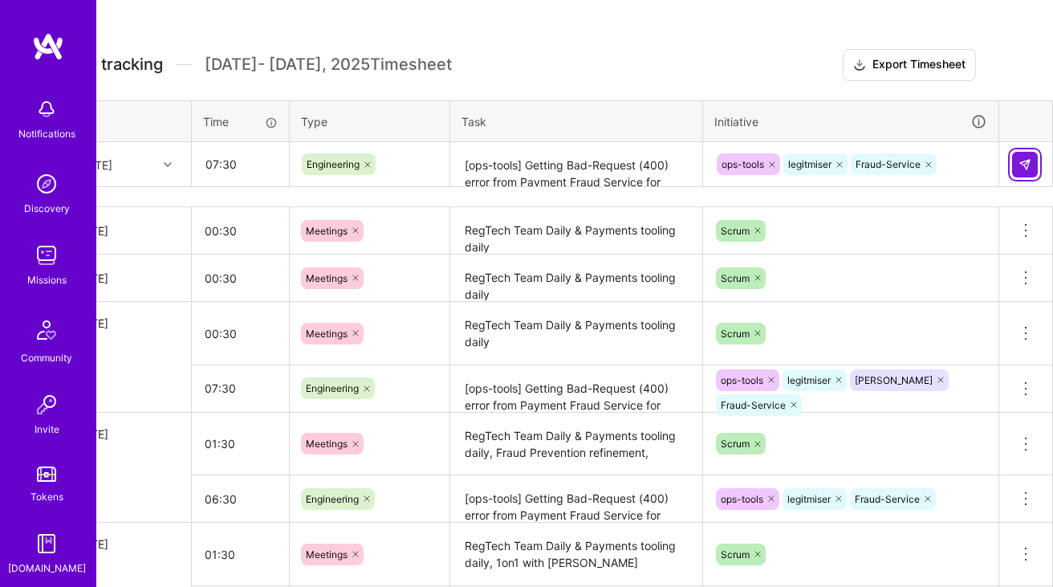
click at [1019, 162] on img at bounding box center [1025, 164] width 13 height 13
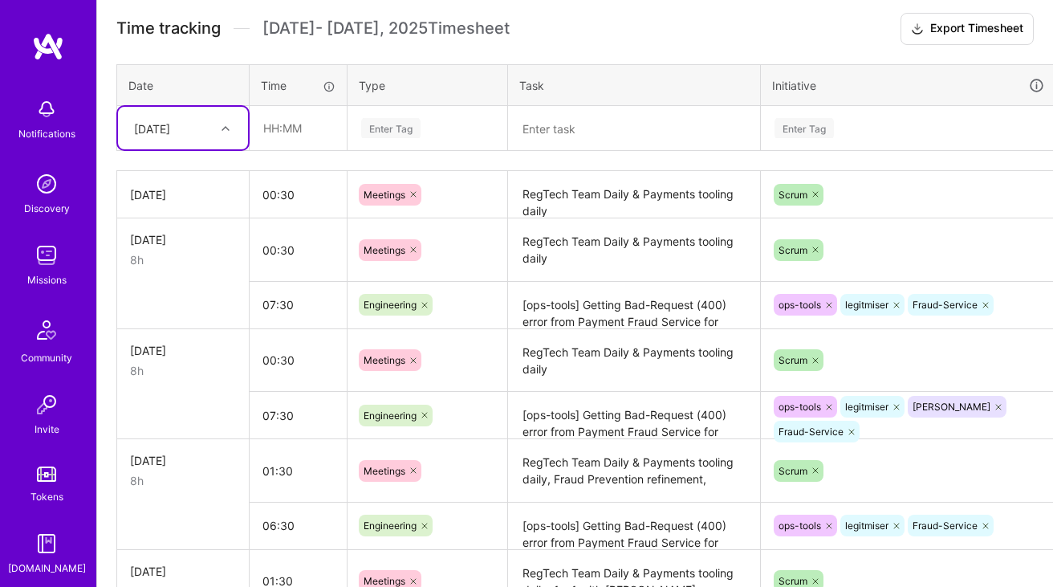
scroll to position [413, 0]
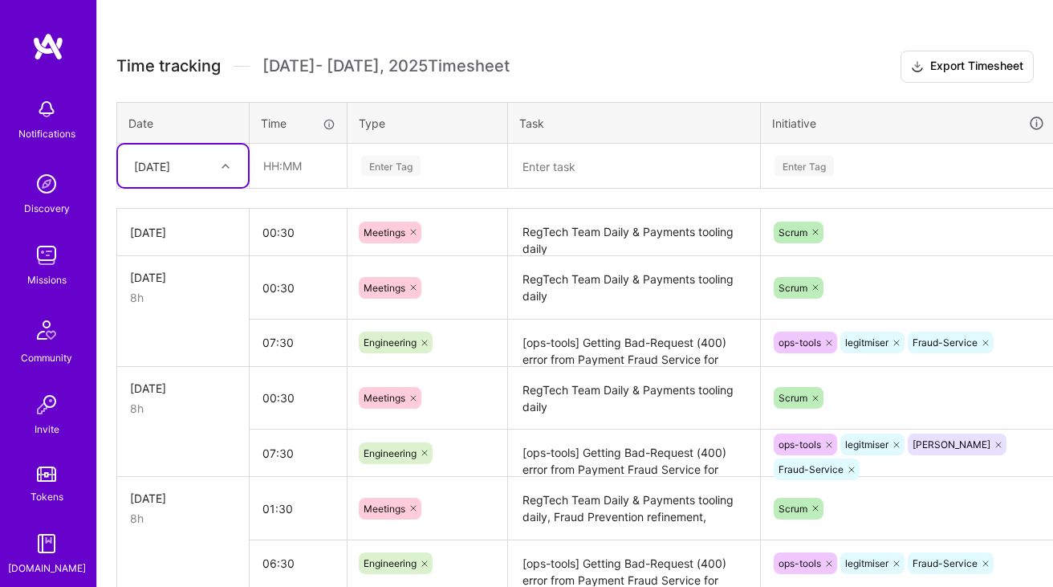
click at [202, 182] on div "[DATE]" at bounding box center [183, 165] width 130 height 43
click at [177, 368] on div "[DATE]" at bounding box center [183, 357] width 130 height 30
click at [293, 173] on input "text" at bounding box center [298, 165] width 96 height 43
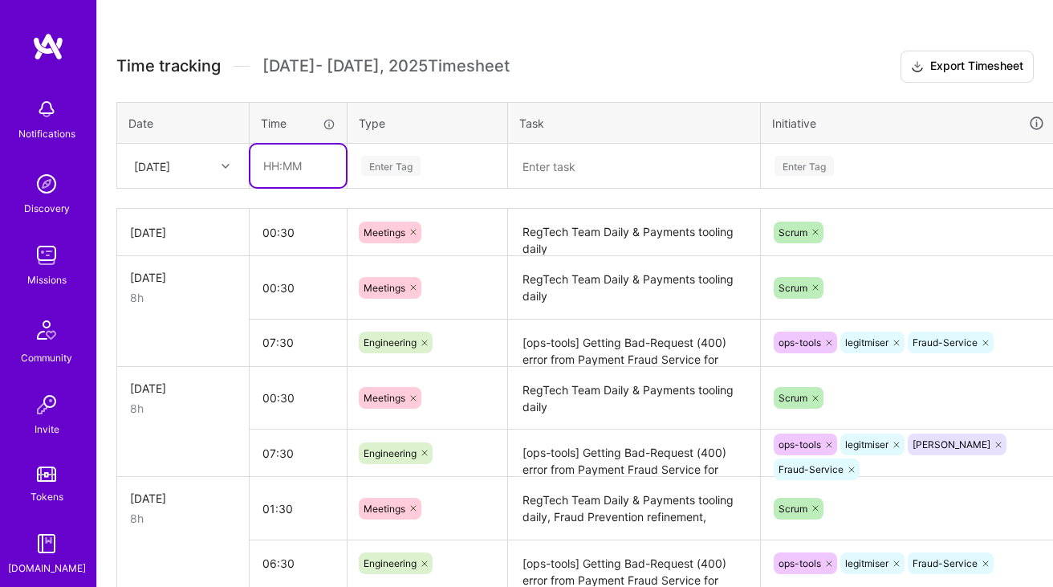
type input "07:30"
click at [404, 165] on div "Enter Tag" at bounding box center [390, 165] width 59 height 25
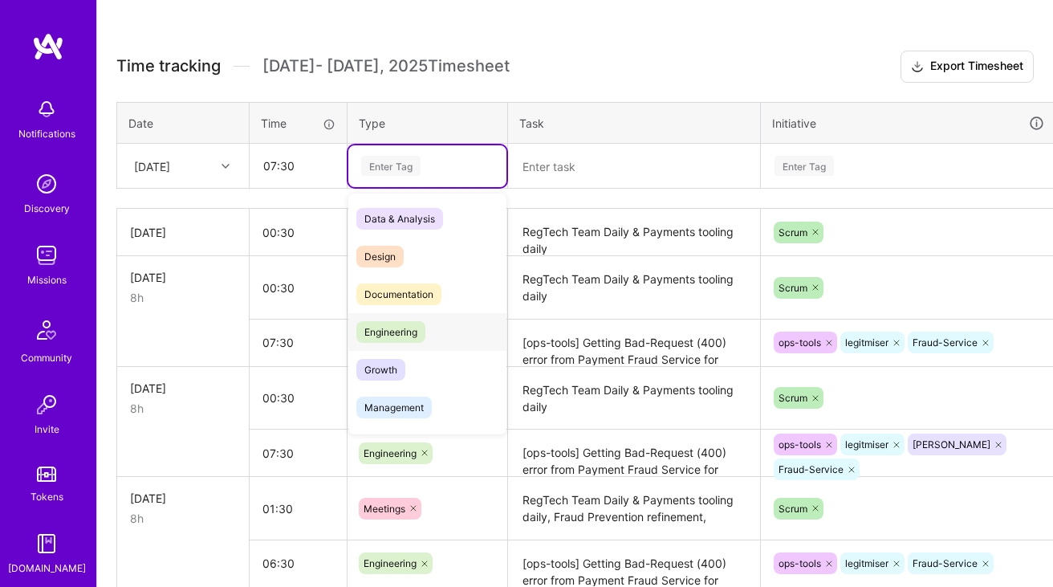
click at [401, 321] on span "Engineering" at bounding box center [390, 332] width 69 height 22
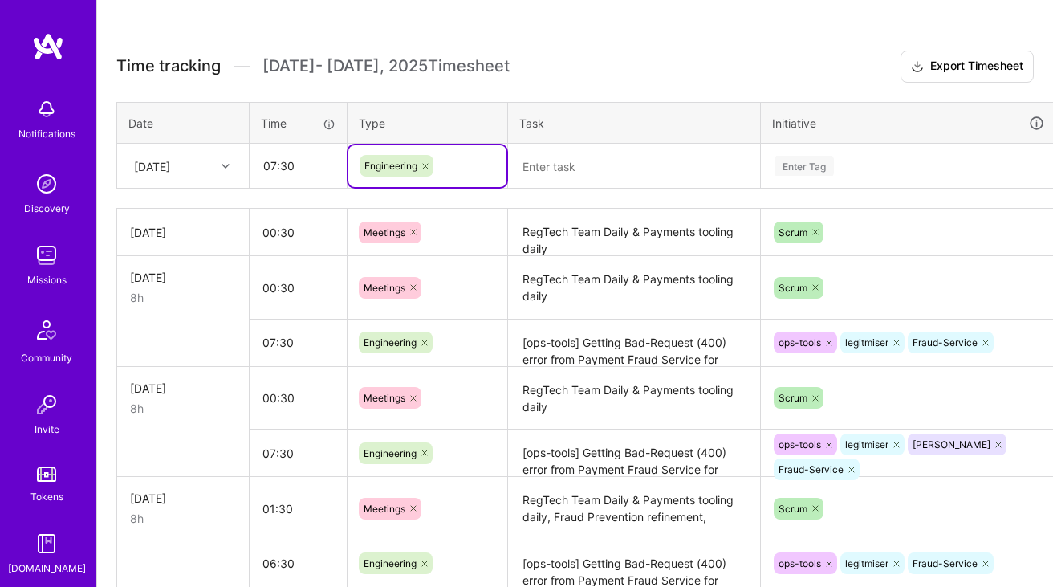
click at [579, 182] on textarea at bounding box center [634, 166] width 249 height 43
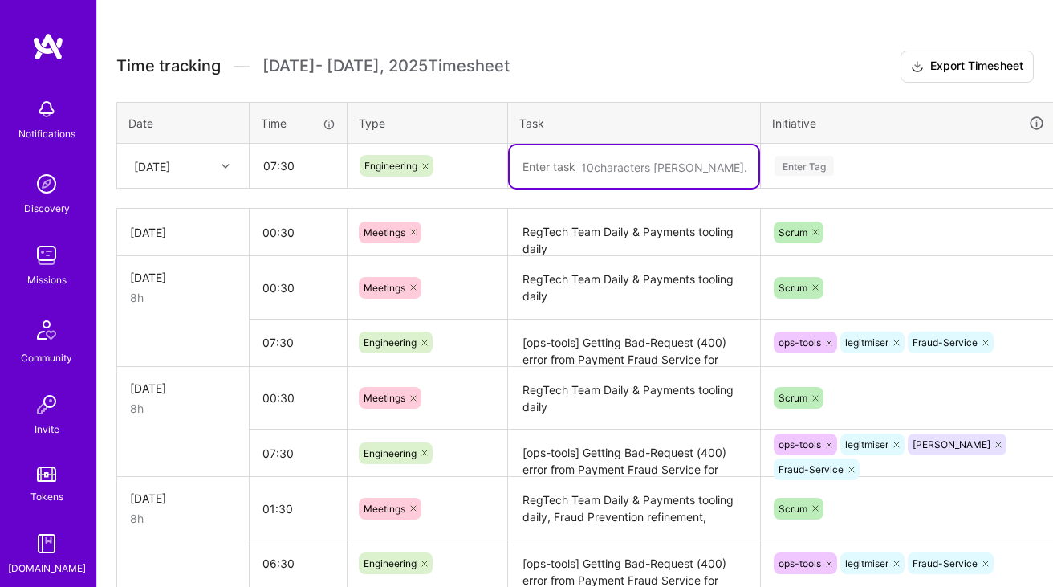
click at [578, 356] on textarea "[ops-tools] Getting Bad-Request (400) error from Payment Fraud Service for larg…" at bounding box center [634, 343] width 249 height 44
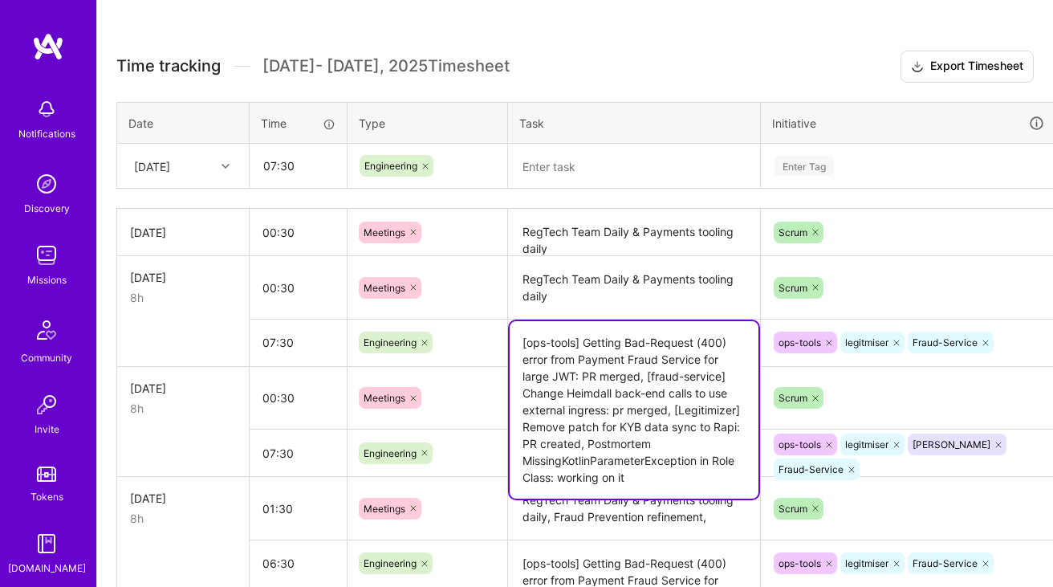
click at [578, 356] on textarea "[ops-tools] Getting Bad-Request (400) error from Payment Fraud Service for larg…" at bounding box center [634, 409] width 249 height 177
click at [575, 174] on textarea at bounding box center [634, 166] width 249 height 43
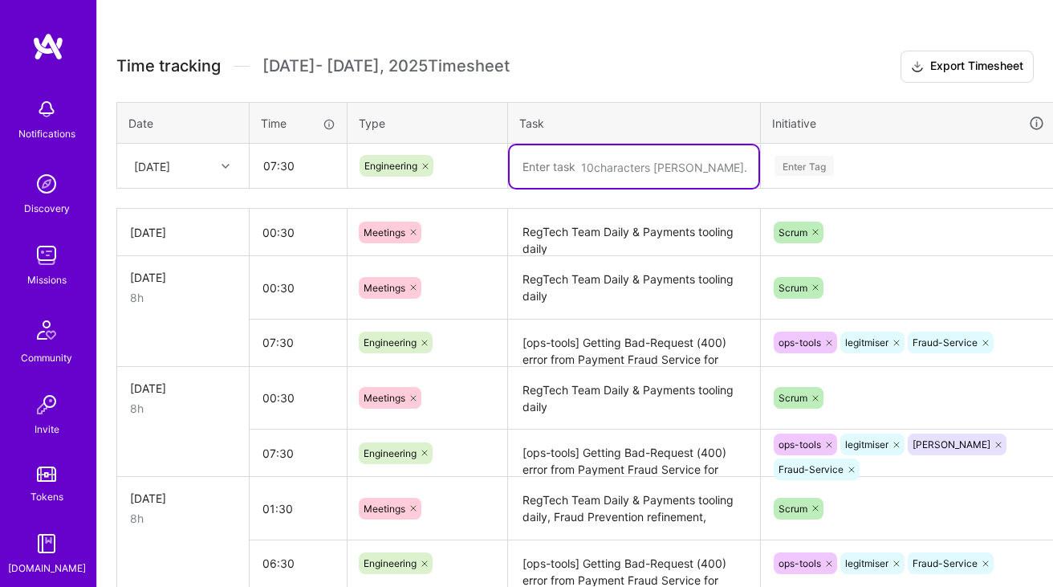
paste textarea "[ops-tools] Getting Bad-Request (400) error from Payment Fraud Service for larg…"
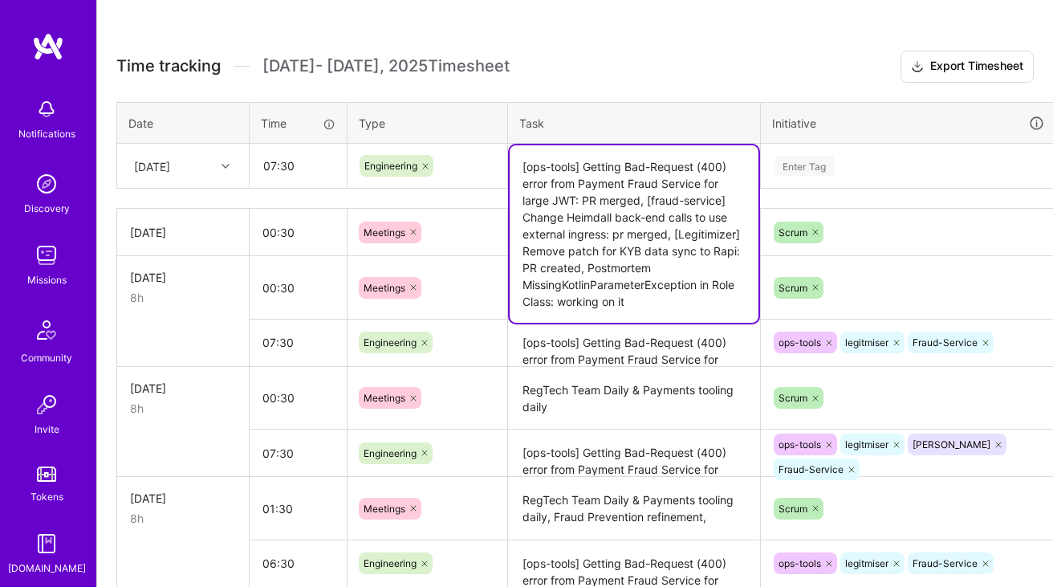
click at [628, 183] on textarea "[ops-tools] Getting Bad-Request (400) error from Payment Fraud Service for larg…" at bounding box center [634, 233] width 249 height 177
click at [612, 196] on textarea "[ops-tools] Getting Bad-Request (400) error from Payment Fraud Service for larg…" at bounding box center [634, 233] width 249 height 177
click at [661, 203] on textarea "[ops-tools] Getting Bad-Request (400) error from Payment Fraud Service for larg…" at bounding box center [634, 233] width 249 height 177
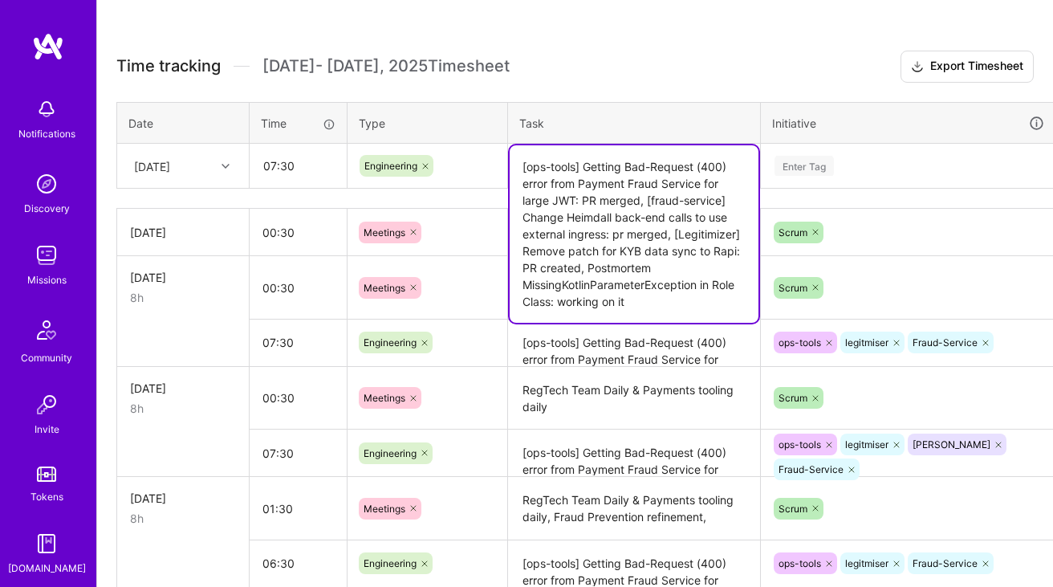
click at [661, 203] on textarea "[ops-tools] Getting Bad-Request (400) error from Payment Fraud Service for larg…" at bounding box center [634, 233] width 249 height 177
click at [644, 222] on textarea "[ops-tools] Getting Bad-Request (400) error from Payment Fraud Service for larg…" at bounding box center [634, 233] width 249 height 177
click at [667, 230] on textarea "[ops-tools] Getting Bad-Request (400) error from Payment Fraud Service for larg…" at bounding box center [634, 233] width 249 height 177
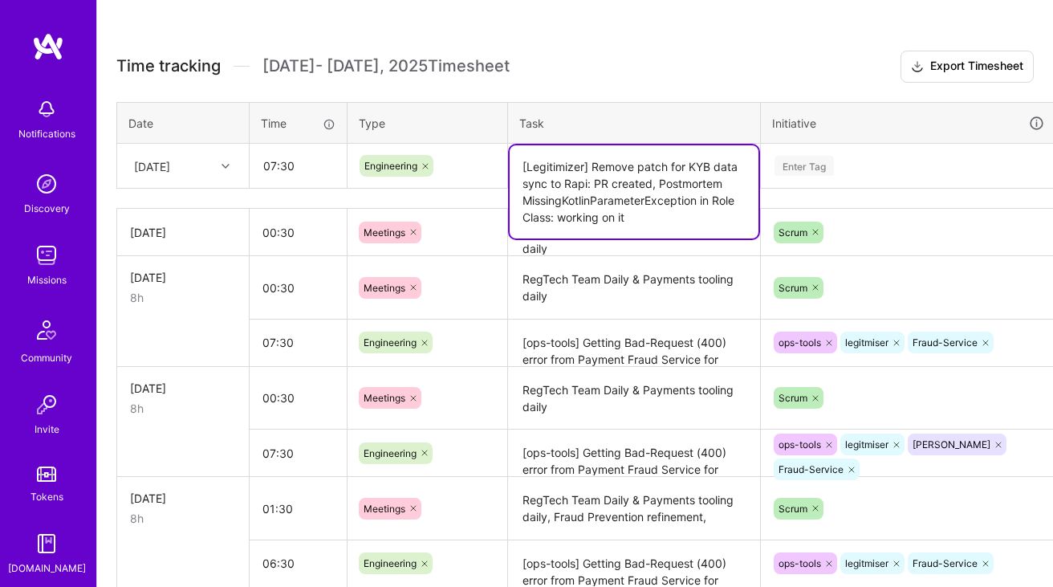
click at [656, 181] on textarea "[Legitimizer] Remove patch for KYB data sync to Rapi: PR created, Postmortem Mi…" at bounding box center [634, 191] width 249 height 93
click at [660, 181] on textarea "[Legitimizer] Remove patch for KYB data sync to Rapi: PR merged, Postmortem Mis…" at bounding box center [634, 191] width 249 height 93
click at [659, 182] on textarea "[Legitimizer] Remove patch for KYB data sync to Rapi: PR merged, Postmortem Mis…" at bounding box center [634, 191] width 249 height 93
click at [649, 220] on textarea "[Legitimizer] Remove patch for KYB data sync to Rapi: PR merged, Postmortem Mis…" at bounding box center [634, 191] width 249 height 93
paste textarea "Add a feature flag to toggle the holdout"
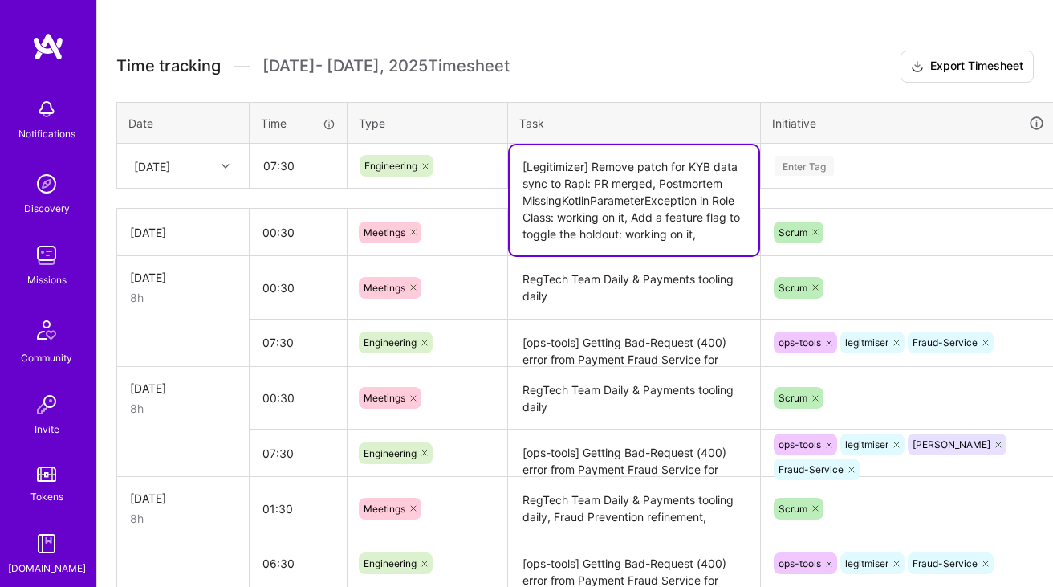
paste textarea "Override fraud decisions with an ALLOW for transactions in the holdout group"
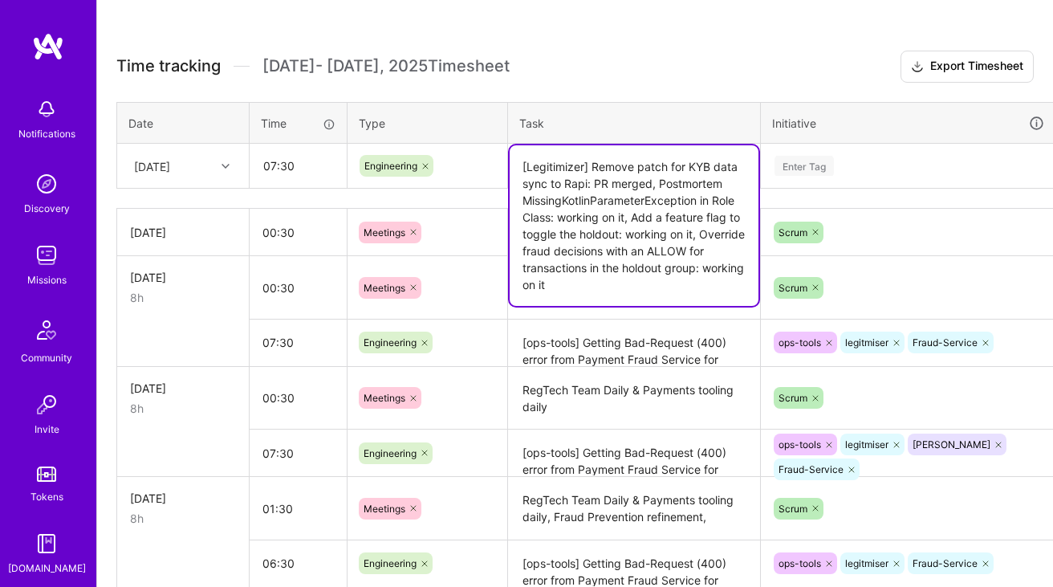
click at [628, 217] on textarea "[Legitimizer] Remove patch for KYB data sync to Rapi: PR merged, Postmortem Mis…" at bounding box center [634, 225] width 249 height 161
paste textarea "[fraud-service]"
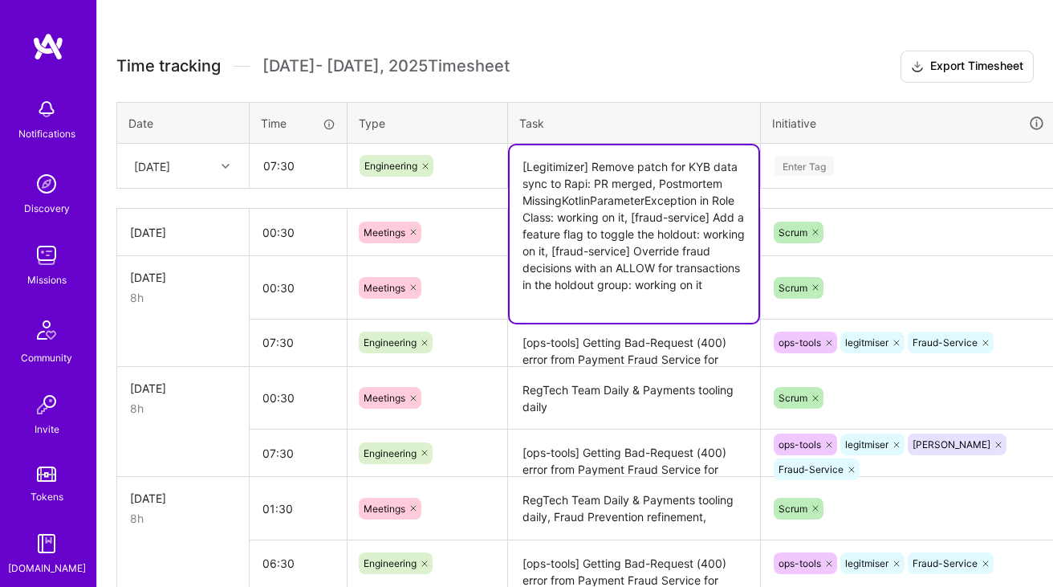
type textarea "[Legitimizer] Remove patch for KYB data sync to Rapi: PR merged, Postmortem Mis…"
click at [828, 157] on div "Enter Tag" at bounding box center [804, 165] width 59 height 25
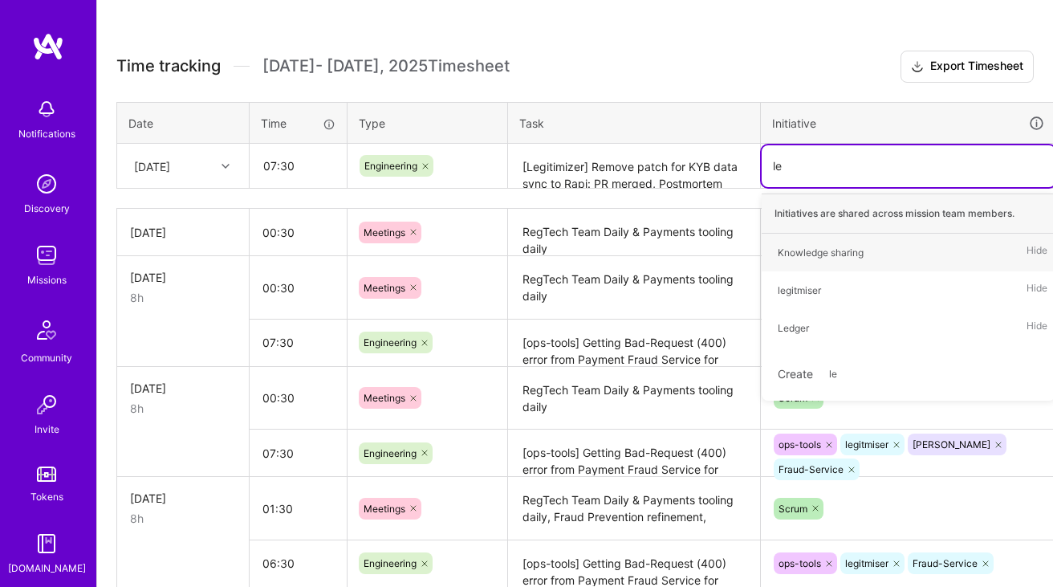
type input "leg"
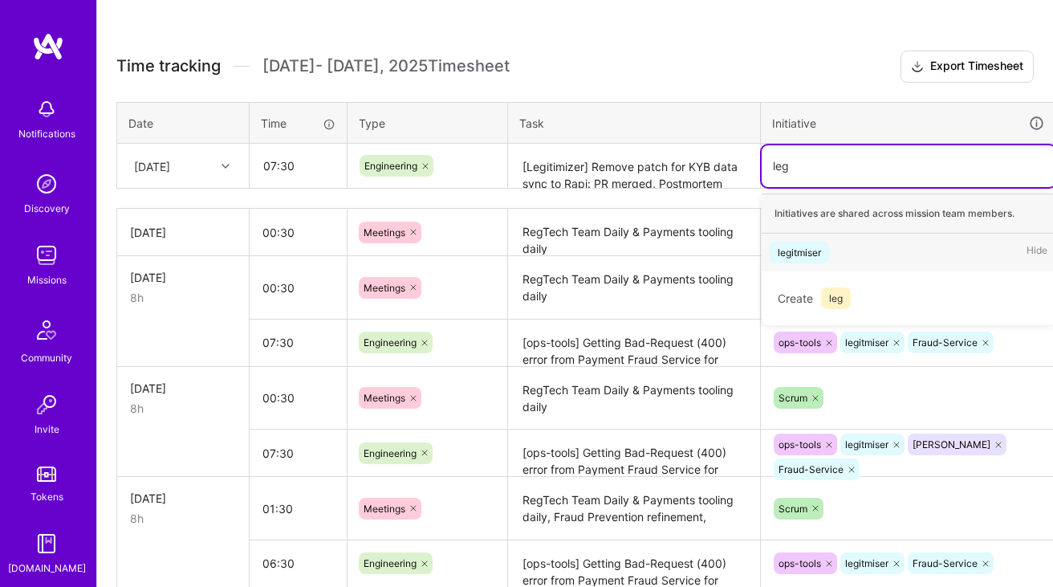
click at [799, 257] on div "legitmiser" at bounding box center [799, 252] width 43 height 17
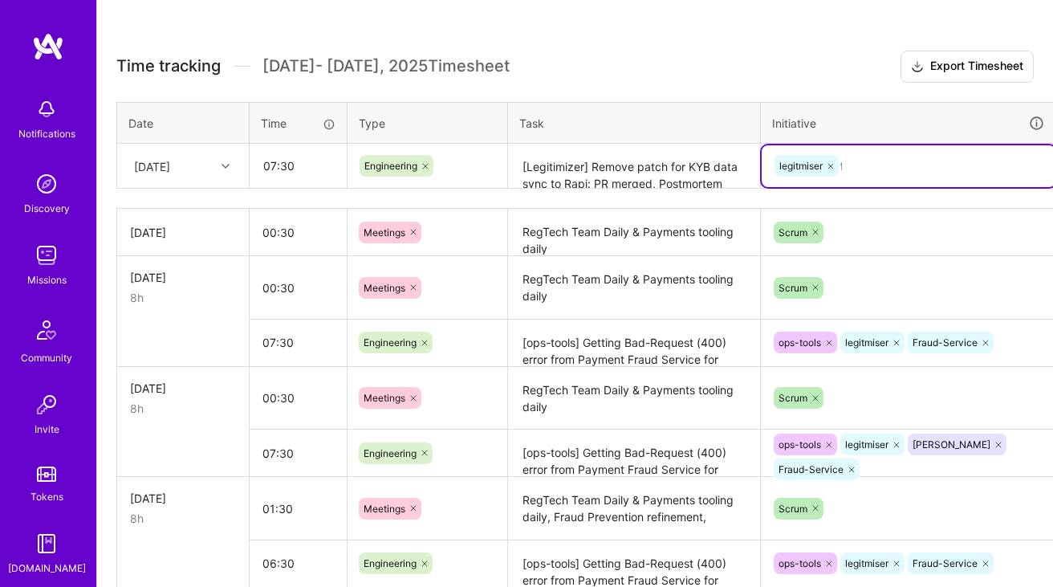
type input "fra"
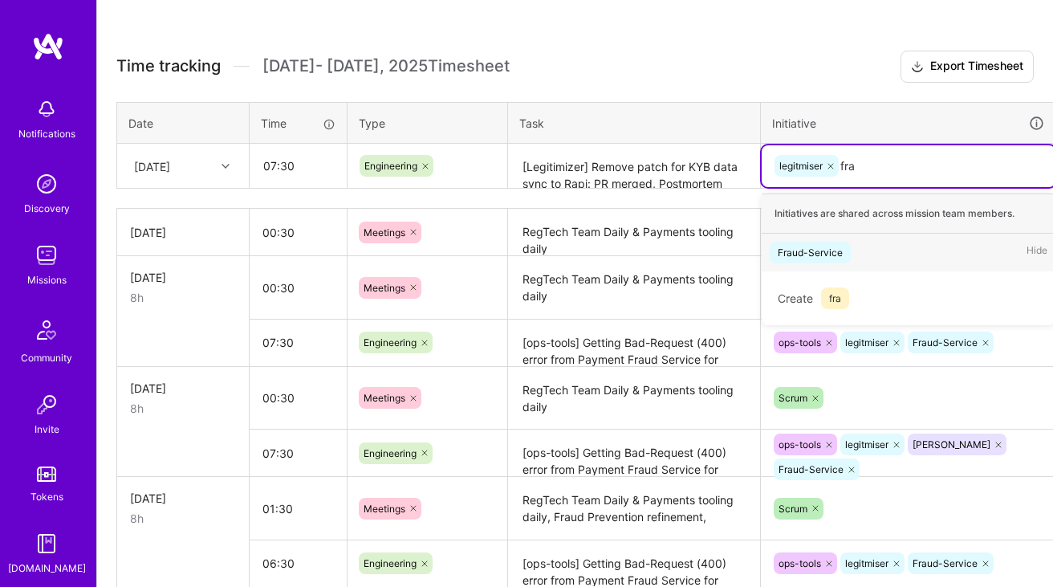
click at [793, 251] on div "Fraud-Service" at bounding box center [810, 252] width 65 height 17
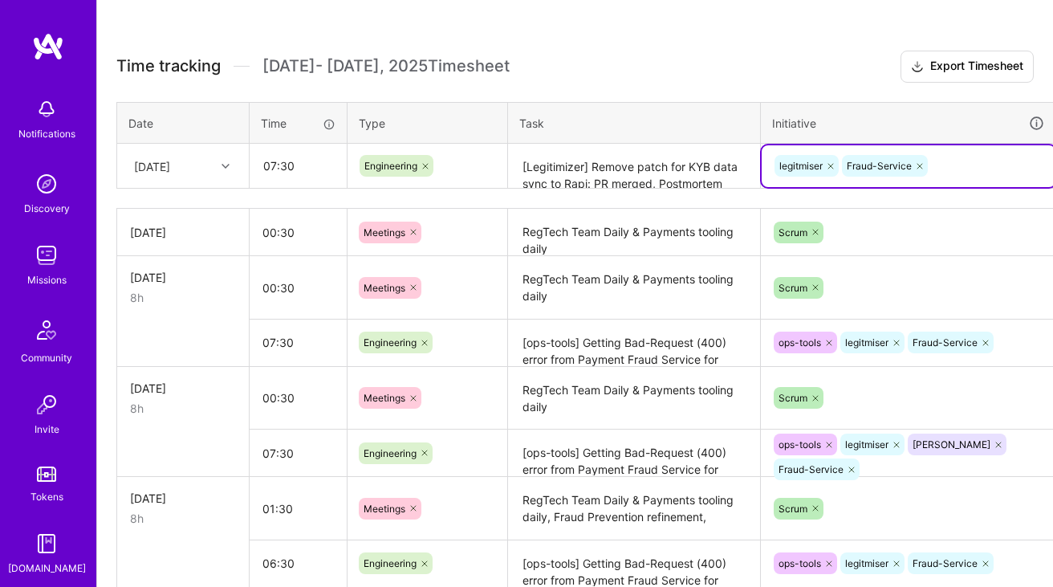
click at [612, 181] on textarea "[Legitimizer] Remove patch for KYB data sync to Rapi: PR merged, Postmortem Mis…" at bounding box center [634, 166] width 249 height 43
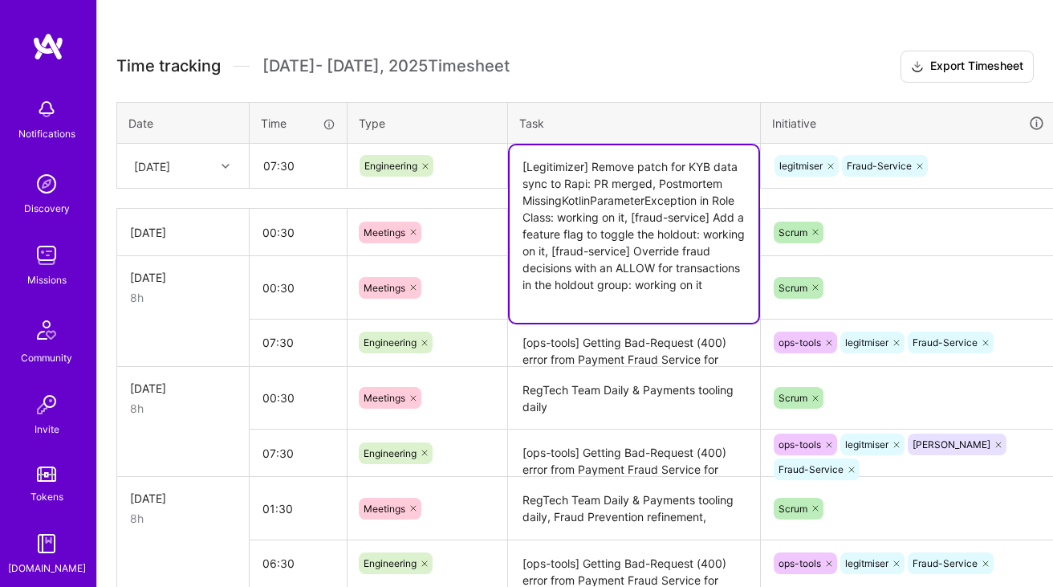
click at [667, 108] on th "Task" at bounding box center [634, 123] width 253 height 42
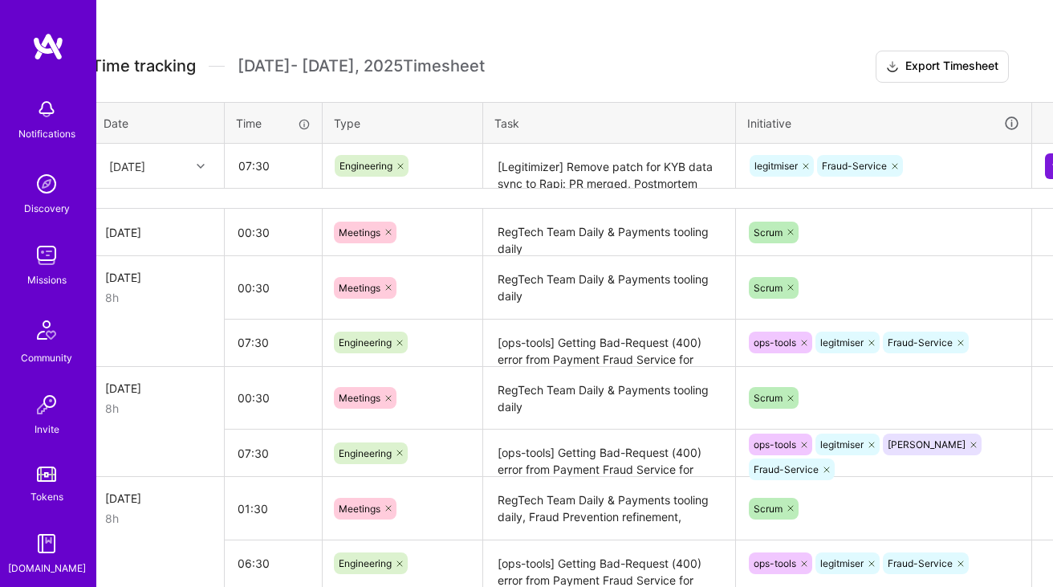
scroll to position [413, 58]
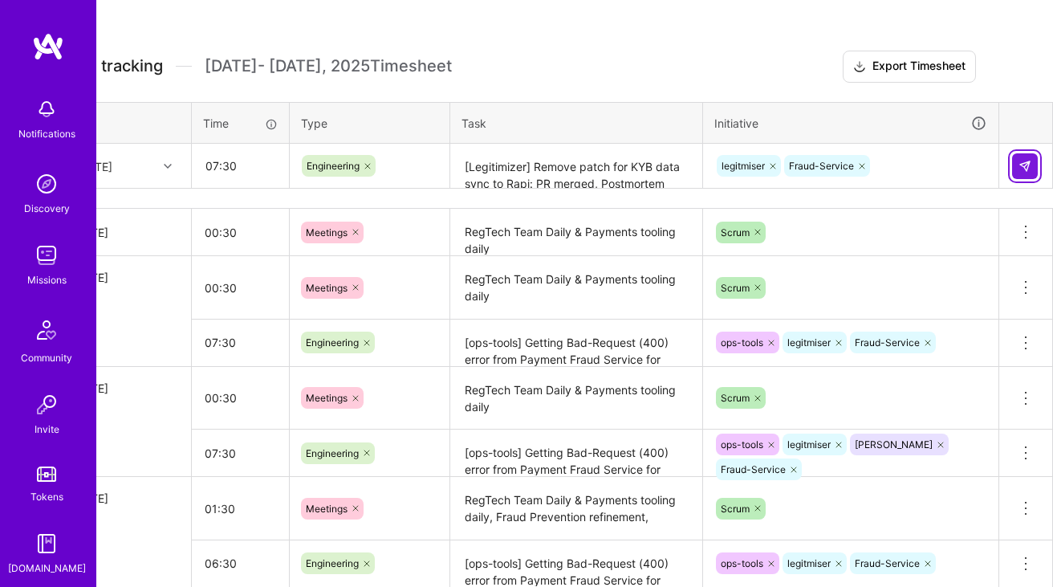
click at [1027, 161] on img at bounding box center [1025, 166] width 13 height 13
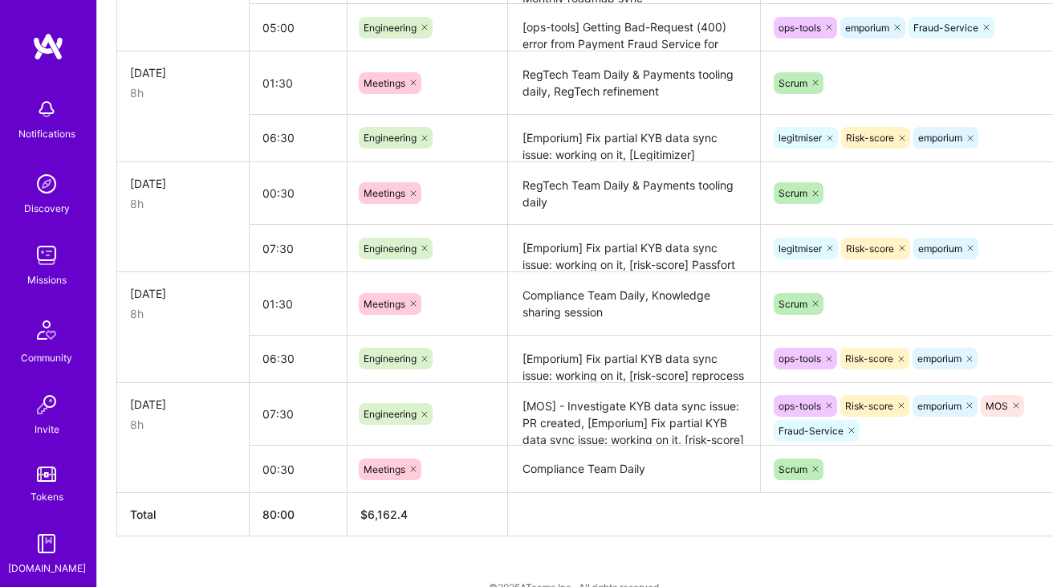
scroll to position [1260, 0]
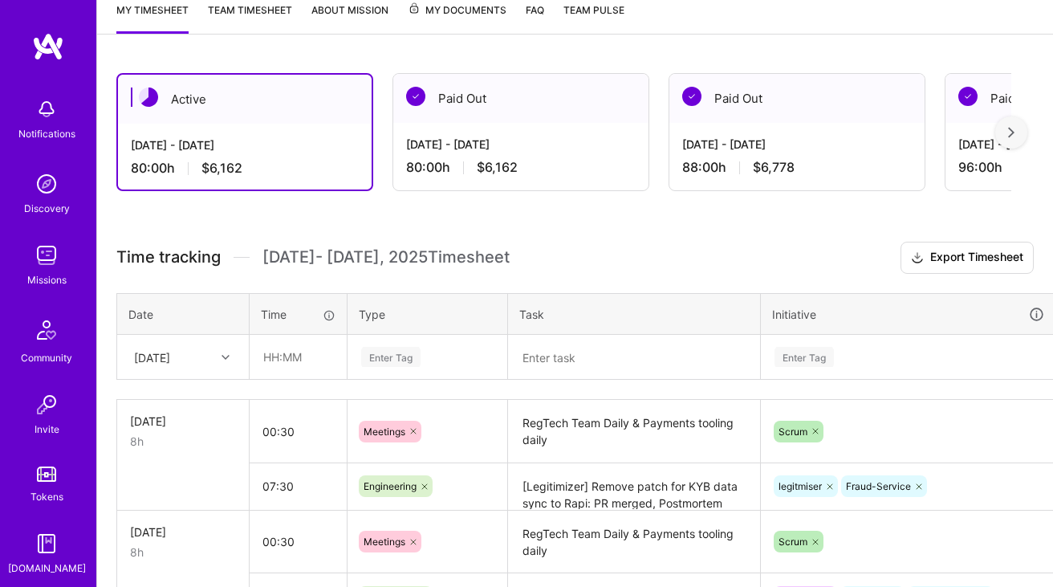
scroll to position [108, 0]
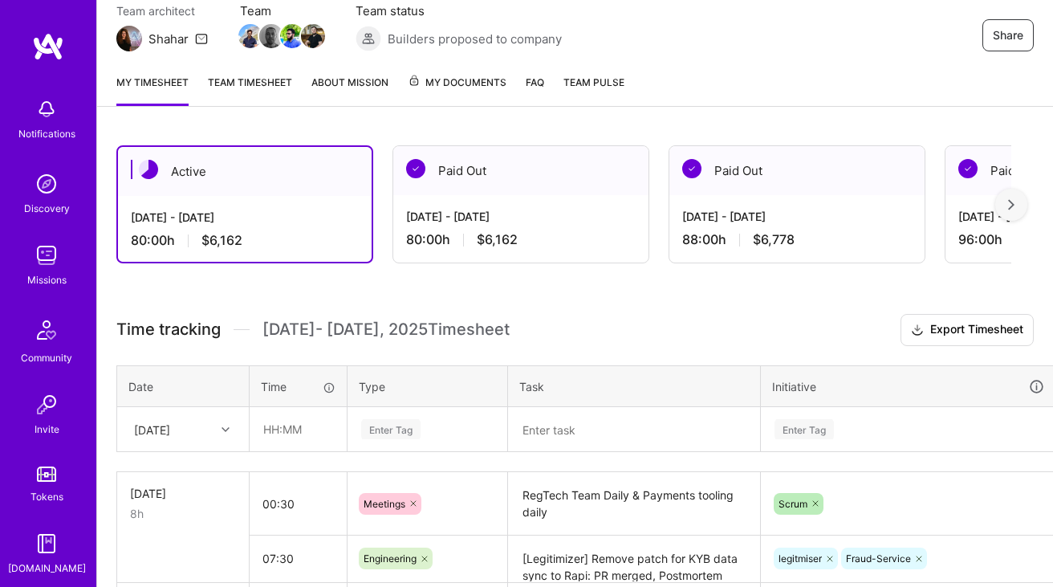
scroll to position [0, 0]
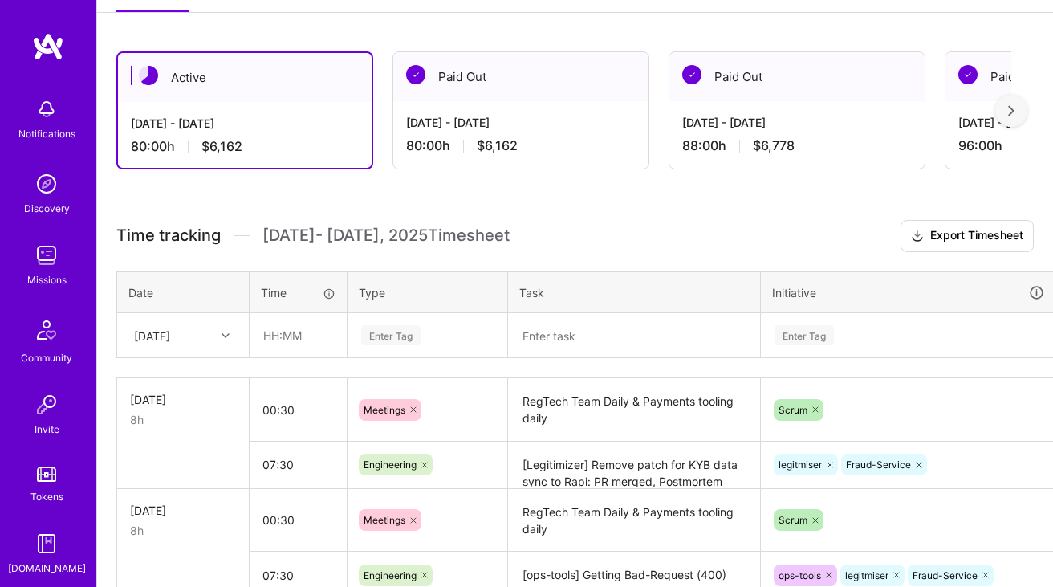
scroll to position [138, 0]
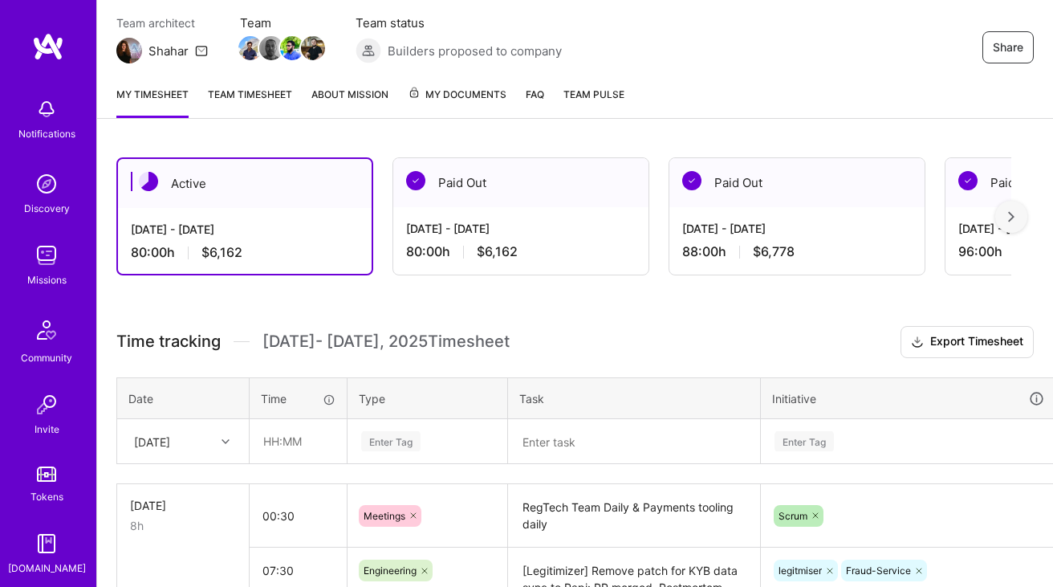
click at [250, 87] on link "Team timesheet" at bounding box center [250, 102] width 84 height 32
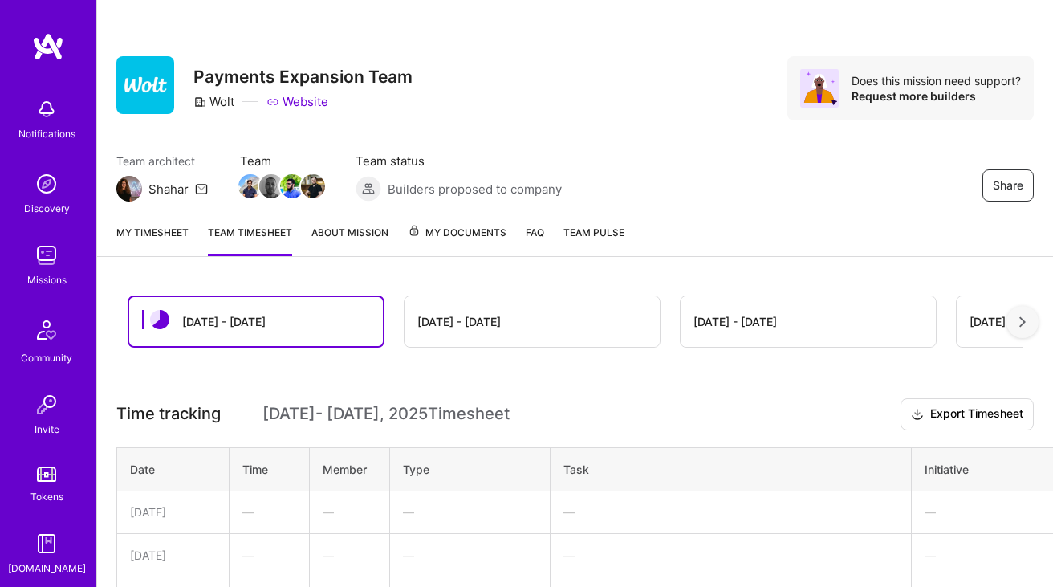
click at [160, 235] on link "My timesheet" at bounding box center [152, 240] width 72 height 32
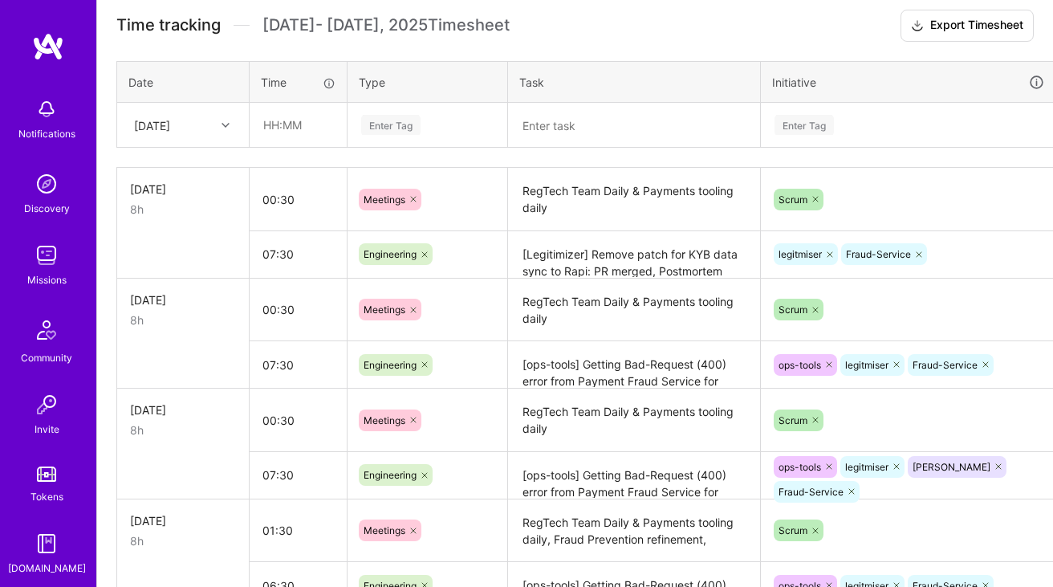
scroll to position [537, 0]
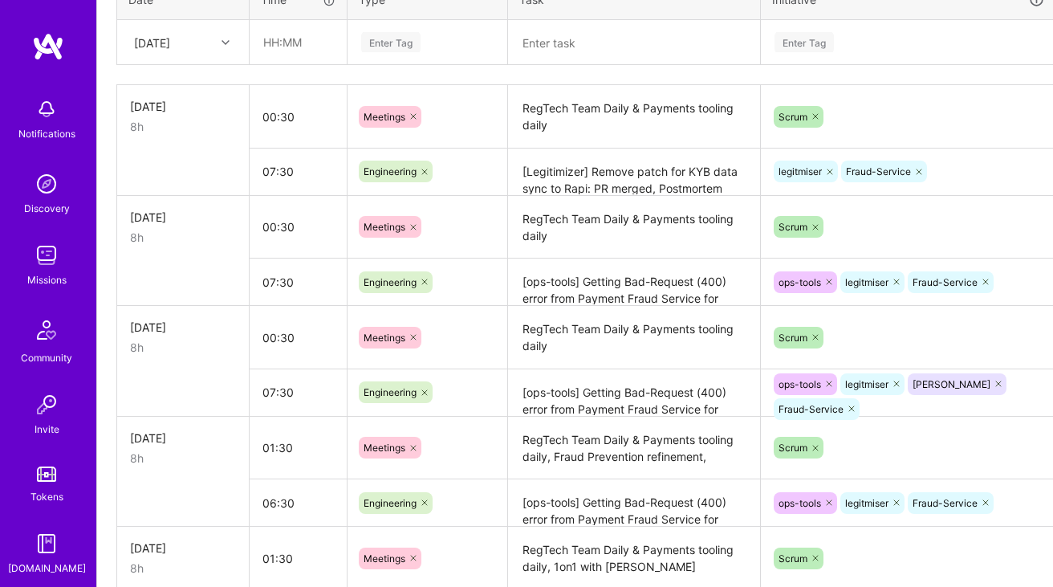
click at [583, 286] on textarea "[ops-tools] Getting Bad-Request (400) error from Payment Fraud Service for larg…" at bounding box center [634, 282] width 249 height 44
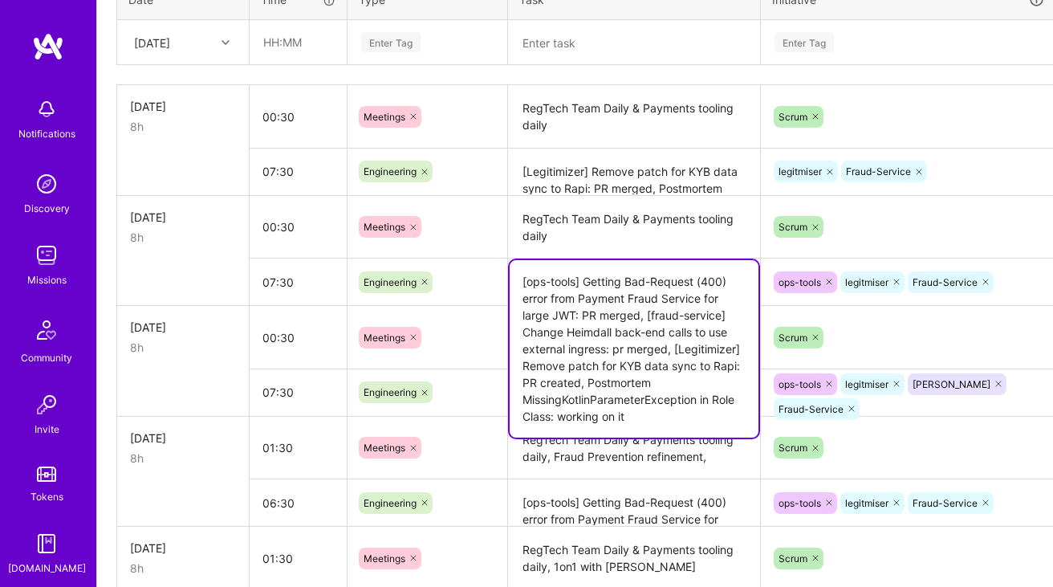
click at [631, 413] on textarea "[ops-tools] Getting Bad-Request (400) error from Payment Fraud Service for larg…" at bounding box center [634, 348] width 249 height 177
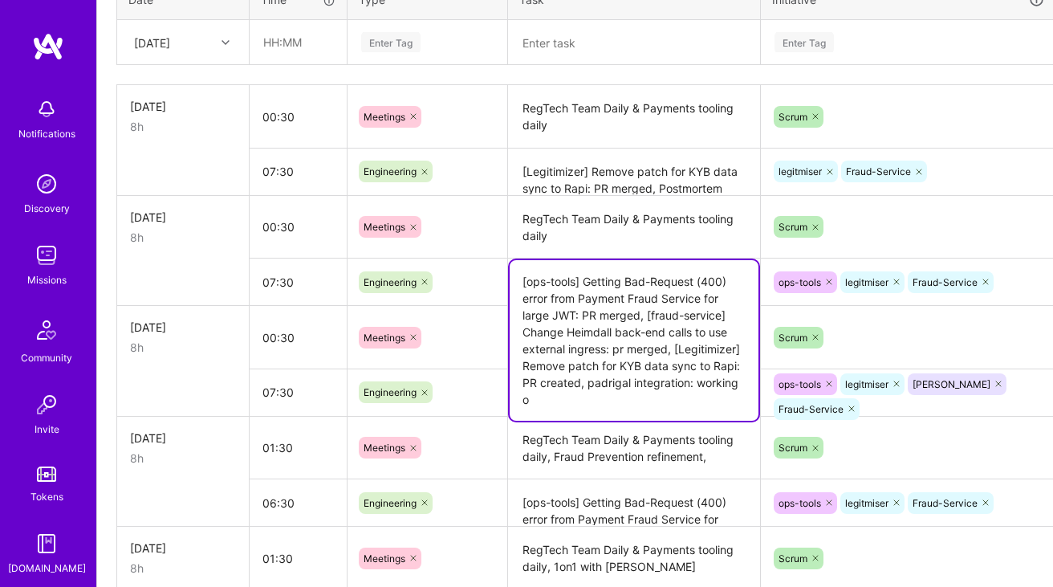
click at [690, 384] on textarea "[ops-tools] Getting Bad-Request (400) error from Payment Fraud Service for larg…" at bounding box center [634, 340] width 249 height 161
click at [649, 376] on textarea "[ops-tools] Getting Bad-Request (400) error from Payment Fraud Service for larg…" at bounding box center [634, 340] width 249 height 161
type textarea "[ops-tools] Getting Bad-Request (400) error from Payment Fraud Service for larg…"
click at [1027, 274] on div "ops-tools legitmiser Fraud-Service" at bounding box center [908, 282] width 273 height 25
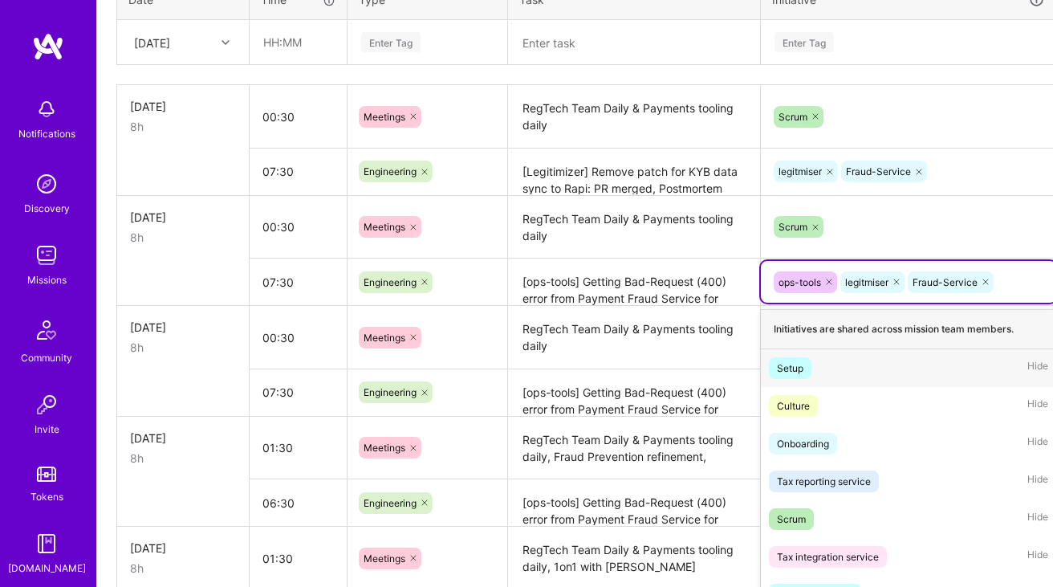
scroll to position [594, 0]
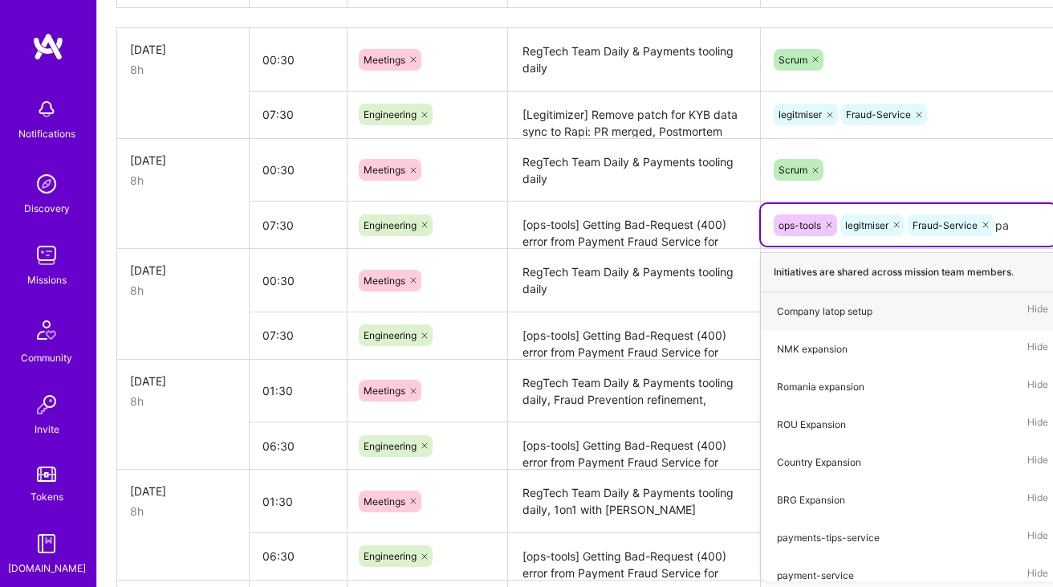
type input "p"
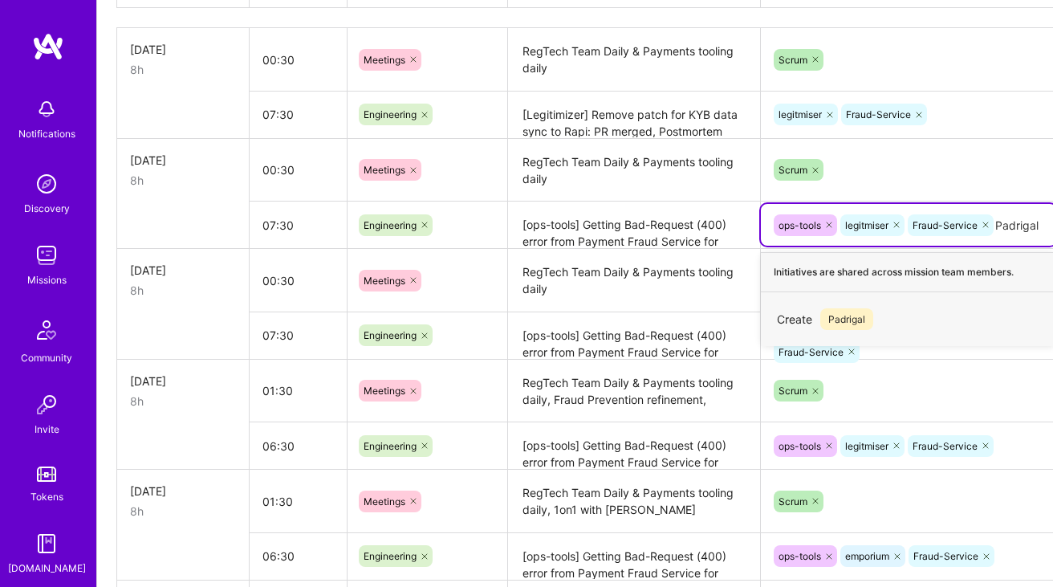
click at [1023, 227] on input "Padrigal" at bounding box center [1017, 225] width 45 height 17
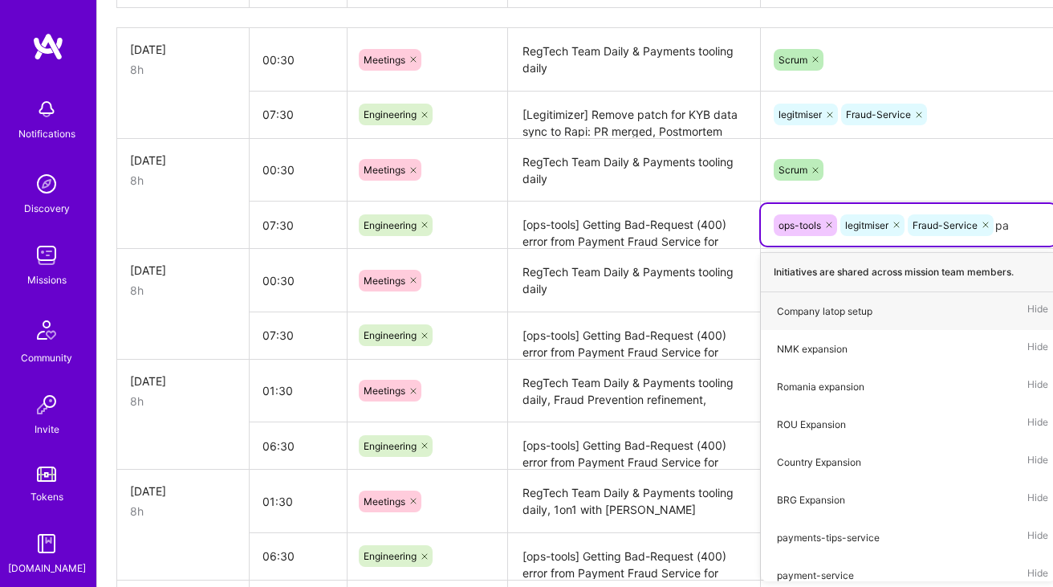
type input "p"
click at [663, 250] on textarea "RegTech Team Daily & Payments tooling daily" at bounding box center [634, 280] width 249 height 60
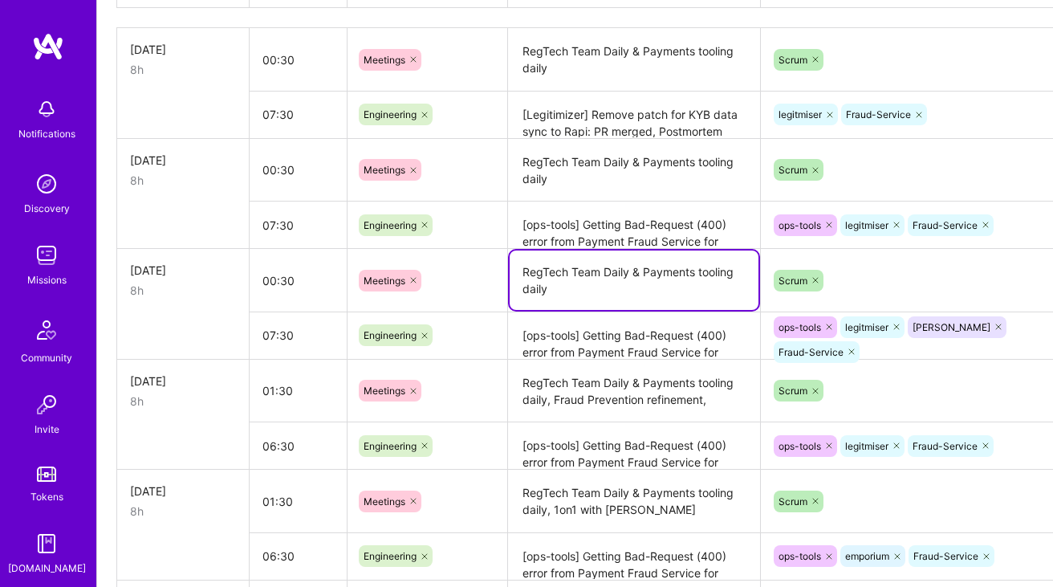
click at [648, 226] on textarea "[ops-tools] Getting Bad-Request (400) error from Payment Fraud Service for larg…" at bounding box center [634, 225] width 249 height 45
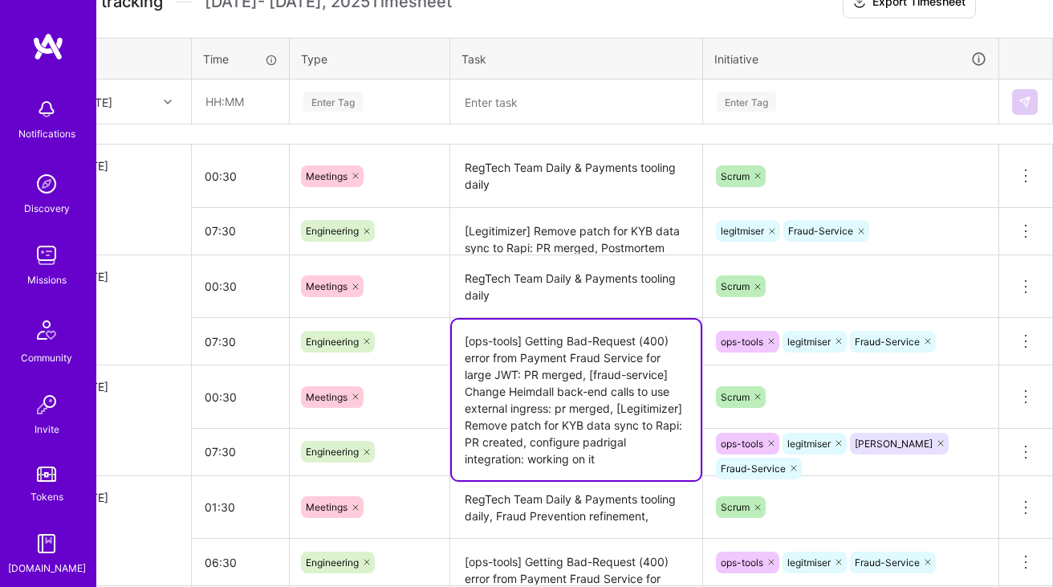
scroll to position [428, 58]
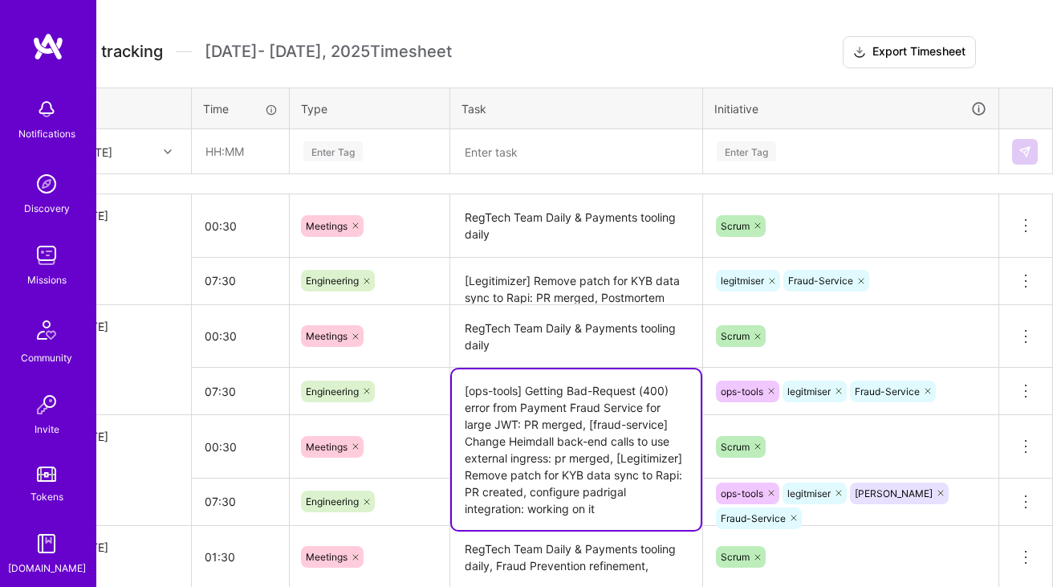
click at [588, 144] on textarea at bounding box center [576, 152] width 249 height 42
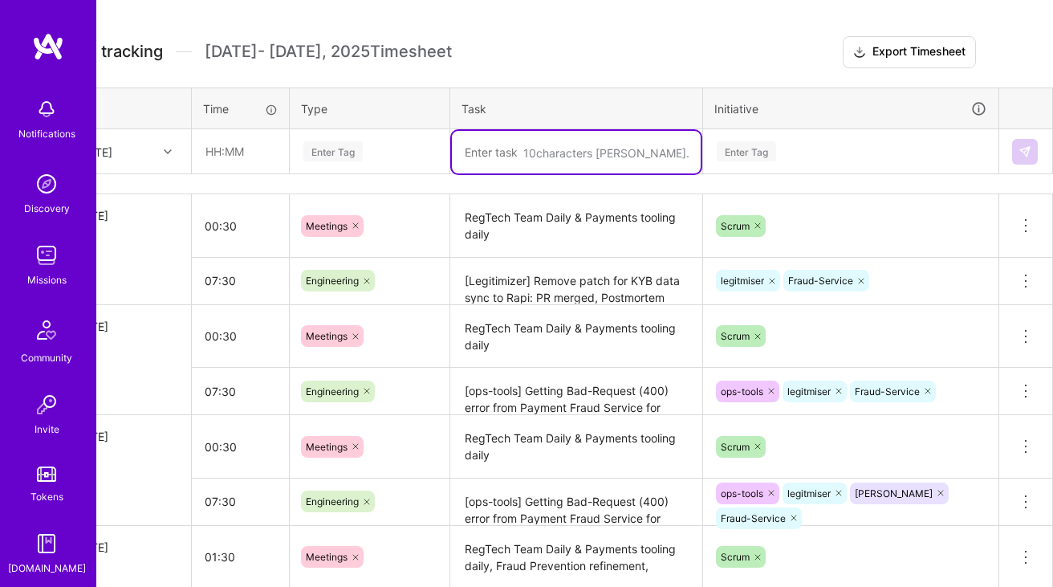
click at [551, 58] on h3 "Time tracking [DATE] - [DATE] Timesheet Export Timesheet" at bounding box center [517, 52] width 917 height 32
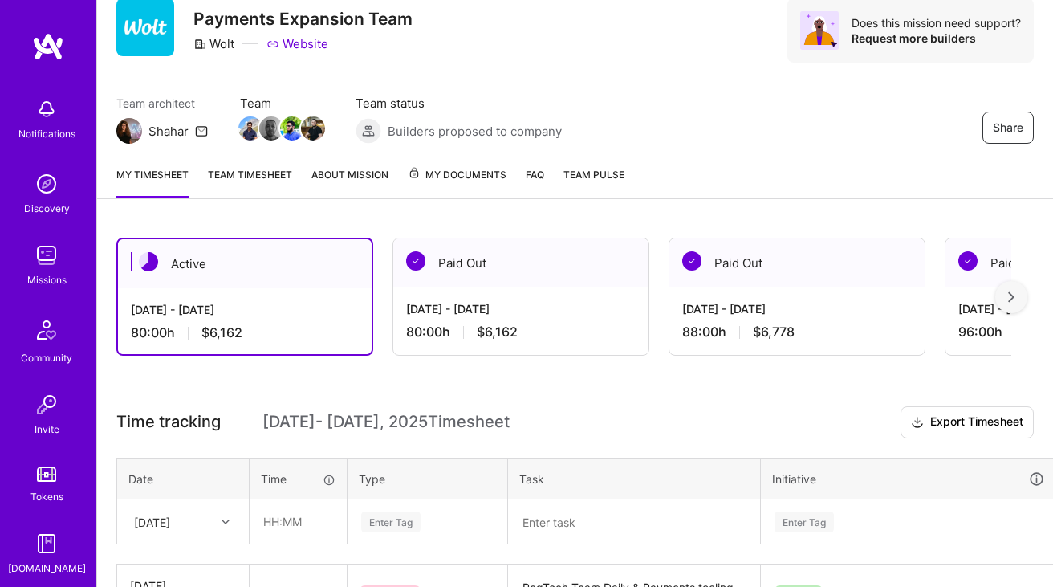
scroll to position [13, 0]
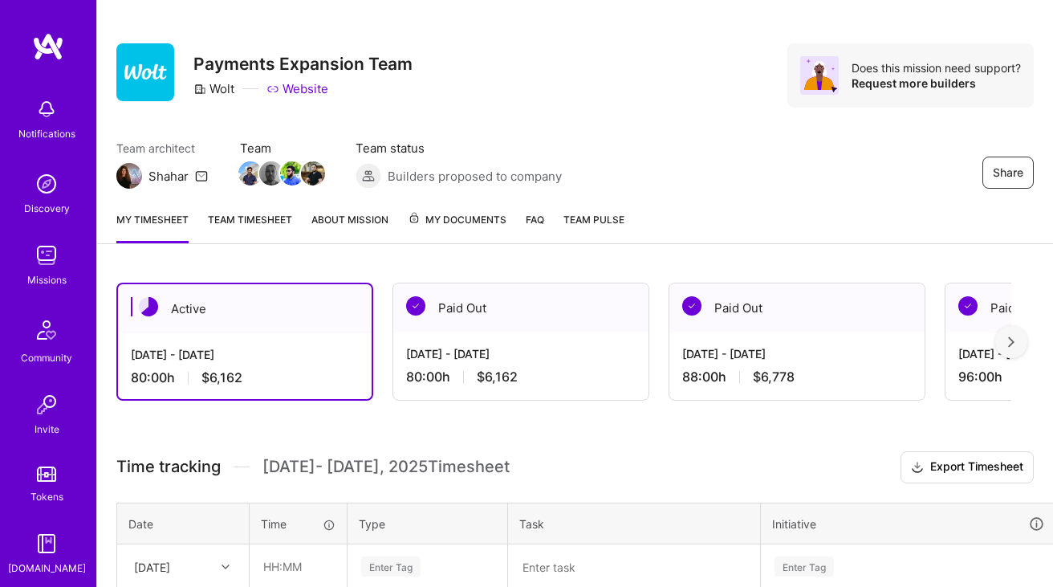
click at [235, 209] on div "My timesheet Team timesheet About Mission My Documents FAQ Team Pulse" at bounding box center [575, 221] width 956 height 46
click at [248, 213] on link "Team timesheet" at bounding box center [250, 227] width 84 height 32
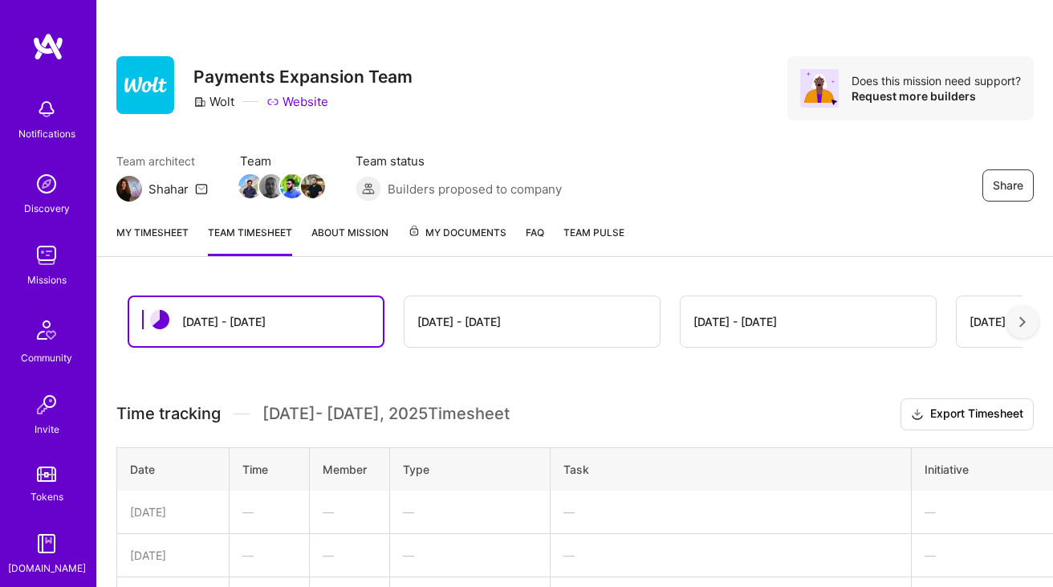
click at [140, 238] on link "My timesheet" at bounding box center [152, 240] width 72 height 32
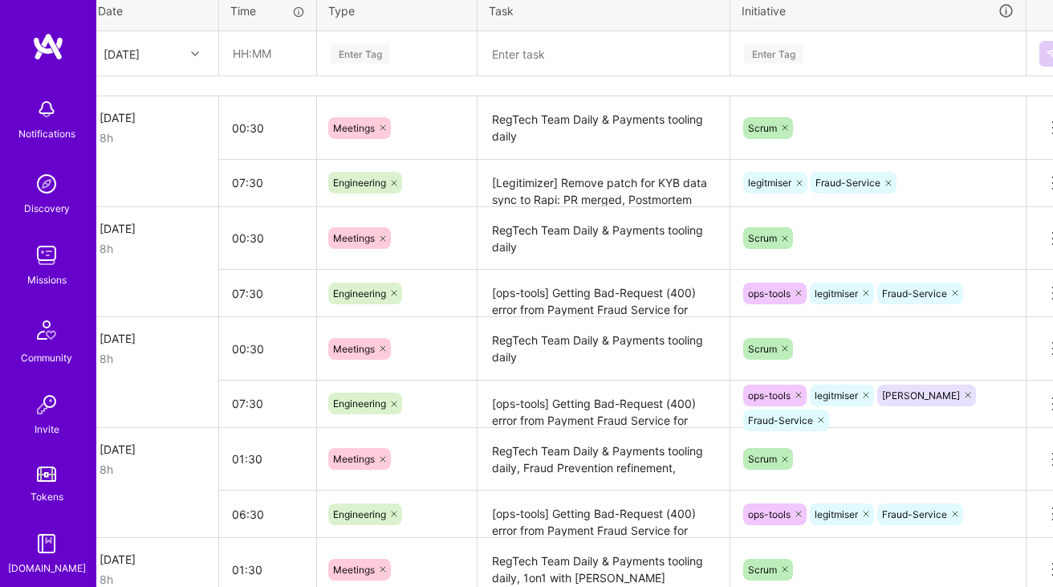
scroll to position [526, 43]
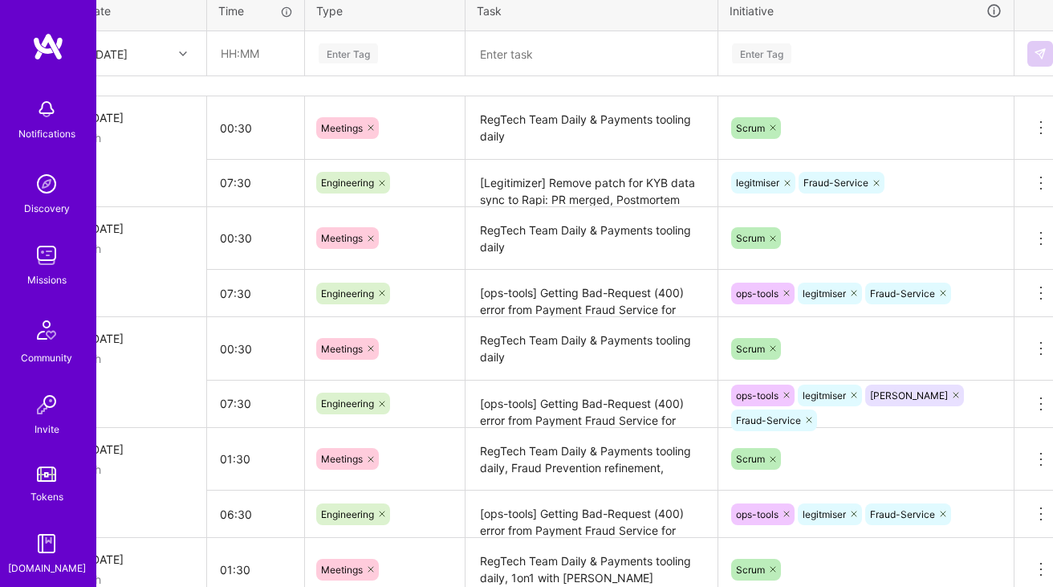
click at [974, 291] on div "ops-tools legitmiser Fraud-Service" at bounding box center [866, 293] width 273 height 25
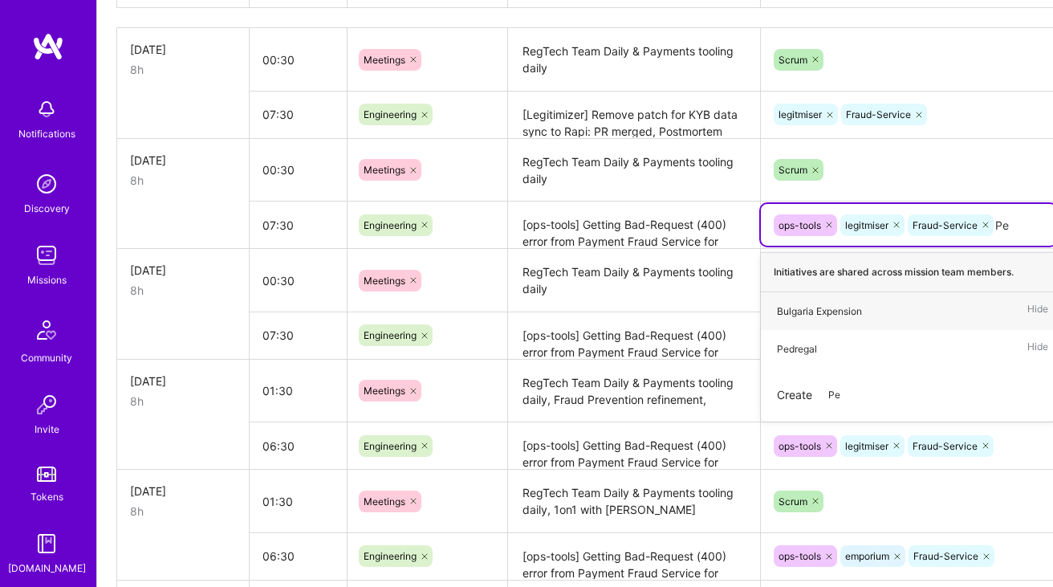
type input "Ped"
click at [844, 305] on div "Pedregal Hide" at bounding box center [908, 311] width 295 height 38
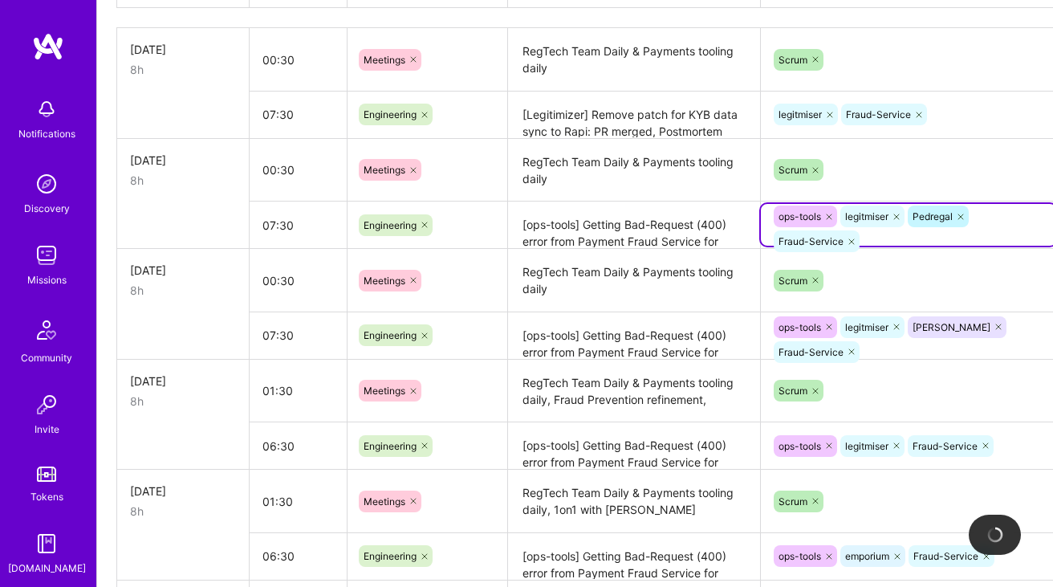
click at [669, 237] on textarea "[ops-tools] Getting Bad-Request (400) error from Payment Fraud Service for larg…" at bounding box center [634, 225] width 249 height 44
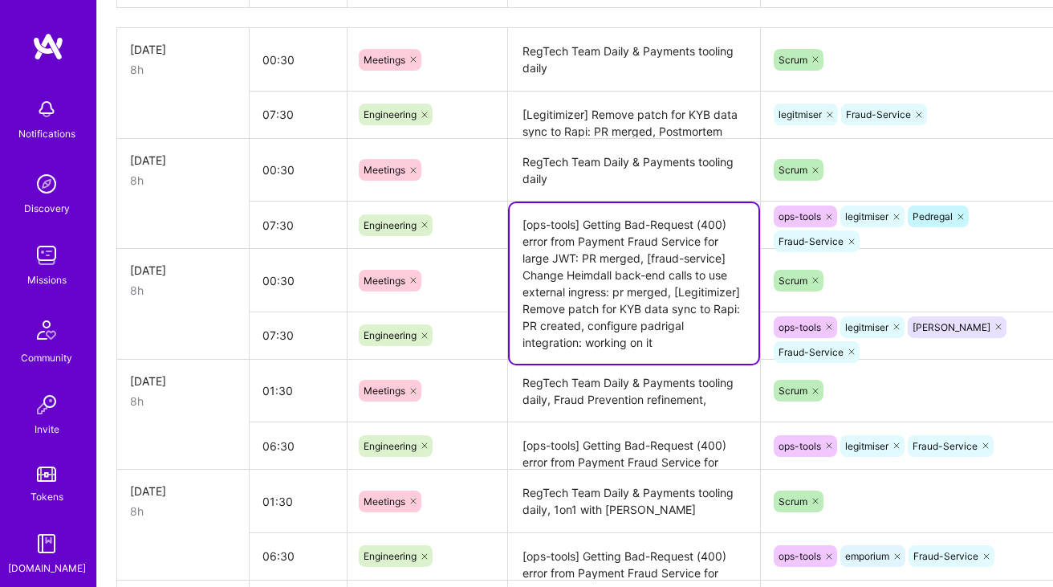
click at [655, 317] on textarea "[ops-tools] Getting Bad-Request (400) error from Payment Fraud Service for larg…" at bounding box center [634, 283] width 249 height 161
click at [620, 342] on textarea "[ops-tools] Getting Bad-Request (400) error from Payment Fraud Service for larg…" at bounding box center [634, 283] width 249 height 161
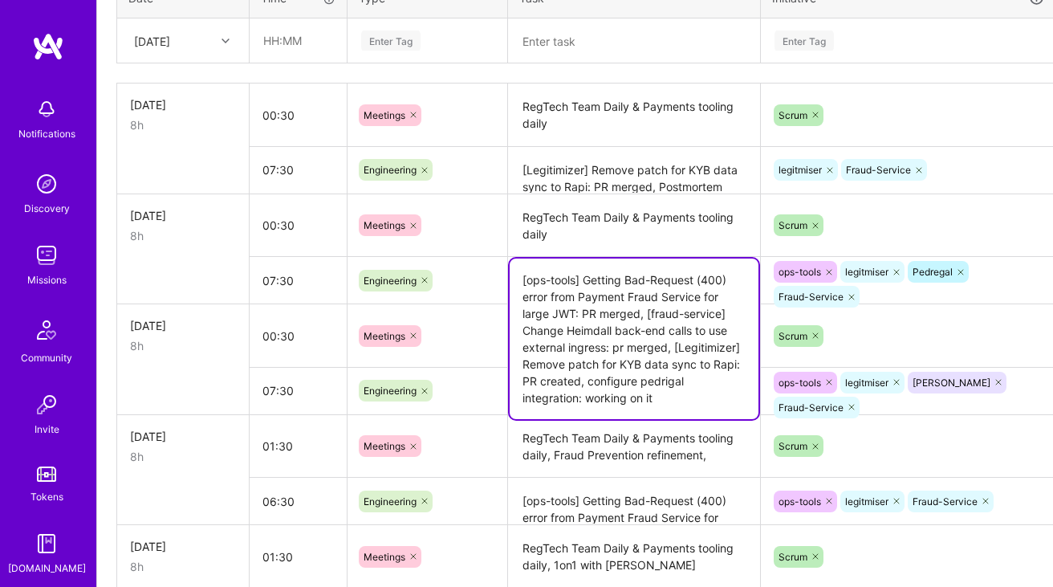
scroll to position [531, 0]
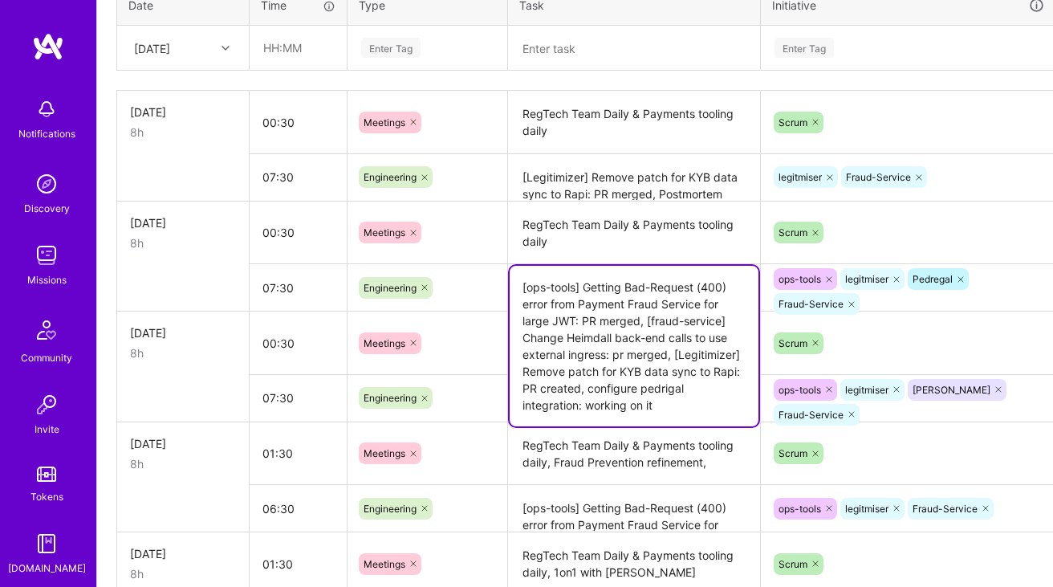
click at [595, 388] on textarea "[ops-tools] Getting Bad-Request (400) error from Payment Fraud Service for larg…" at bounding box center [634, 346] width 249 height 161
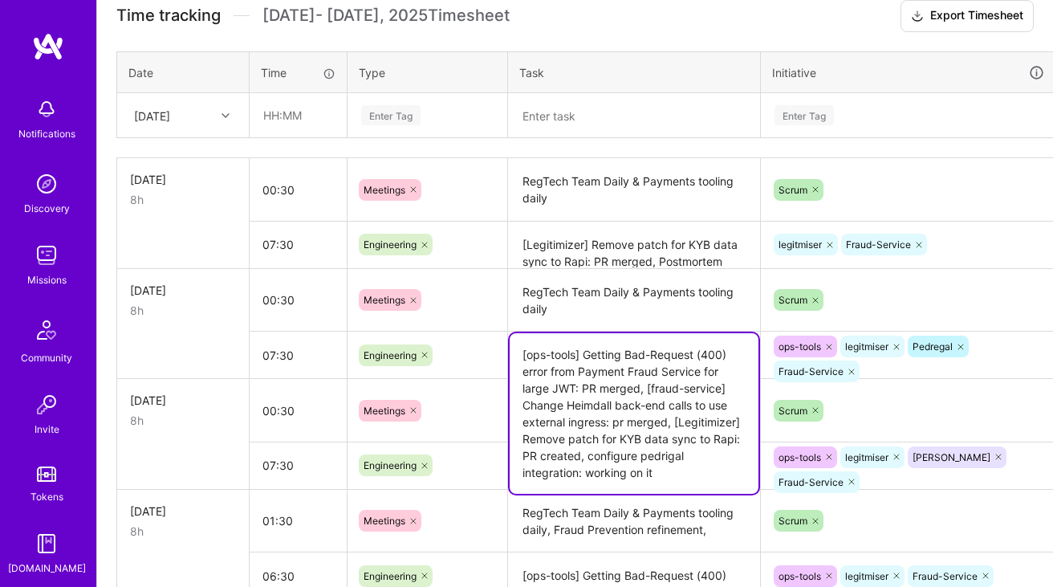
scroll to position [456, 0]
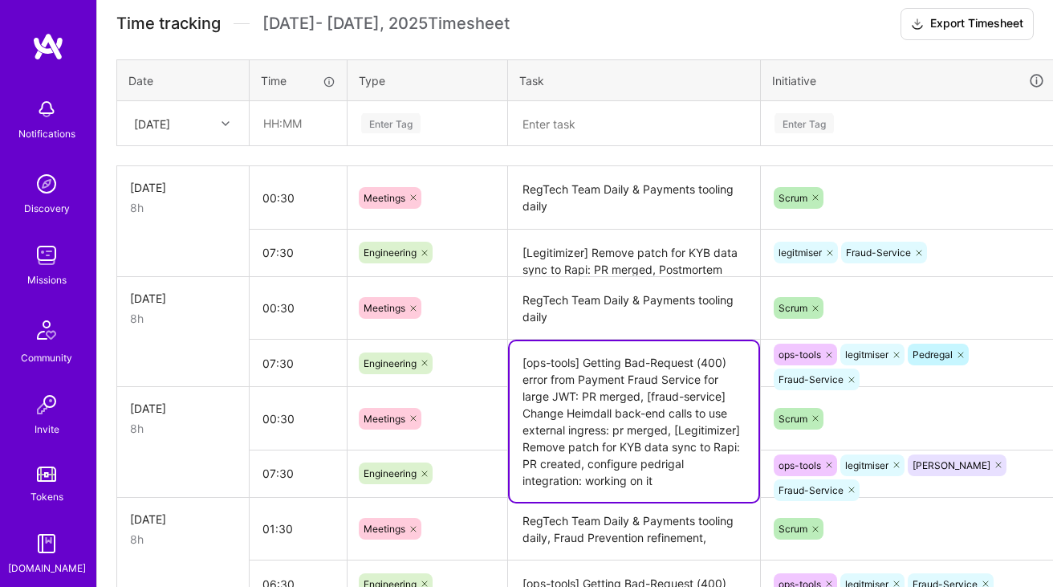
type textarea "[ops-tools] Getting Bad-Request (400) error from Payment Fraud Service for larg…"
click at [593, 245] on textarea "[Legitimizer] Remove patch for KYB data sync to Rapi: PR merged, Postmortem Mis…" at bounding box center [634, 253] width 249 height 44
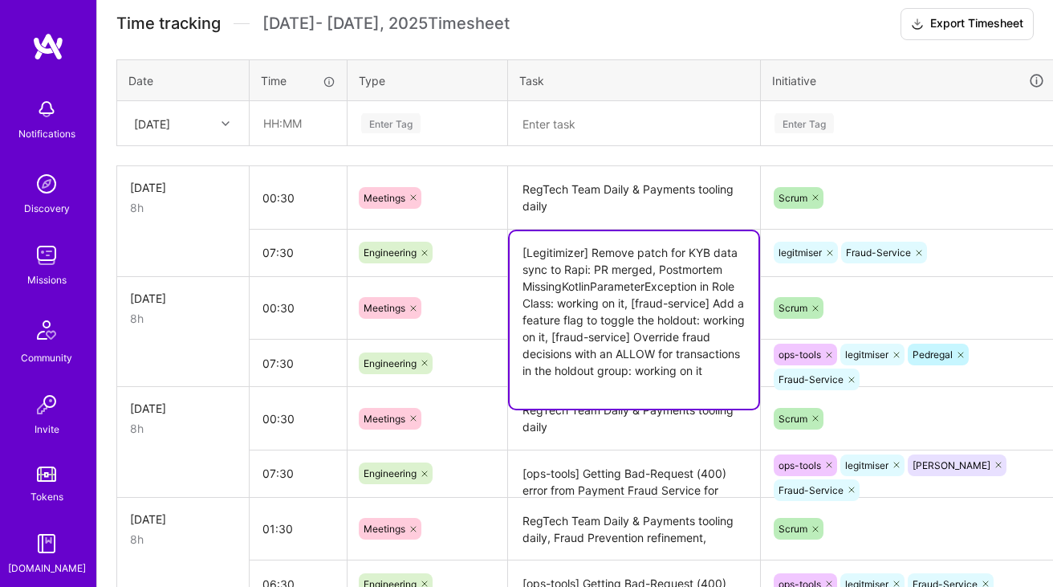
click at [647, 67] on th "Task" at bounding box center [634, 80] width 253 height 42
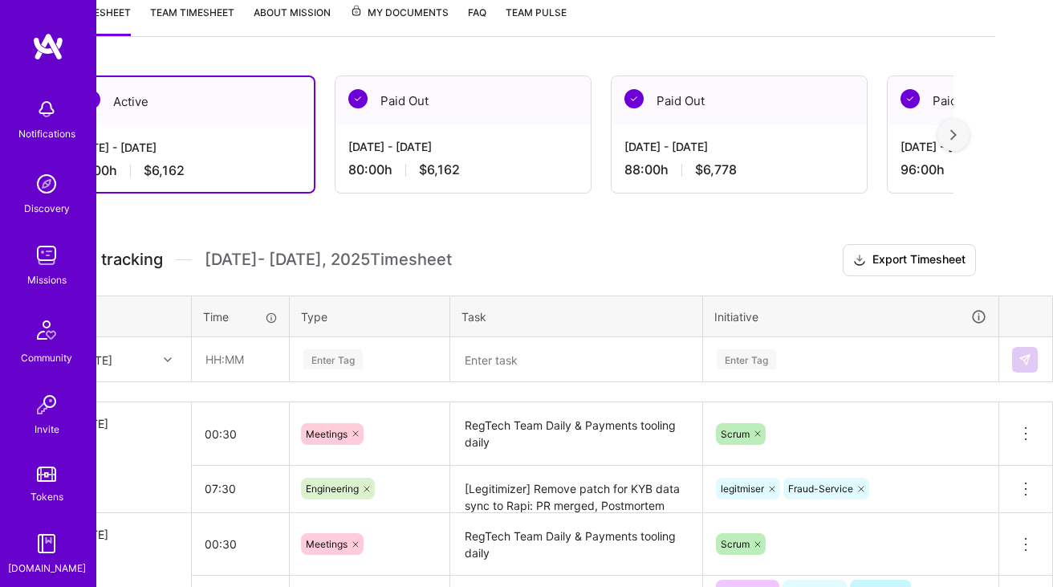
scroll to position [220, 0]
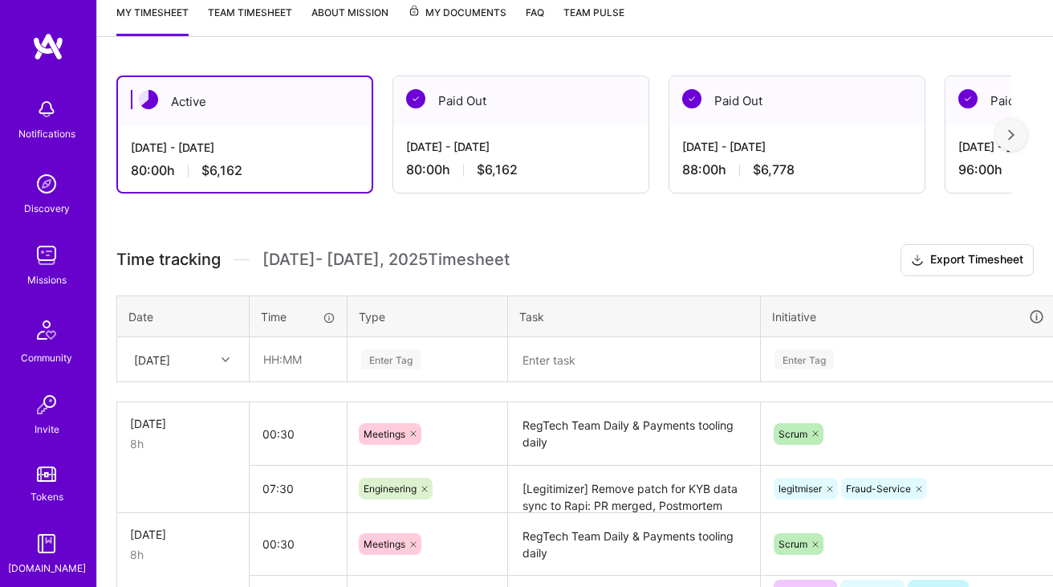
click at [271, 14] on link "Team timesheet" at bounding box center [250, 20] width 84 height 32
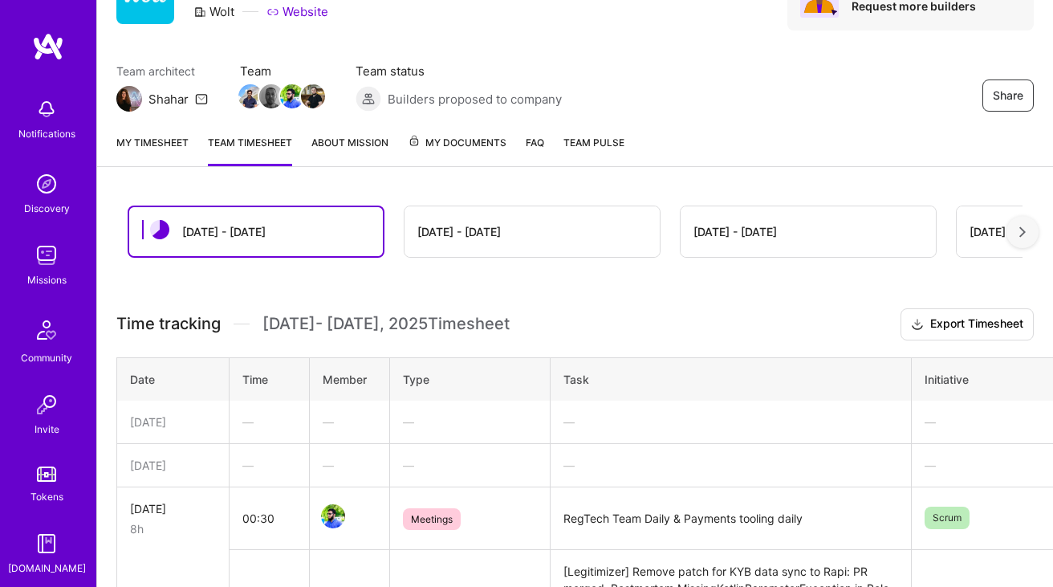
scroll to position [152, 0]
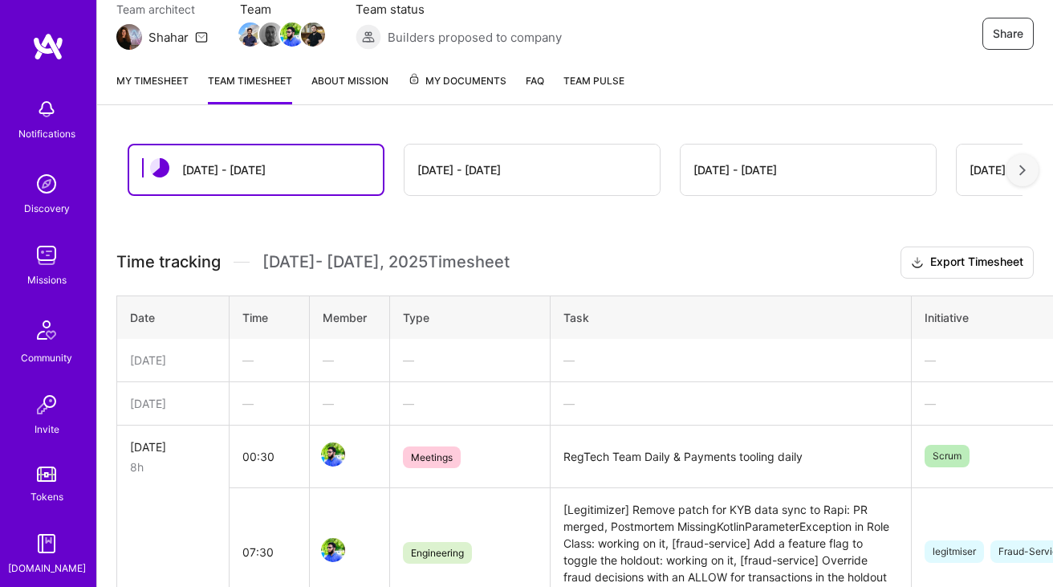
click at [144, 91] on link "My timesheet" at bounding box center [152, 88] width 72 height 32
